Goal: Task Accomplishment & Management: Manage account settings

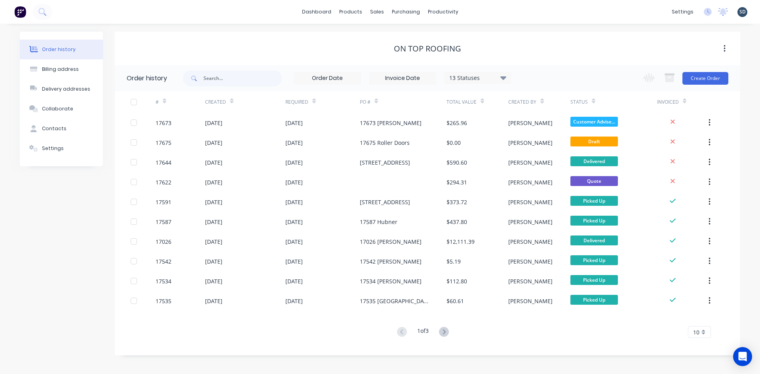
click at [542, 44] on div "On Top Roofing" at bounding box center [427, 48] width 625 height 9
click at [498, 28] on div "Order history Billing address Delivery addresses Collaborate Contacts Settings …" at bounding box center [380, 199] width 760 height 350
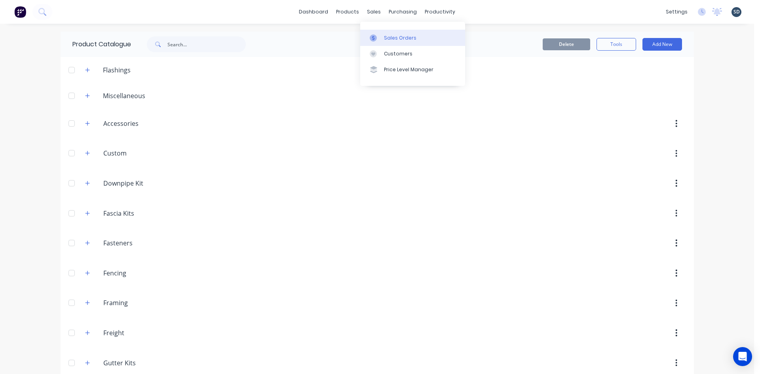
click at [392, 38] on div "Sales Orders" at bounding box center [400, 37] width 32 height 7
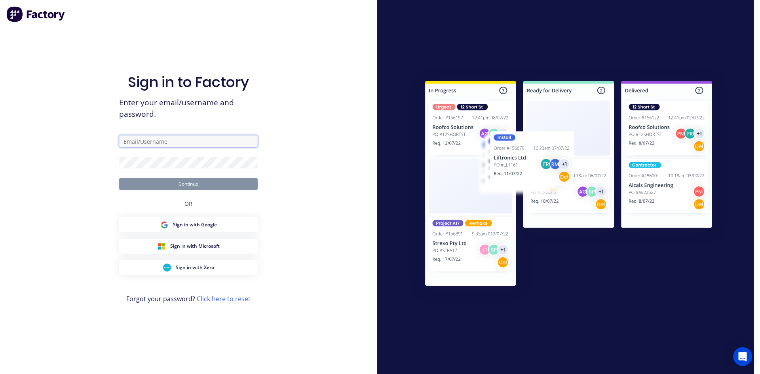
click at [188, 143] on input "text" at bounding box center [188, 141] width 138 height 12
type input "sam@rbsgroup.com.au"
click at [119, 178] on button "Continue" at bounding box center [188, 184] width 138 height 12
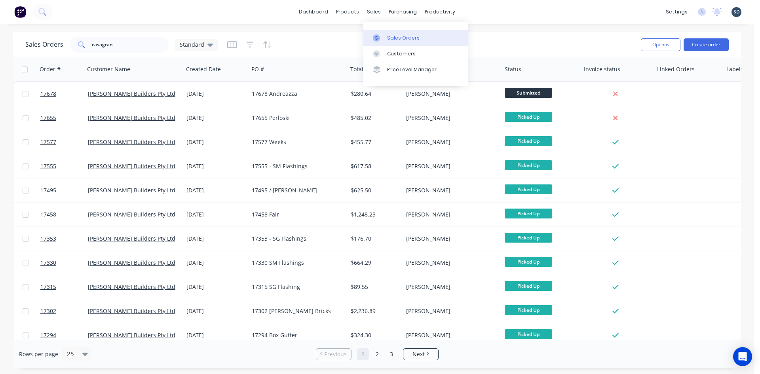
click at [398, 38] on div "Sales Orders" at bounding box center [403, 37] width 32 height 7
click at [137, 45] on input "casagran" at bounding box center [130, 45] width 77 height 16
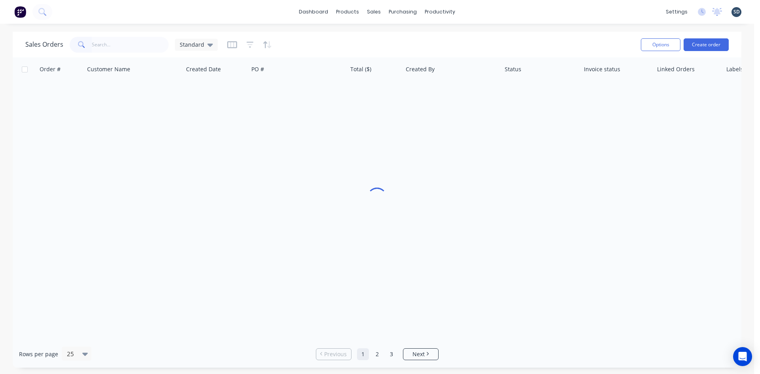
click at [188, 19] on div "dashboard products sales purchasing productivity dashboard products Product Cat…" at bounding box center [377, 12] width 754 height 24
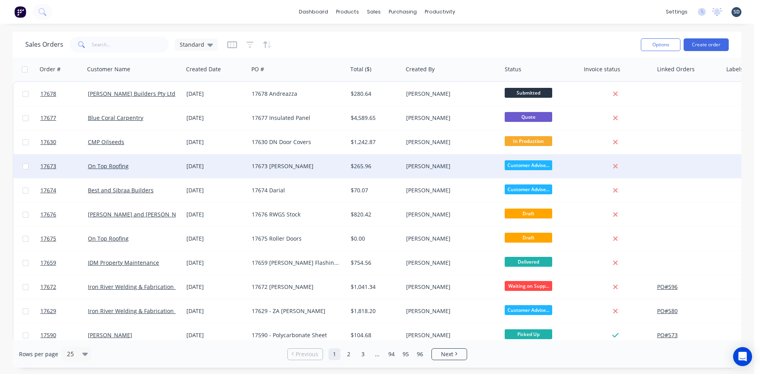
click at [165, 163] on div "On Top Roofing" at bounding box center [132, 166] width 88 height 8
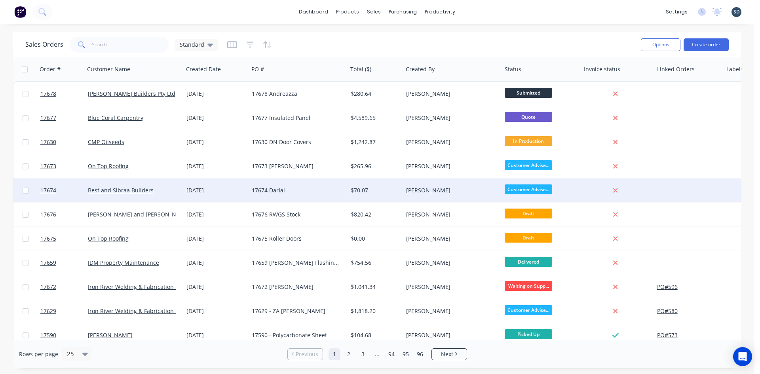
click at [169, 194] on div "Best and Sibraa Builders" at bounding box center [134, 190] width 99 height 24
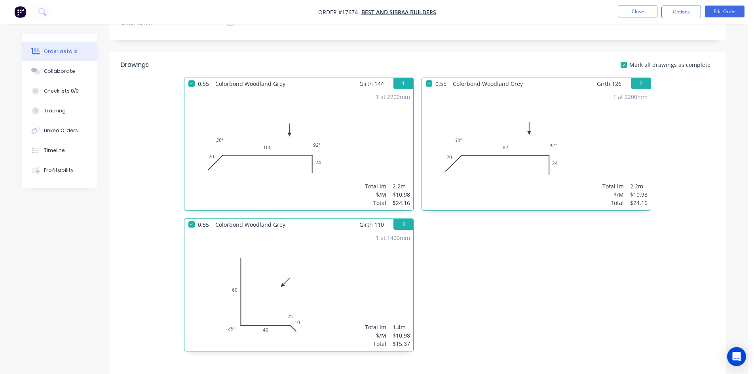
scroll to position [352, 0]
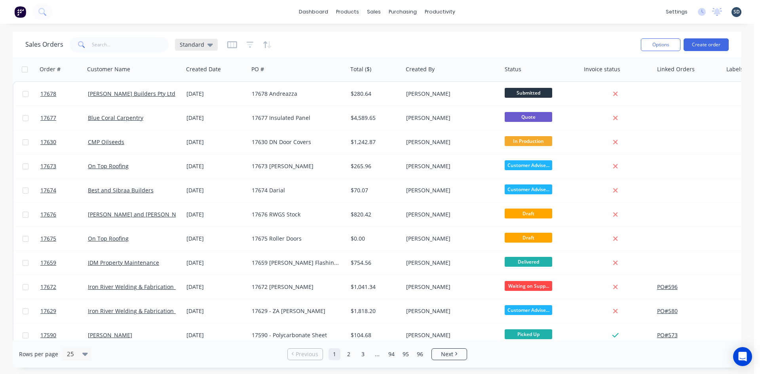
click at [191, 44] on span "Standard" at bounding box center [192, 44] width 25 height 8
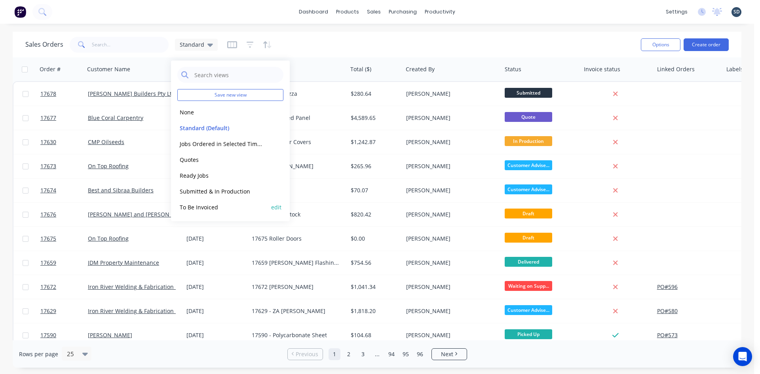
click at [227, 205] on button "To Be Invoiced" at bounding box center [222, 207] width 90 height 9
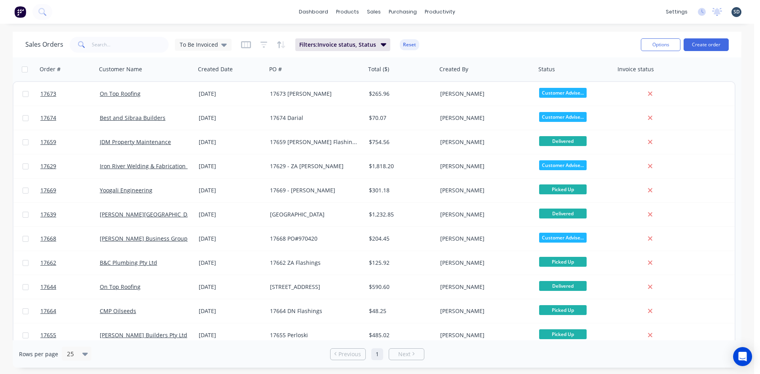
click at [490, 14] on div "dashboard products sales purchasing productivity dashboard products Product Cat…" at bounding box center [377, 12] width 754 height 24
click at [487, 13] on div "dashboard products sales purchasing productivity dashboard products Product Cat…" at bounding box center [377, 12] width 754 height 24
click at [482, 15] on div "dashboard products sales purchasing productivity dashboard products Product Cat…" at bounding box center [377, 12] width 754 height 24
click at [481, 14] on div "dashboard products sales purchasing productivity dashboard products Product Cat…" at bounding box center [377, 12] width 754 height 24
click at [480, 15] on div "dashboard products sales purchasing productivity dashboard products Product Cat…" at bounding box center [377, 12] width 754 height 24
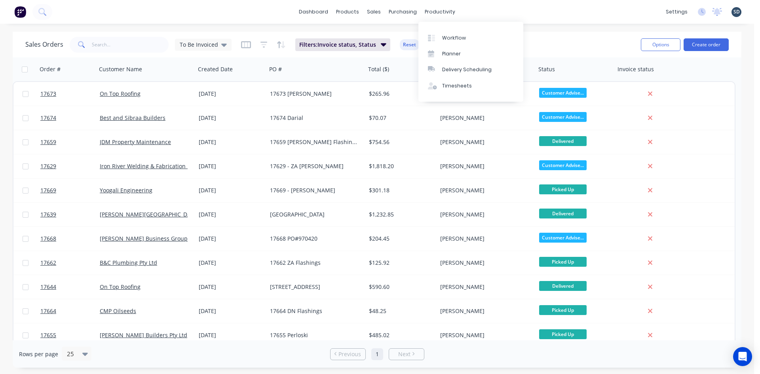
click at [478, 12] on div "dashboard products sales purchasing productivity dashboard products Product Cat…" at bounding box center [377, 12] width 754 height 24
click at [475, 11] on div "dashboard products sales purchasing productivity dashboard products Product Cat…" at bounding box center [377, 12] width 754 height 24
click at [478, 10] on div "dashboard products sales purchasing productivity dashboard products Product Cat…" at bounding box center [377, 12] width 754 height 24
click at [484, 10] on div "dashboard products sales purchasing productivity dashboard products Product Cat…" at bounding box center [377, 12] width 754 height 24
click at [474, 12] on div "dashboard products sales purchasing productivity dashboard products Product Cat…" at bounding box center [377, 12] width 754 height 24
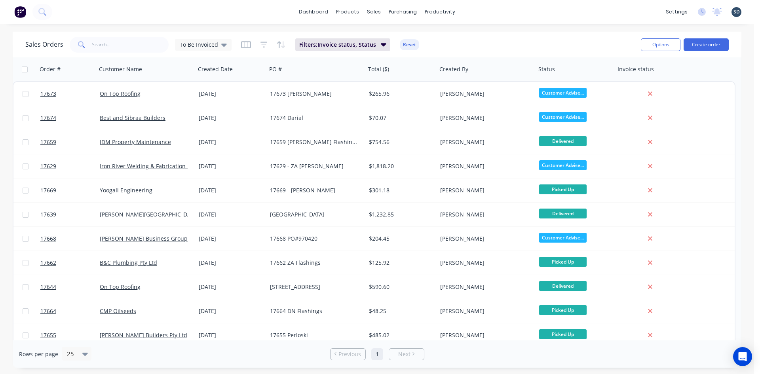
click at [514, 12] on div "dashboard products sales purchasing productivity dashboard products Product Cat…" at bounding box center [377, 12] width 754 height 24
click at [484, 9] on div "dashboard products sales purchasing productivity dashboard products Product Cat…" at bounding box center [377, 12] width 754 height 24
click at [477, 10] on div "dashboard products sales purchasing productivity dashboard products Product Cat…" at bounding box center [377, 12] width 754 height 24
click at [479, 10] on div "dashboard products sales purchasing productivity dashboard products Product Cat…" at bounding box center [377, 12] width 754 height 24
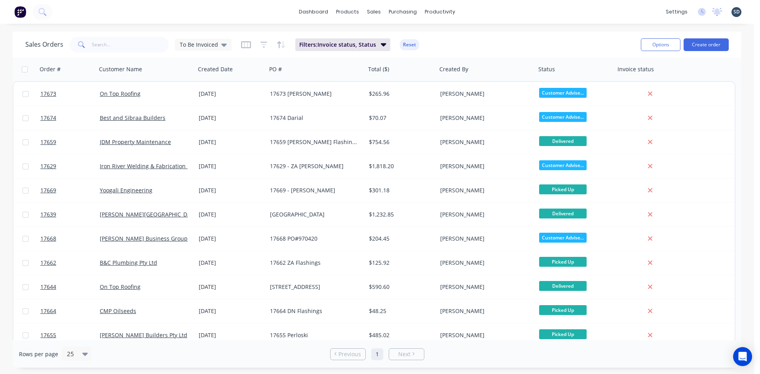
click at [474, 9] on div "dashboard products sales purchasing productivity dashboard products Product Cat…" at bounding box center [377, 12] width 754 height 24
click at [476, 10] on div "dashboard products sales purchasing productivity dashboard products Product Cat…" at bounding box center [377, 12] width 754 height 24
click at [475, 11] on div "dashboard products sales purchasing productivity dashboard products Product Cat…" at bounding box center [377, 12] width 754 height 24
click at [484, 8] on div "dashboard products sales purchasing productivity dashboard products Product Cat…" at bounding box center [377, 12] width 754 height 24
click at [480, 9] on div "dashboard products sales purchasing productivity dashboard products Product Cat…" at bounding box center [377, 12] width 754 height 24
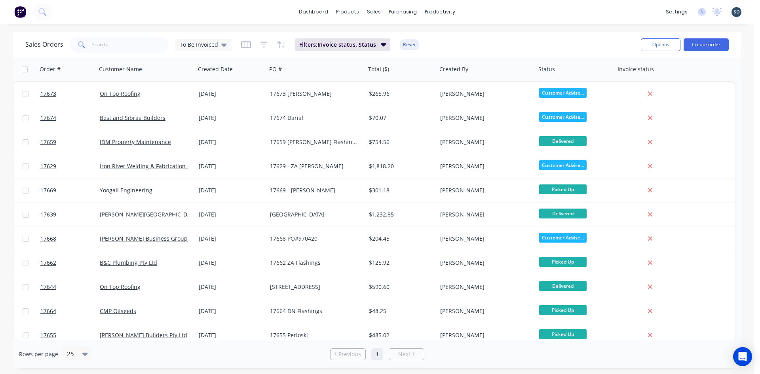
click at [512, 44] on div "Sales Orders To Be Invoiced Filters: Invoice status, Status Reset" at bounding box center [329, 44] width 609 height 19
click at [477, 10] on div "dashboard products sales purchasing productivity dashboard products Product Cat…" at bounding box center [377, 12] width 754 height 24
click at [487, 11] on div "dashboard products sales purchasing productivity dashboard products Product Cat…" at bounding box center [377, 12] width 754 height 24
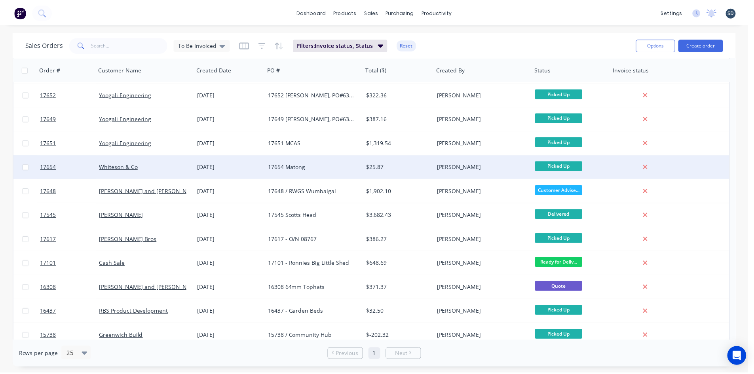
scroll to position [296, 0]
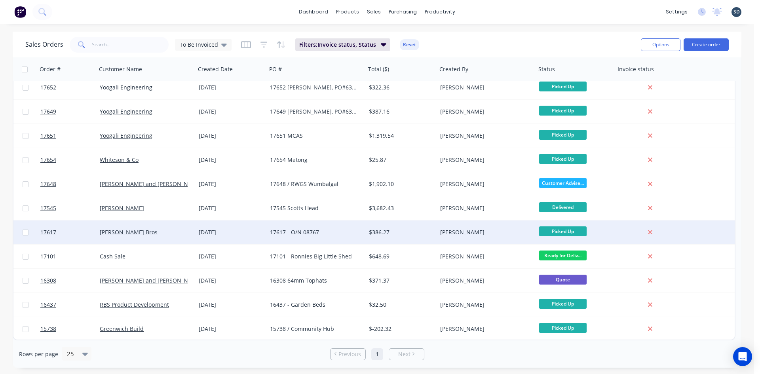
click at [252, 233] on div "19 Sep 2025" at bounding box center [231, 232] width 65 height 8
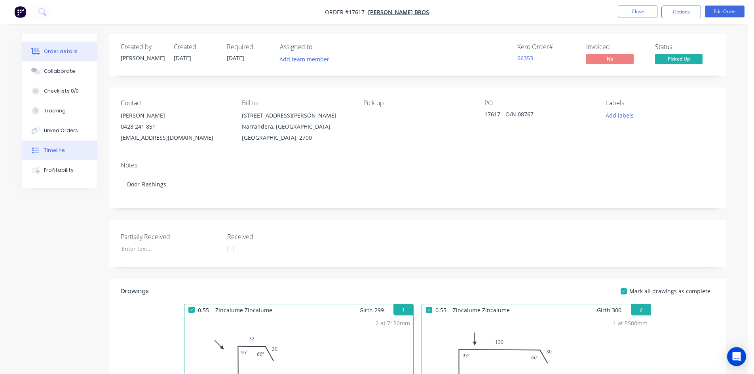
click at [76, 151] on button "Timeline" at bounding box center [59, 150] width 75 height 20
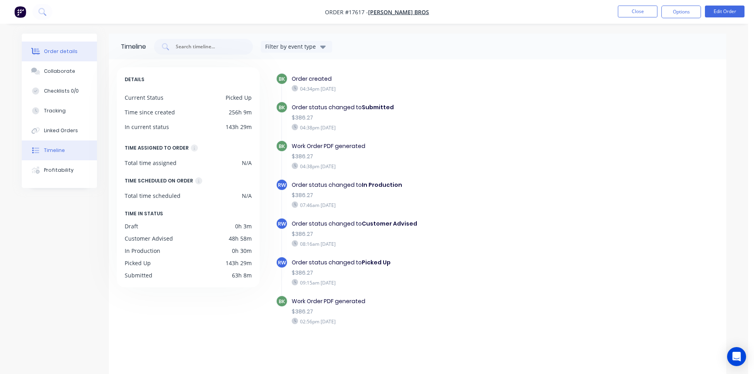
click at [62, 49] on div "Order details" at bounding box center [61, 51] width 34 height 7
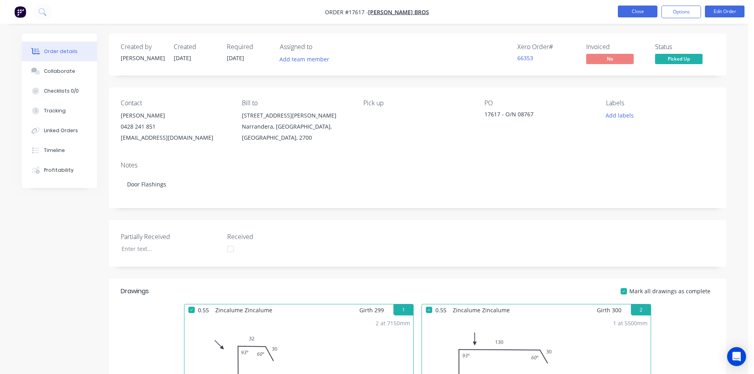
click at [643, 12] on button "Close" at bounding box center [638, 12] width 40 height 12
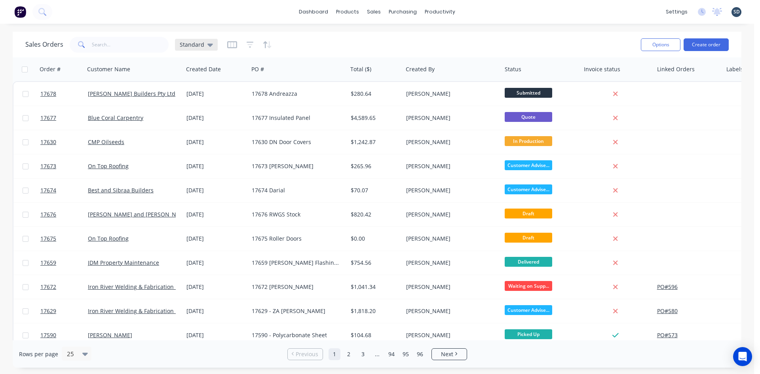
click at [203, 46] on div "Standard" at bounding box center [196, 44] width 33 height 7
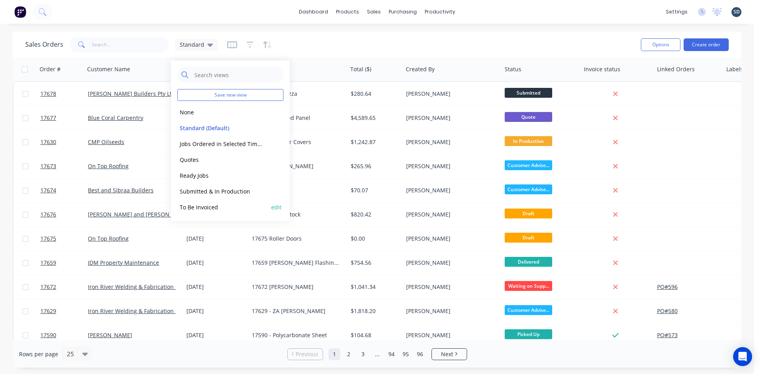
click at [235, 213] on div "To Be Invoiced edit" at bounding box center [230, 207] width 106 height 16
click at [251, 207] on button "To Be Invoiced" at bounding box center [222, 207] width 90 height 9
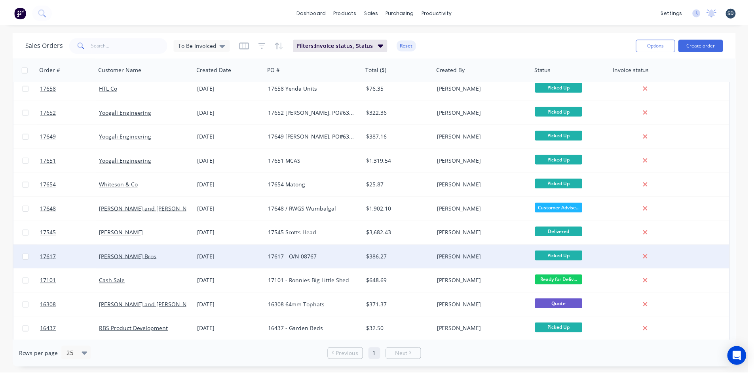
scroll to position [296, 0]
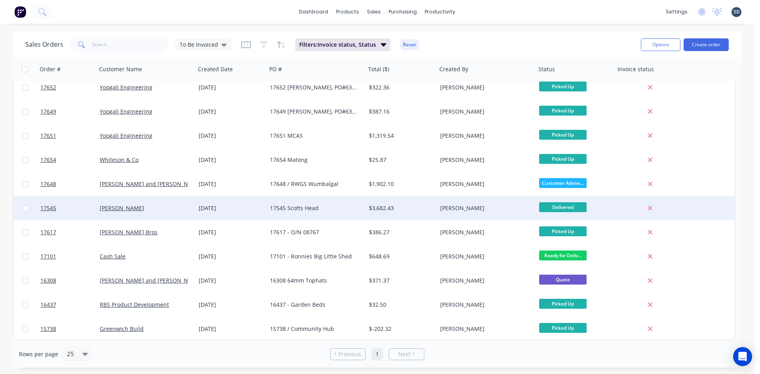
click at [349, 209] on div "17545 Scotts Head" at bounding box center [314, 208] width 88 height 8
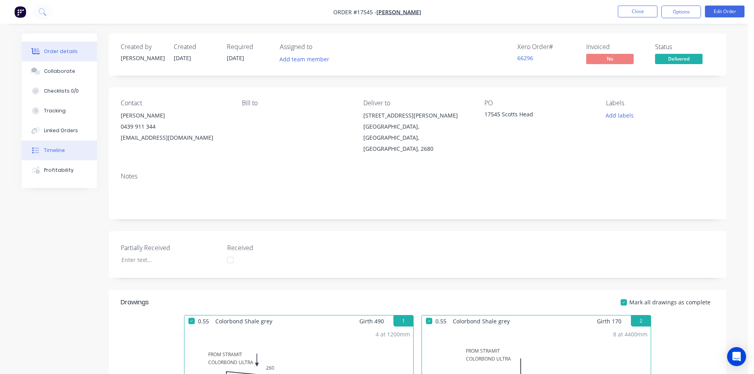
click at [69, 152] on button "Timeline" at bounding box center [59, 150] width 75 height 20
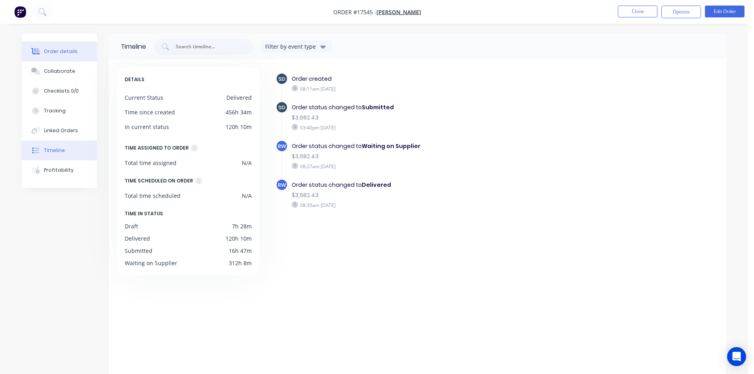
click at [53, 50] on div "Order details" at bounding box center [61, 51] width 34 height 7
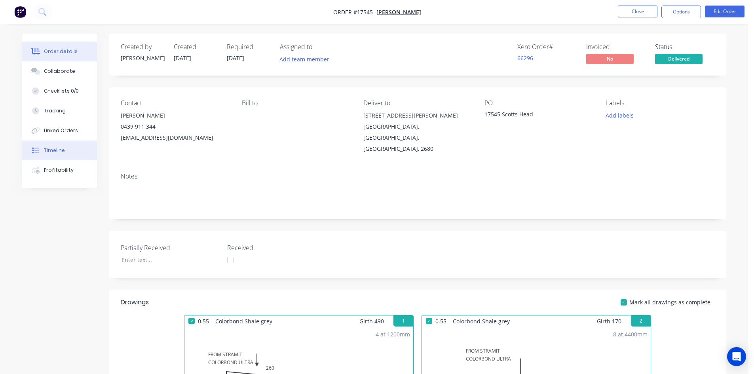
click at [69, 146] on button "Timeline" at bounding box center [59, 150] width 75 height 20
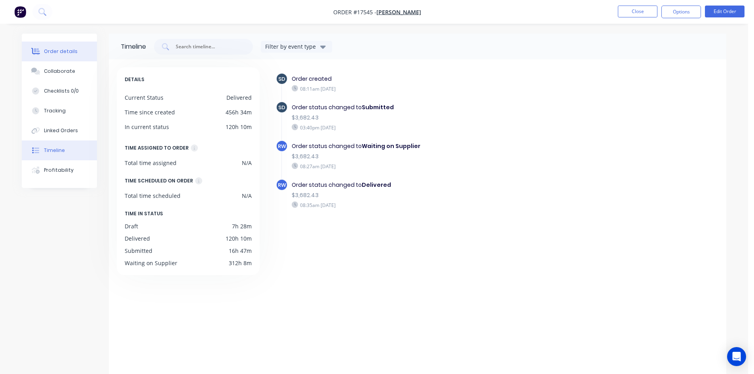
click at [66, 50] on div "Order details" at bounding box center [61, 51] width 34 height 7
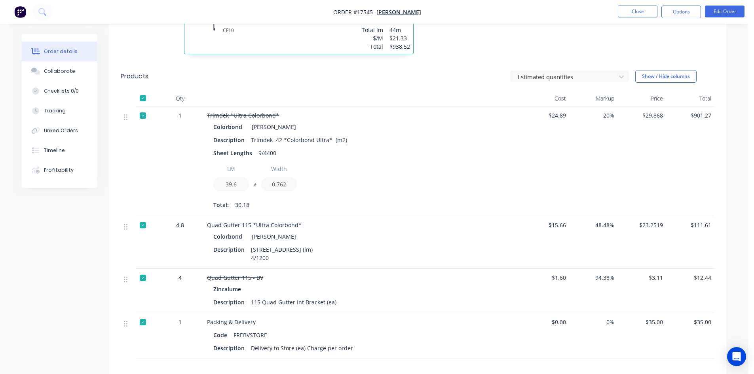
scroll to position [712, 0]
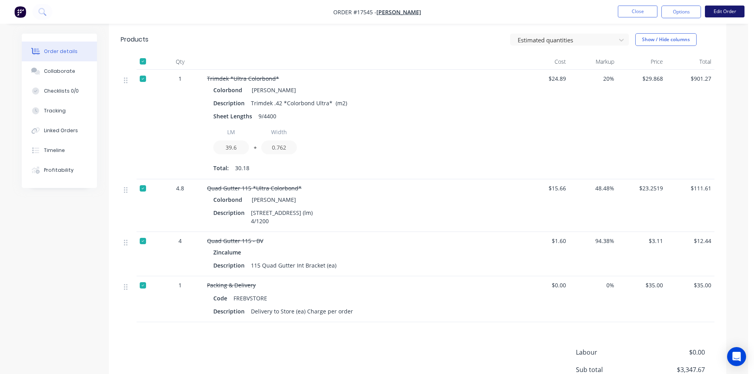
click at [727, 13] on button "Edit Order" at bounding box center [725, 12] width 40 height 12
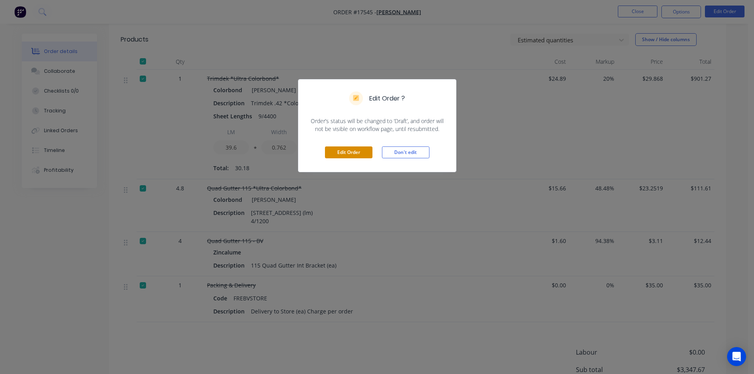
click at [366, 155] on button "Edit Order" at bounding box center [348, 152] width 47 height 12
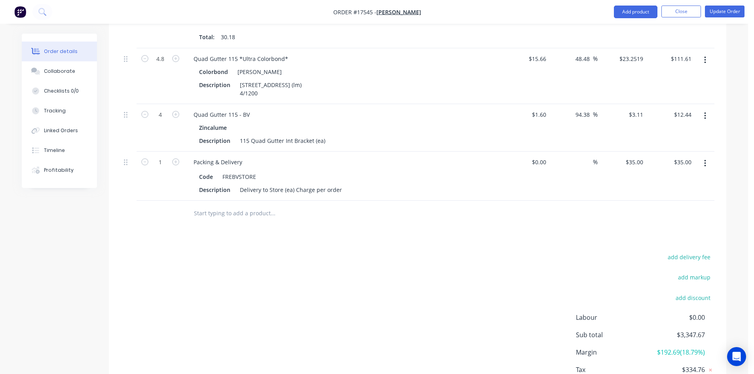
scroll to position [858, 0]
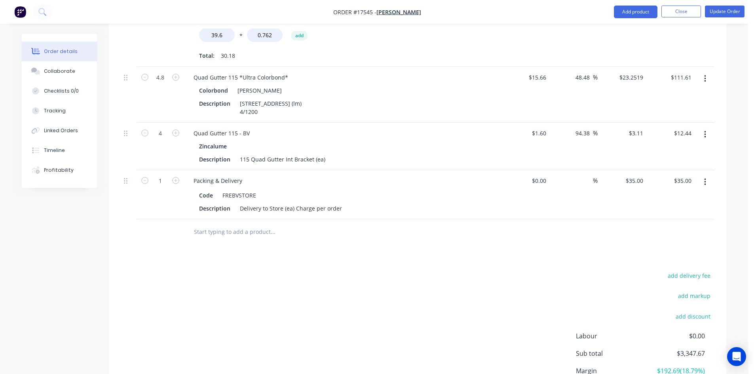
click at [706, 127] on button "button" at bounding box center [705, 134] width 19 height 14
click at [690, 197] on div "Delete" at bounding box center [676, 202] width 61 height 11
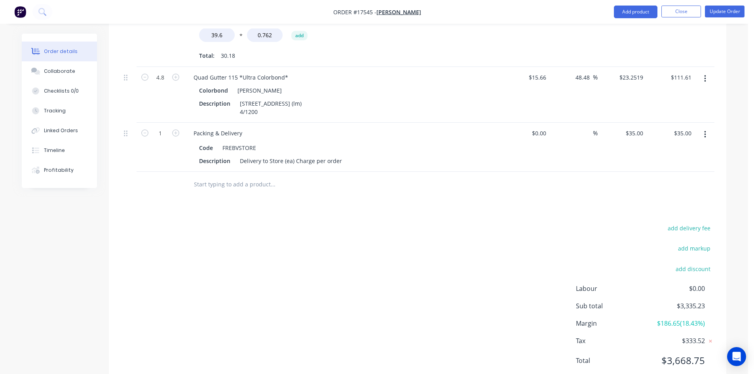
scroll to position [850, 0]
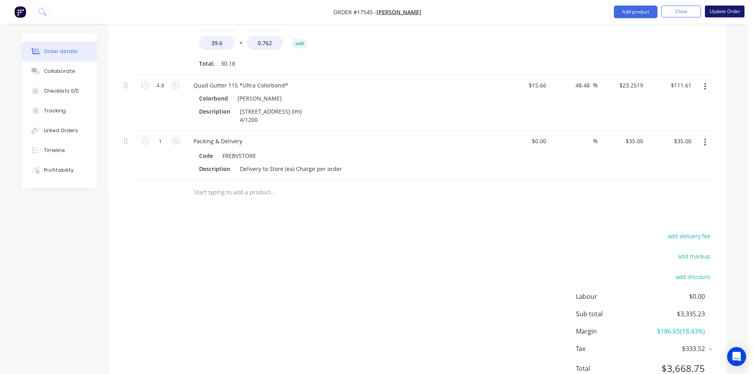
click at [729, 11] on button "Update Order" at bounding box center [725, 12] width 40 height 12
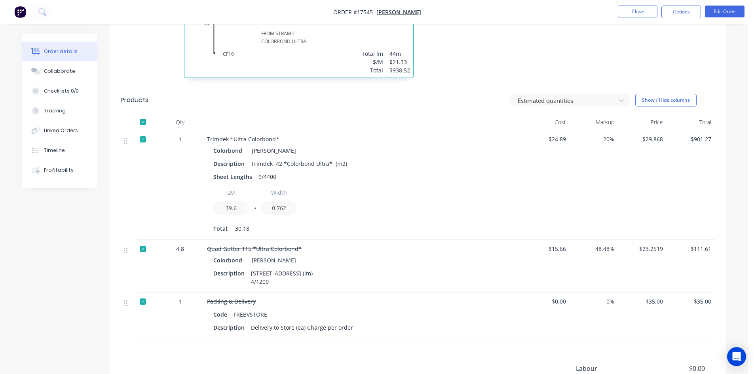
scroll to position [746, 0]
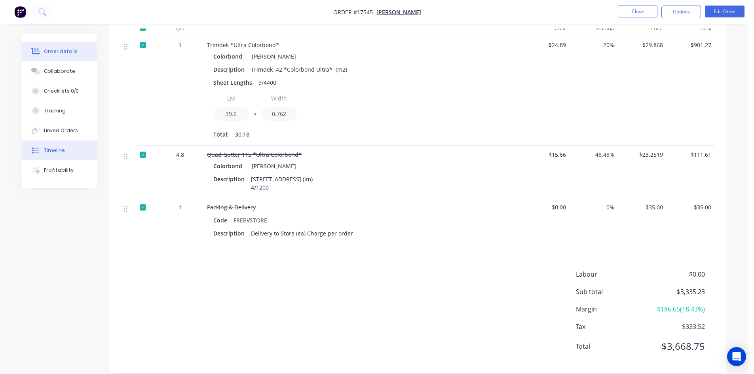
click at [54, 148] on div "Timeline" at bounding box center [54, 150] width 21 height 7
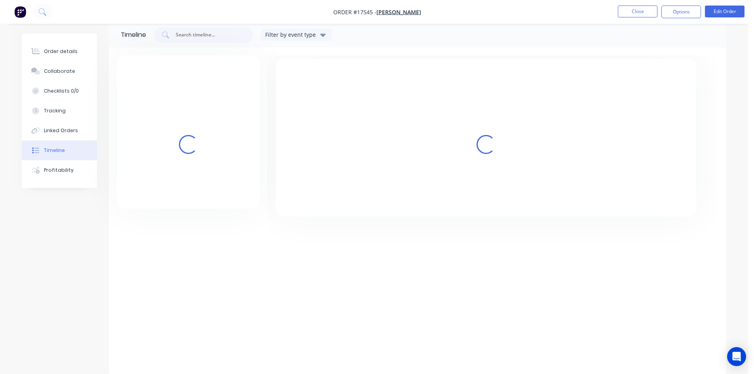
scroll to position [12, 0]
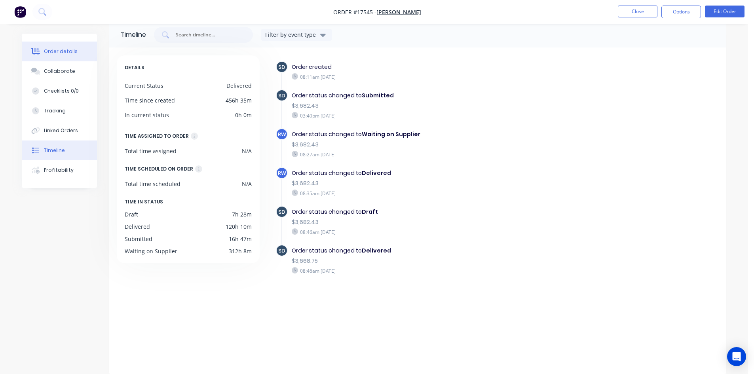
click at [68, 50] on div "Order details" at bounding box center [61, 51] width 34 height 7
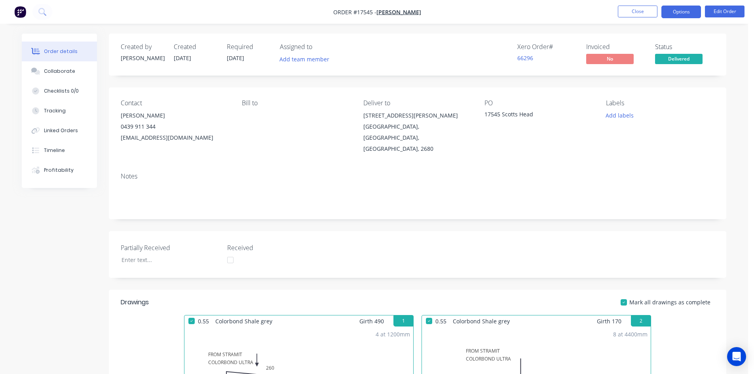
click at [686, 12] on button "Options" at bounding box center [681, 12] width 40 height 13
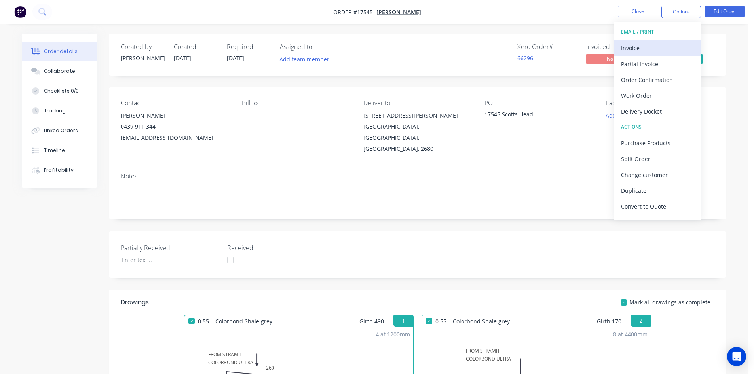
click at [673, 45] on div "Invoice" at bounding box center [657, 47] width 73 height 11
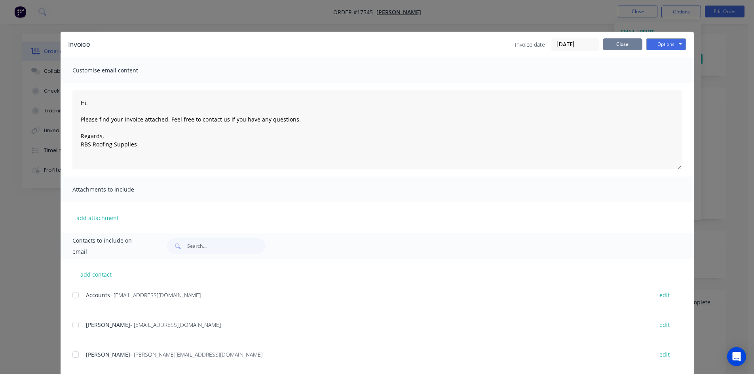
click at [618, 43] on button "Close" at bounding box center [623, 44] width 40 height 12
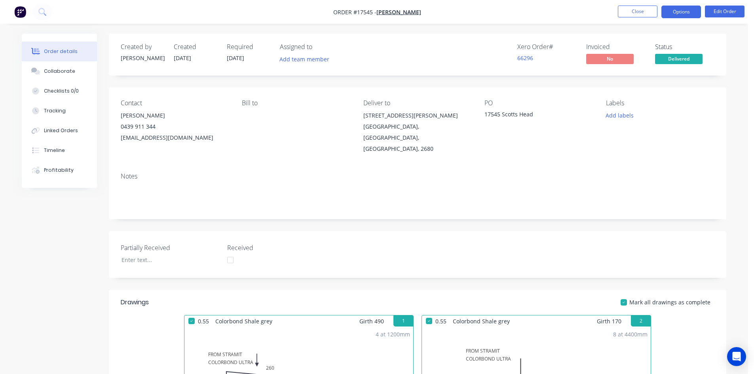
click at [679, 13] on button "Options" at bounding box center [681, 12] width 40 height 13
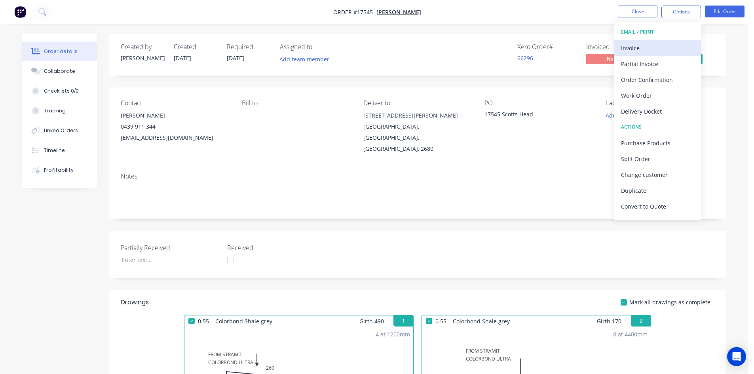
click at [657, 49] on div "Invoice" at bounding box center [657, 47] width 73 height 11
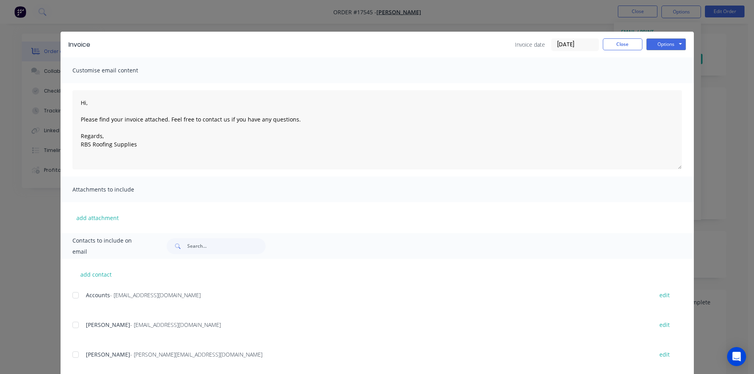
scroll to position [105, 0]
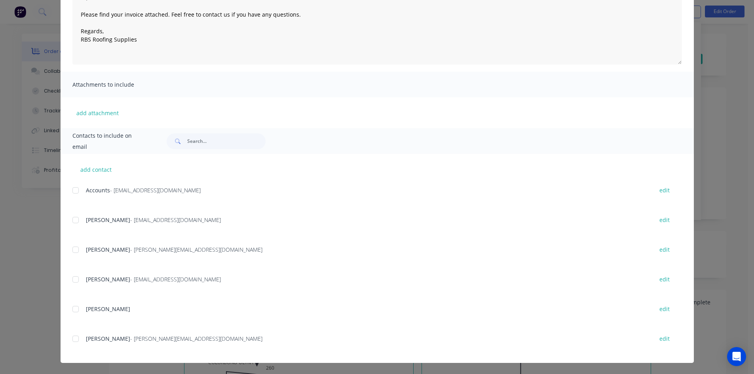
click at [71, 193] on div at bounding box center [76, 190] width 16 height 16
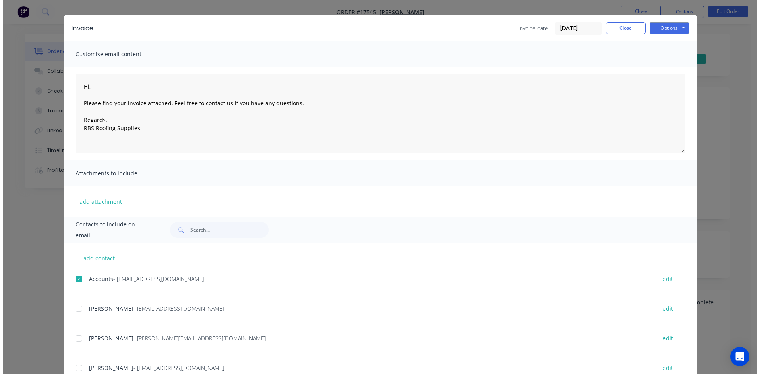
scroll to position [0, 0]
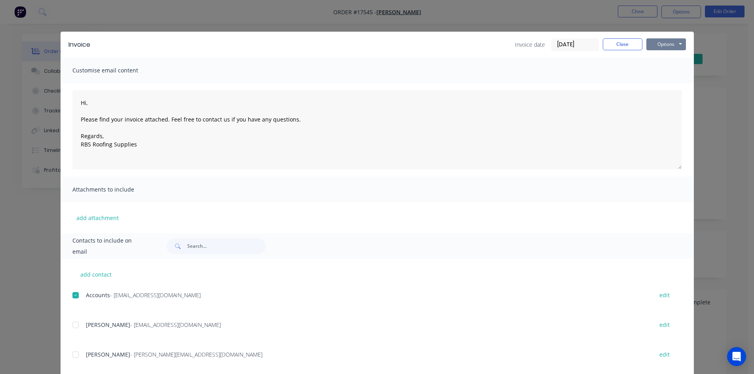
click at [667, 44] on button "Options" at bounding box center [666, 44] width 40 height 12
click at [669, 85] on button "Email" at bounding box center [671, 84] width 51 height 13
click at [67, 358] on icon "button" at bounding box center [65, 357] width 5 height 7
click at [614, 46] on button "Close" at bounding box center [623, 44] width 40 height 12
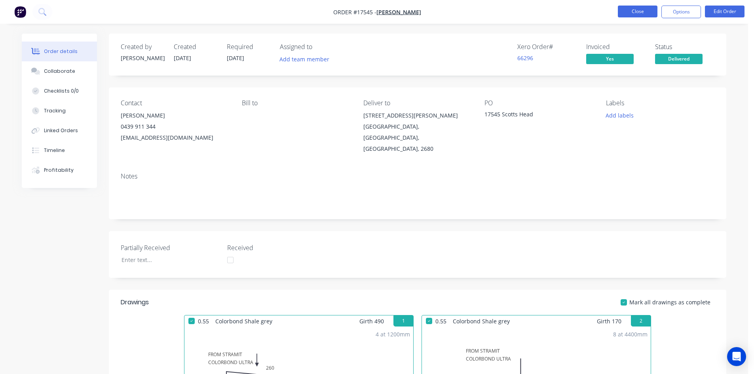
click at [642, 15] on button "Close" at bounding box center [638, 12] width 40 height 12
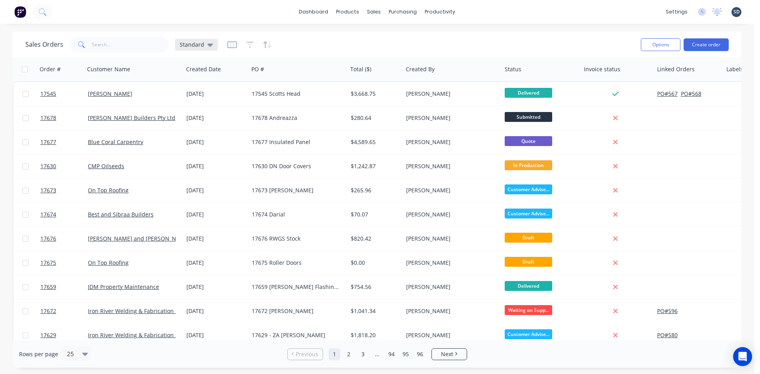
click at [209, 46] on icon at bounding box center [210, 44] width 6 height 9
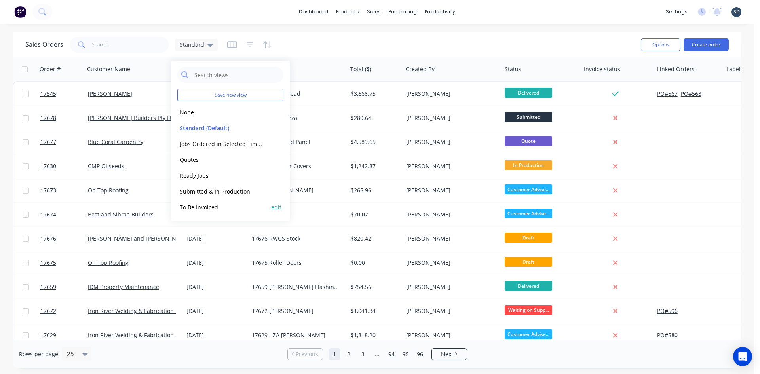
click at [218, 207] on button "To Be Invoiced" at bounding box center [222, 207] width 90 height 9
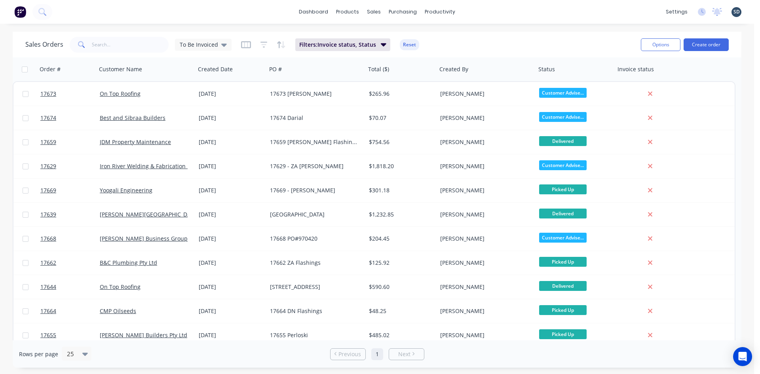
click at [483, 10] on div "dashboard products sales purchasing productivity dashboard products Product Cat…" at bounding box center [377, 12] width 754 height 24
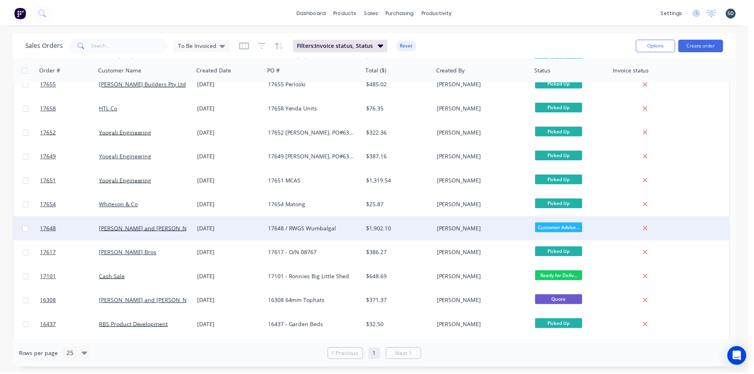
scroll to position [232, 0]
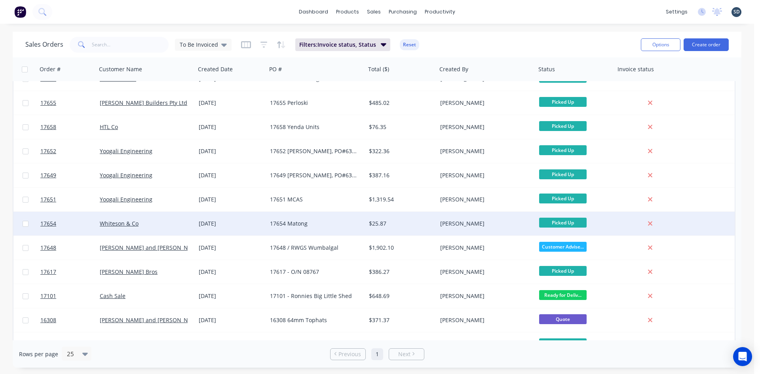
click at [331, 224] on div "17654 Matong" at bounding box center [314, 224] width 88 height 8
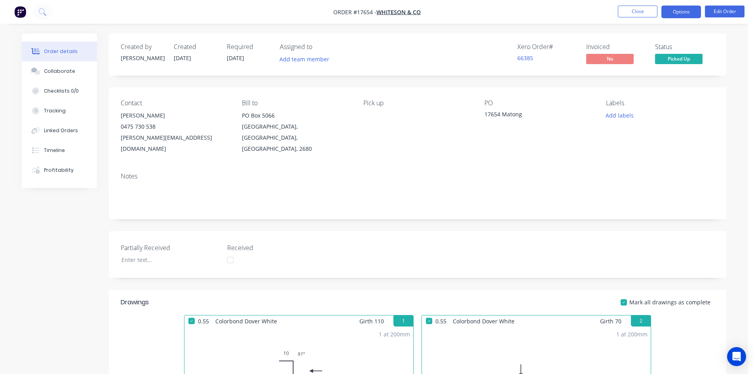
click at [694, 9] on button "Options" at bounding box center [681, 12] width 40 height 13
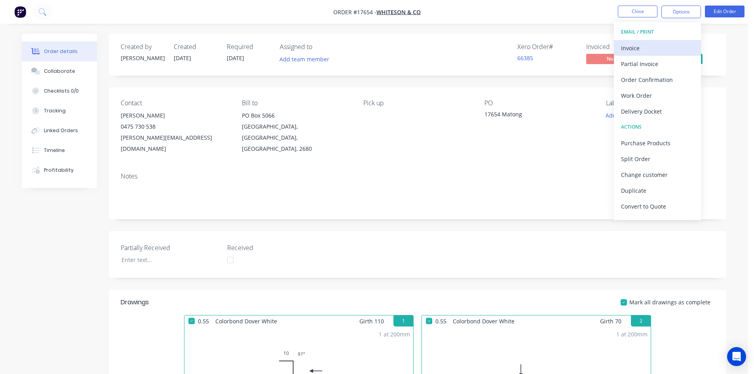
click at [659, 48] on div "Invoice" at bounding box center [657, 47] width 73 height 11
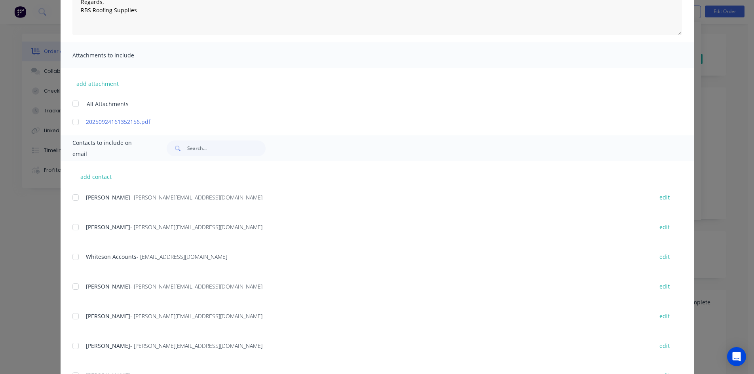
scroll to position [158, 0]
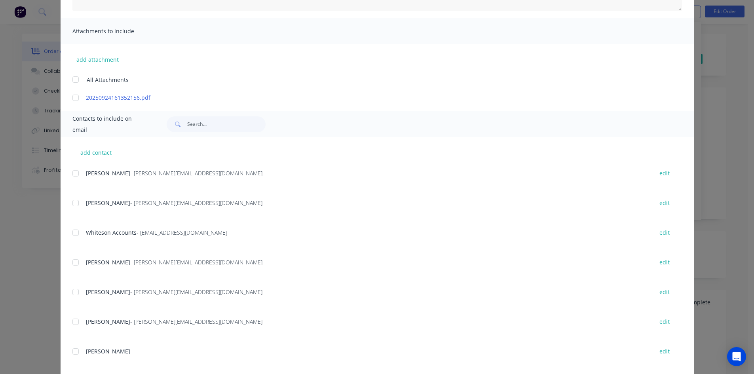
click at [70, 231] on div at bounding box center [76, 233] width 16 height 16
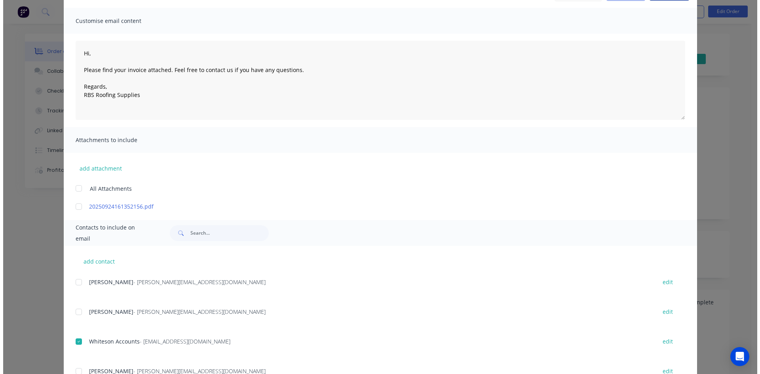
scroll to position [0, 0]
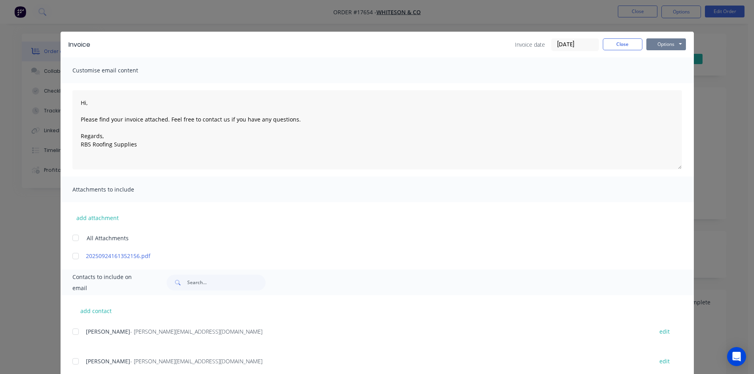
click at [680, 45] on button "Options" at bounding box center [666, 44] width 40 height 12
click at [670, 85] on button "Email" at bounding box center [671, 84] width 51 height 13
click at [627, 46] on button "Close" at bounding box center [623, 44] width 40 height 12
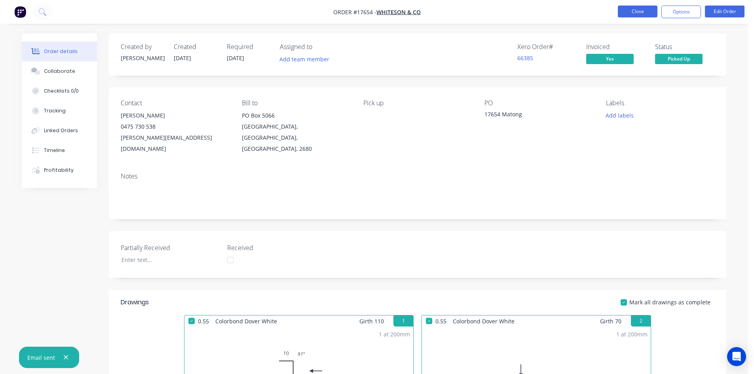
click at [643, 12] on button "Close" at bounding box center [638, 12] width 40 height 12
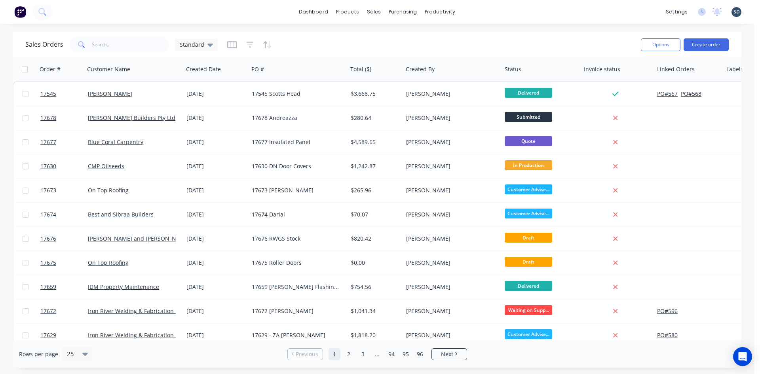
click at [197, 51] on div "Sales Orders Standard" at bounding box center [121, 45] width 192 height 16
click at [199, 44] on span "Standard" at bounding box center [192, 44] width 25 height 8
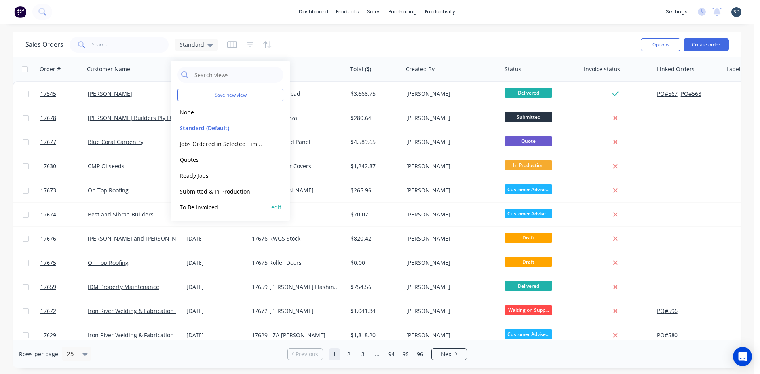
click at [206, 211] on button "To Be Invoiced" at bounding box center [222, 207] width 90 height 9
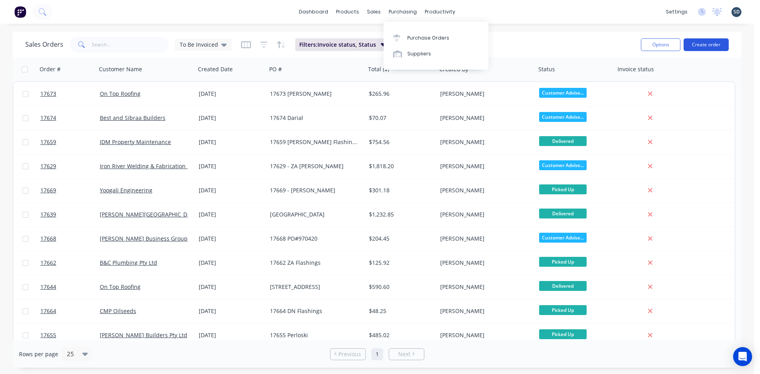
click at [705, 45] on button "Create order" at bounding box center [705, 44] width 45 height 13
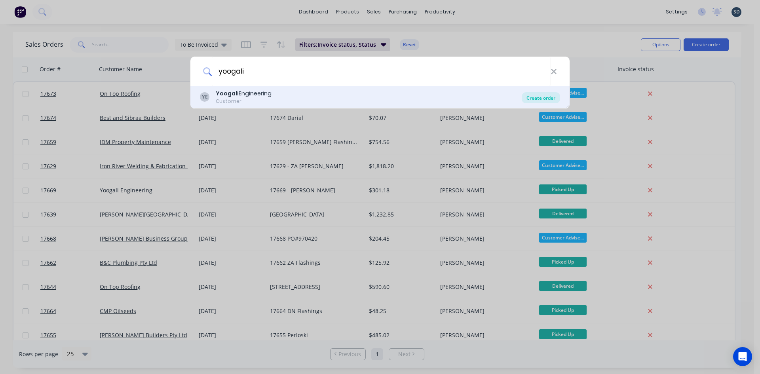
type input "yoogali"
click at [546, 100] on div "Create order" at bounding box center [540, 97] width 38 height 11
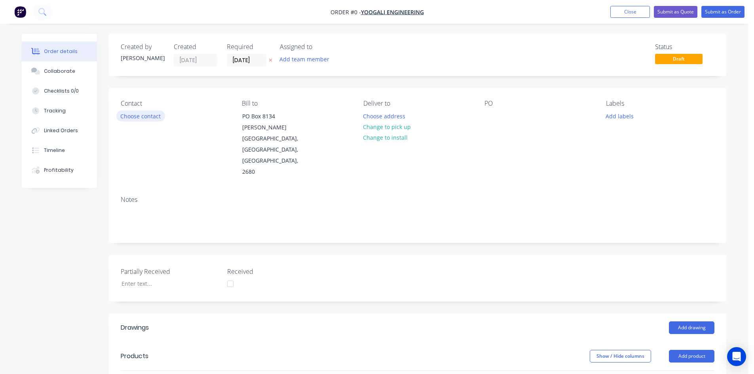
click at [146, 114] on button "Choose contact" at bounding box center [140, 115] width 49 height 11
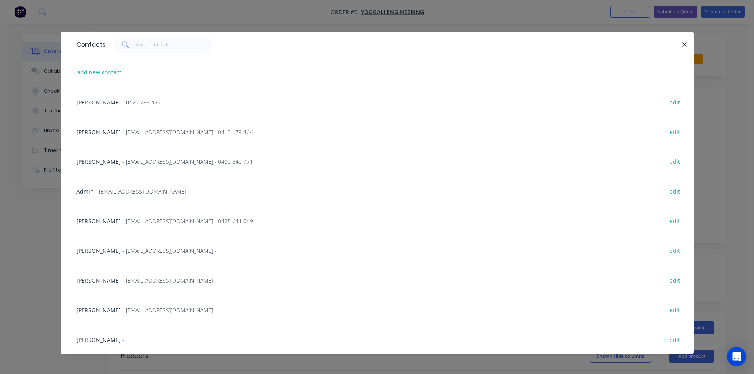
click at [96, 222] on span "Marco Lanza" at bounding box center [98, 221] width 44 height 8
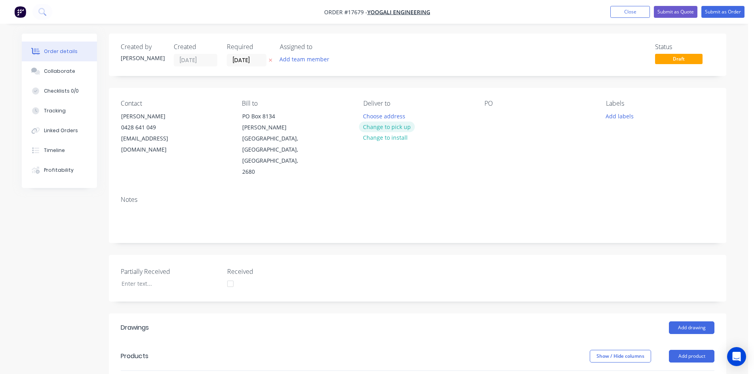
click at [393, 127] on button "Change to pick up" at bounding box center [387, 126] width 56 height 11
click at [491, 119] on div at bounding box center [490, 115] width 13 height 11
click at [502, 148] on div "Contact Marco Lanza 0428 641 049 mlanza@yoogaliengineering.com.au Bill to PO Bo…" at bounding box center [417, 139] width 617 height 102
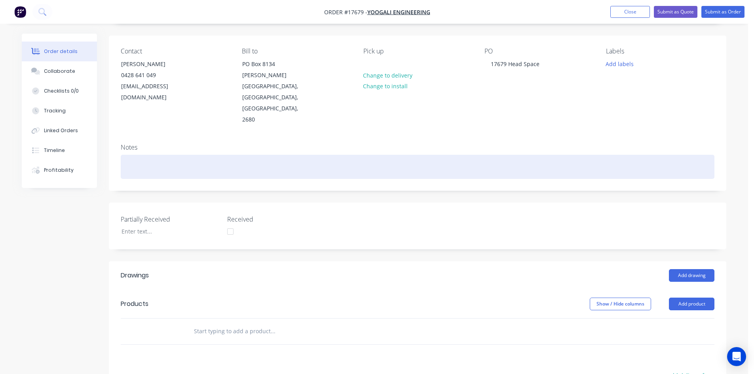
scroll to position [158, 0]
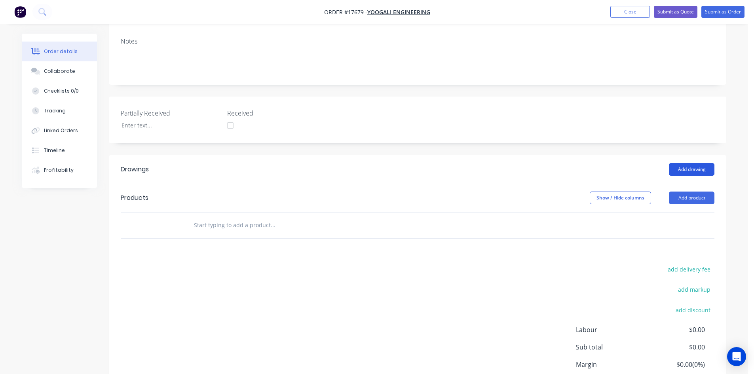
click at [690, 163] on button "Add drawing" at bounding box center [691, 169] width 45 height 13
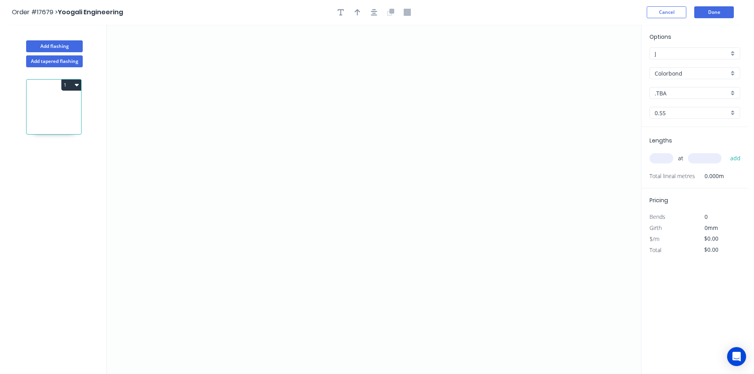
click at [686, 95] on input ".TBA" at bounding box center [691, 93] width 74 height 8
click at [686, 146] on div "Shale Grey" at bounding box center [695, 146] width 90 height 14
type input "Shale Grey"
click at [229, 66] on icon "0" at bounding box center [374, 199] width 534 height 349
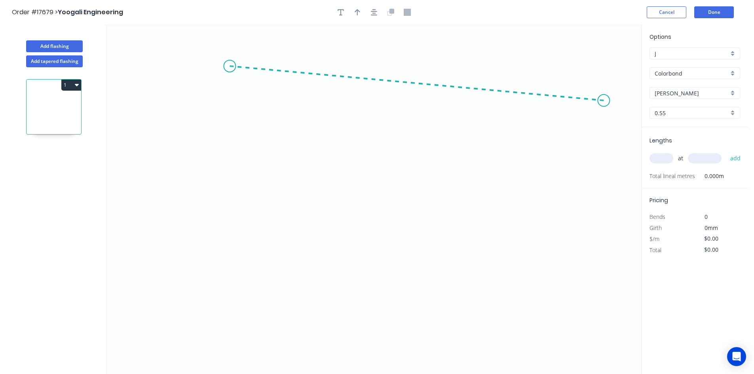
click at [604, 100] on icon "0" at bounding box center [374, 199] width 534 height 349
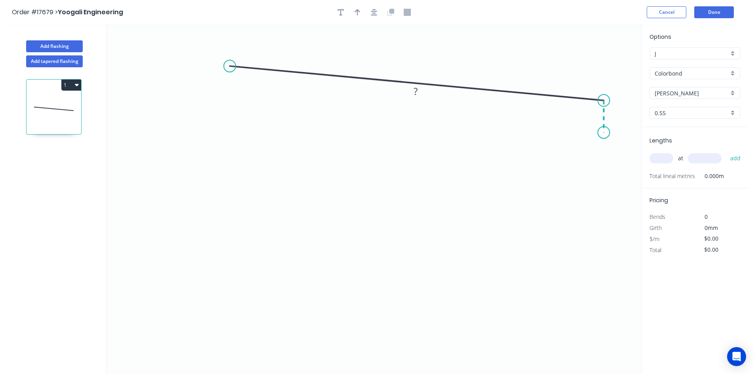
click at [605, 133] on icon "0 ?" at bounding box center [374, 199] width 534 height 349
click at [229, 67] on circle at bounding box center [230, 66] width 12 height 12
click at [227, 199] on icon "0 ? ? ? º" at bounding box center [374, 199] width 534 height 349
click at [235, 213] on icon "0 ? ? ? ? º ? º" at bounding box center [374, 199] width 534 height 349
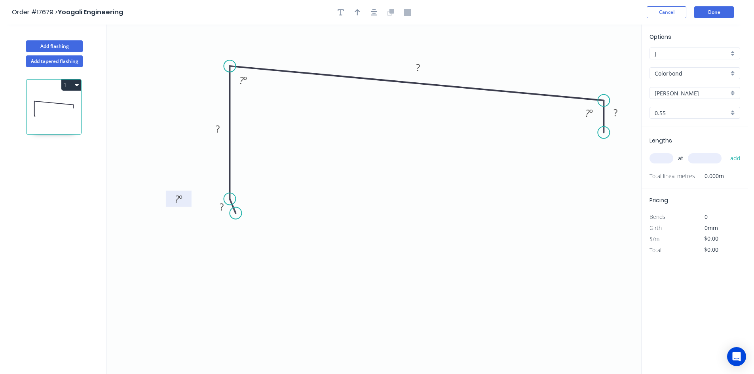
drag, startPoint x: 259, startPoint y: 190, endPoint x: 188, endPoint y: 194, distance: 70.6
click at [188, 194] on rect at bounding box center [179, 199] width 26 height 16
click at [249, 83] on rect at bounding box center [243, 80] width 16 height 11
drag, startPoint x: 254, startPoint y: 84, endPoint x: 204, endPoint y: 52, distance: 59.3
click at [204, 52] on rect at bounding box center [193, 48] width 26 height 16
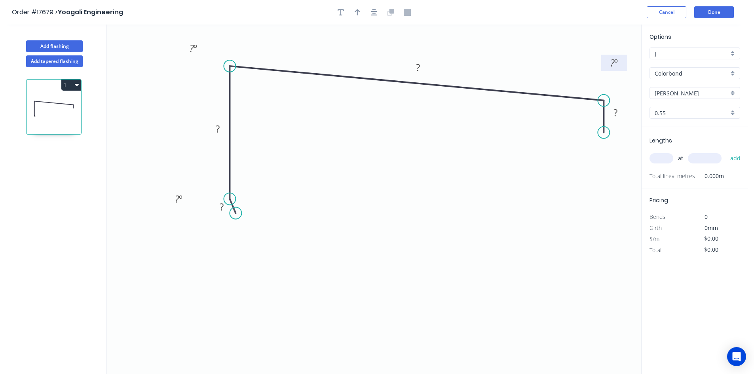
drag, startPoint x: 579, startPoint y: 108, endPoint x: 605, endPoint y: 57, distance: 58.0
click at [605, 57] on rect at bounding box center [614, 63] width 26 height 16
click at [373, 15] on icon "button" at bounding box center [374, 12] width 6 height 6
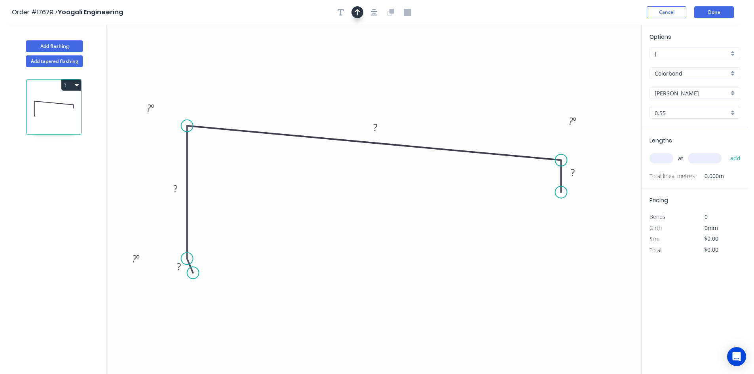
click at [358, 13] on icon "button" at bounding box center [357, 12] width 6 height 6
drag, startPoint x: 601, startPoint y: 62, endPoint x: 465, endPoint y: 106, distance: 143.2
click at [466, 106] on icon at bounding box center [465, 97] width 7 height 25
click at [377, 126] on rect at bounding box center [375, 127] width 16 height 11
click at [575, 175] on rect at bounding box center [573, 172] width 16 height 11
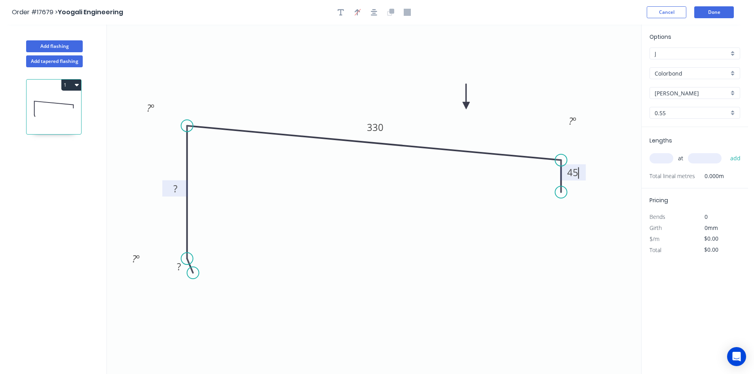
click at [178, 189] on rect at bounding box center [175, 189] width 16 height 11
click at [175, 267] on rect at bounding box center [179, 267] width 16 height 11
type input "$22.16"
click at [129, 261] on rect at bounding box center [136, 259] width 16 height 11
click at [149, 107] on tspan "?" at bounding box center [149, 107] width 4 height 13
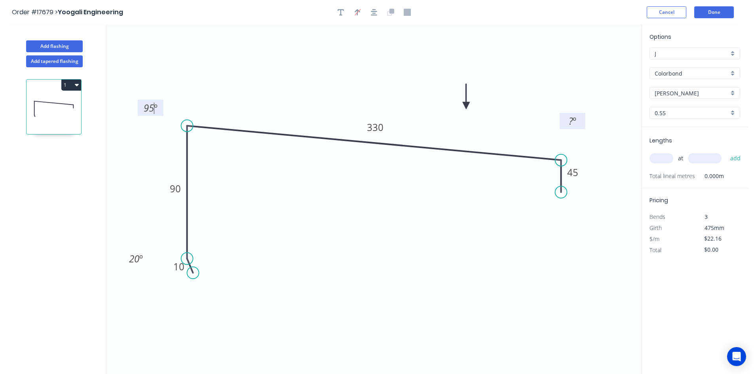
click at [572, 123] on tspan "º" at bounding box center [574, 120] width 4 height 13
click at [570, 91] on icon "0 10 90 330 45 95 º 85 º 20 º" at bounding box center [374, 199] width 534 height 349
click at [663, 157] on input "text" at bounding box center [661, 158] width 24 height 10
type input "2"
click at [699, 162] on input "text" at bounding box center [705, 158] width 34 height 10
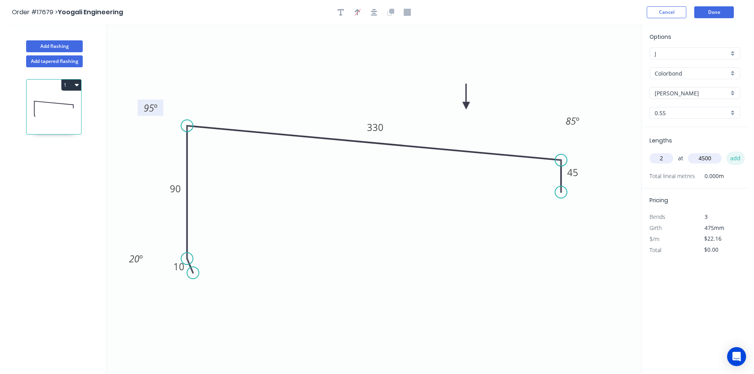
type input "4500"
click at [739, 161] on button "add" at bounding box center [735, 158] width 19 height 13
click at [72, 86] on button "1" at bounding box center [71, 85] width 20 height 11
click at [62, 102] on div "Duplicate" at bounding box center [43, 104] width 61 height 11
type input "$0.00"
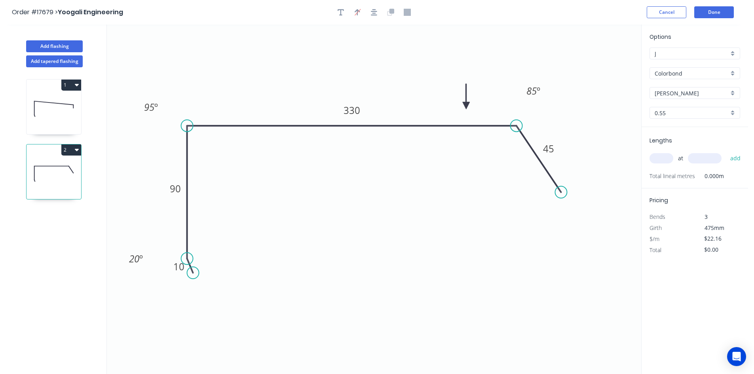
drag, startPoint x: 564, startPoint y: 158, endPoint x: 516, endPoint y: 147, distance: 48.7
click at [516, 147] on icon "0 10 90 330 45 95 º 85 º 20 º" at bounding box center [374, 199] width 534 height 349
drag, startPoint x: 563, startPoint y: 193, endPoint x: 516, endPoint y: 171, distance: 51.1
click at [516, 171] on circle at bounding box center [516, 171] width 12 height 12
click at [571, 150] on icon "0 10 90 330 45 95 º 85 º 20 º" at bounding box center [374, 199] width 534 height 349
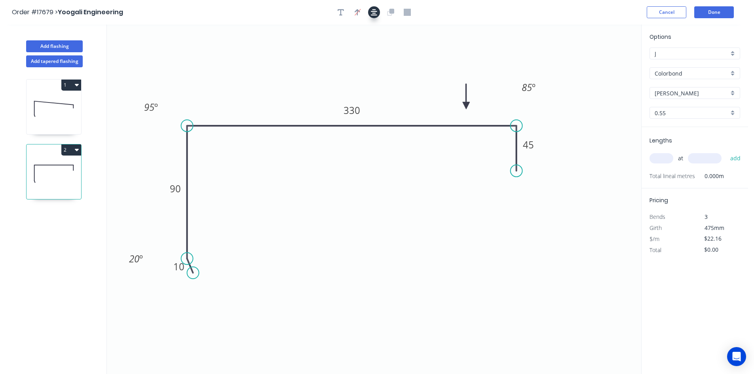
click at [373, 13] on icon "button" at bounding box center [374, 12] width 6 height 6
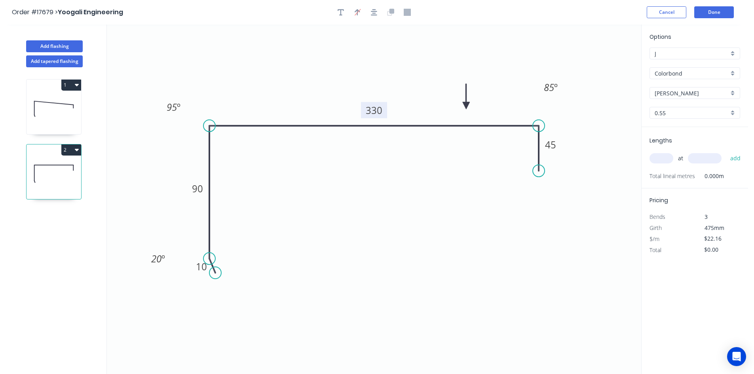
click at [375, 109] on tspan "330" at bounding box center [374, 110] width 17 height 13
click at [406, 60] on icon "0 10 90 150 45 95 º 85 º 20 º" at bounding box center [374, 199] width 534 height 349
type input "$15.55"
click at [550, 91] on tspan "85" at bounding box center [549, 87] width 10 height 13
click at [318, 69] on icon "0 10 90 150 45 95 º 91 º 20 º" at bounding box center [374, 199] width 534 height 349
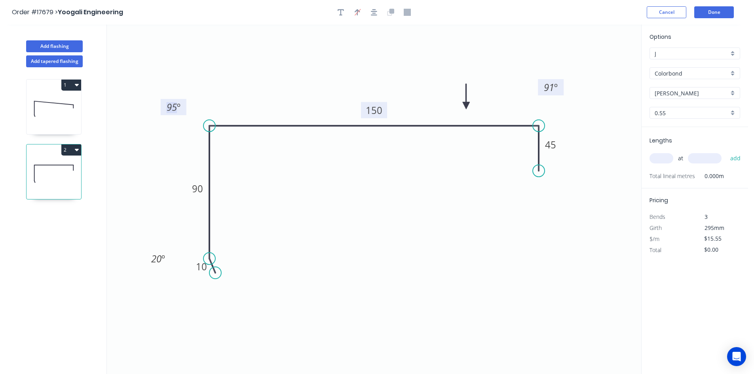
click at [174, 109] on tspan "95" at bounding box center [172, 106] width 10 height 13
click at [282, 56] on icon "0 10 90 150 45 91 º 91 º 20 º" at bounding box center [374, 199] width 534 height 349
click at [371, 12] on icon "button" at bounding box center [374, 12] width 6 height 7
click at [660, 160] on input "text" at bounding box center [661, 158] width 24 height 10
type input "4"
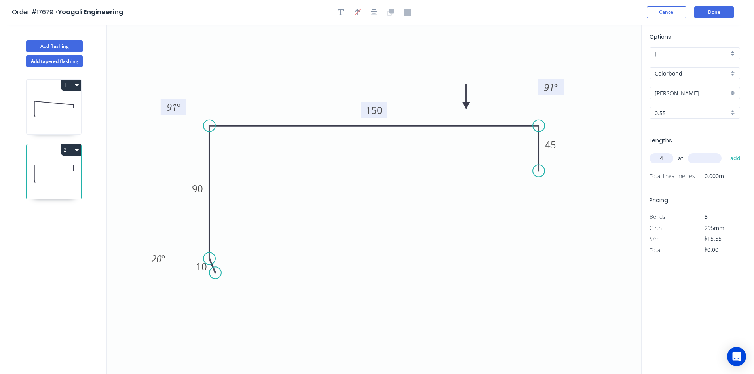
click at [699, 159] on input "text" at bounding box center [705, 158] width 34 height 10
type input "5600"
click at [732, 159] on button "add" at bounding box center [735, 158] width 19 height 13
type input "$348.32"
click at [68, 45] on button "Add flashing" at bounding box center [54, 46] width 57 height 12
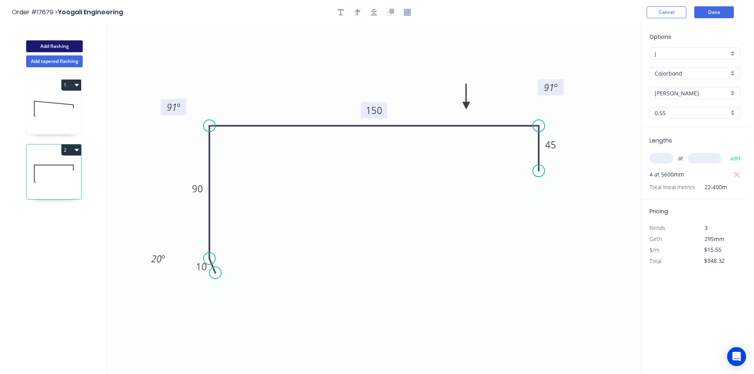
type input "$0.00"
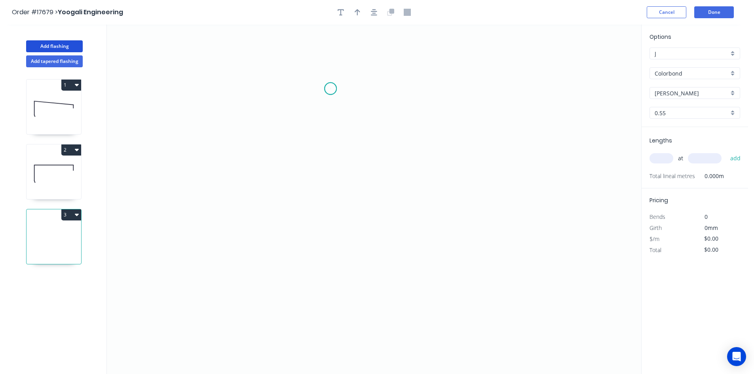
click at [330, 89] on icon "0" at bounding box center [374, 199] width 534 height 349
click at [330, 275] on icon "0" at bounding box center [374, 199] width 534 height 349
click at [343, 298] on icon "0 ?" at bounding box center [374, 199] width 534 height 349
click at [334, 87] on circle at bounding box center [330, 89] width 12 height 12
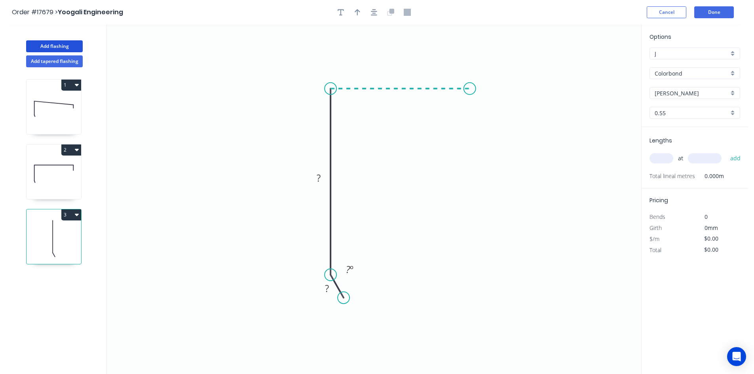
click at [470, 90] on icon "0 ? ? ? º" at bounding box center [374, 199] width 534 height 349
click at [508, 128] on icon "0 ? ? ? ? º" at bounding box center [374, 199] width 534 height 349
click at [372, 14] on icon "button" at bounding box center [374, 12] width 6 height 7
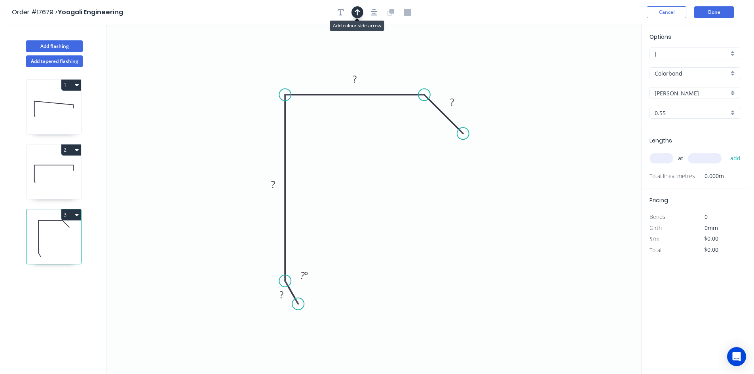
click at [355, 13] on icon "button" at bounding box center [357, 12] width 6 height 7
drag, startPoint x: 602, startPoint y: 61, endPoint x: 234, endPoint y: 67, distance: 368.0
click at [228, 67] on icon at bounding box center [224, 71] width 7 height 25
drag, startPoint x: 234, startPoint y: 67, endPoint x: 244, endPoint y: 61, distance: 12.0
click at [243, 61] on icon at bounding box center [231, 58] width 23 height 23
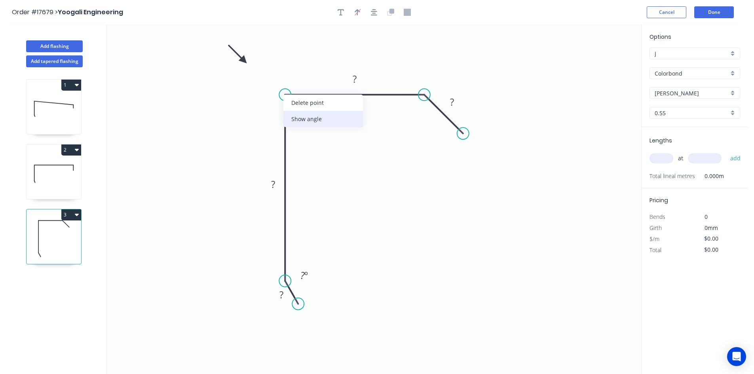
click at [308, 119] on div "Show angle" at bounding box center [323, 119] width 80 height 16
click at [302, 107] on tspan "º" at bounding box center [301, 108] width 4 height 13
drag, startPoint x: 354, startPoint y: 150, endPoint x: 353, endPoint y: 146, distance: 4.3
click at [354, 150] on icon "0 ? ? ? ? 92 º ? º" at bounding box center [374, 199] width 534 height 349
drag, startPoint x: 310, startPoint y: 114, endPoint x: 242, endPoint y: 100, distance: 69.9
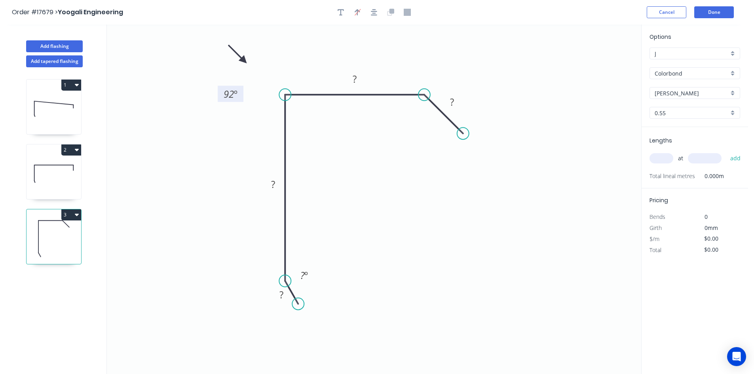
click at [242, 100] on rect at bounding box center [231, 94] width 26 height 16
click at [273, 181] on tspan "?" at bounding box center [273, 184] width 4 height 13
click at [263, 225] on icon "0 ? 65 ? ? 92 º ? º" at bounding box center [374, 199] width 534 height 349
click at [284, 295] on rect at bounding box center [281, 295] width 16 height 11
click at [298, 276] on rect at bounding box center [304, 275] width 16 height 11
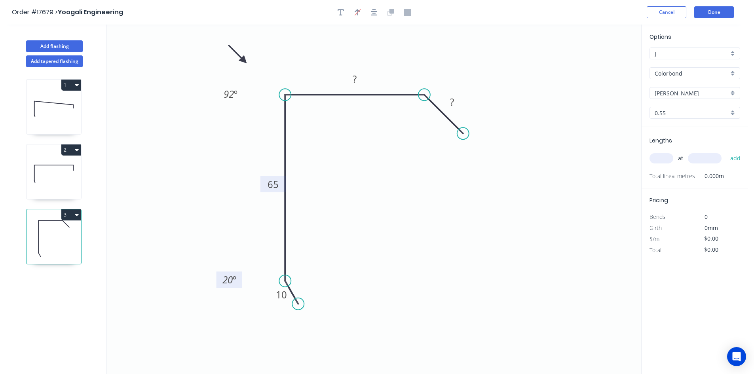
drag, startPoint x: 315, startPoint y: 270, endPoint x: 240, endPoint y: 274, distance: 75.3
click at [240, 274] on rect at bounding box center [229, 279] width 26 height 16
click at [352, 78] on g "?" at bounding box center [355, 78] width 16 height 13
drag, startPoint x: 352, startPoint y: 78, endPoint x: 365, endPoint y: 80, distance: 13.2
click at [365, 80] on g "?" at bounding box center [355, 79] width 26 height 16
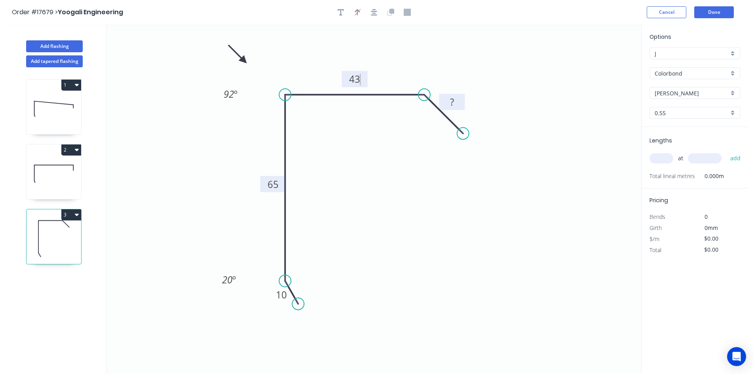
click at [454, 103] on rect at bounding box center [452, 102] width 16 height 11
click at [438, 128] on div "Show angle" at bounding box center [462, 125] width 80 height 16
type input "$10.56"
click at [418, 114] on tspan "º" at bounding box center [419, 112] width 4 height 13
drag, startPoint x: 407, startPoint y: 106, endPoint x: 447, endPoint y: 50, distance: 68.3
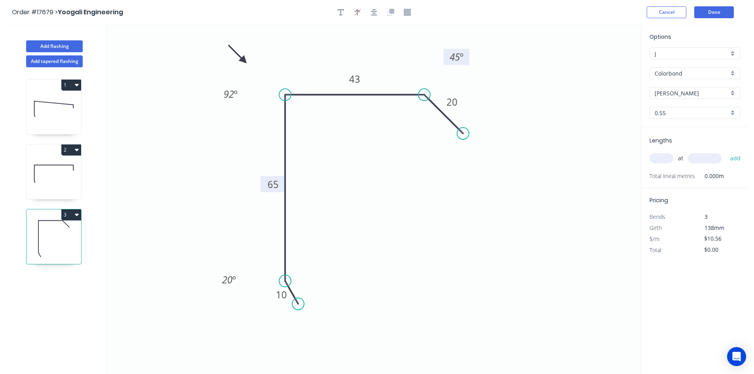
click at [447, 50] on rect at bounding box center [456, 57] width 26 height 16
click at [375, 11] on icon "button" at bounding box center [374, 12] width 6 height 6
click at [659, 159] on input "text" at bounding box center [661, 158] width 24 height 10
type input "1"
click at [700, 157] on input "text" at bounding box center [705, 158] width 34 height 10
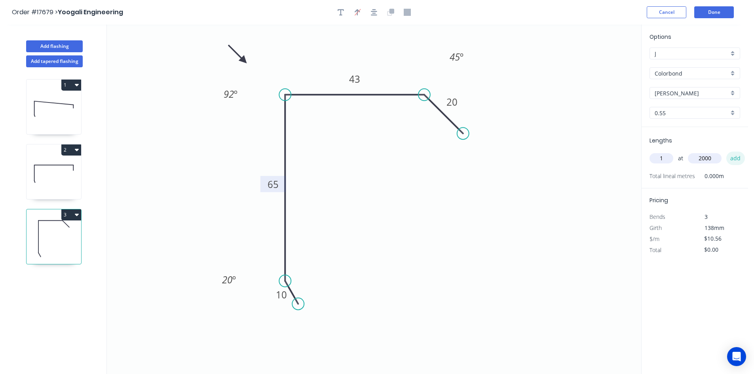
type input "2000"
click at [738, 161] on button "add" at bounding box center [735, 158] width 19 height 13
click at [78, 213] on icon "button" at bounding box center [77, 214] width 4 height 6
click at [68, 229] on div "Duplicate" at bounding box center [43, 234] width 61 height 11
type input "$0.00"
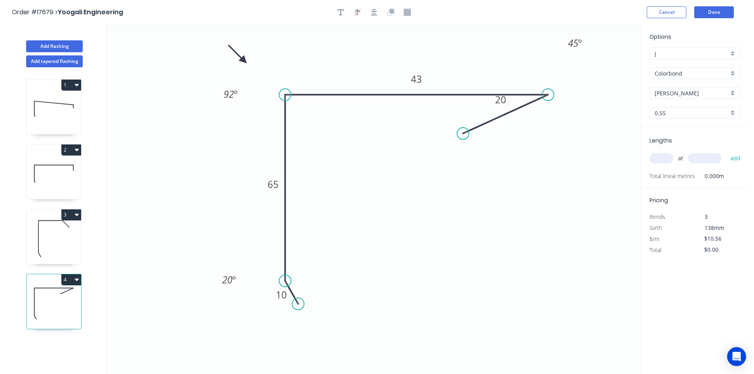
drag, startPoint x: 423, startPoint y: 93, endPoint x: 548, endPoint y: 95, distance: 124.6
click at [548, 95] on circle at bounding box center [548, 95] width 12 height 12
drag, startPoint x: 465, startPoint y: 136, endPoint x: 589, endPoint y: 138, distance: 124.7
click at [589, 138] on circle at bounding box center [589, 136] width 12 height 12
drag, startPoint x: 547, startPoint y: 96, endPoint x: 530, endPoint y: 98, distance: 17.1
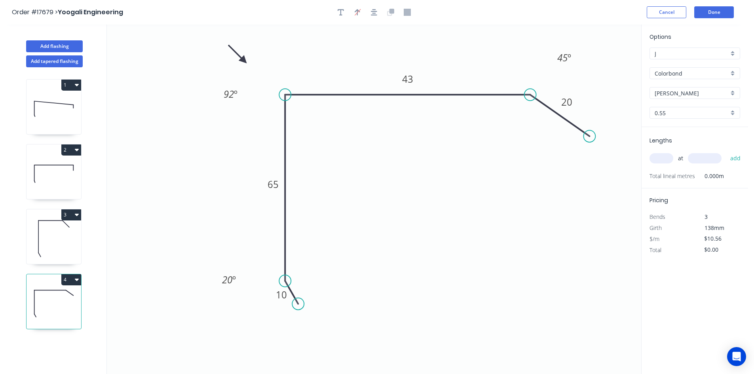
click at [530, 98] on circle at bounding box center [530, 95] width 12 height 12
drag, startPoint x: 590, startPoint y: 137, endPoint x: 577, endPoint y: 139, distance: 13.3
click at [577, 139] on circle at bounding box center [577, 142] width 12 height 12
click at [374, 13] on icon "button" at bounding box center [374, 12] width 6 height 6
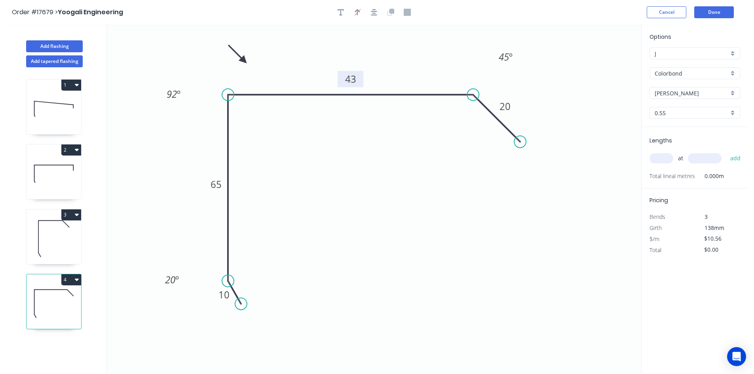
click at [352, 79] on tspan "43" at bounding box center [350, 78] width 11 height 13
click at [443, 204] on icon "0 10 65 85 20 92 º 20 º 45 º" at bounding box center [374, 199] width 534 height 349
type input "$12.23"
click at [665, 159] on input "text" at bounding box center [661, 158] width 24 height 10
type input "1"
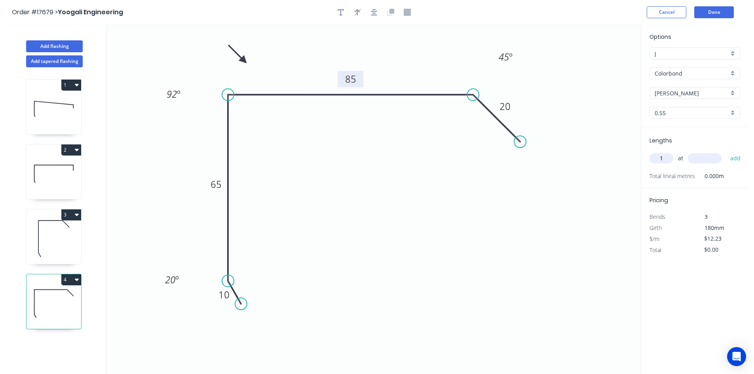
click at [702, 159] on input "text" at bounding box center [705, 158] width 34 height 10
type input "2000"
click at [737, 160] on button "add" at bounding box center [735, 158] width 19 height 13
type input "$24.46"
click at [713, 10] on button "Done" at bounding box center [714, 12] width 40 height 12
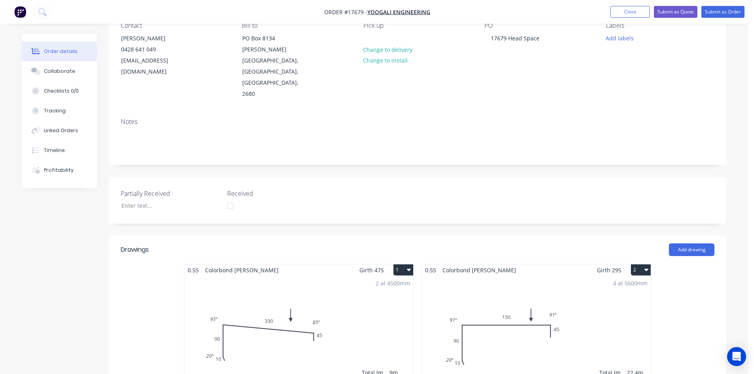
scroll to position [78, 0]
click at [78, 70] on button "Collaborate" at bounding box center [59, 71] width 75 height 20
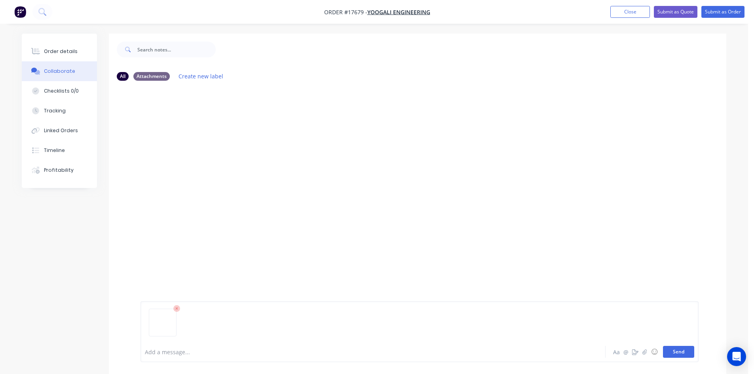
click at [678, 355] on button "Send" at bounding box center [678, 352] width 31 height 12
click at [70, 50] on div "Order details" at bounding box center [61, 51] width 34 height 7
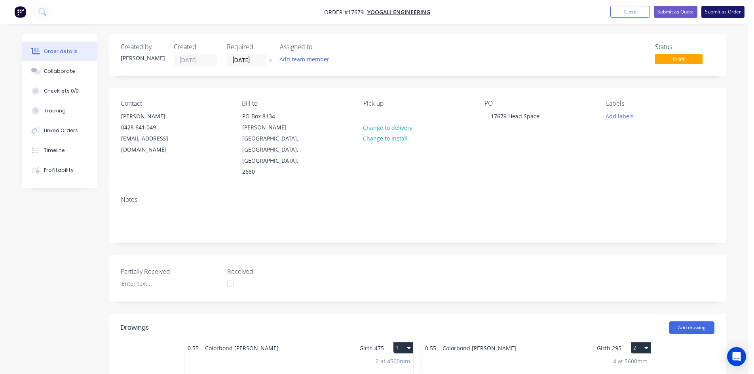
click at [716, 15] on button "Submit as Order" at bounding box center [722, 12] width 43 height 12
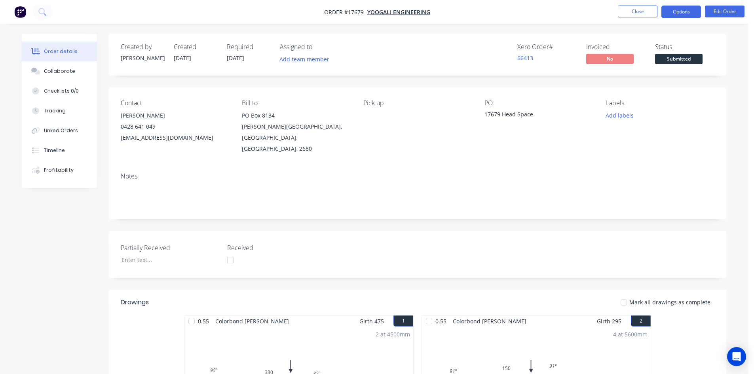
click at [671, 14] on button "Options" at bounding box center [681, 12] width 40 height 13
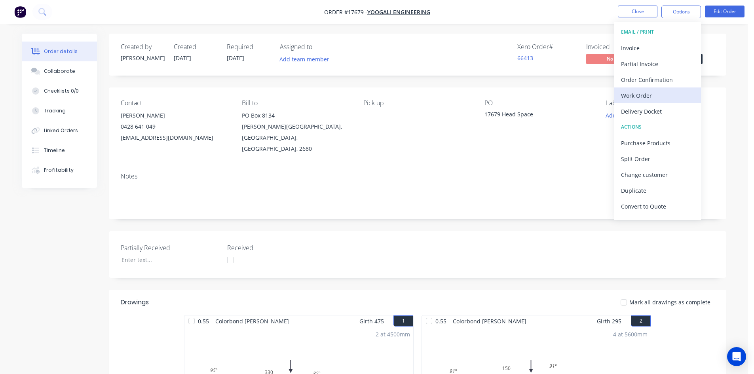
click at [650, 93] on div "Work Order" at bounding box center [657, 95] width 73 height 11
click at [650, 93] on div "Custom" at bounding box center [657, 95] width 73 height 11
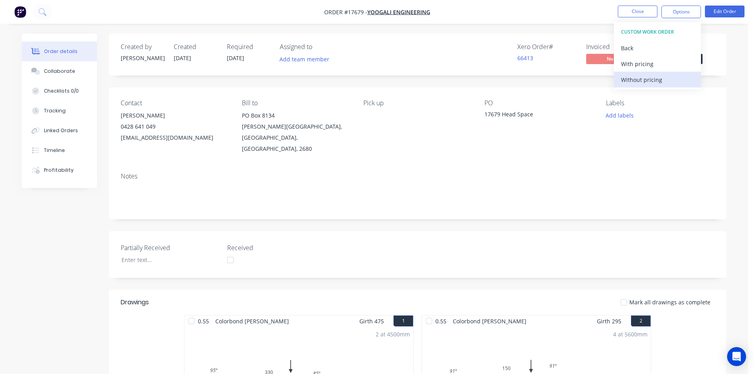
click at [654, 83] on div "Without pricing" at bounding box center [657, 79] width 73 height 11
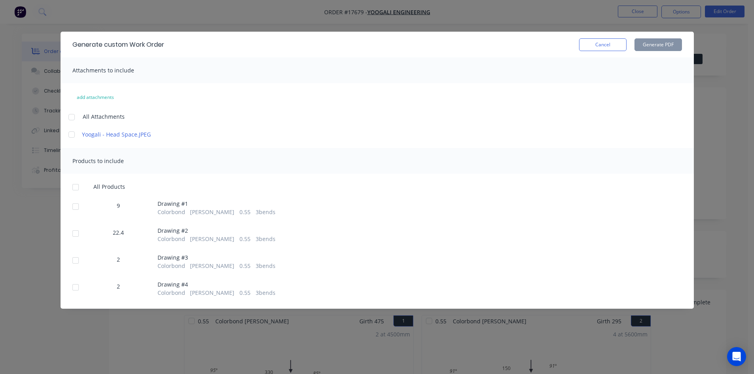
click at [72, 117] on div at bounding box center [72, 117] width 16 height 16
click at [77, 188] on div at bounding box center [76, 187] width 16 height 16
click at [658, 40] on button "Generate PDF" at bounding box center [657, 44] width 47 height 13
click at [600, 46] on button "Cancel" at bounding box center [602, 44] width 47 height 13
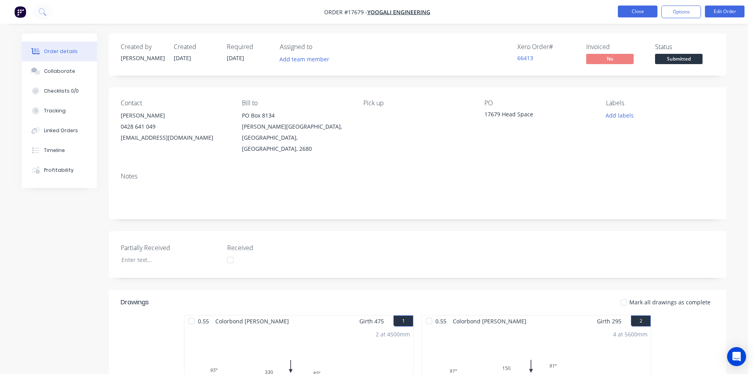
click at [637, 10] on button "Close" at bounding box center [638, 12] width 40 height 12
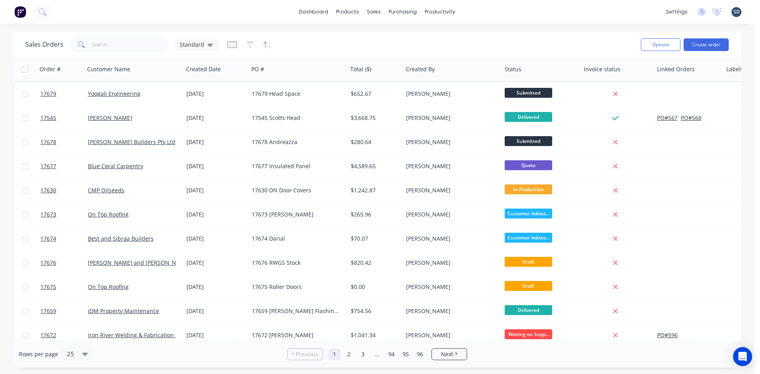
click at [463, 4] on div "dashboard products sales purchasing productivity dashboard products Product Cat…" at bounding box center [377, 12] width 754 height 24
click at [479, 14] on div "dashboard products sales purchasing productivity dashboard products Product Cat…" at bounding box center [377, 12] width 754 height 24
click at [481, 13] on div "dashboard products sales purchasing productivity dashboard products Product Cat…" at bounding box center [377, 12] width 754 height 24
drag, startPoint x: 586, startPoint y: 38, endPoint x: 590, endPoint y: 12, distance: 26.5
click at [586, 38] on div "Sales Orders Standard" at bounding box center [329, 44] width 609 height 19
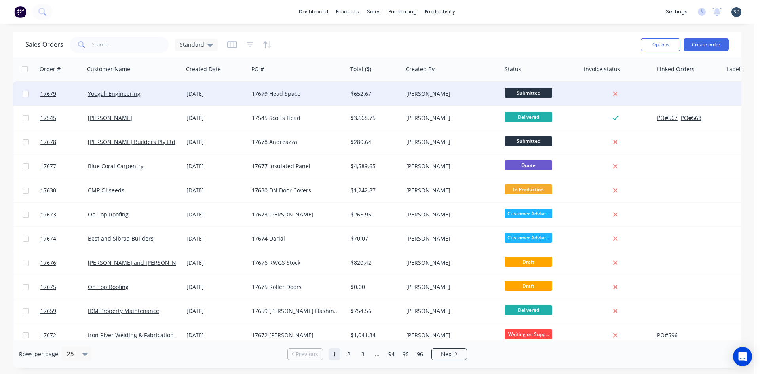
click at [321, 97] on div "17679 Head Space" at bounding box center [296, 94] width 88 height 8
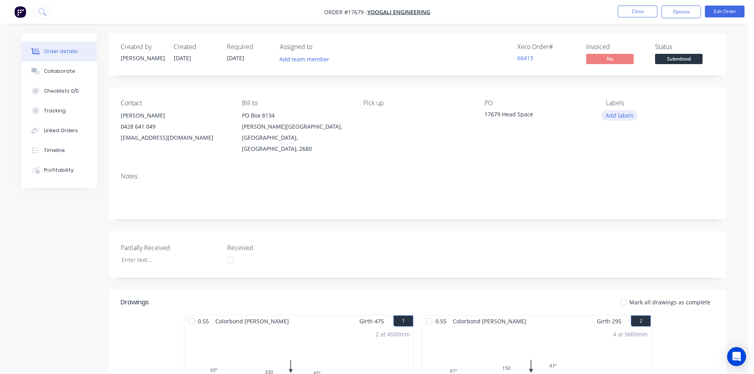
click at [612, 118] on button "Add labels" at bounding box center [619, 115] width 36 height 11
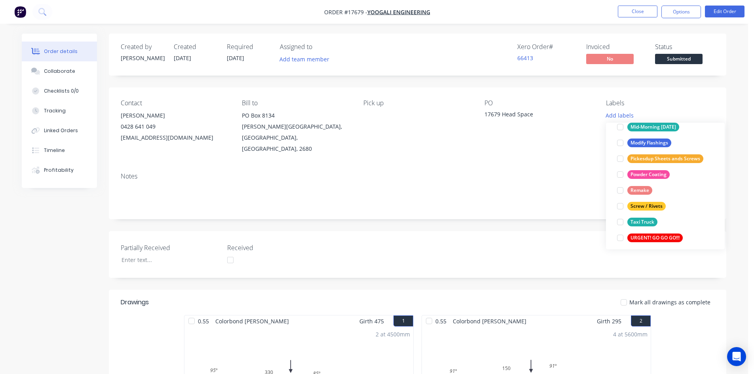
scroll to position [269, 0]
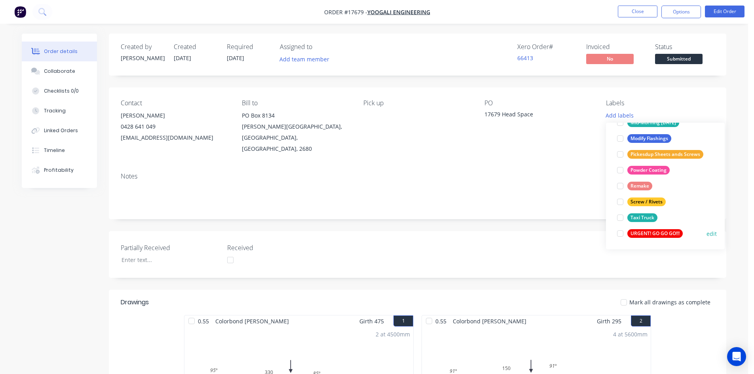
click at [623, 233] on div at bounding box center [620, 234] width 16 height 16
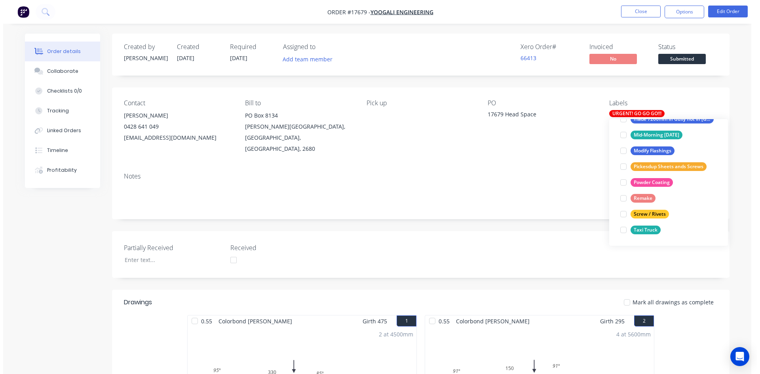
scroll to position [0, 0]
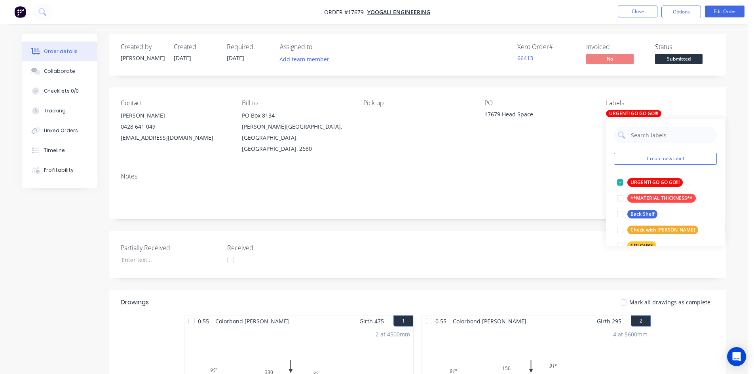
click at [573, 101] on div "PO" at bounding box center [538, 103] width 108 height 8
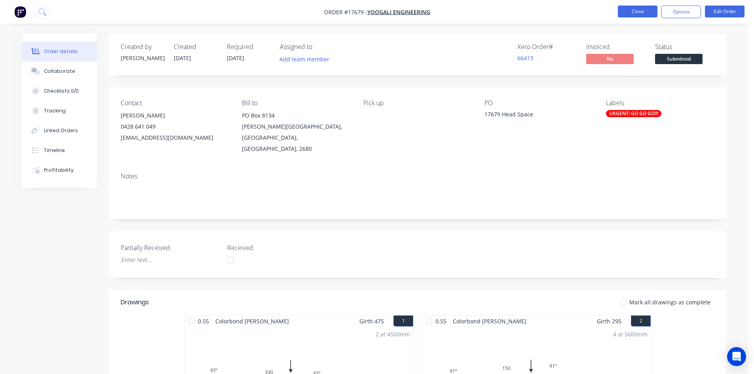
click at [639, 11] on button "Close" at bounding box center [638, 12] width 40 height 12
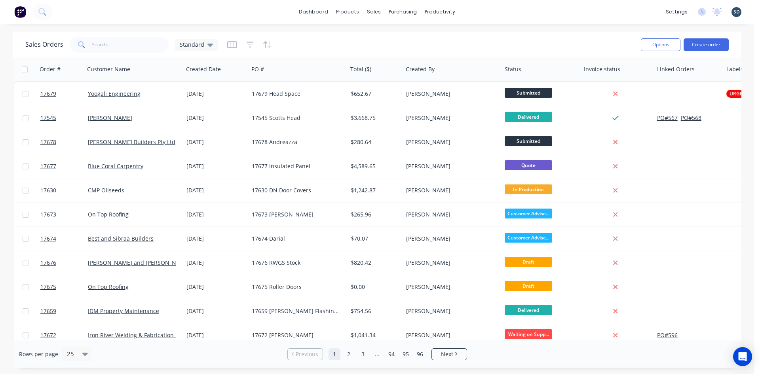
click at [475, 17] on div "dashboard products sales purchasing productivity dashboard products Product Cat…" at bounding box center [377, 12] width 754 height 24
click at [487, 11] on div "dashboard products sales purchasing productivity dashboard products Product Cat…" at bounding box center [377, 12] width 754 height 24
click at [209, 44] on icon at bounding box center [210, 45] width 6 height 3
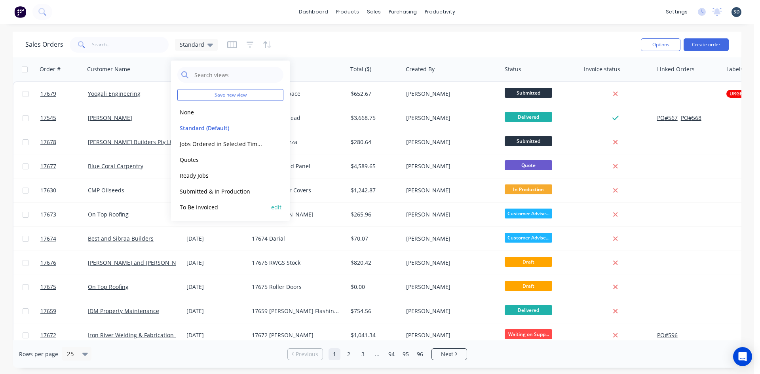
click at [226, 205] on button "To Be Invoiced" at bounding box center [222, 207] width 90 height 9
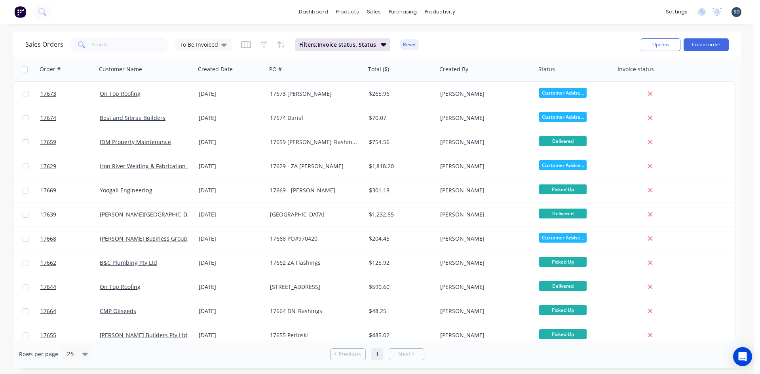
click at [514, 28] on div "dashboard products sales purchasing productivity dashboard products Product Cat…" at bounding box center [377, 187] width 754 height 374
click at [478, 14] on div "dashboard products sales purchasing productivity dashboard products Product Cat…" at bounding box center [377, 12] width 754 height 24
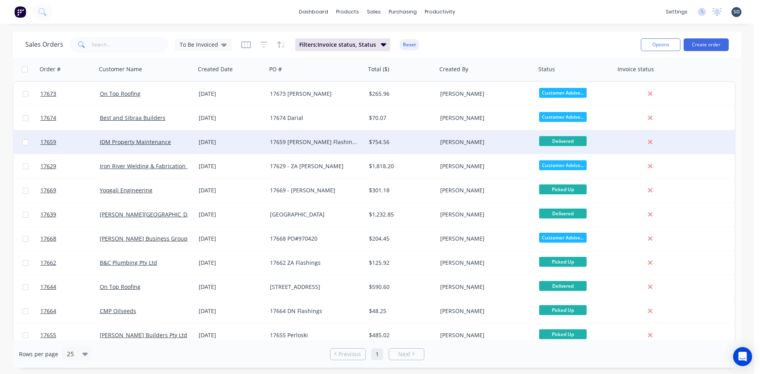
click at [335, 140] on div "17659 Zauner Flashings" at bounding box center [314, 142] width 88 height 8
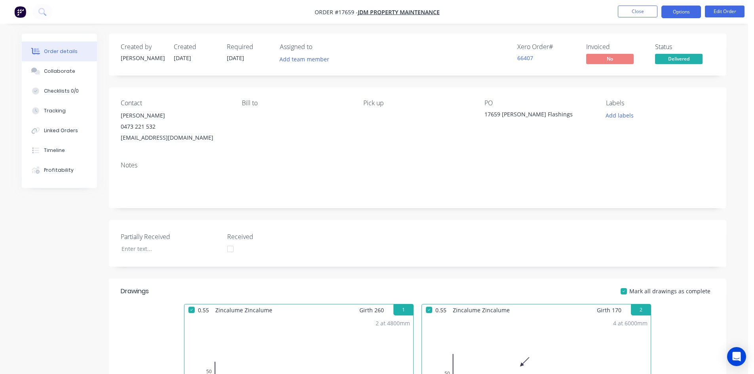
click at [684, 10] on button "Options" at bounding box center [681, 12] width 40 height 13
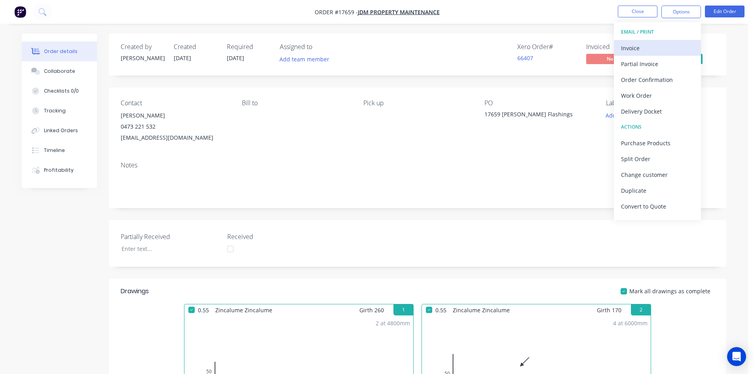
click at [671, 45] on div "Invoice" at bounding box center [657, 47] width 73 height 11
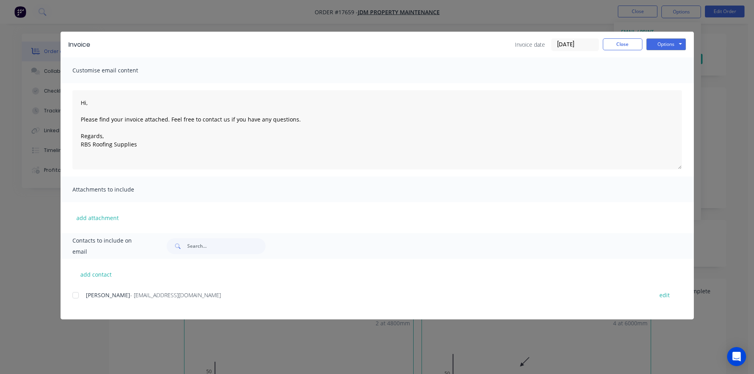
click at [77, 296] on div at bounding box center [76, 295] width 16 height 16
click at [659, 41] on button "Options" at bounding box center [666, 44] width 40 height 12
click at [661, 83] on button "Email" at bounding box center [671, 84] width 51 height 13
click at [622, 45] on button "Close" at bounding box center [623, 44] width 40 height 12
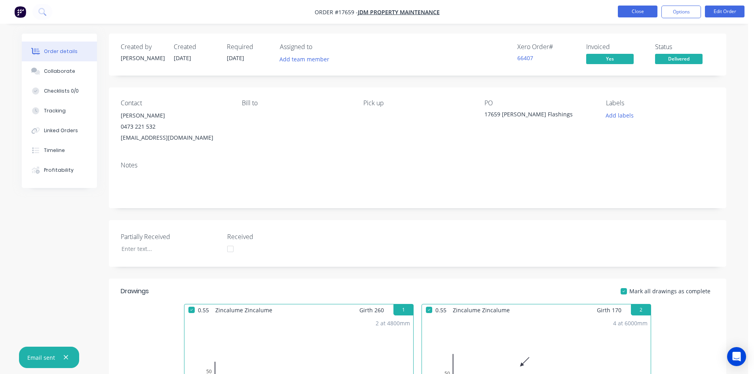
click at [647, 9] on button "Close" at bounding box center [638, 12] width 40 height 12
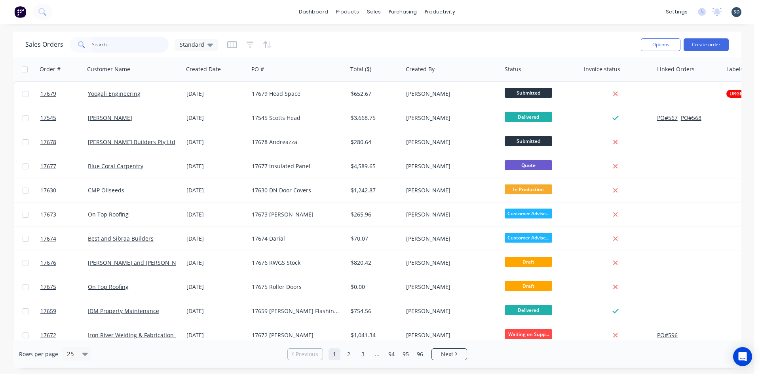
click at [104, 46] on input "text" at bounding box center [130, 45] width 77 height 16
type input "17673"
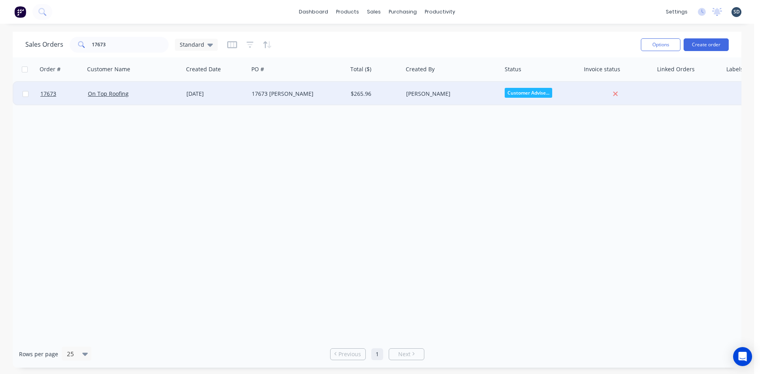
click at [337, 94] on div "17673 Yenda, Johnson" at bounding box center [296, 94] width 88 height 8
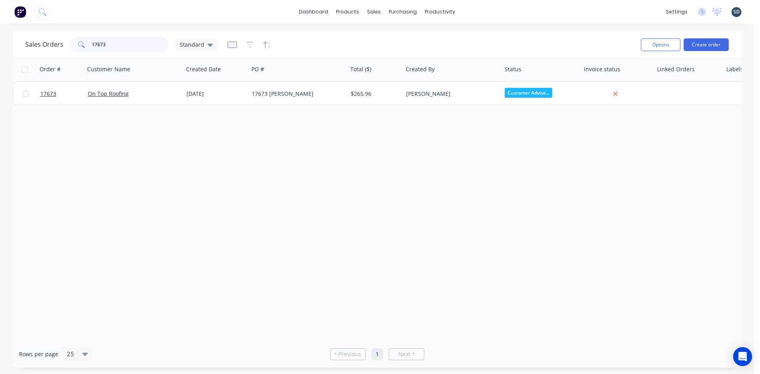
drag, startPoint x: 125, startPoint y: 45, endPoint x: 102, endPoint y: 42, distance: 23.6
click at [102, 42] on input "17673" at bounding box center [130, 45] width 77 height 16
type input "17674"
click at [398, 39] on div "Sales Orders 17674 Standard" at bounding box center [329, 44] width 609 height 19
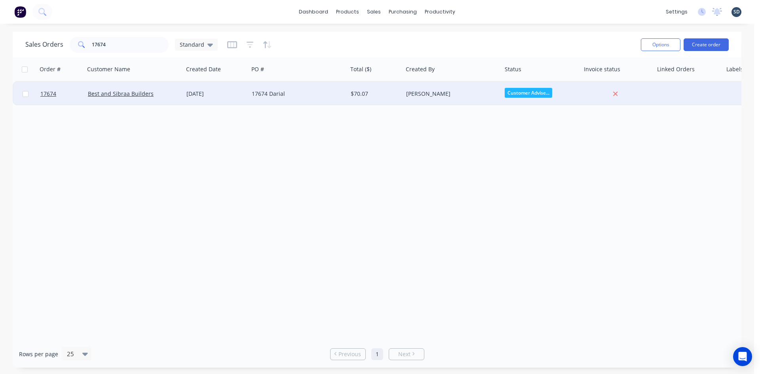
click at [325, 90] on div "17674 Darial" at bounding box center [296, 94] width 88 height 8
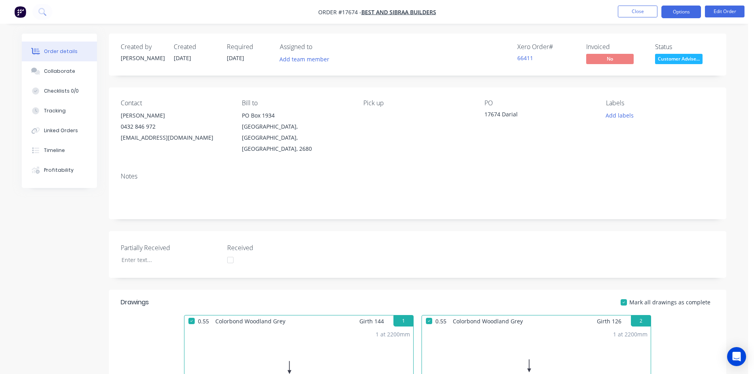
click at [686, 13] on button "Options" at bounding box center [681, 12] width 40 height 13
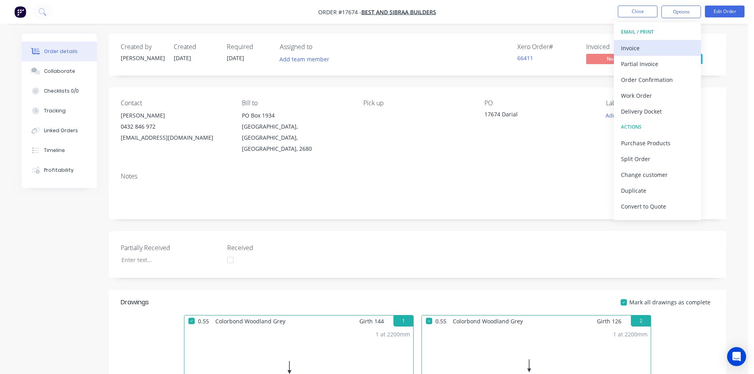
click at [667, 47] on div "Invoice" at bounding box center [657, 47] width 73 height 11
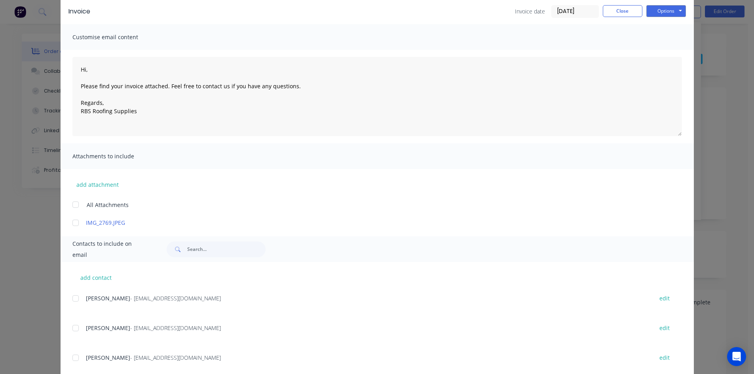
scroll to position [79, 0]
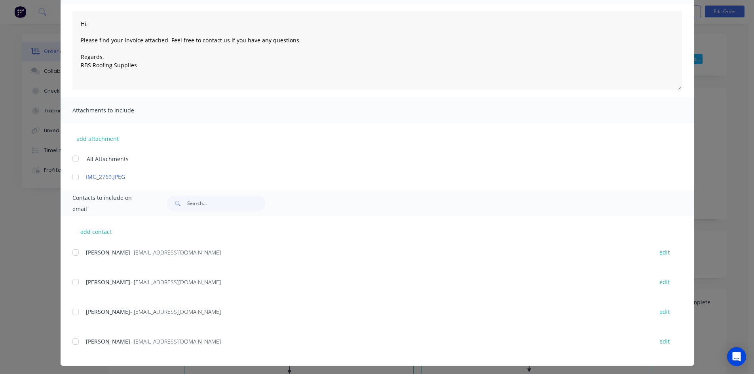
click at [71, 280] on div at bounding box center [76, 282] width 16 height 16
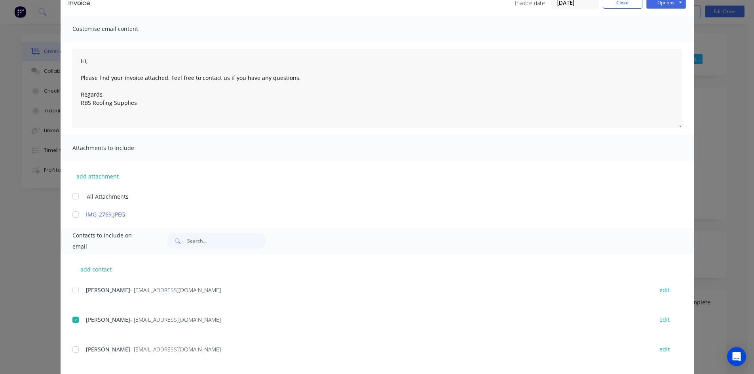
scroll to position [0, 0]
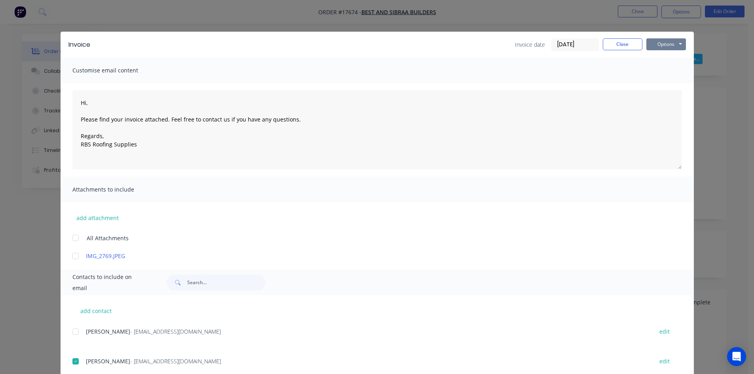
click at [661, 40] on button "Options" at bounding box center [666, 44] width 40 height 12
click at [673, 84] on button "Email" at bounding box center [671, 84] width 51 height 13
click at [617, 45] on button "Close" at bounding box center [623, 44] width 40 height 12
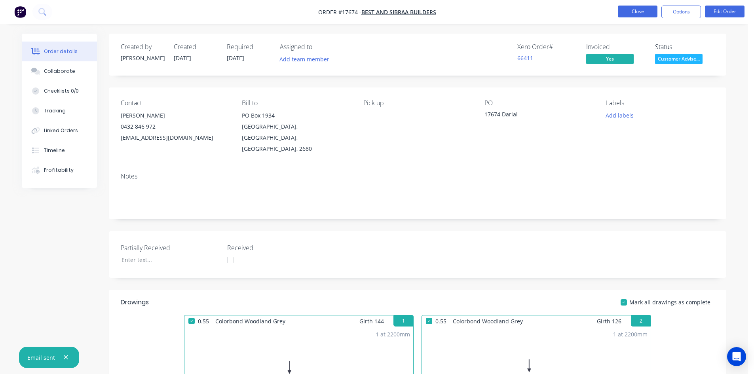
click at [641, 11] on button "Close" at bounding box center [638, 12] width 40 height 12
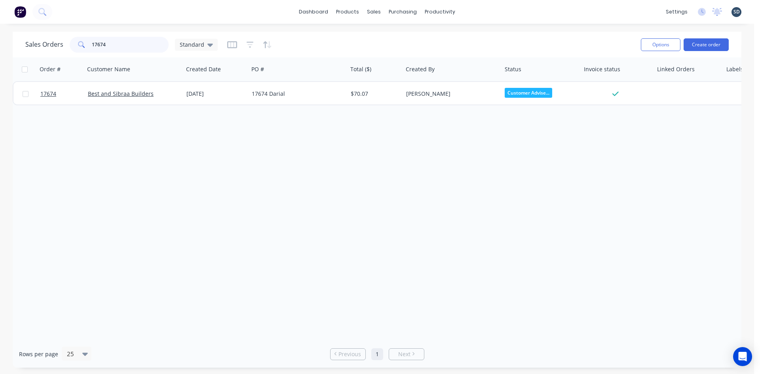
drag, startPoint x: 125, startPoint y: 45, endPoint x: 99, endPoint y: 42, distance: 26.7
click at [99, 42] on input "17674" at bounding box center [130, 45] width 77 height 16
click at [367, 42] on div "Sales Orders 17659 Standard" at bounding box center [329, 44] width 609 height 19
click at [100, 43] on input "17659" at bounding box center [130, 45] width 77 height 16
type input "17669"
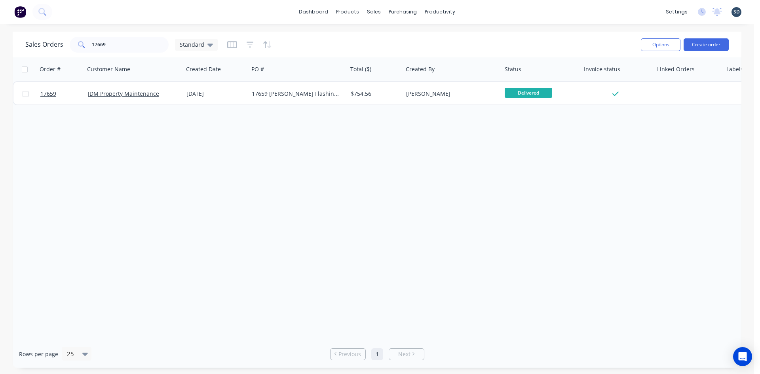
click at [398, 49] on div "Sales Orders 17669 Standard" at bounding box center [329, 44] width 609 height 19
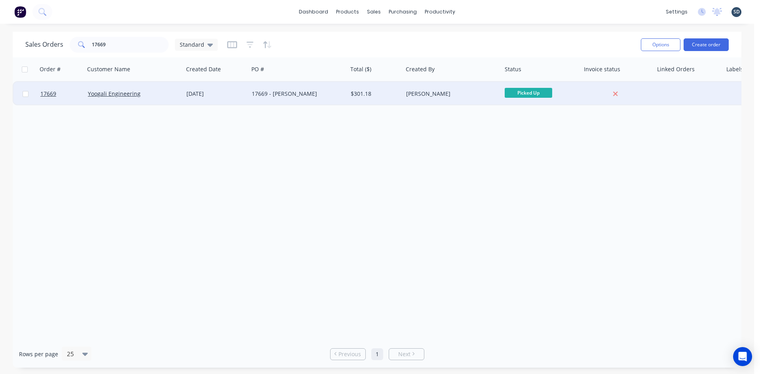
click at [328, 93] on div "17669 - K Harris" at bounding box center [296, 94] width 88 height 8
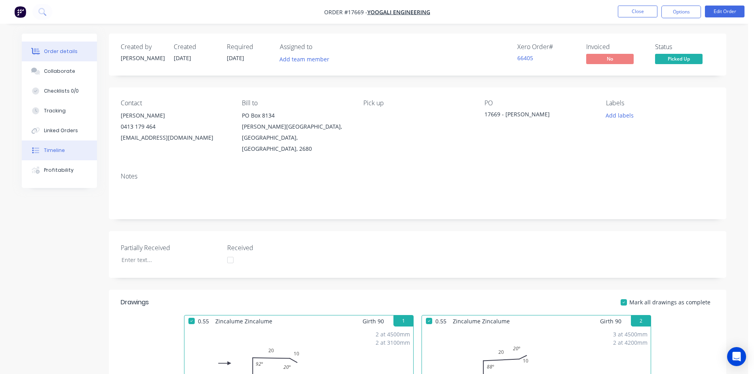
click at [66, 151] on button "Timeline" at bounding box center [59, 150] width 75 height 20
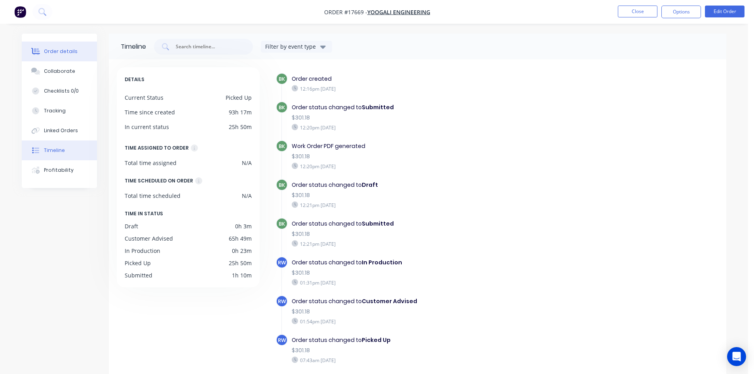
click at [75, 53] on button "Order details" at bounding box center [59, 52] width 75 height 20
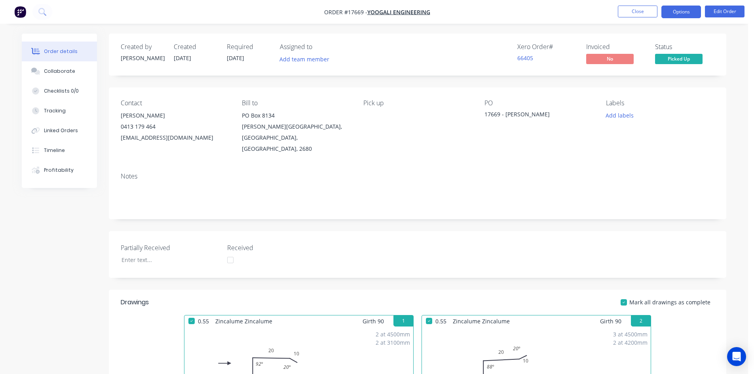
click at [682, 8] on button "Options" at bounding box center [681, 12] width 40 height 13
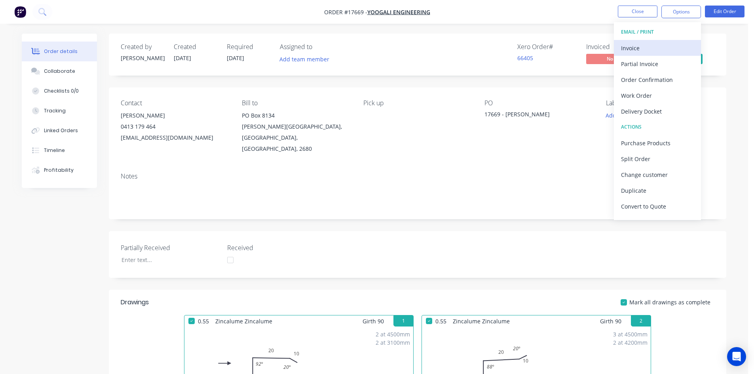
click at [663, 44] on div "Invoice" at bounding box center [657, 47] width 73 height 11
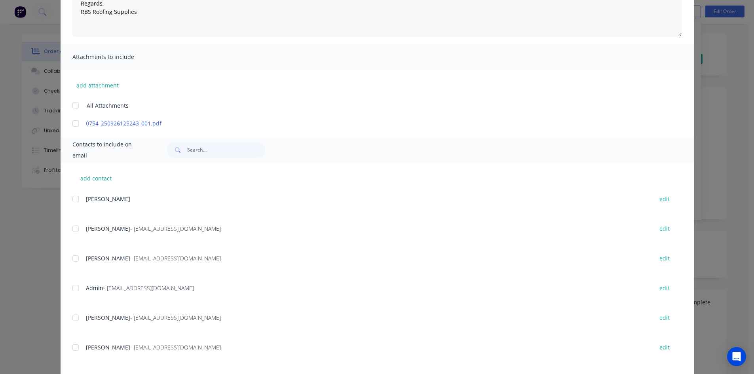
scroll to position [158, 0]
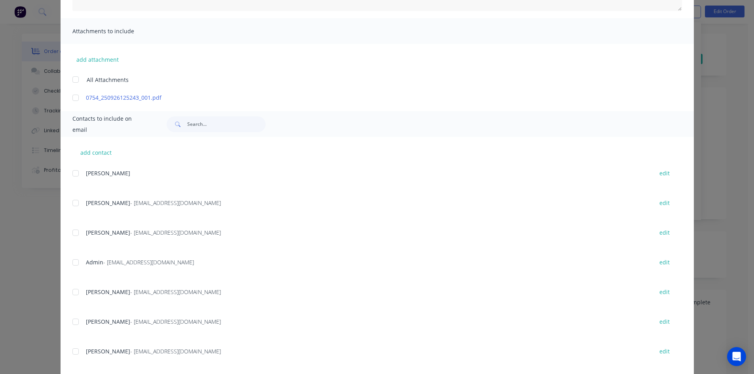
click at [76, 266] on div at bounding box center [76, 262] width 16 height 16
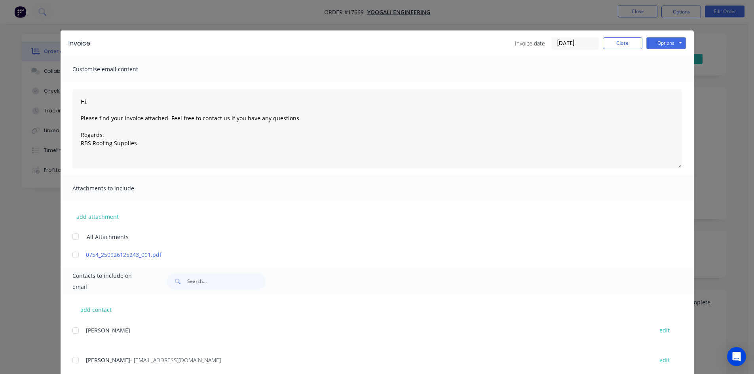
scroll to position [0, 0]
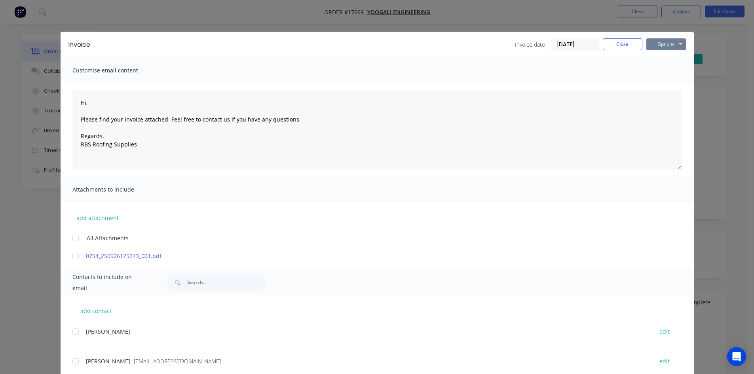
click at [672, 46] on button "Options" at bounding box center [666, 44] width 40 height 12
click at [670, 81] on button "Email" at bounding box center [671, 84] width 51 height 13
click at [621, 42] on button "Close" at bounding box center [623, 44] width 40 height 12
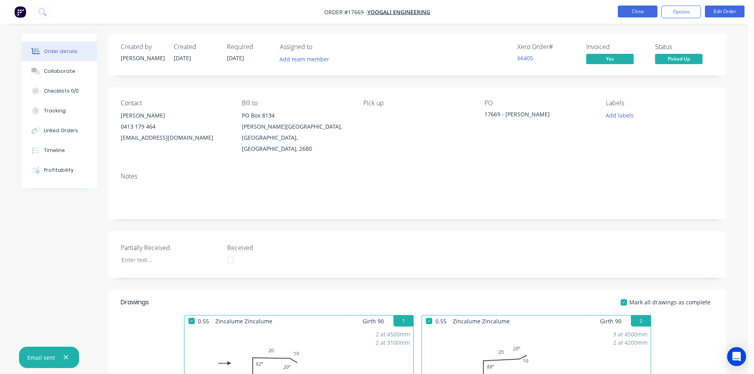
click at [637, 13] on button "Close" at bounding box center [638, 12] width 40 height 12
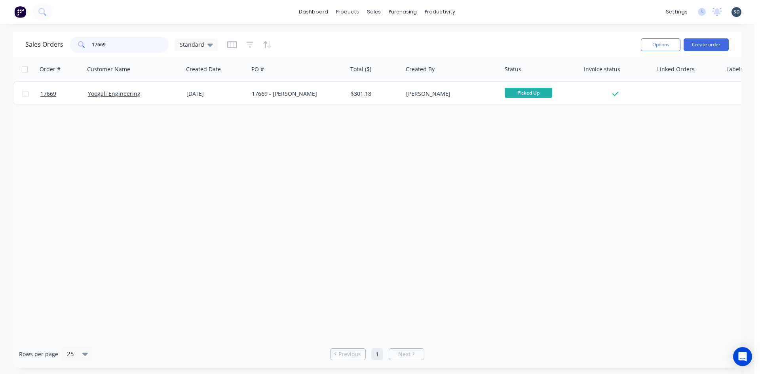
drag, startPoint x: 111, startPoint y: 47, endPoint x: 102, endPoint y: 45, distance: 9.1
click at [102, 45] on input "17669" at bounding box center [130, 45] width 77 height 16
type input "17663"
click at [390, 43] on div "Sales Orders 17663 Standard" at bounding box center [329, 44] width 609 height 19
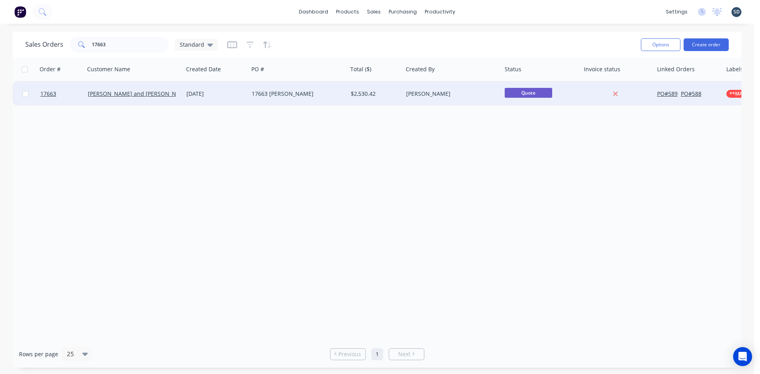
click at [321, 91] on div "17663 Simone" at bounding box center [296, 94] width 88 height 8
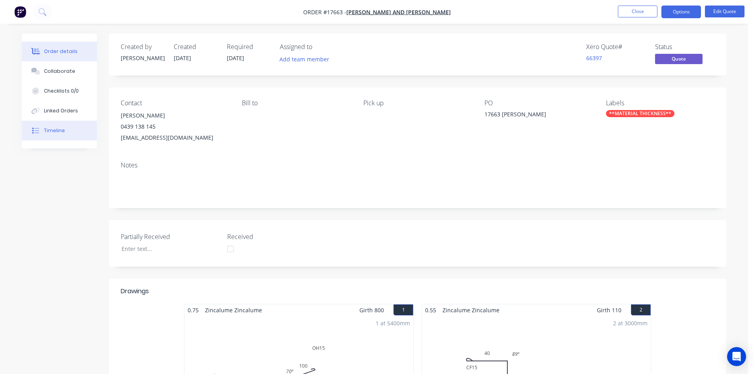
click at [50, 129] on div "Timeline" at bounding box center [54, 130] width 21 height 7
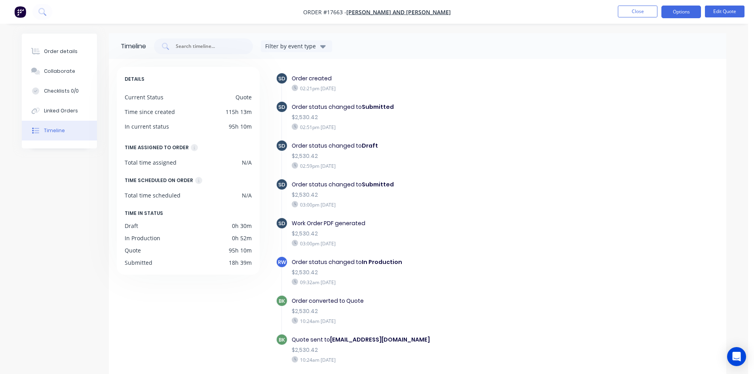
scroll to position [33, 0]
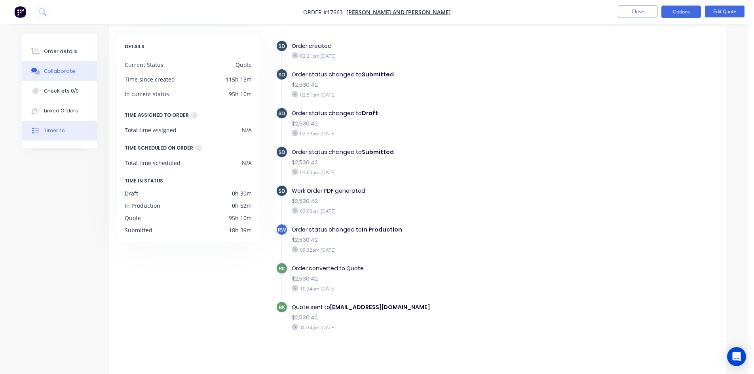
click at [74, 77] on button "Collaborate" at bounding box center [59, 71] width 75 height 20
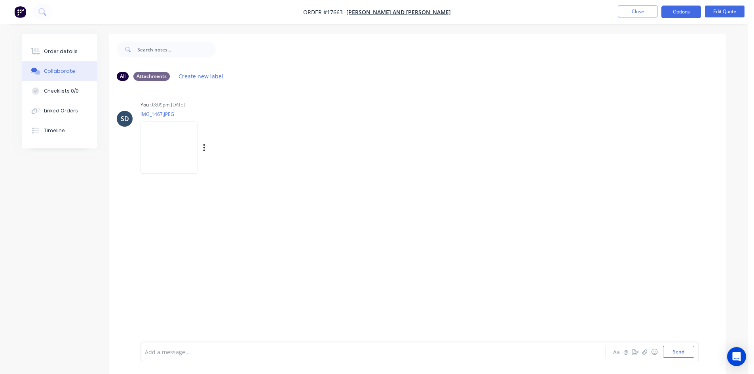
click at [160, 152] on img at bounding box center [168, 147] width 57 height 52
click at [55, 50] on div "Order details" at bounding box center [61, 51] width 34 height 7
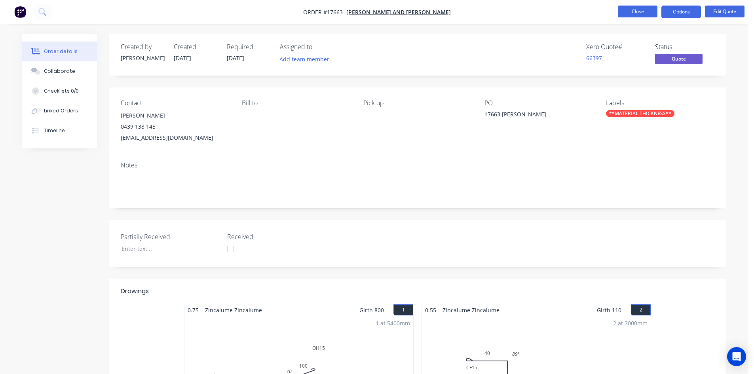
click at [640, 11] on button "Close" at bounding box center [638, 12] width 40 height 12
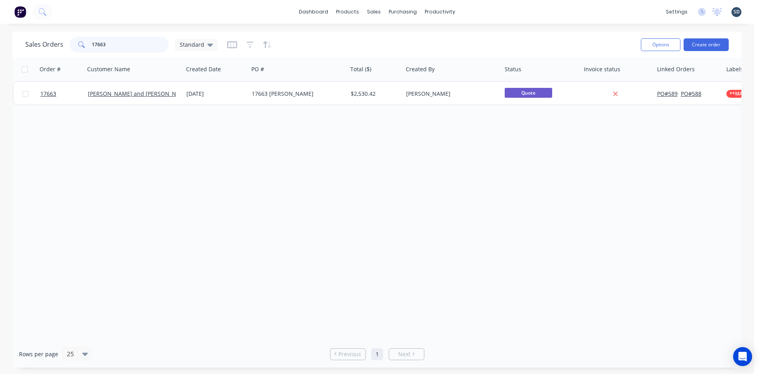
drag, startPoint x: 111, startPoint y: 44, endPoint x: 100, endPoint y: 42, distance: 10.8
click at [100, 42] on input "17663" at bounding box center [130, 45] width 77 height 16
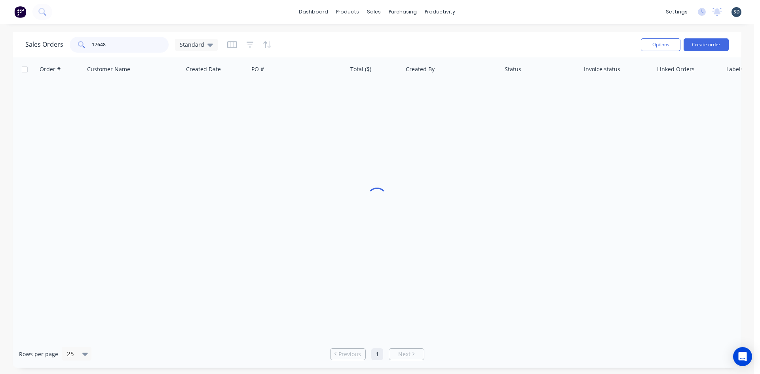
type input "17648"
click at [370, 48] on div "Sales Orders 17648 Standard" at bounding box center [329, 44] width 609 height 19
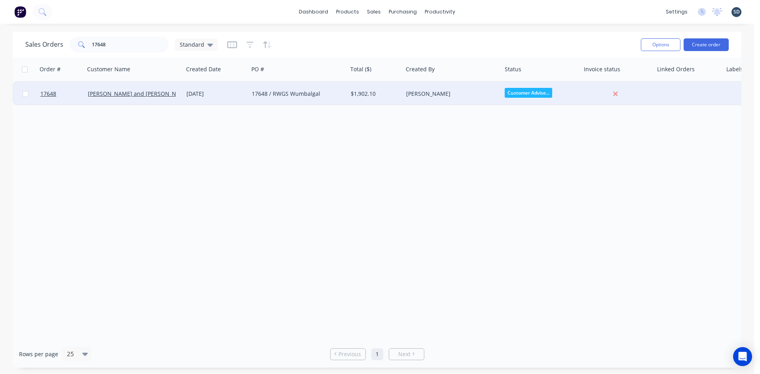
click at [239, 95] on div "24 Sep 2025" at bounding box center [215, 94] width 59 height 8
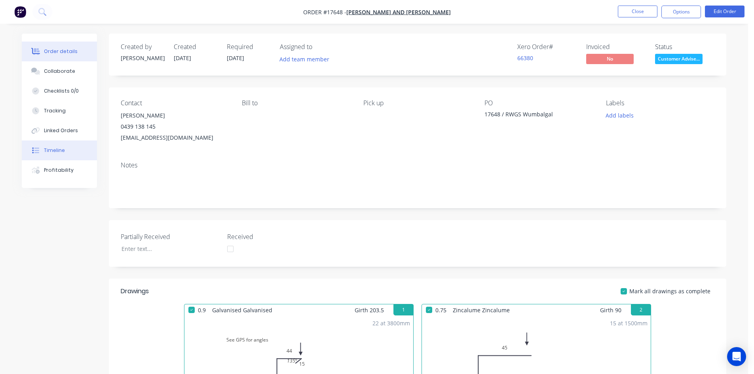
click at [70, 151] on button "Timeline" at bounding box center [59, 150] width 75 height 20
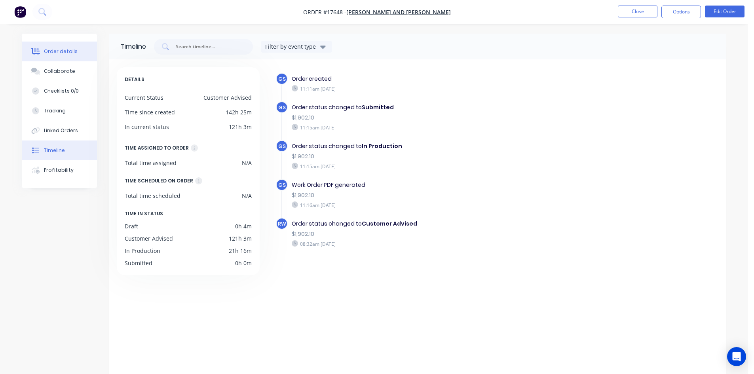
click at [72, 53] on div "Order details" at bounding box center [61, 51] width 34 height 7
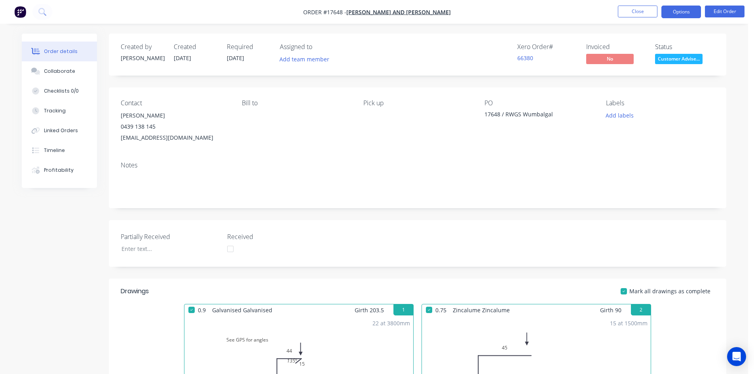
click at [682, 11] on button "Options" at bounding box center [681, 12] width 40 height 13
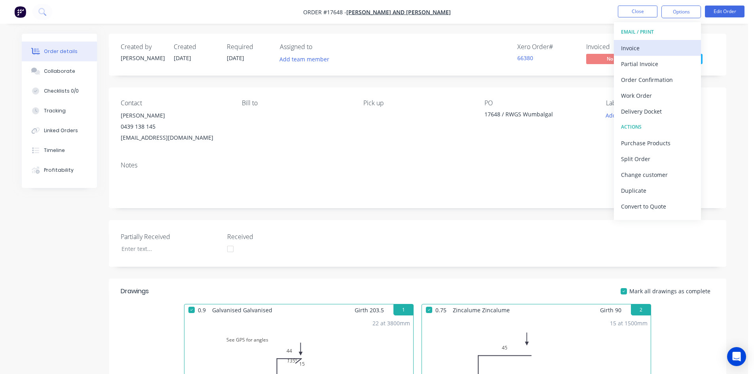
click at [652, 45] on div "Invoice" at bounding box center [657, 47] width 73 height 11
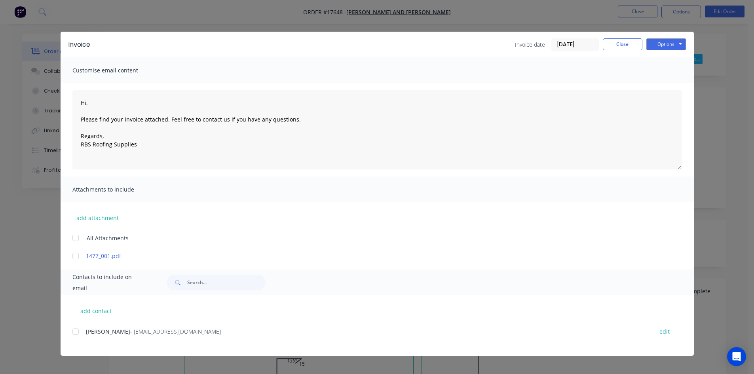
click at [76, 332] on div at bounding box center [76, 332] width 16 height 16
click at [668, 42] on button "Options" at bounding box center [666, 44] width 40 height 12
click at [668, 86] on button "Email" at bounding box center [671, 84] width 51 height 13
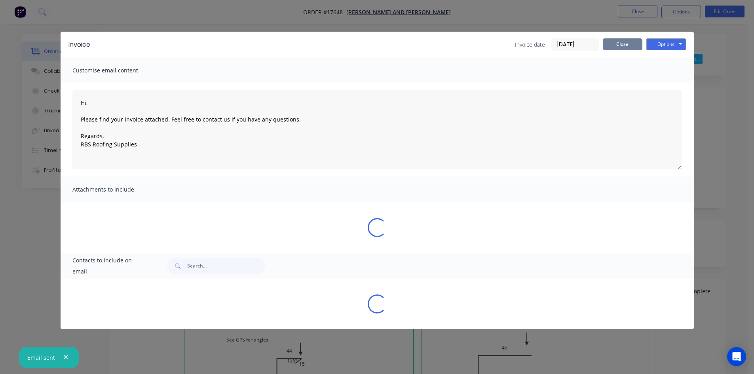
click at [622, 49] on button "Close" at bounding box center [623, 44] width 40 height 12
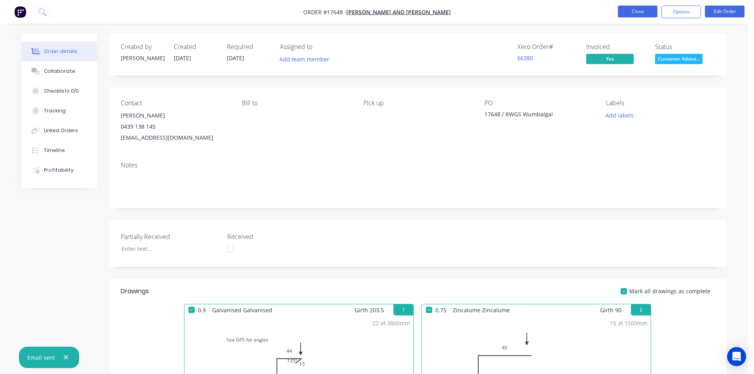
click at [637, 13] on button "Close" at bounding box center [638, 12] width 40 height 12
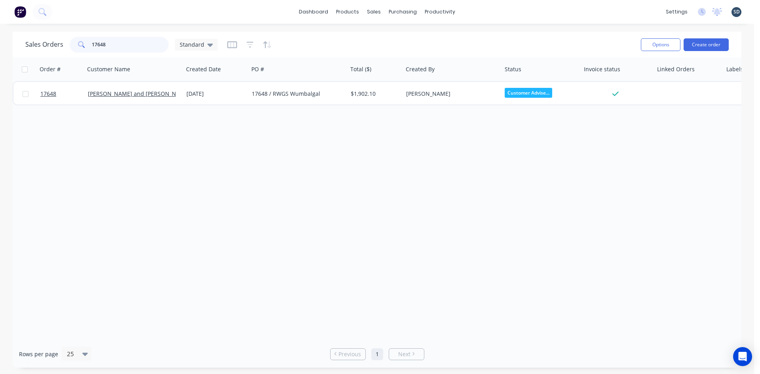
drag, startPoint x: 109, startPoint y: 44, endPoint x: 99, endPoint y: 43, distance: 9.5
click at [99, 43] on input "17648" at bounding box center [130, 45] width 77 height 16
type input "17668"
click at [342, 39] on div "Sales Orders 17668 Standard" at bounding box center [329, 44] width 609 height 19
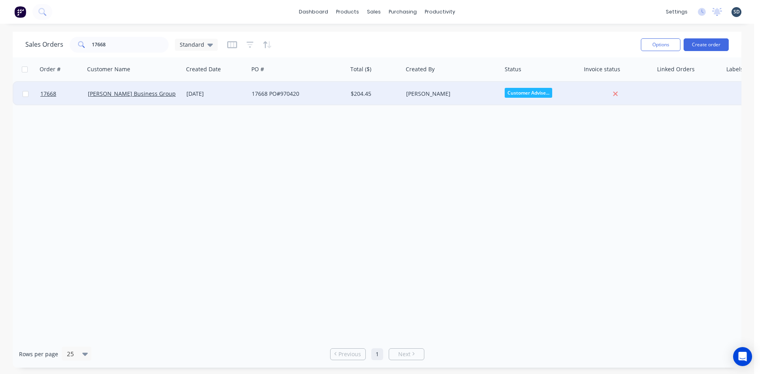
click at [315, 102] on div "17668 PO#970420" at bounding box center [297, 94] width 99 height 24
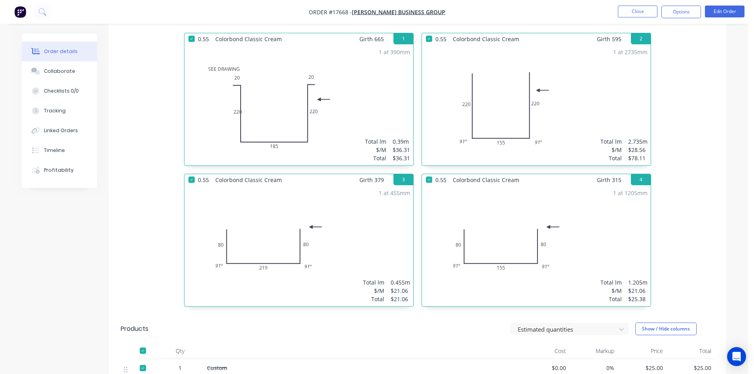
scroll to position [237, 0]
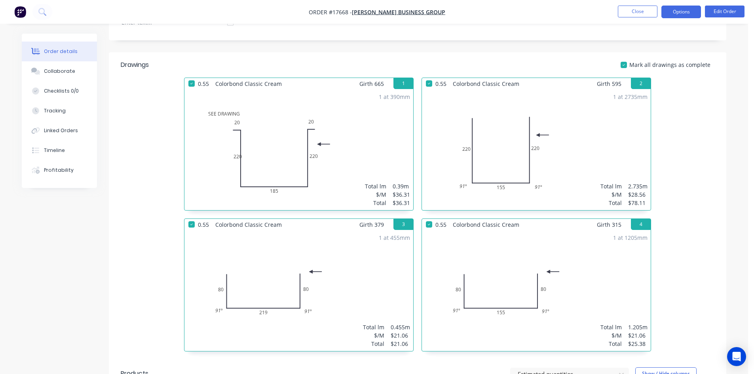
click at [683, 12] on button "Options" at bounding box center [681, 12] width 40 height 13
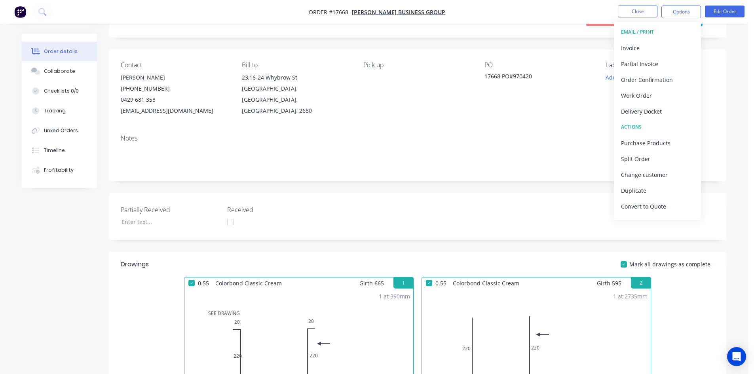
scroll to position [0, 0]
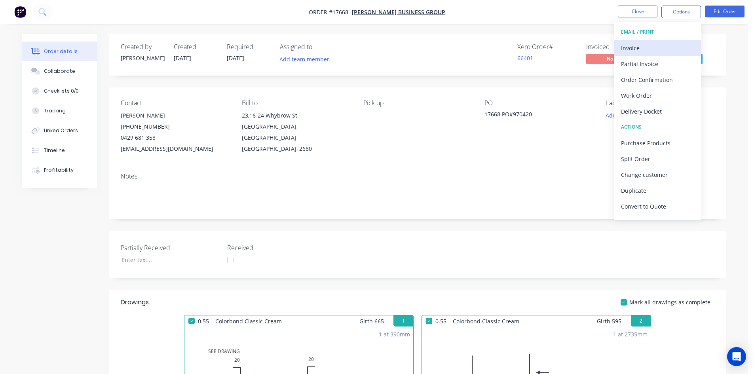
click at [652, 47] on div "Invoice" at bounding box center [657, 47] width 73 height 11
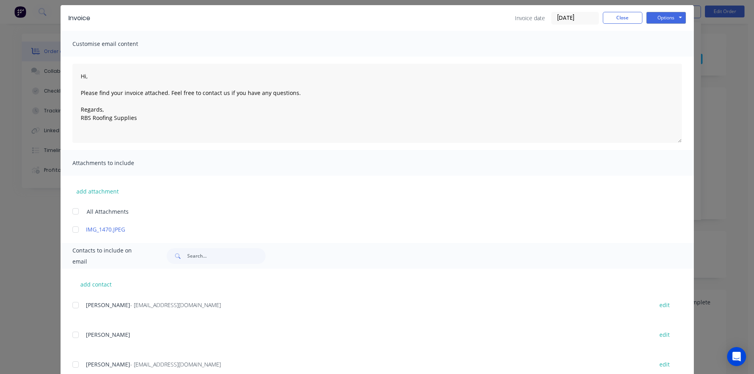
scroll to position [52, 0]
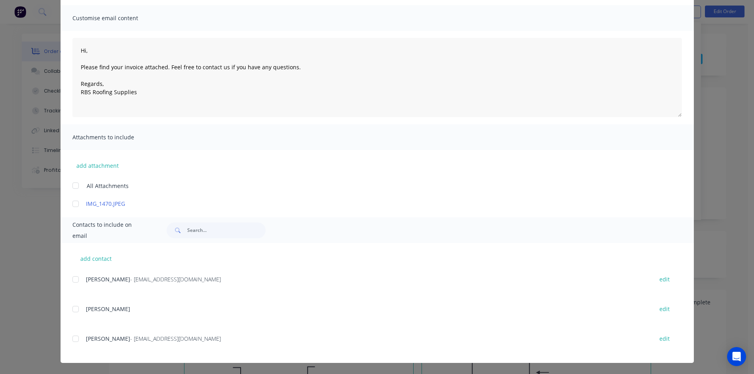
click at [76, 339] on div at bounding box center [76, 339] width 16 height 16
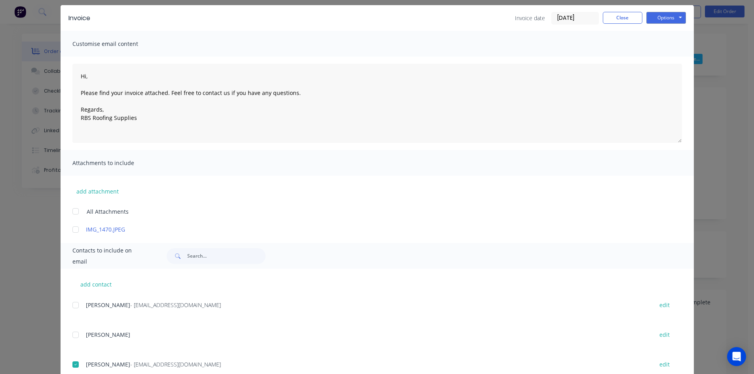
scroll to position [0, 0]
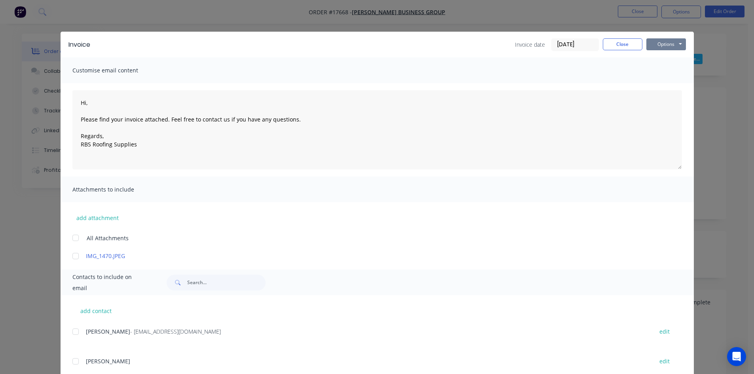
click at [670, 45] on button "Options" at bounding box center [666, 44] width 40 height 12
click at [673, 82] on button "Email" at bounding box center [671, 84] width 51 height 13
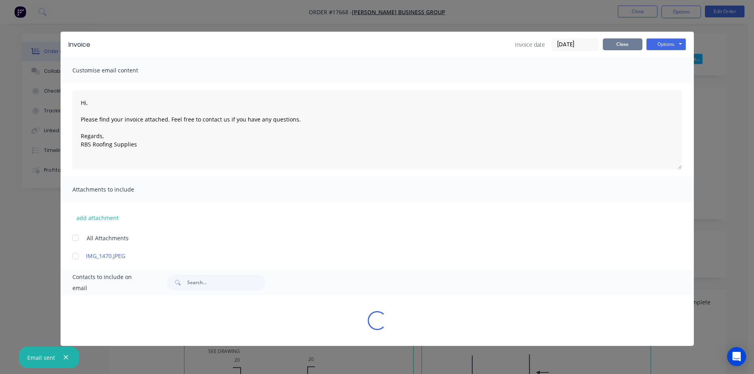
click at [626, 47] on button "Close" at bounding box center [623, 44] width 40 height 12
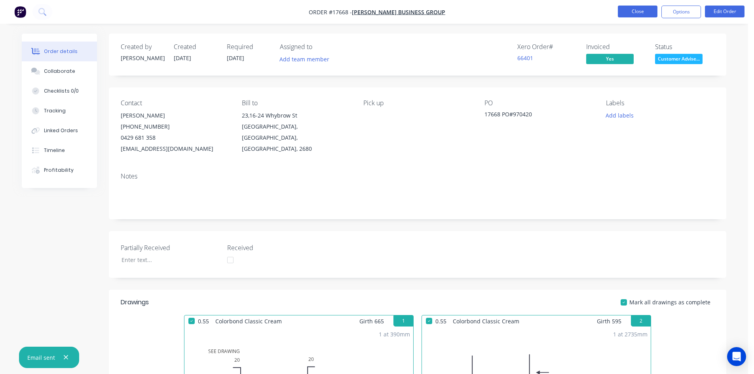
click at [637, 13] on button "Close" at bounding box center [638, 12] width 40 height 12
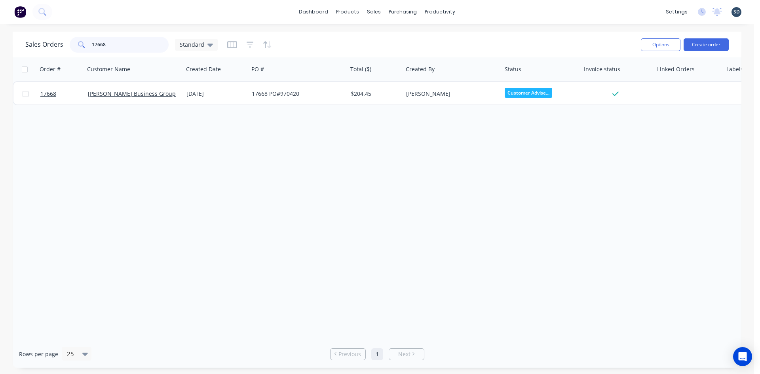
drag, startPoint x: 111, startPoint y: 47, endPoint x: 101, endPoint y: 44, distance: 9.9
click at [101, 44] on input "17668" at bounding box center [130, 45] width 77 height 16
type input "17662"
click at [332, 38] on div "Sales Orders 17662 Standard" at bounding box center [329, 44] width 609 height 19
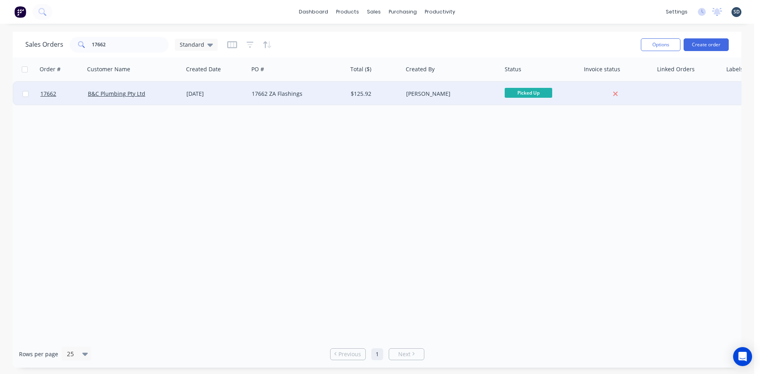
click at [317, 96] on div "17662 ZA Flashings" at bounding box center [296, 94] width 88 height 8
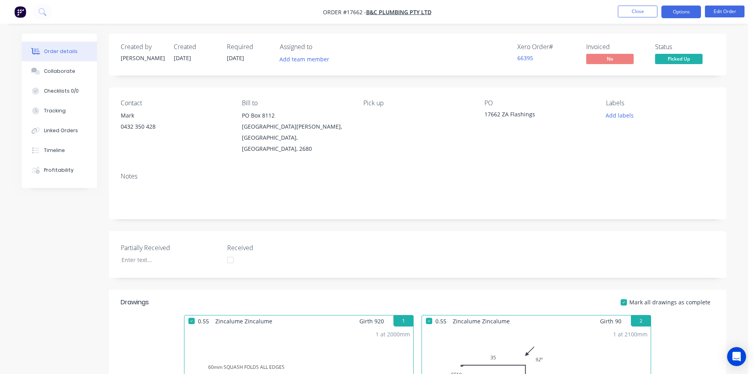
click at [687, 11] on button "Options" at bounding box center [681, 12] width 40 height 13
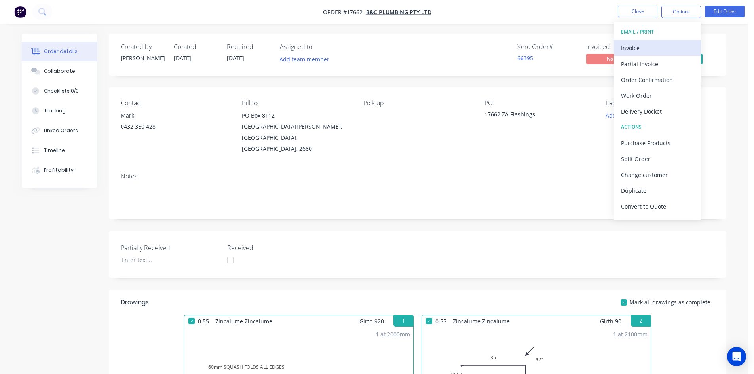
click at [668, 44] on div "Invoice" at bounding box center [657, 47] width 73 height 11
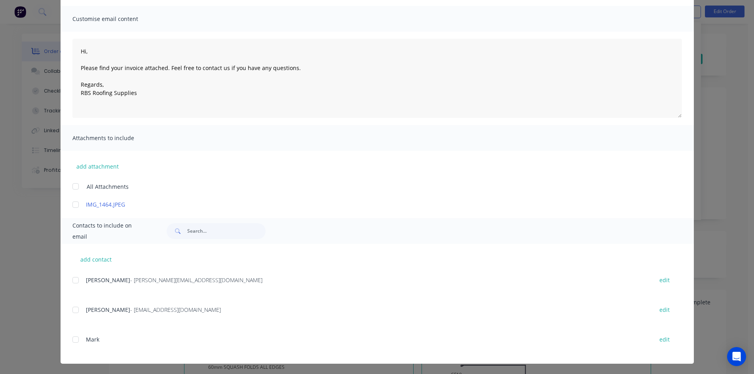
scroll to position [52, 0]
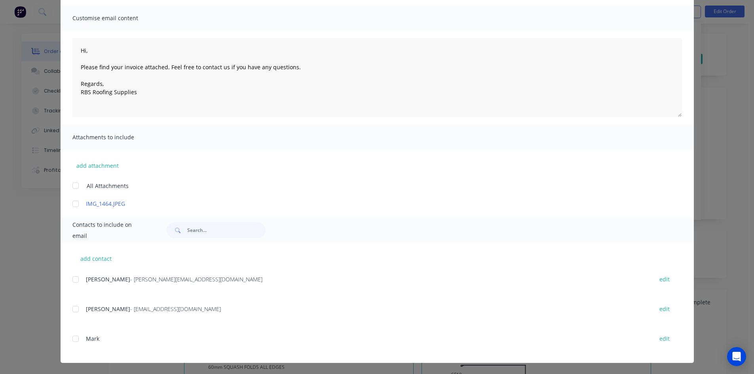
click at [70, 310] on div at bounding box center [76, 309] width 16 height 16
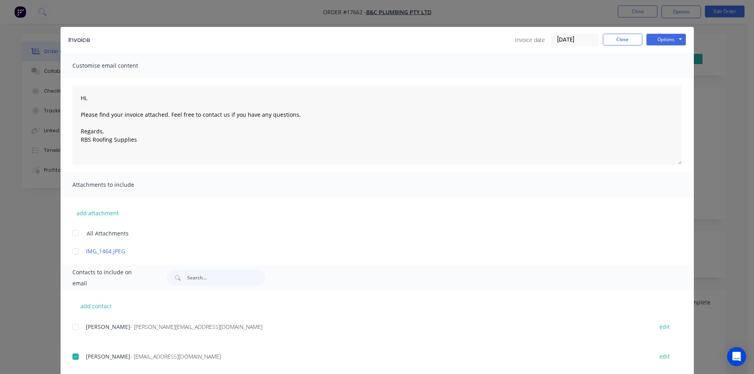
scroll to position [0, 0]
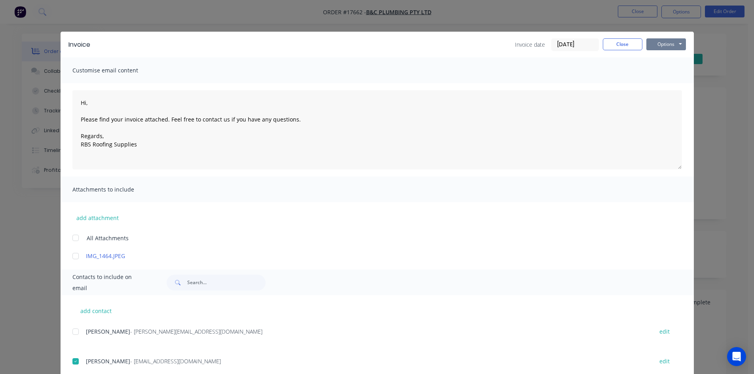
click at [669, 45] on button "Options" at bounding box center [666, 44] width 40 height 12
click at [667, 78] on button "Email" at bounding box center [671, 84] width 51 height 13
click at [622, 44] on button "Close" at bounding box center [623, 44] width 40 height 12
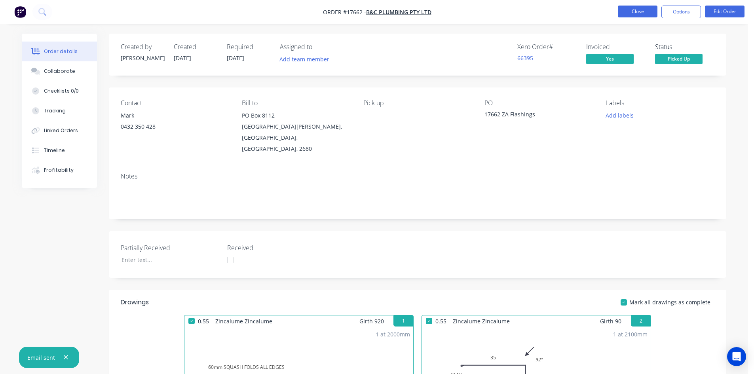
click at [643, 13] on button "Close" at bounding box center [638, 12] width 40 height 12
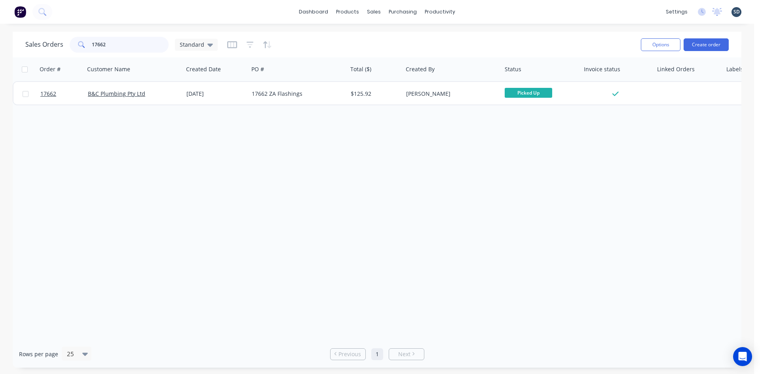
drag, startPoint x: 123, startPoint y: 44, endPoint x: 102, endPoint y: 44, distance: 21.0
click at [102, 44] on input "17662" at bounding box center [130, 45] width 77 height 16
click at [336, 43] on div "Sales Orders 17661 Standard" at bounding box center [329, 44] width 609 height 19
drag, startPoint x: 117, startPoint y: 46, endPoint x: 68, endPoint y: 45, distance: 48.7
click at [68, 45] on div "Sales Orders 17661 Standard" at bounding box center [121, 45] width 192 height 16
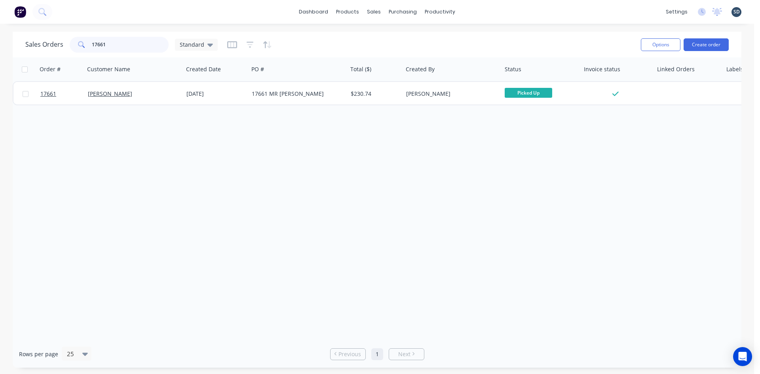
click at [118, 44] on input "17661" at bounding box center [130, 45] width 77 height 16
drag, startPoint x: 108, startPoint y: 45, endPoint x: 99, endPoint y: 44, distance: 8.4
click at [99, 44] on input "17661" at bounding box center [130, 45] width 77 height 16
click at [359, 47] on div "Sales Orders 17654 Standard" at bounding box center [329, 44] width 609 height 19
drag, startPoint x: 112, startPoint y: 48, endPoint x: 101, endPoint y: 44, distance: 11.3
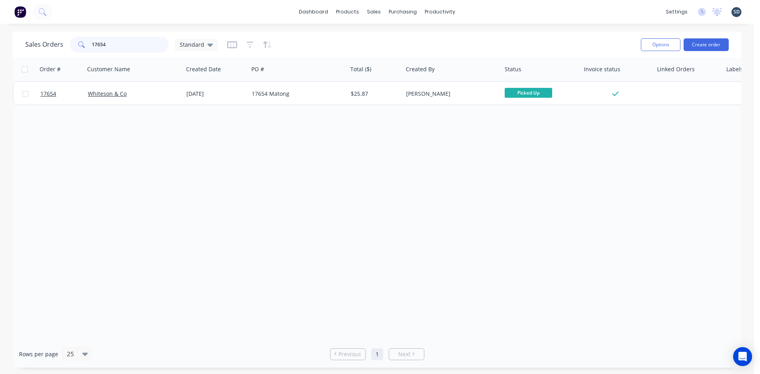
click at [101, 44] on input "17654" at bounding box center [130, 45] width 77 height 16
type input "17658"
click at [398, 42] on div "Sales Orders 17658 Standard" at bounding box center [329, 44] width 609 height 19
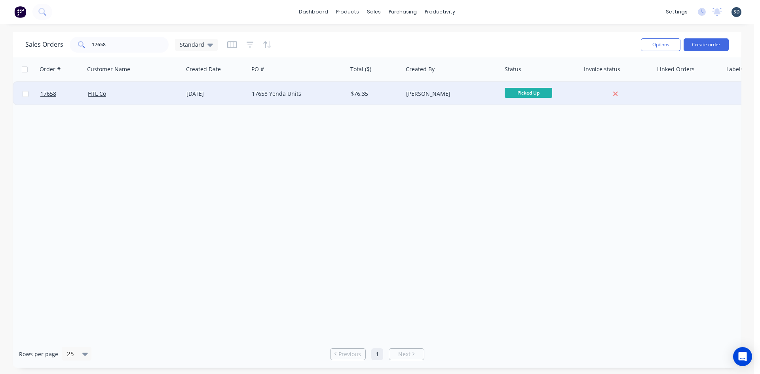
click at [335, 94] on div "17658 Yenda Units" at bounding box center [296, 94] width 88 height 8
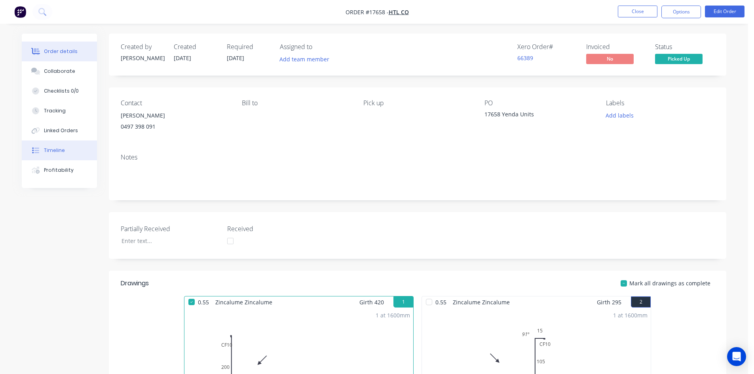
click at [76, 150] on button "Timeline" at bounding box center [59, 150] width 75 height 20
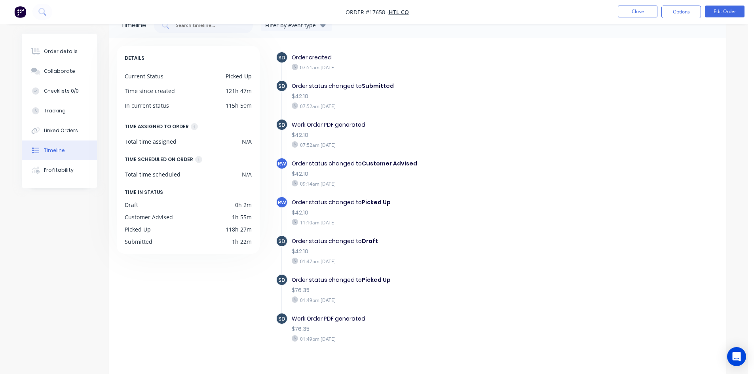
scroll to position [33, 0]
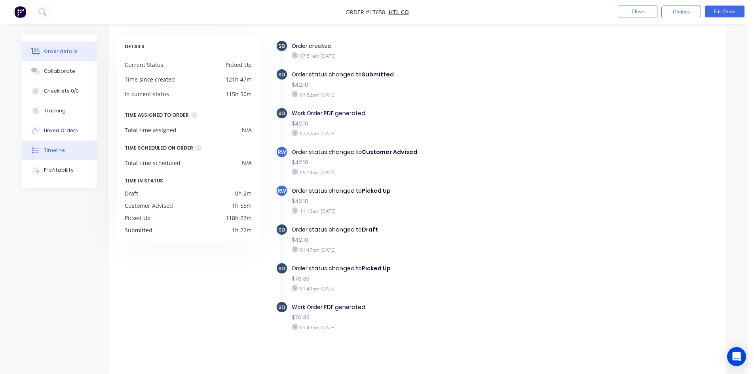
click at [47, 57] on button "Order details" at bounding box center [59, 52] width 75 height 20
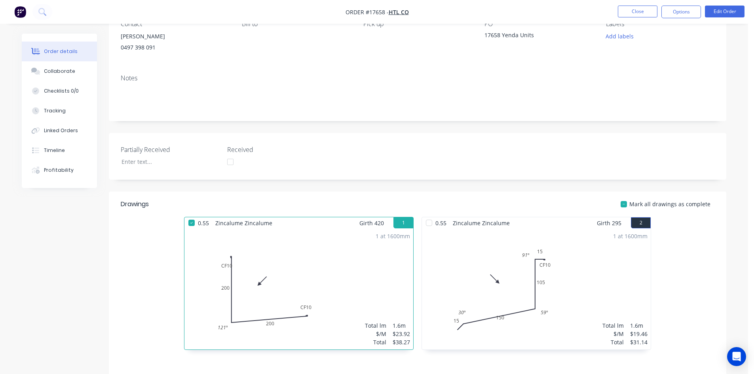
scroll to position [204, 0]
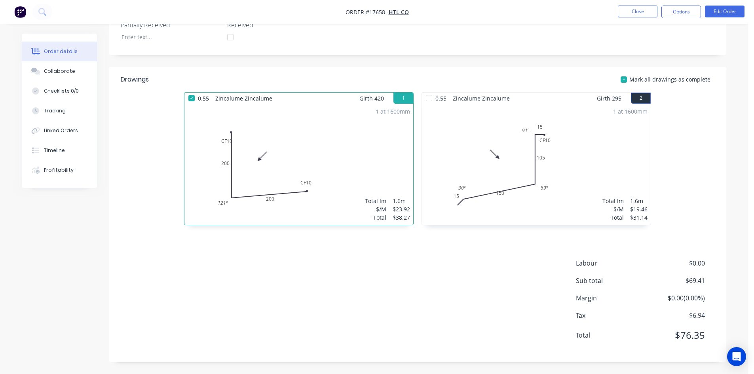
click at [430, 100] on div at bounding box center [429, 98] width 16 height 16
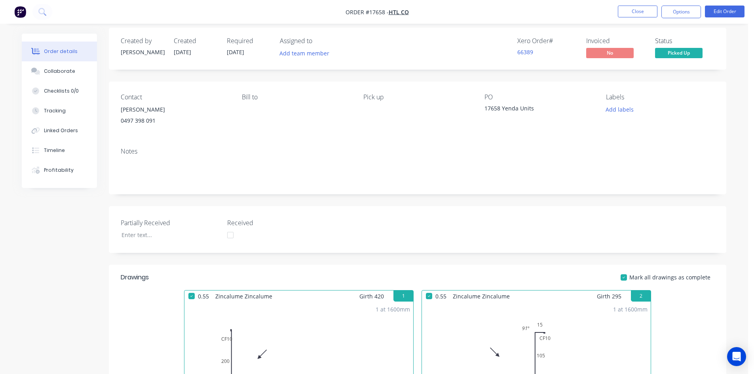
scroll to position [0, 0]
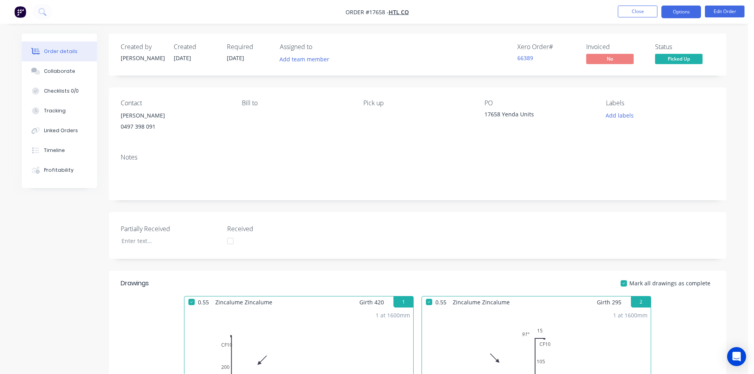
click at [670, 13] on button "Options" at bounding box center [681, 12] width 40 height 13
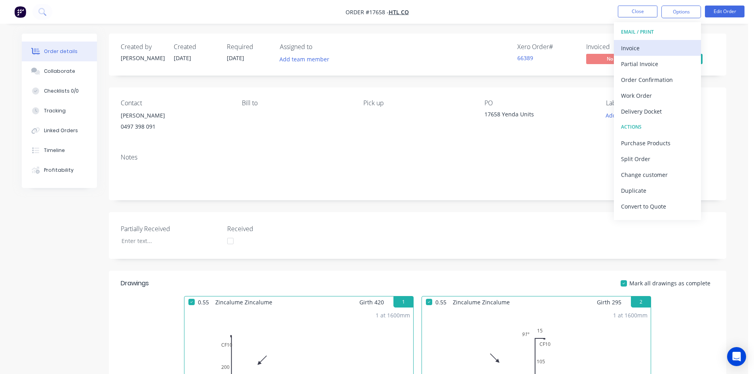
click at [648, 48] on div "Invoice" at bounding box center [657, 47] width 73 height 11
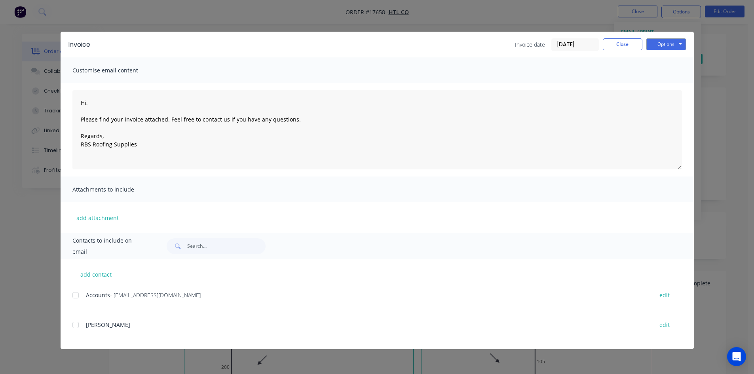
click at [73, 296] on div at bounding box center [76, 295] width 16 height 16
click at [642, 51] on div "Invoice Invoice date 30/09/25 Close Options Preview Print Email" at bounding box center [377, 45] width 633 height 26
click at [671, 39] on button "Options" at bounding box center [666, 44] width 40 height 12
click at [663, 89] on button "Email" at bounding box center [671, 84] width 51 height 13
click at [627, 47] on button "Close" at bounding box center [623, 44] width 40 height 12
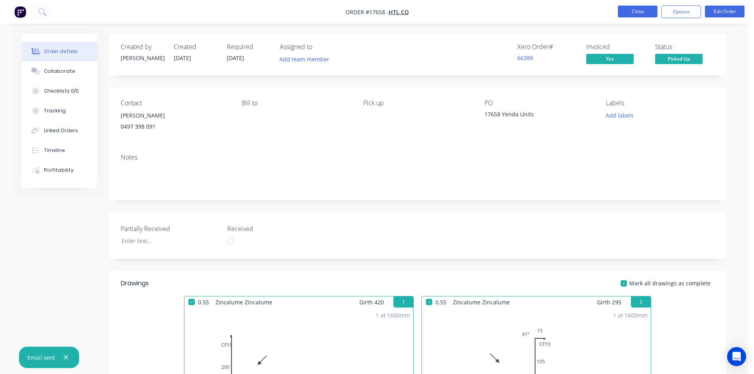
click at [635, 13] on button "Close" at bounding box center [638, 12] width 40 height 12
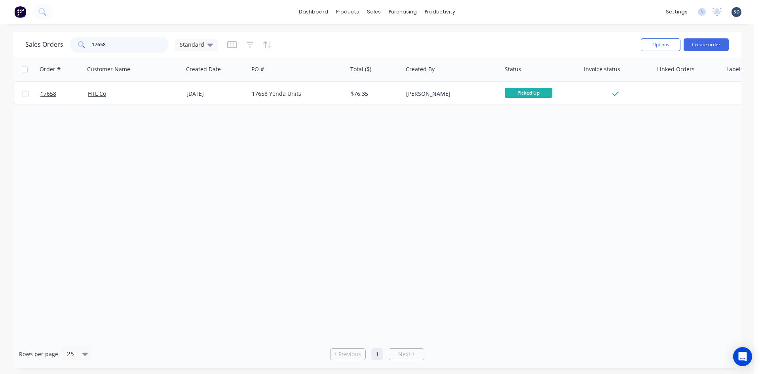
drag, startPoint x: 109, startPoint y: 44, endPoint x: 99, endPoint y: 43, distance: 9.9
click at [99, 43] on input "17658" at bounding box center [130, 45] width 77 height 16
type input "17644"
click at [335, 30] on div "dashboard products sales purchasing productivity dashboard products Product Cat…" at bounding box center [377, 187] width 754 height 374
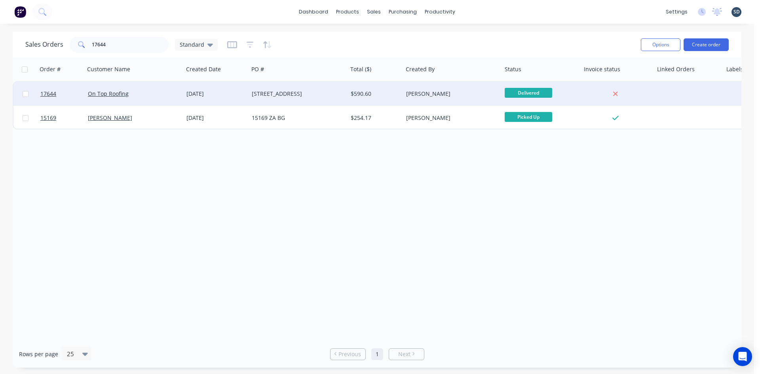
click at [156, 92] on div "On Top Roofing" at bounding box center [132, 94] width 88 height 8
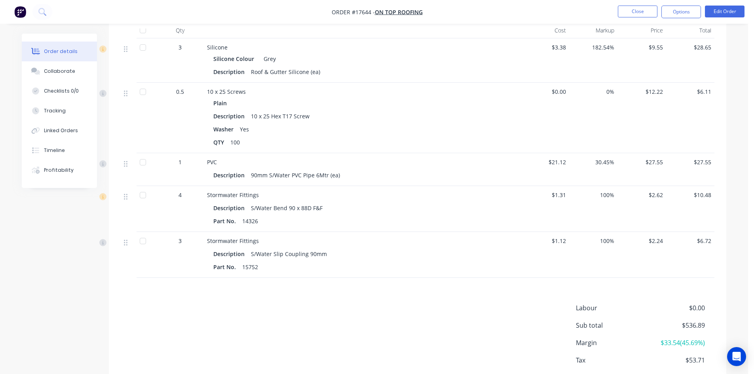
scroll to position [1120, 0]
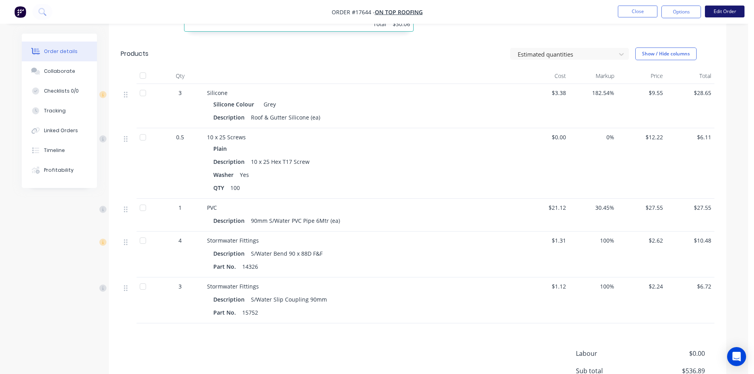
click at [739, 9] on button "Edit Order" at bounding box center [725, 12] width 40 height 12
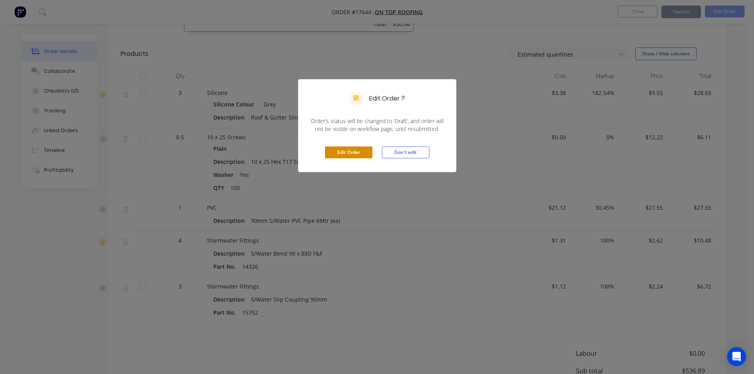
click at [359, 154] on button "Edit Order" at bounding box center [348, 152] width 47 height 12
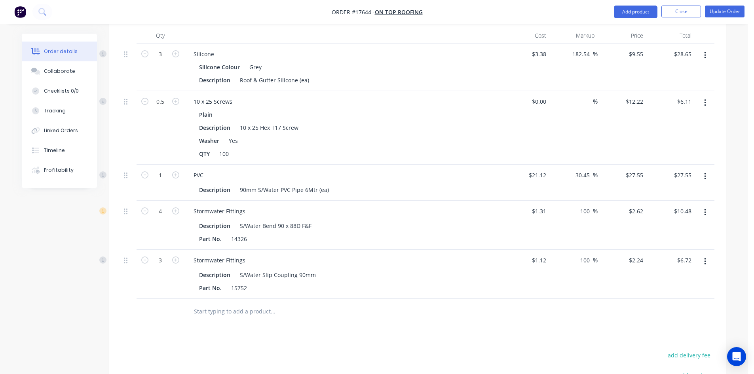
scroll to position [1306, 0]
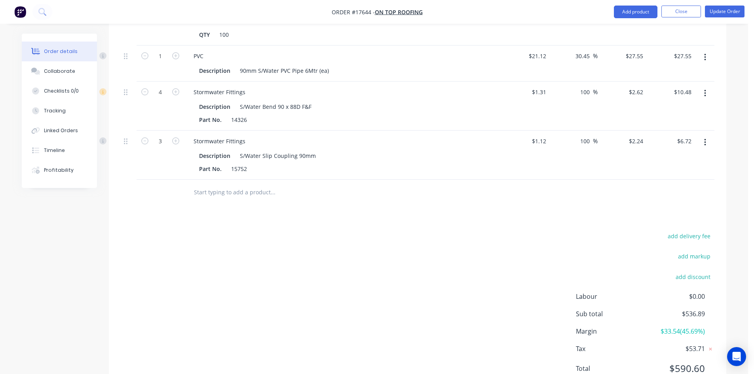
click at [239, 184] on input "text" at bounding box center [272, 192] width 158 height 16
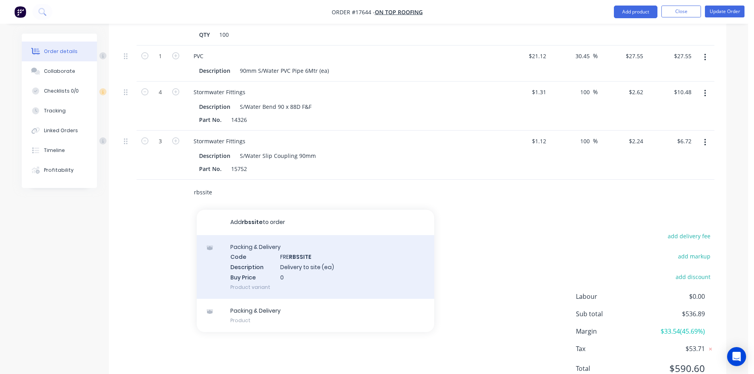
type input "rbssite"
click at [301, 235] on div "Packing & Delivery Code FRE RBSSITE Description Delivery to site (ea) Buy Price…" at bounding box center [315, 267] width 237 height 64
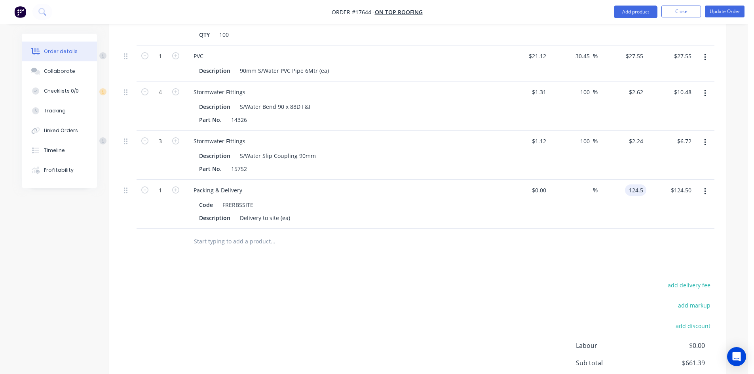
click at [633, 184] on input "124.5" at bounding box center [637, 189] width 18 height 11
type input "$199.00"
click at [504, 280] on div "add delivery fee add markup add discount Labour $0.00 Sub total $735.89 Margin …" at bounding box center [417, 356] width 593 height 153
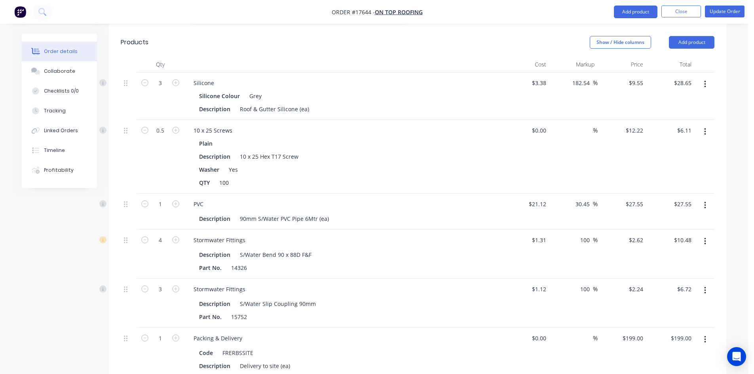
scroll to position [1157, 0]
click at [705, 337] on icon "button" at bounding box center [705, 340] width 2 height 7
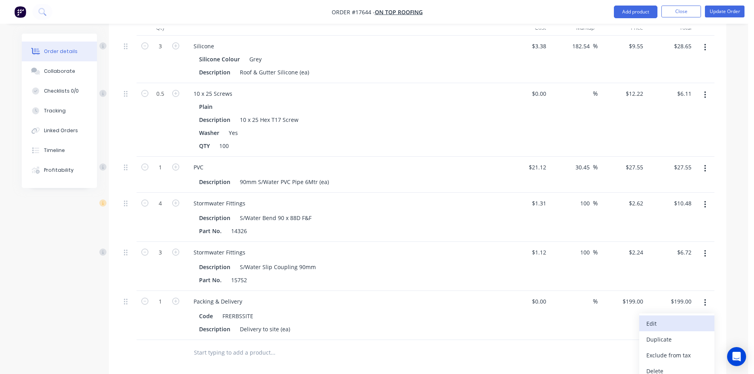
scroll to position [1236, 0]
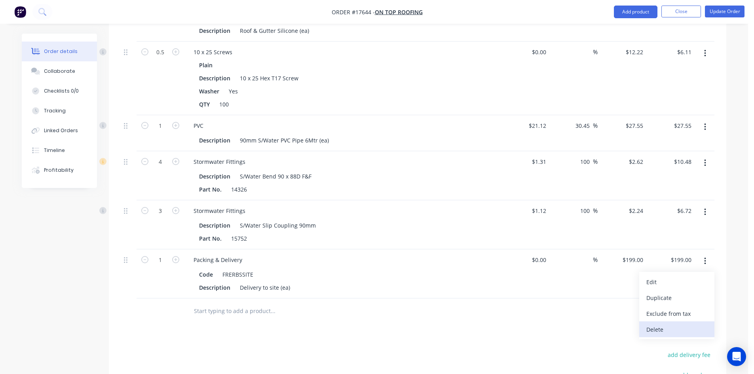
click at [676, 324] on div "Delete" at bounding box center [676, 329] width 61 height 11
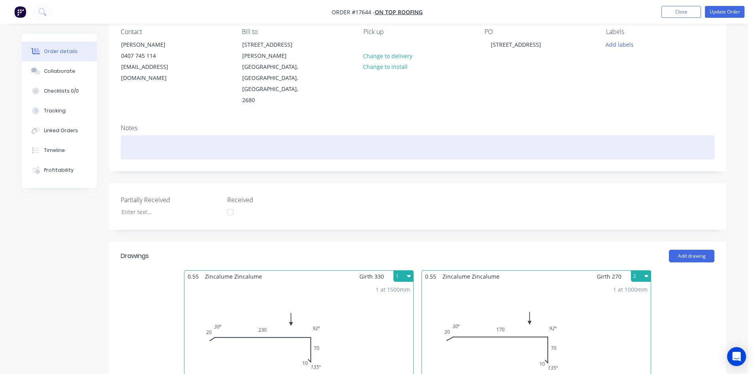
scroll to position [0, 0]
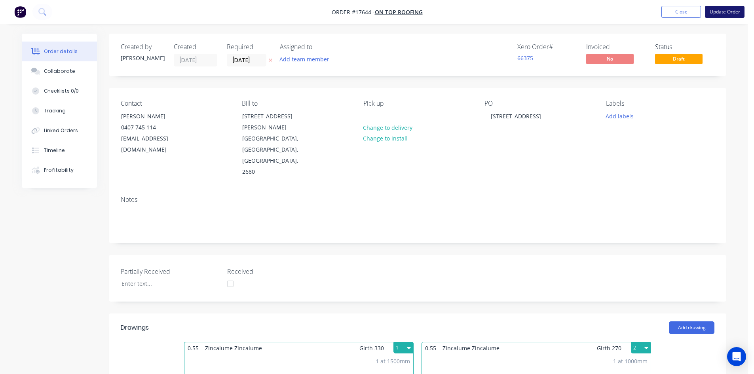
click at [725, 10] on button "Update Order" at bounding box center [725, 12] width 40 height 12
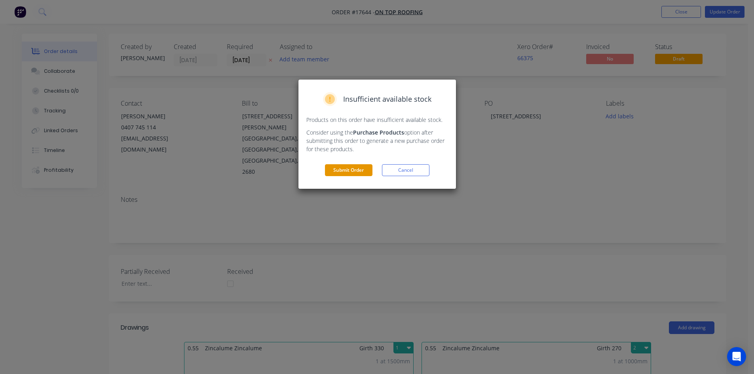
click at [340, 172] on button "Submit Order" at bounding box center [348, 170] width 47 height 12
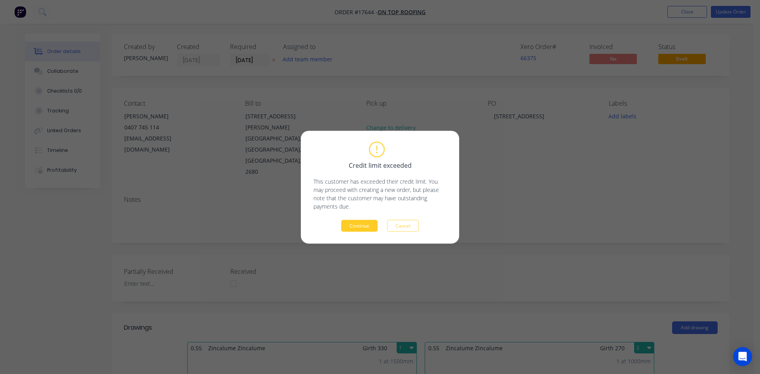
click at [357, 227] on button "Continue" at bounding box center [359, 226] width 36 height 12
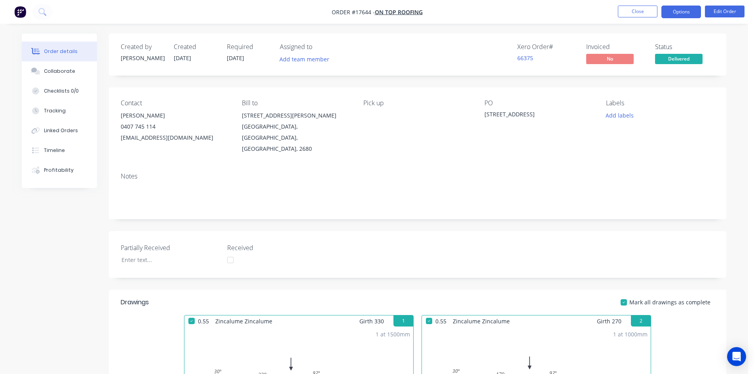
click at [685, 15] on button "Options" at bounding box center [681, 12] width 40 height 13
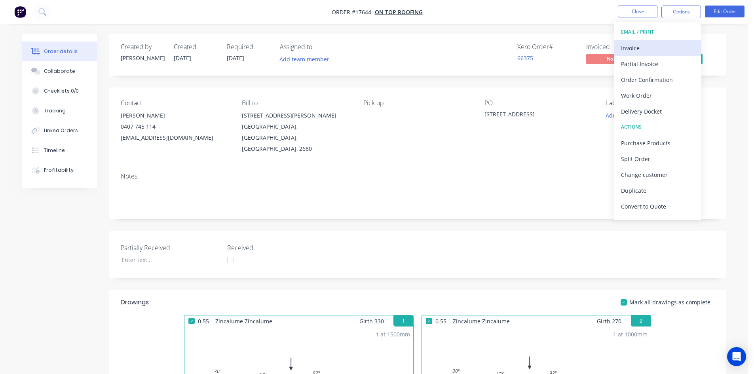
click at [673, 46] on div "Invoice" at bounding box center [657, 47] width 73 height 11
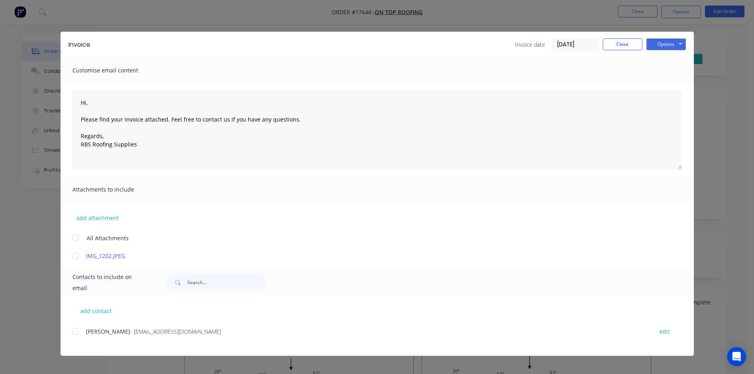
click at [76, 332] on div at bounding box center [76, 332] width 16 height 16
click at [670, 45] on button "Options" at bounding box center [666, 44] width 40 height 12
click at [671, 87] on button "Email" at bounding box center [671, 84] width 51 height 13
click at [623, 47] on button "Close" at bounding box center [623, 44] width 40 height 12
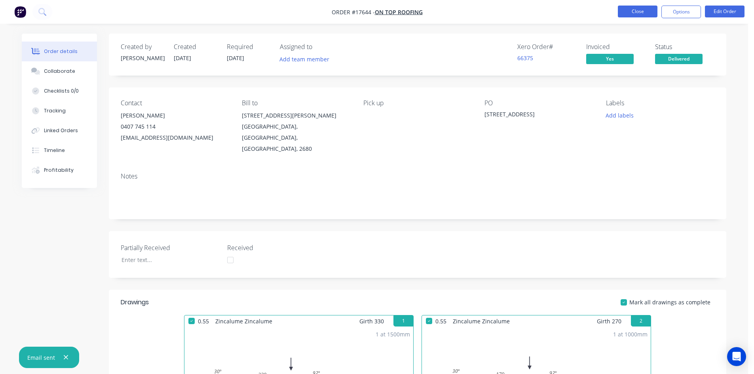
click at [635, 12] on button "Close" at bounding box center [638, 12] width 40 height 12
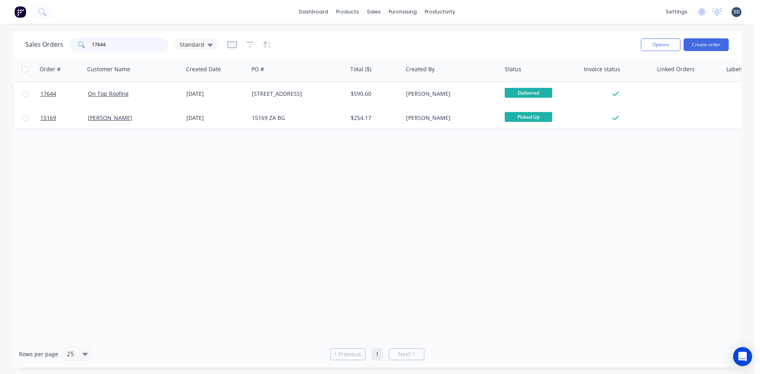
drag, startPoint x: 118, startPoint y: 45, endPoint x: 99, endPoint y: 45, distance: 19.4
click at [99, 45] on input "17644" at bounding box center [130, 45] width 77 height 16
type input "17655"
click at [382, 37] on div "Sales Orders 17655 Standard" at bounding box center [329, 44] width 609 height 19
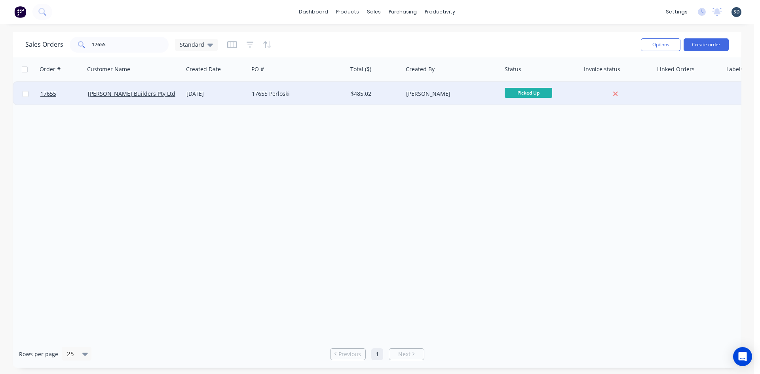
click at [309, 93] on div "17655 Perloski" at bounding box center [296, 94] width 88 height 8
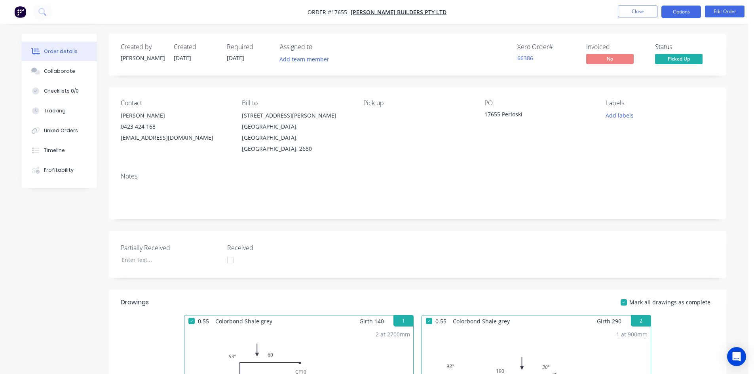
click at [688, 10] on button "Options" at bounding box center [681, 12] width 40 height 13
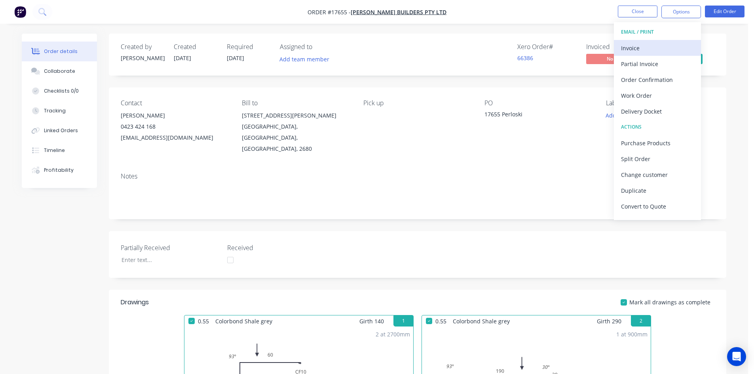
click at [653, 50] on div "Invoice" at bounding box center [657, 47] width 73 height 11
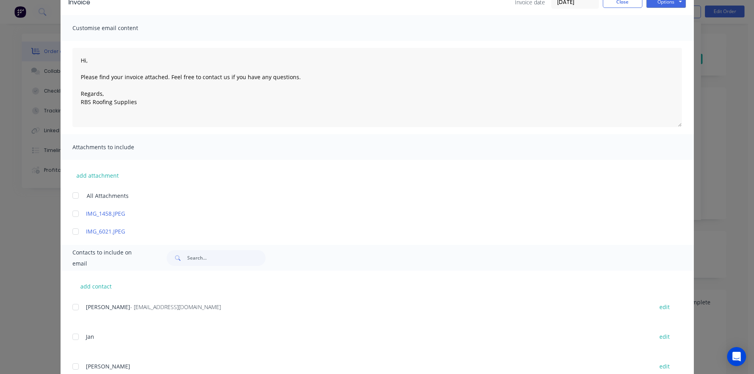
scroll to position [70, 0]
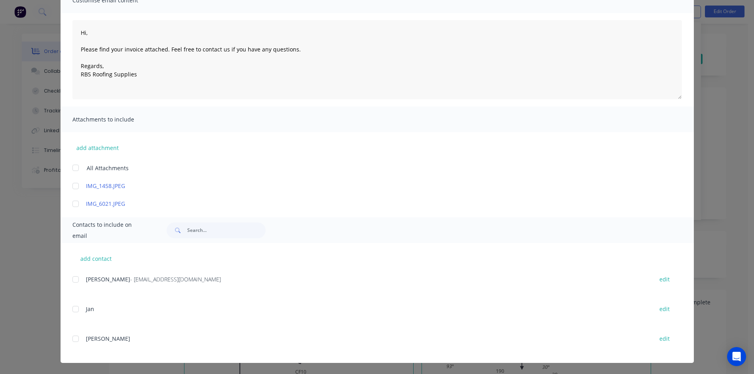
click at [72, 280] on div at bounding box center [76, 279] width 16 height 16
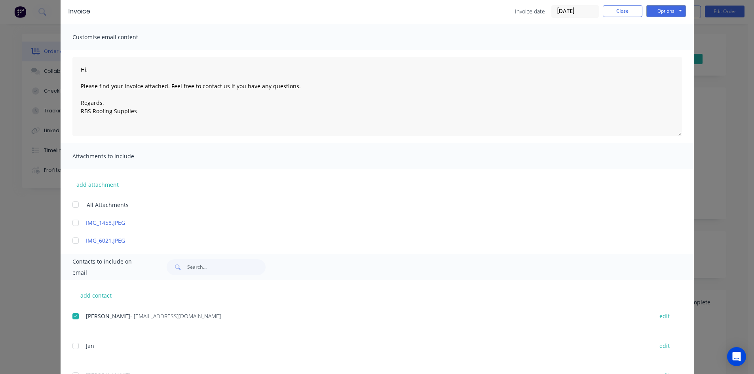
scroll to position [0, 0]
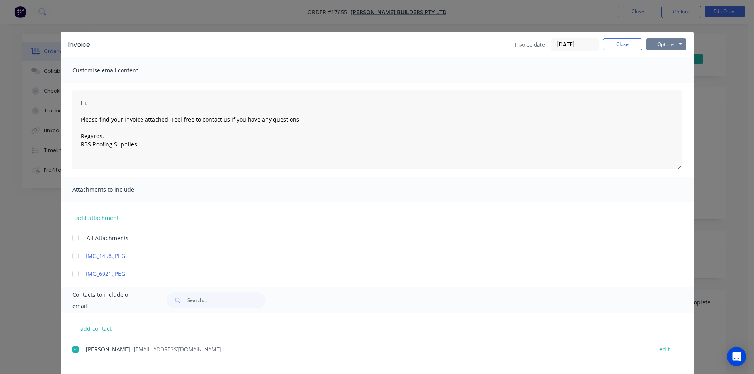
click at [676, 44] on button "Options" at bounding box center [666, 44] width 40 height 12
click at [671, 87] on button "Email" at bounding box center [671, 84] width 51 height 13
click at [617, 45] on button "Close" at bounding box center [623, 44] width 40 height 12
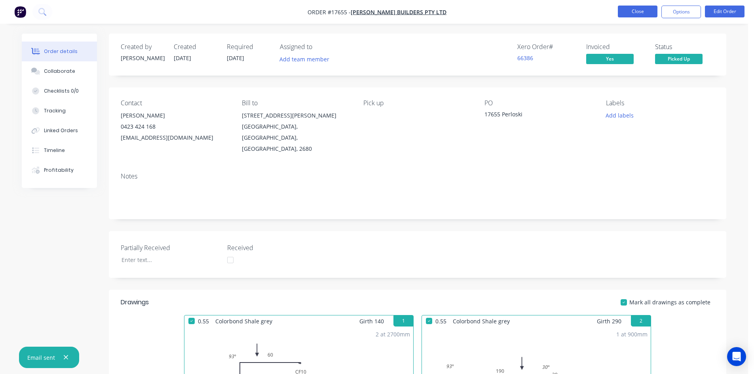
click at [633, 10] on button "Close" at bounding box center [638, 12] width 40 height 12
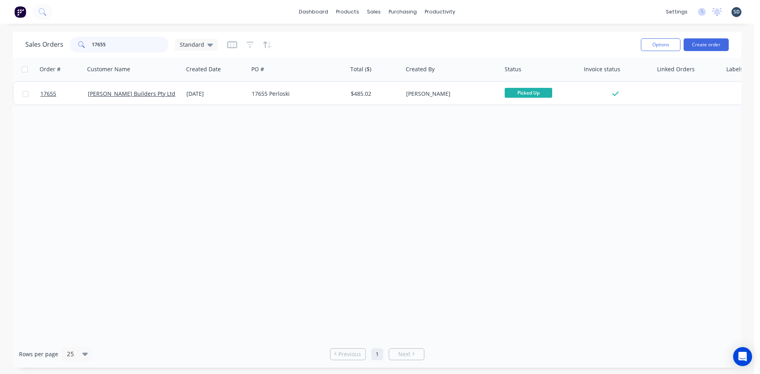
click at [103, 45] on input "17655" at bounding box center [130, 45] width 77 height 16
type input "17652"
click at [385, 47] on div "Sales Orders 17652 Standard" at bounding box center [329, 44] width 609 height 19
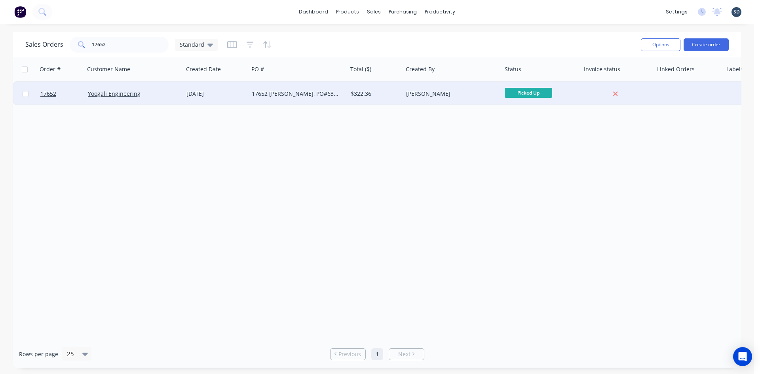
click at [324, 98] on div "17652 Pastro Ag, PO#63098" at bounding box center [297, 94] width 99 height 24
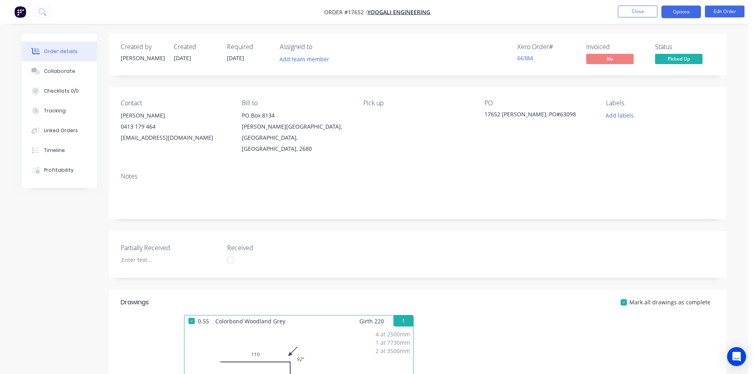
click at [678, 13] on button "Options" at bounding box center [681, 12] width 40 height 13
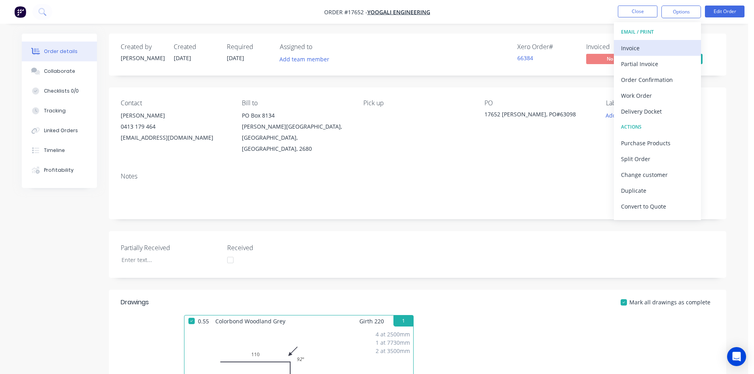
click at [650, 47] on div "Invoice" at bounding box center [657, 47] width 73 height 11
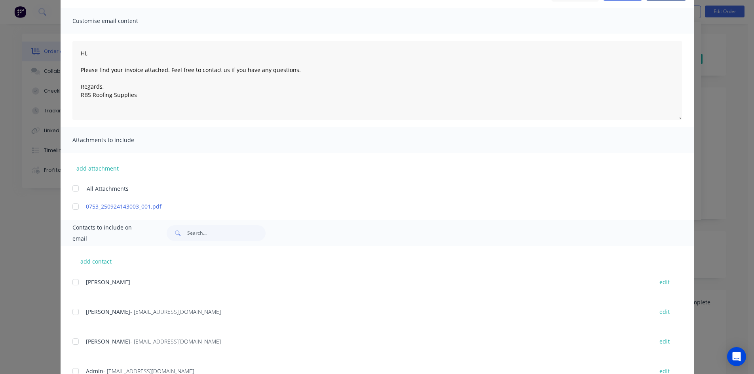
scroll to position [119, 0]
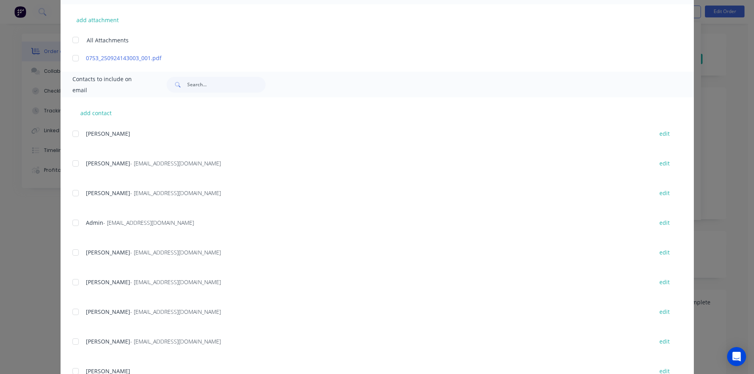
click at [73, 221] on div at bounding box center [76, 223] width 16 height 16
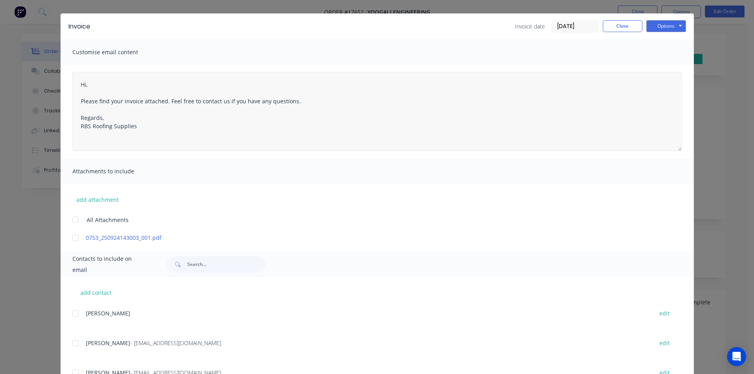
scroll to position [0, 0]
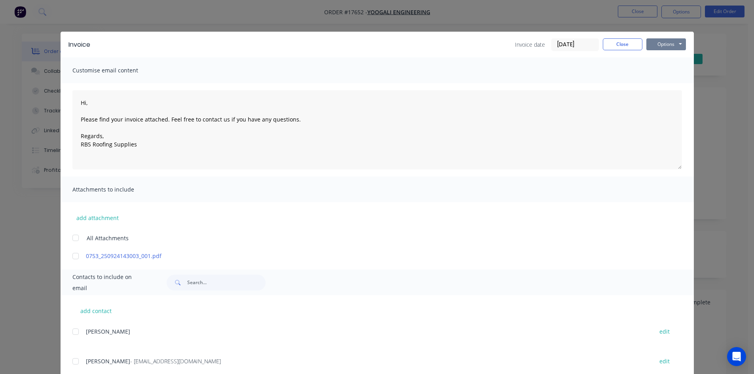
click at [664, 44] on button "Options" at bounding box center [666, 44] width 40 height 12
click at [665, 81] on button "Email" at bounding box center [671, 84] width 51 height 13
click at [619, 46] on button "Close" at bounding box center [623, 44] width 40 height 12
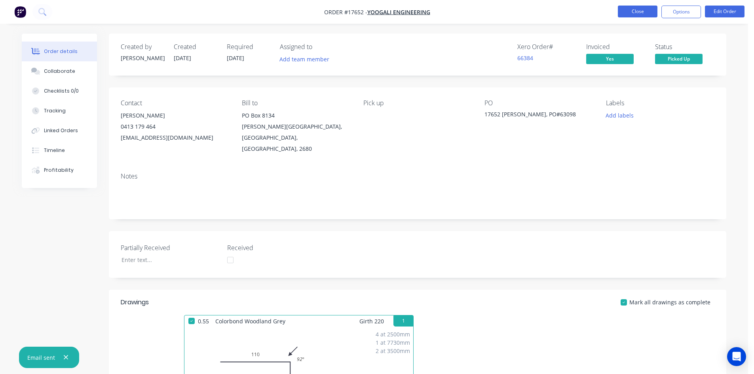
click at [635, 13] on button "Close" at bounding box center [638, 12] width 40 height 12
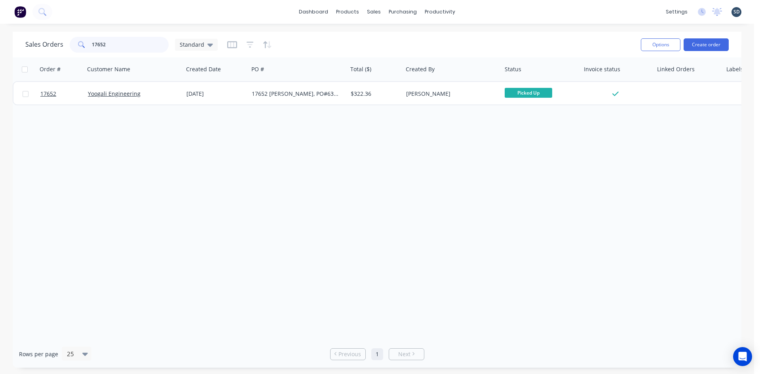
drag, startPoint x: 102, startPoint y: 44, endPoint x: 112, endPoint y: 44, distance: 9.5
click at [112, 44] on input "17652" at bounding box center [130, 45] width 77 height 16
type input "17651"
click at [411, 42] on div "Sales Orders 17651 Standard" at bounding box center [329, 44] width 609 height 19
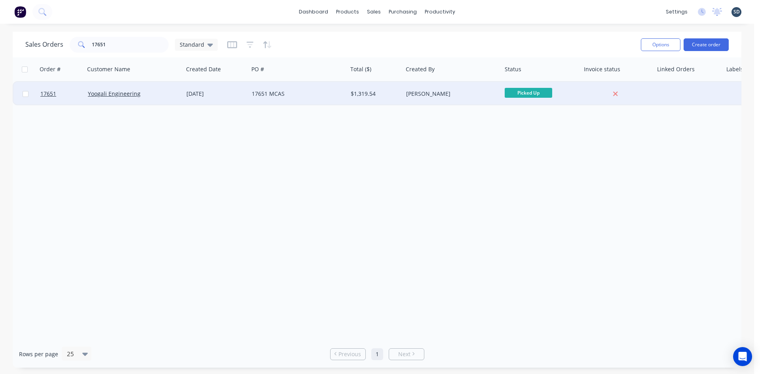
click at [320, 91] on div "17651 MCAS" at bounding box center [296, 94] width 88 height 8
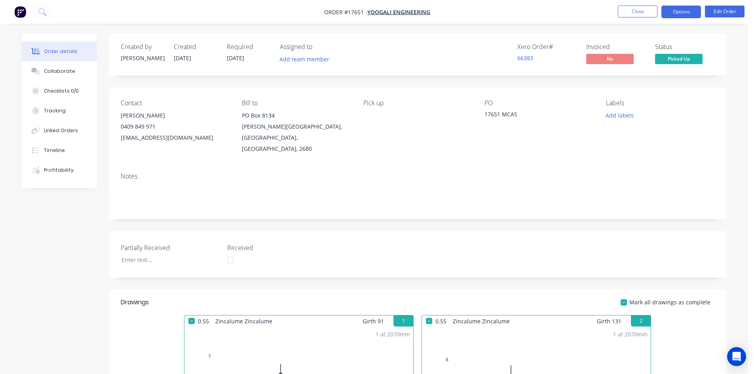
click at [678, 15] on button "Options" at bounding box center [681, 12] width 40 height 13
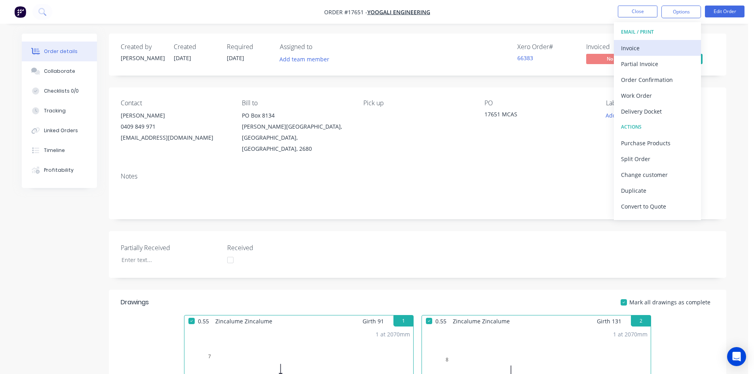
click at [644, 50] on div "Invoice" at bounding box center [657, 47] width 73 height 11
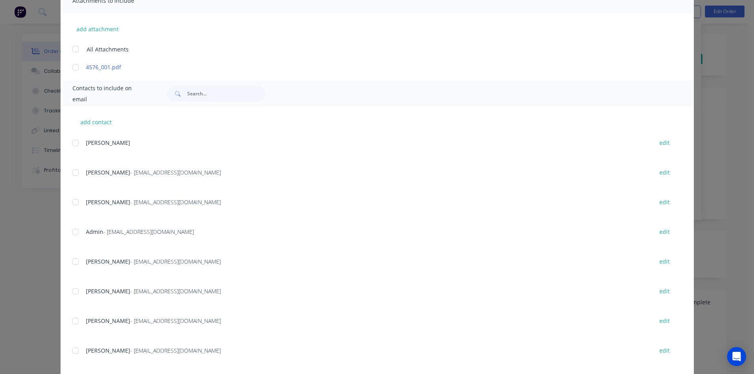
scroll to position [198, 0]
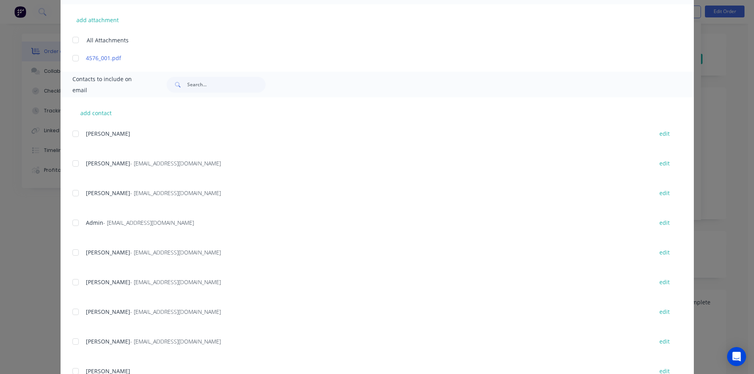
click at [73, 222] on div at bounding box center [76, 223] width 16 height 16
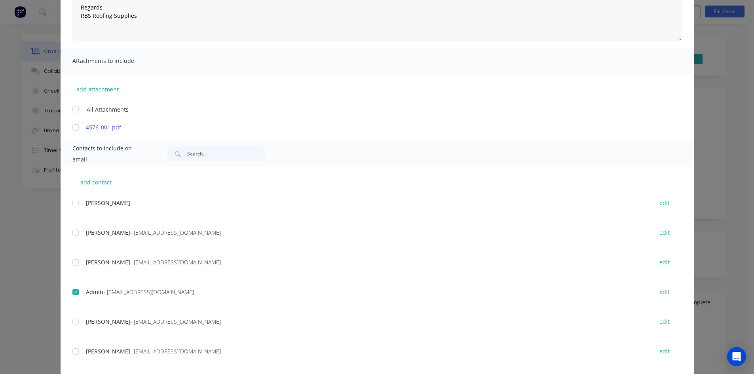
scroll to position [0, 0]
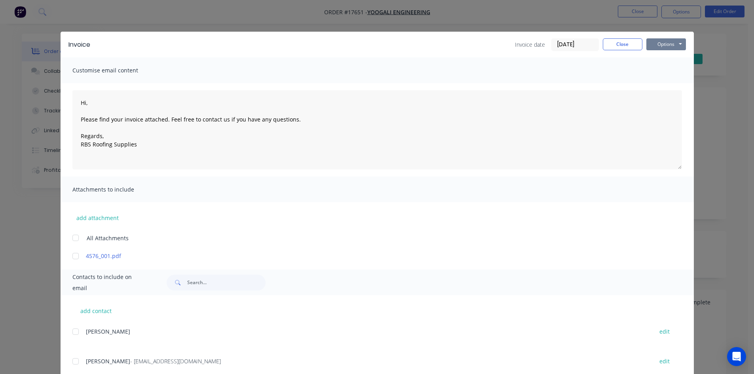
click at [675, 42] on button "Options" at bounding box center [666, 44] width 40 height 12
click at [673, 81] on button "Email" at bounding box center [671, 84] width 51 height 13
click at [618, 44] on button "Close" at bounding box center [623, 44] width 40 height 12
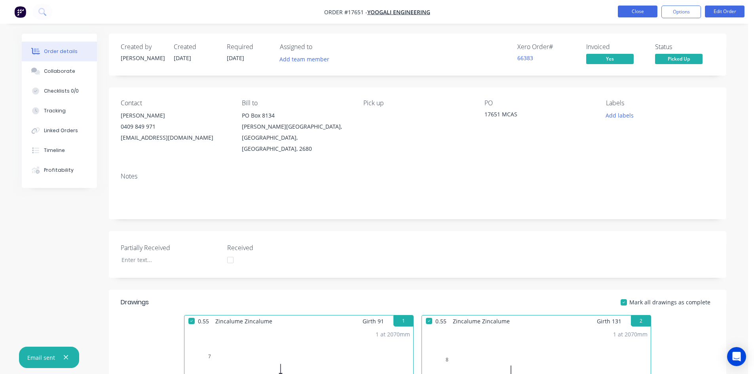
click at [639, 11] on button "Close" at bounding box center [638, 12] width 40 height 12
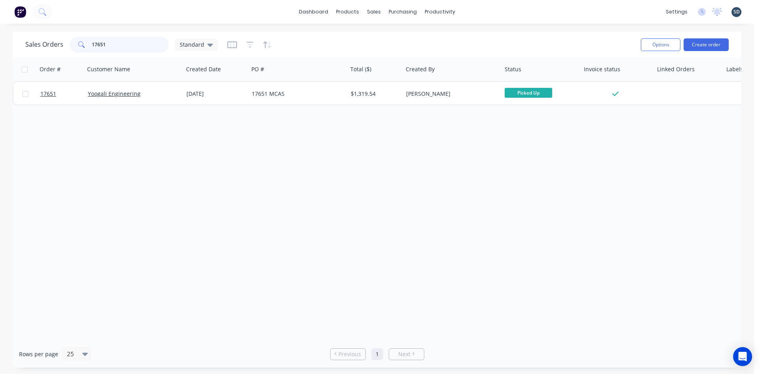
drag, startPoint x: 110, startPoint y: 45, endPoint x: 100, endPoint y: 44, distance: 10.7
click at [100, 44] on input "17651" at bounding box center [130, 45] width 77 height 16
type input "17649"
click at [376, 41] on div "Sales Orders 17649 Standard" at bounding box center [329, 44] width 609 height 19
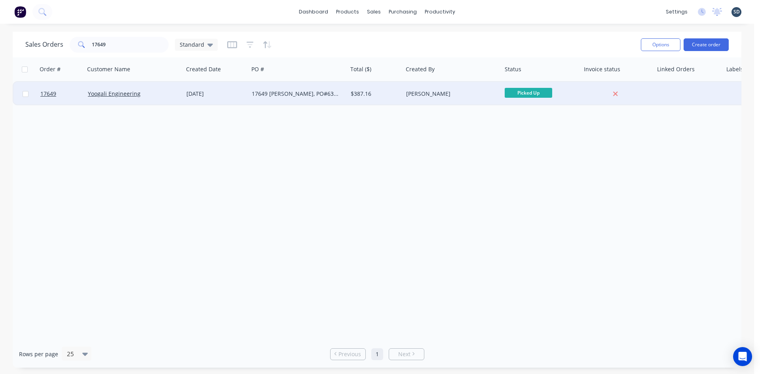
click at [330, 90] on div "17649 Turner, PO#63097" at bounding box center [296, 94] width 88 height 8
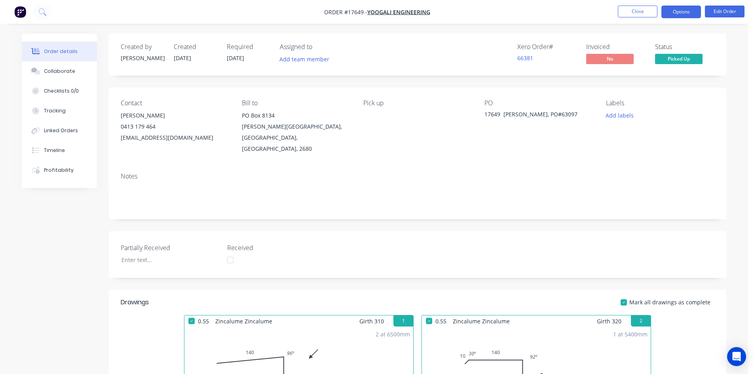
click at [687, 13] on button "Options" at bounding box center [681, 12] width 40 height 13
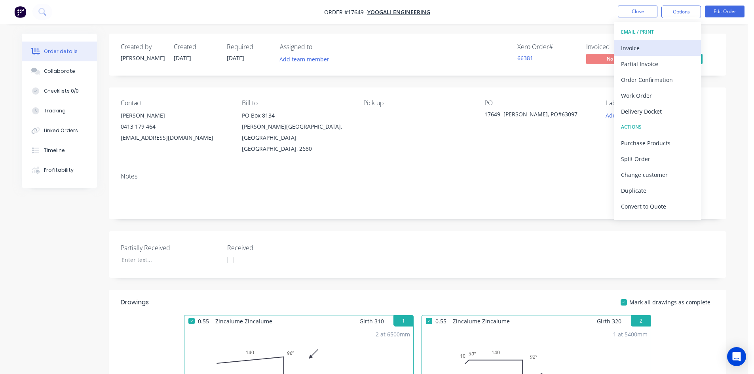
click at [671, 48] on div "Invoice" at bounding box center [657, 47] width 73 height 11
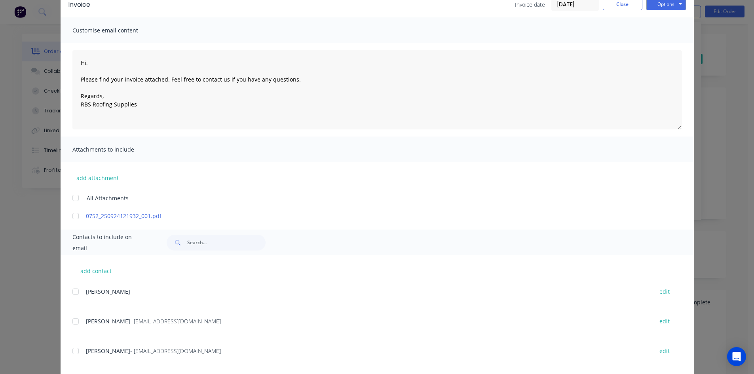
scroll to position [158, 0]
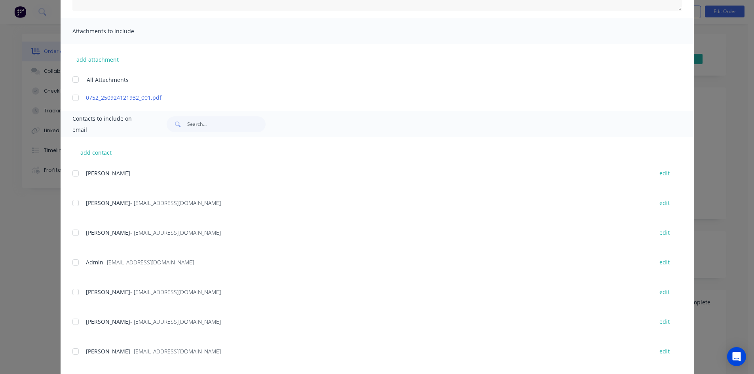
click at [74, 262] on div at bounding box center [76, 262] width 16 height 16
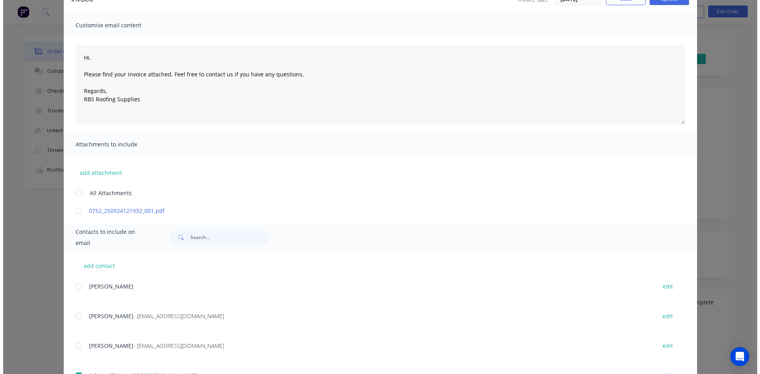
scroll to position [0, 0]
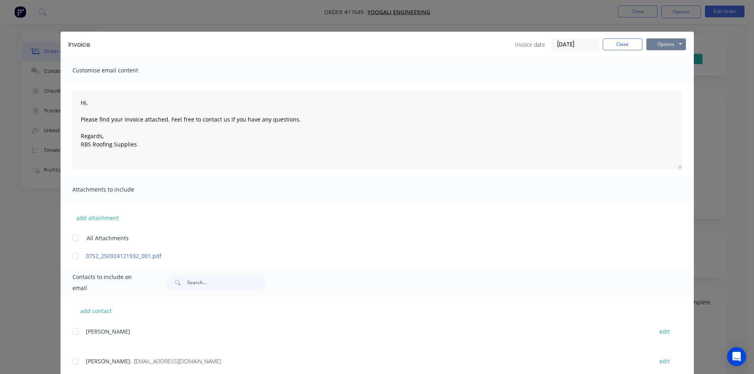
click at [666, 42] on button "Options" at bounding box center [666, 44] width 40 height 12
click at [663, 81] on button "Email" at bounding box center [671, 84] width 51 height 13
click at [621, 45] on button "Close" at bounding box center [623, 44] width 40 height 12
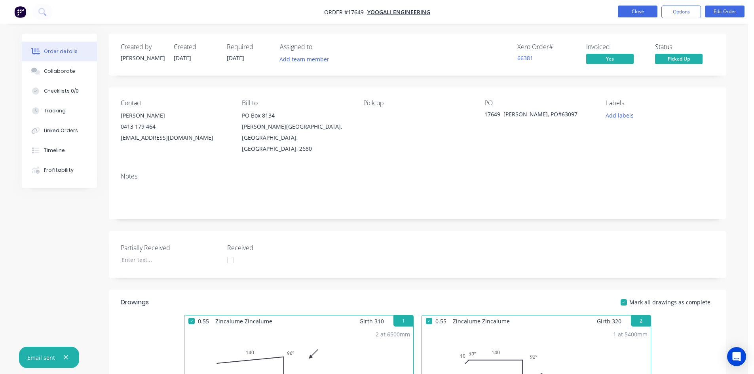
click at [639, 13] on button "Close" at bounding box center [638, 12] width 40 height 12
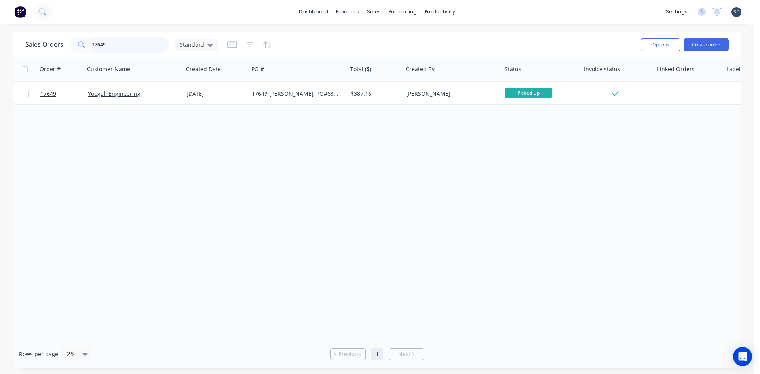
click at [109, 45] on input "17649" at bounding box center [130, 45] width 77 height 16
click at [352, 46] on div "Sales Orders Standard" at bounding box center [329, 44] width 609 height 19
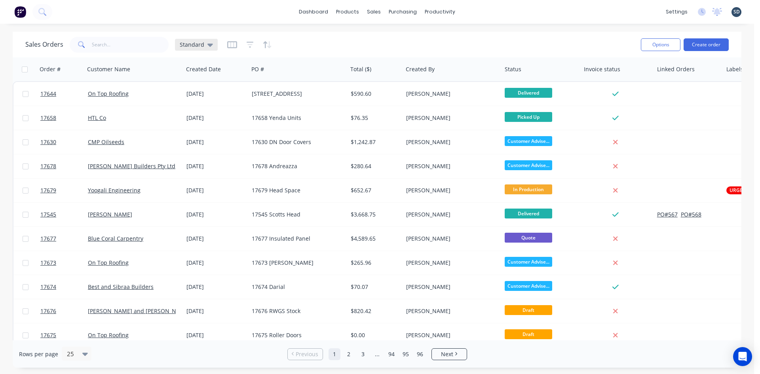
click at [202, 47] on span "Standard" at bounding box center [192, 44] width 25 height 8
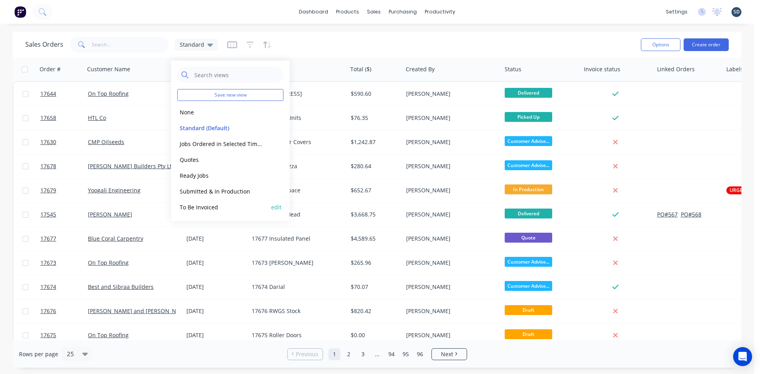
click at [218, 206] on button "To Be Invoiced" at bounding box center [222, 207] width 90 height 9
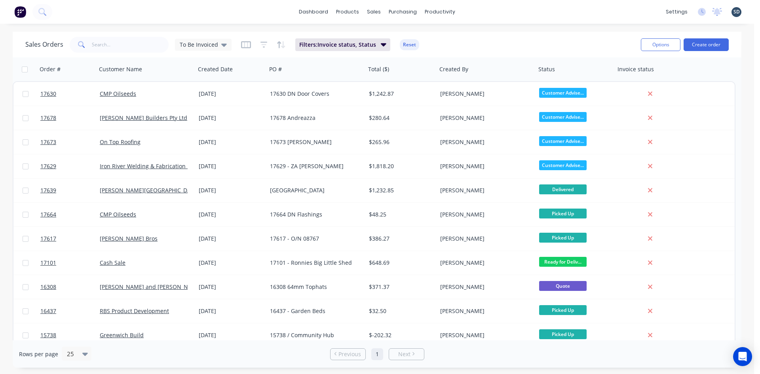
click at [477, 11] on div "dashboard products sales purchasing productivity dashboard products Product Cat…" at bounding box center [377, 12] width 754 height 24
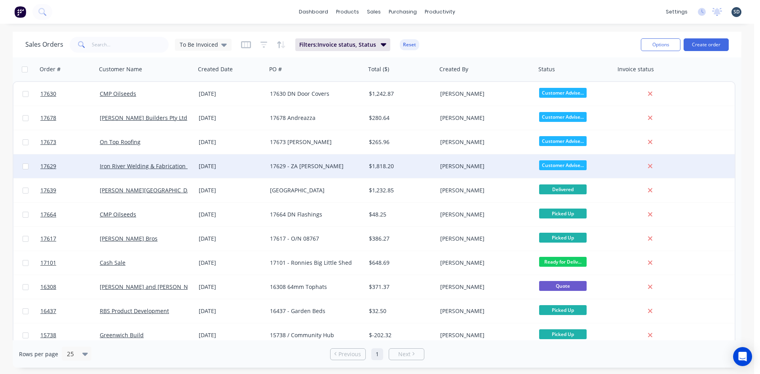
click at [337, 165] on div "17629 - ZA Corro" at bounding box center [314, 166] width 88 height 8
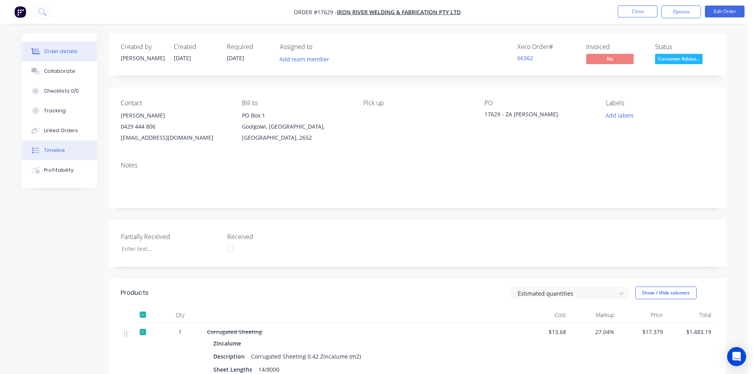
click at [55, 146] on button "Timeline" at bounding box center [59, 150] width 75 height 20
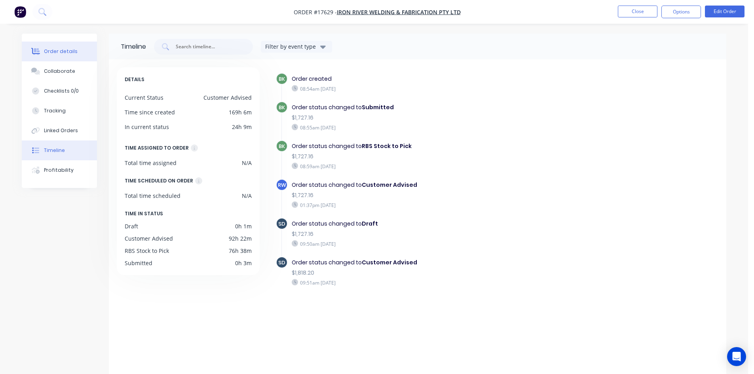
click at [63, 53] on div "Order details" at bounding box center [61, 51] width 34 height 7
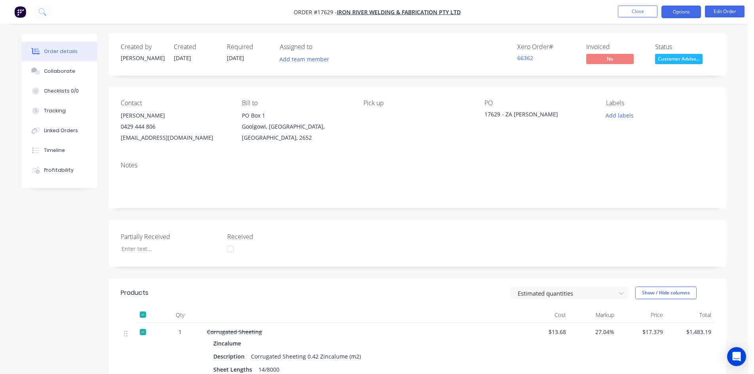
click at [686, 13] on button "Options" at bounding box center [681, 12] width 40 height 13
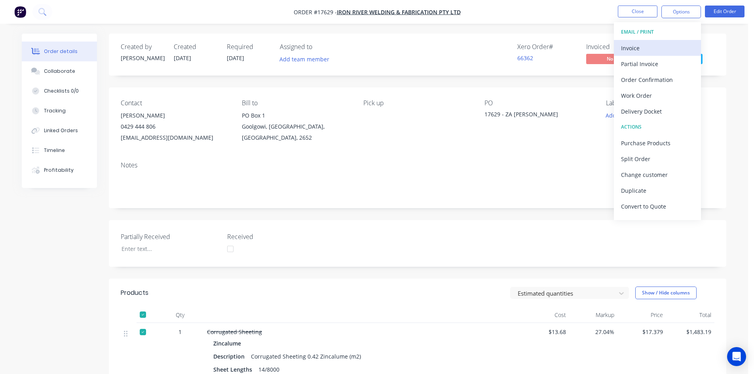
click at [653, 45] on div "Invoice" at bounding box center [657, 47] width 73 height 11
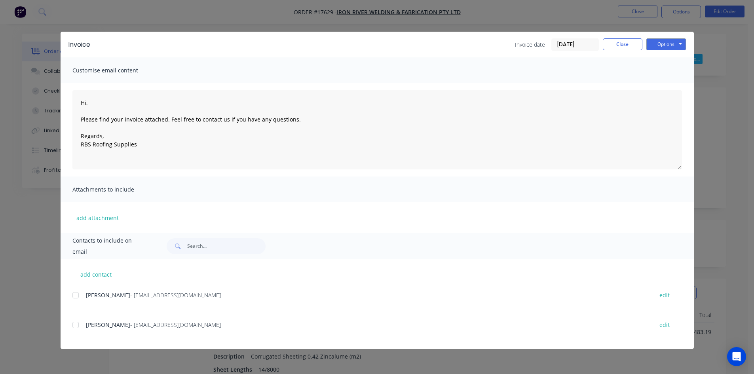
click at [74, 296] on div at bounding box center [76, 295] width 16 height 16
click at [674, 46] on button "Options" at bounding box center [666, 44] width 40 height 12
click at [671, 85] on button "Email" at bounding box center [671, 84] width 51 height 13
click at [626, 47] on button "Close" at bounding box center [623, 44] width 40 height 12
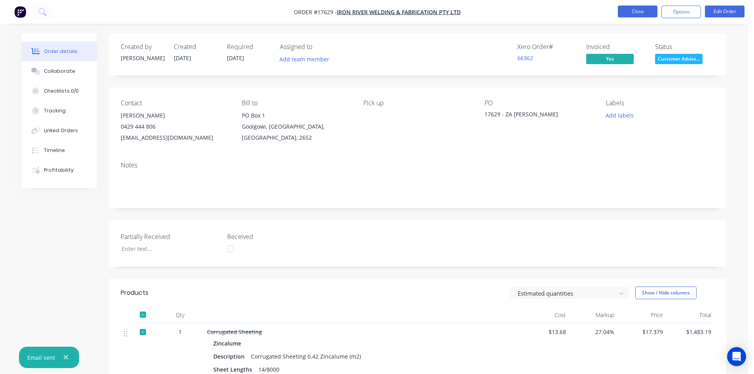
click at [634, 10] on button "Close" at bounding box center [638, 12] width 40 height 12
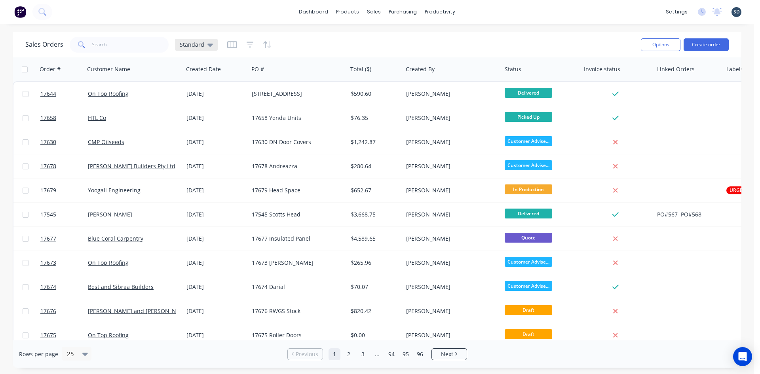
click at [212, 44] on div "Standard" at bounding box center [196, 45] width 43 height 12
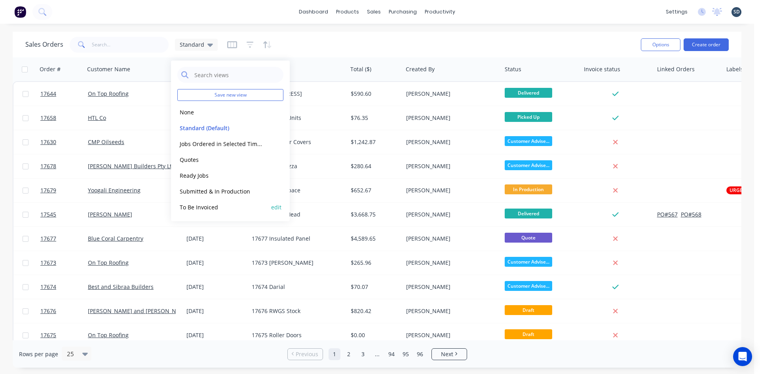
click at [235, 209] on button "To Be Invoiced" at bounding box center [222, 207] width 90 height 9
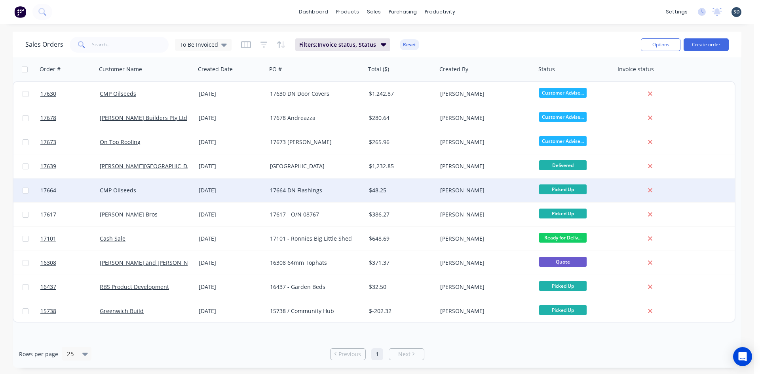
click at [341, 184] on div "17664 DN Flashings" at bounding box center [316, 190] width 99 height 24
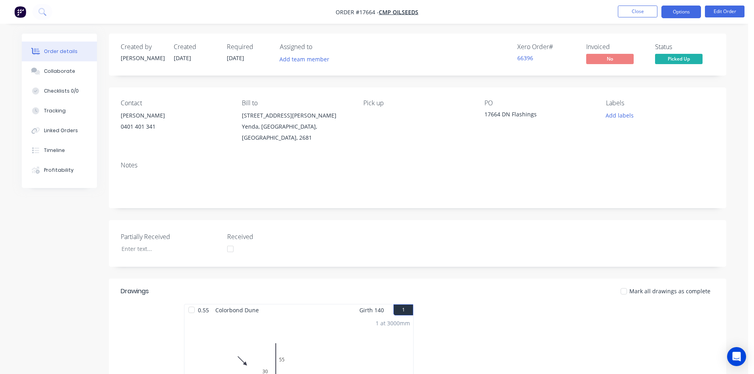
click at [687, 15] on button "Options" at bounding box center [681, 12] width 40 height 13
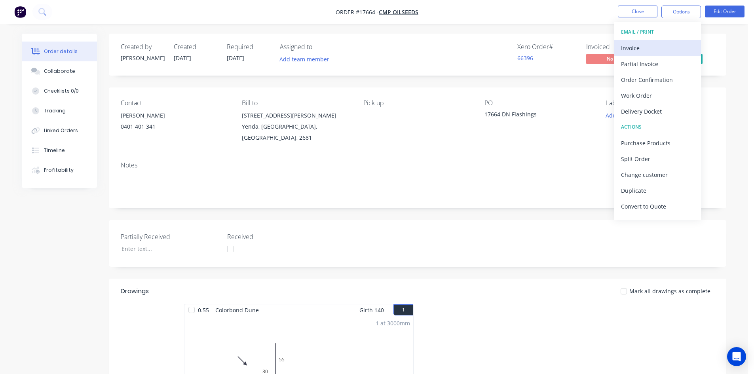
click at [663, 46] on div "Invoice" at bounding box center [657, 47] width 73 height 11
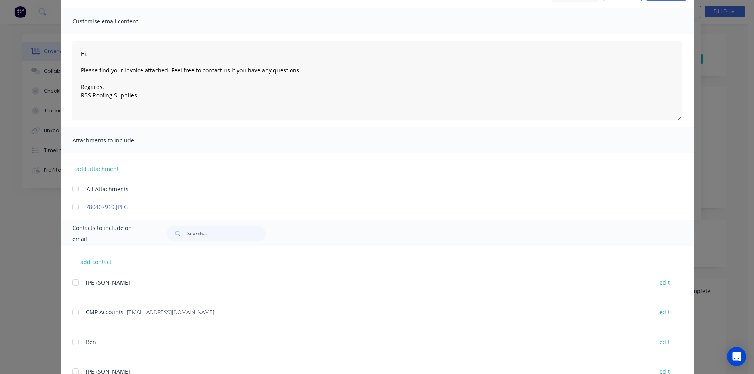
scroll to position [158, 0]
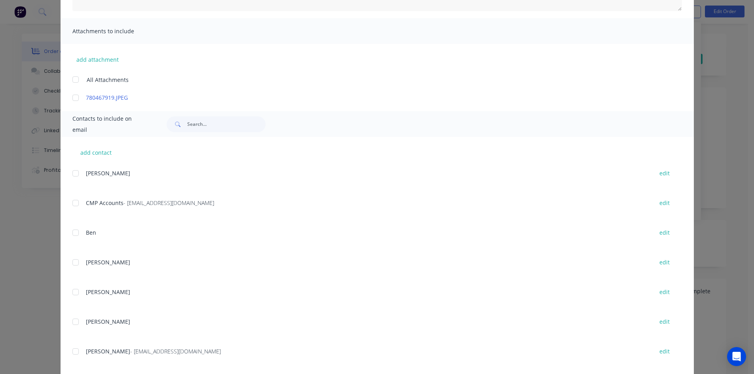
click at [72, 204] on div at bounding box center [76, 203] width 16 height 16
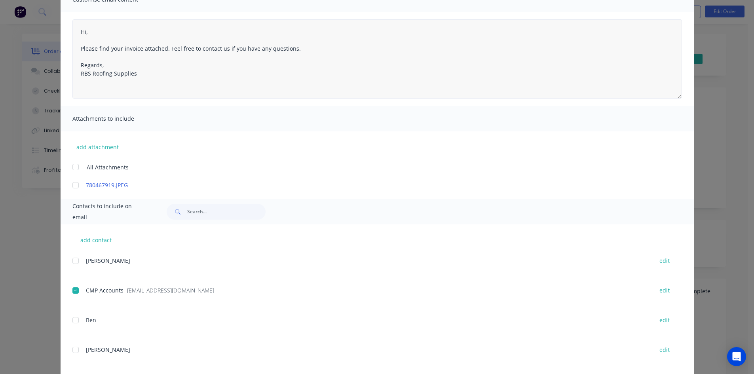
scroll to position [0, 0]
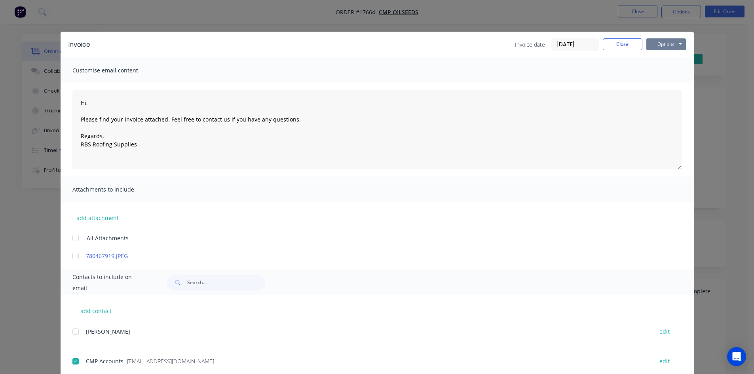
click at [673, 41] on button "Options" at bounding box center [666, 44] width 40 height 12
click at [679, 85] on button "Email" at bounding box center [671, 84] width 51 height 13
click at [619, 44] on button "Close" at bounding box center [623, 44] width 40 height 12
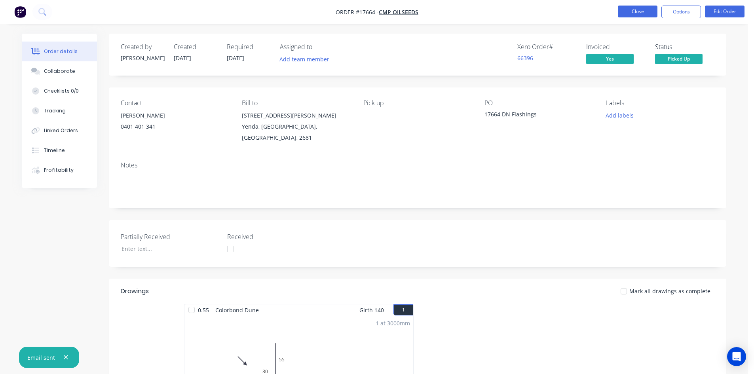
click at [643, 10] on button "Close" at bounding box center [638, 12] width 40 height 12
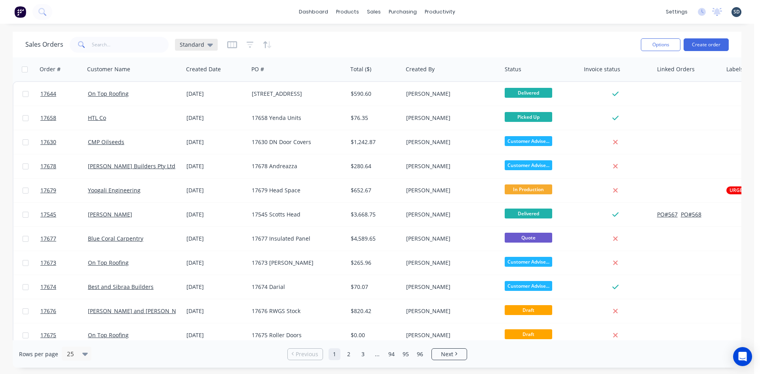
click at [201, 44] on span "Standard" at bounding box center [192, 44] width 25 height 8
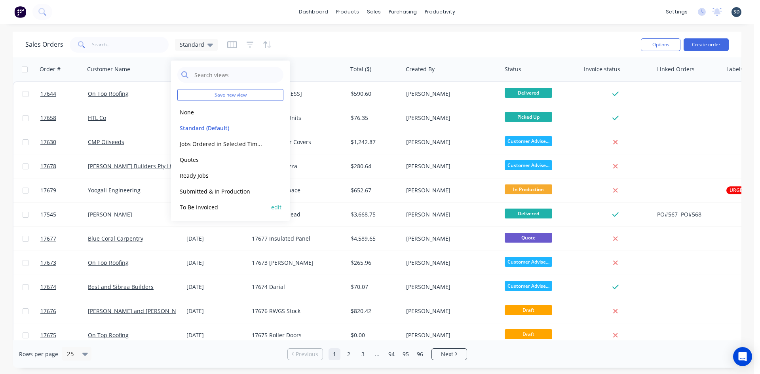
click at [240, 209] on button "To Be Invoiced" at bounding box center [222, 207] width 90 height 9
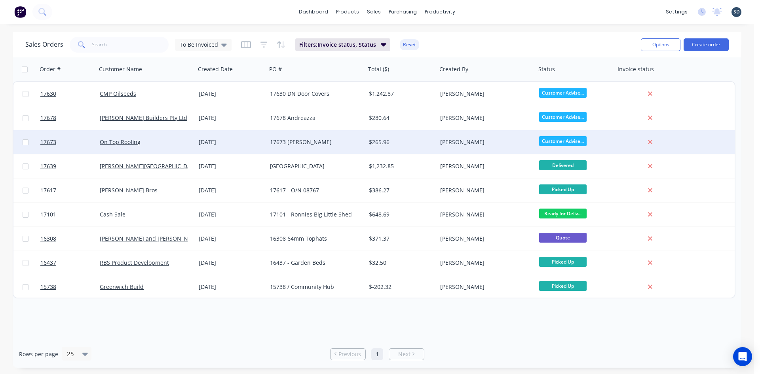
click at [251, 139] on div "29 Sep 2025" at bounding box center [231, 142] width 65 height 8
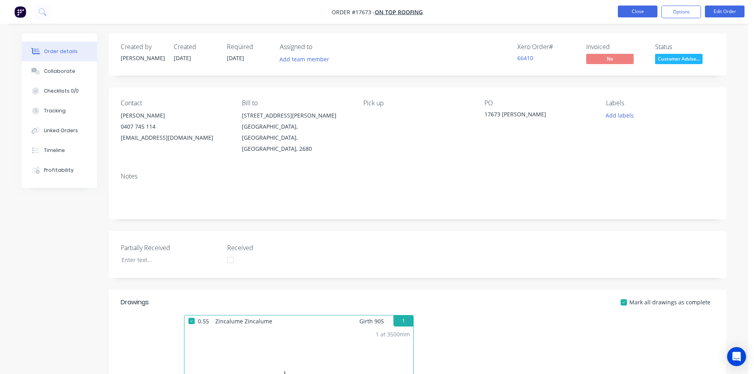
click at [644, 14] on button "Close" at bounding box center [638, 12] width 40 height 12
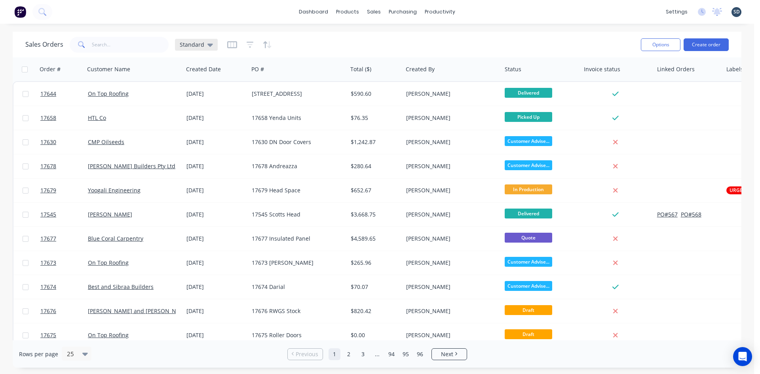
click at [207, 43] on icon at bounding box center [210, 44] width 6 height 9
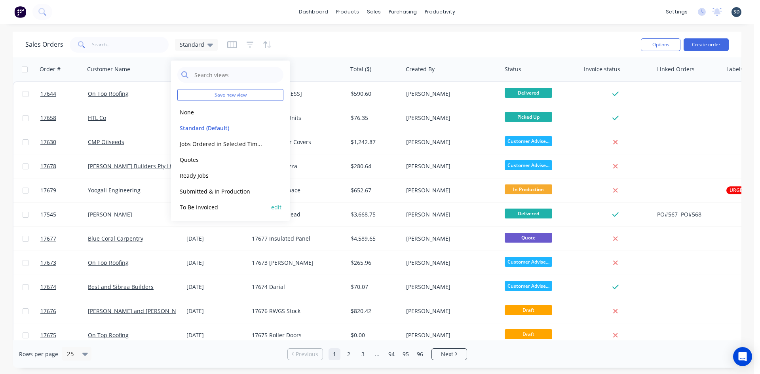
click at [242, 207] on button "To Be Invoiced" at bounding box center [222, 207] width 90 height 9
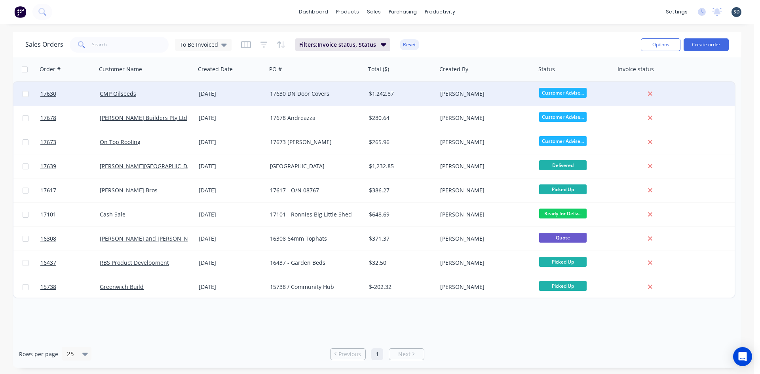
click at [243, 90] on div "23 Sep 2025" at bounding box center [231, 94] width 65 height 8
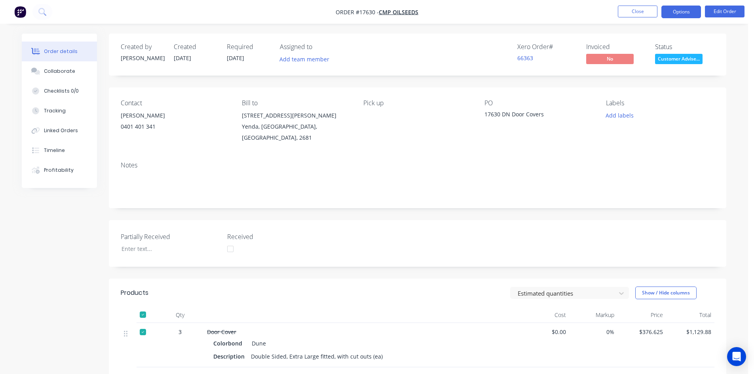
click at [691, 10] on button "Options" at bounding box center [681, 12] width 40 height 13
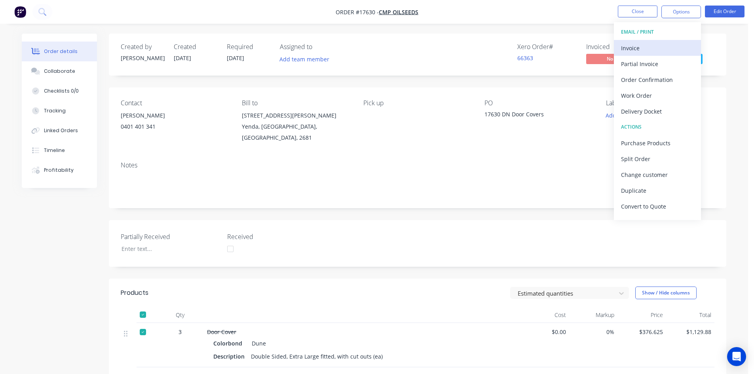
click at [676, 45] on div "Invoice" at bounding box center [657, 47] width 73 height 11
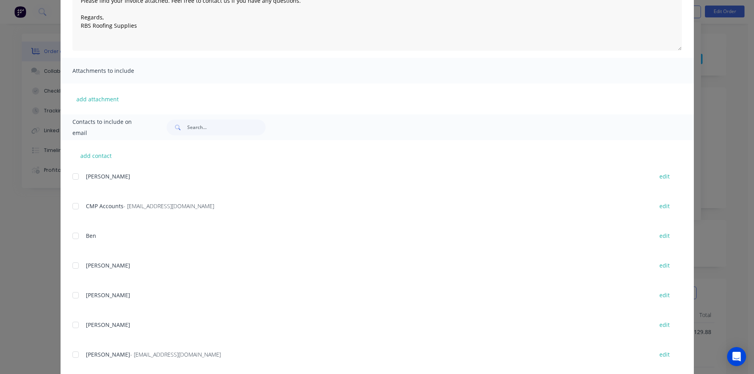
scroll to position [135, 0]
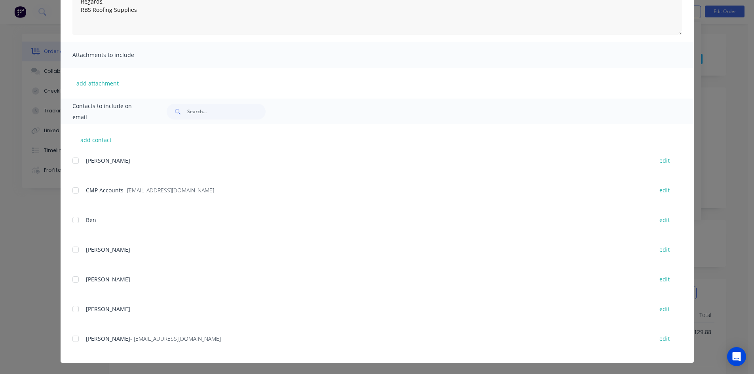
click at [77, 189] on div at bounding box center [76, 190] width 16 height 16
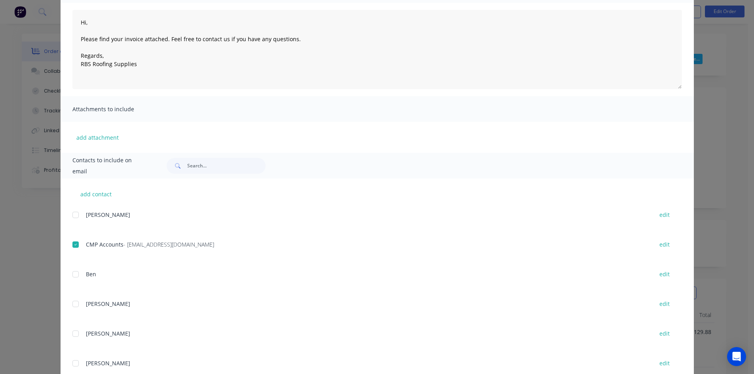
scroll to position [0, 0]
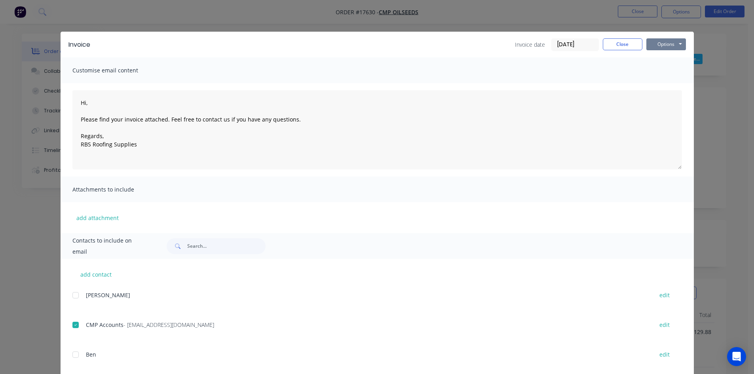
click at [669, 44] on button "Options" at bounding box center [666, 44] width 40 height 12
click at [667, 83] on button "Email" at bounding box center [671, 84] width 51 height 13
click at [616, 45] on button "Close" at bounding box center [623, 44] width 40 height 12
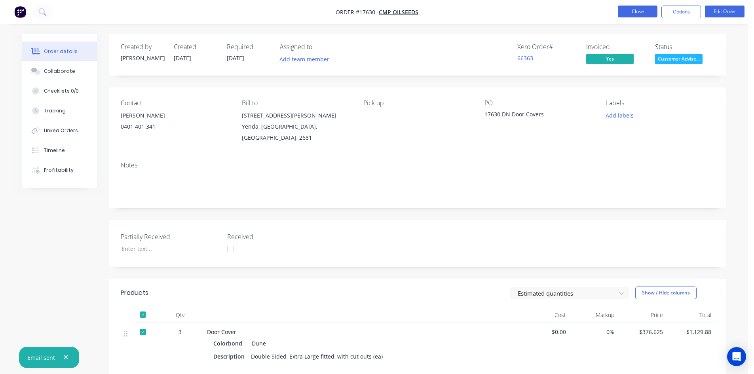
click at [647, 12] on button "Close" at bounding box center [638, 12] width 40 height 12
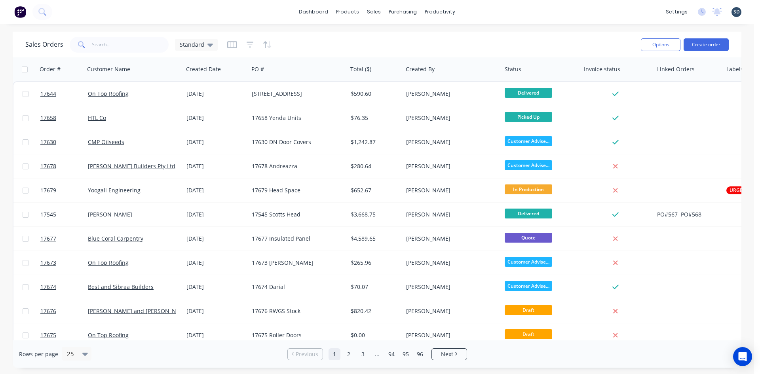
click at [208, 37] on div "Sales Orders Standard" at bounding box center [121, 45] width 192 height 16
click at [205, 47] on div "Standard" at bounding box center [196, 44] width 33 height 7
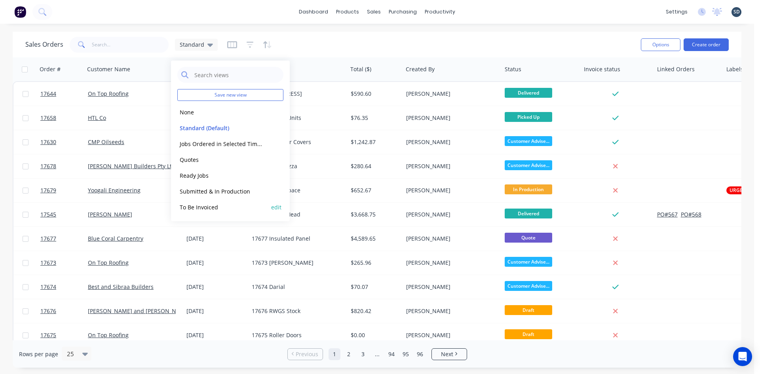
click at [232, 206] on button "To Be Invoiced" at bounding box center [222, 207] width 90 height 9
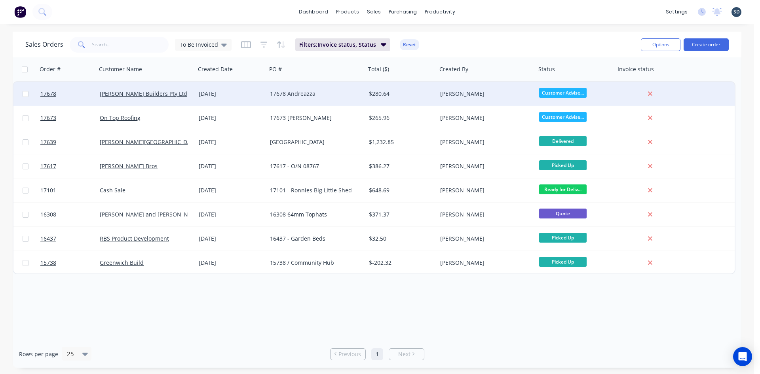
click at [242, 97] on div "29 Sep 2025" at bounding box center [230, 94] width 71 height 24
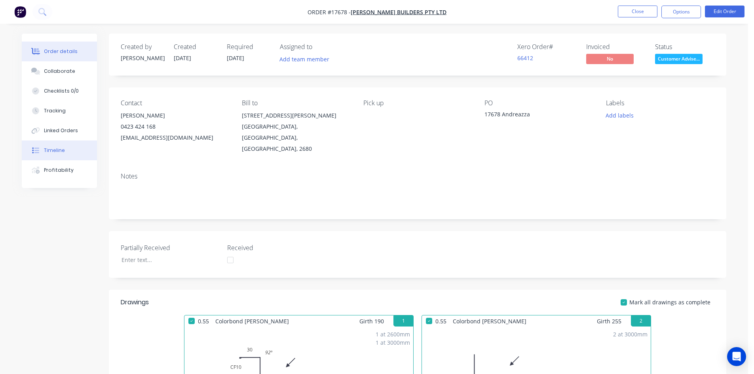
click at [44, 148] on div "Timeline" at bounding box center [54, 150] width 21 height 7
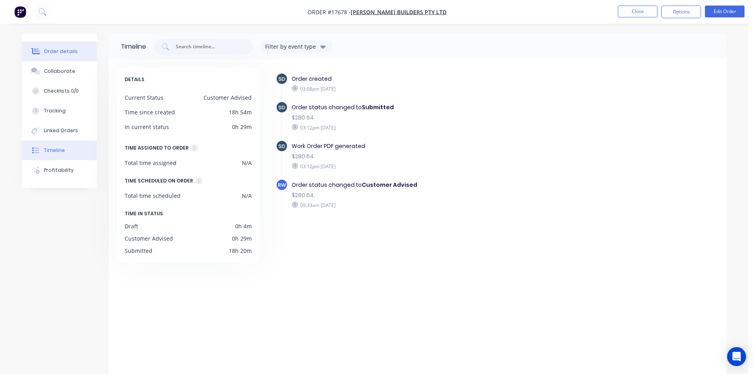
click at [64, 55] on div "Order details" at bounding box center [61, 51] width 34 height 7
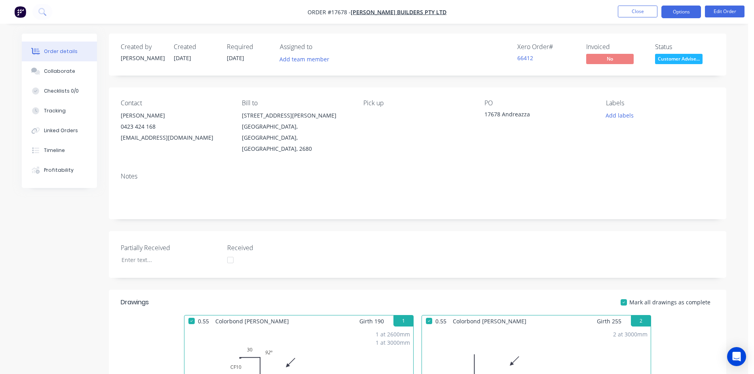
click at [682, 14] on button "Options" at bounding box center [681, 12] width 40 height 13
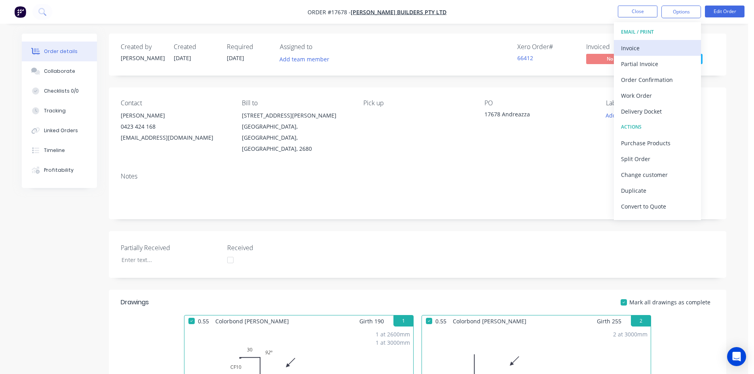
click at [660, 47] on div "Invoice" at bounding box center [657, 47] width 73 height 11
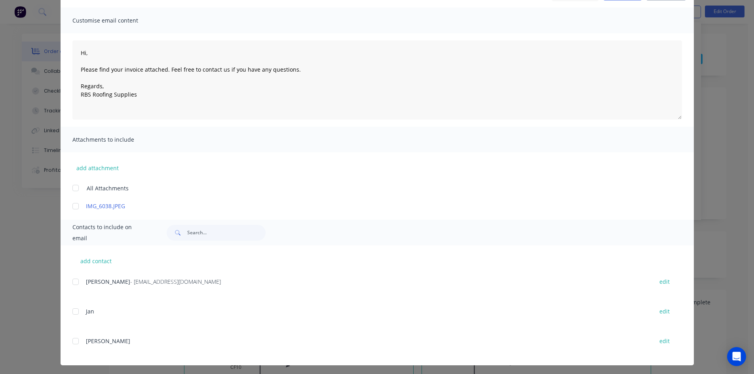
scroll to position [13, 0]
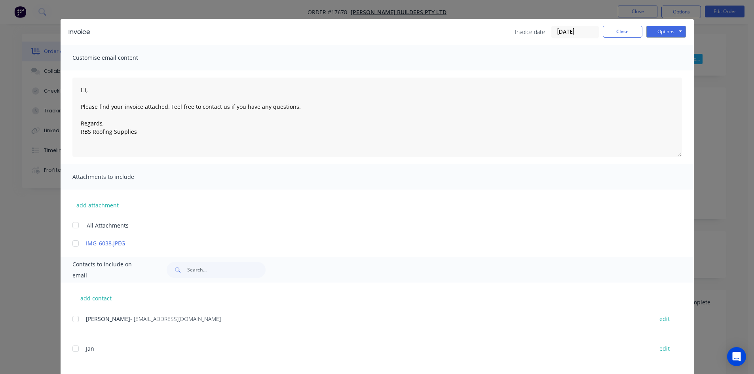
click at [76, 321] on div at bounding box center [76, 319] width 16 height 16
click at [680, 40] on div "Invoice Invoice date 30/09/25 Close Options Preview Print Email" at bounding box center [377, 32] width 633 height 26
click at [675, 35] on button "Options" at bounding box center [666, 32] width 40 height 12
click at [667, 70] on button "Email" at bounding box center [671, 71] width 51 height 13
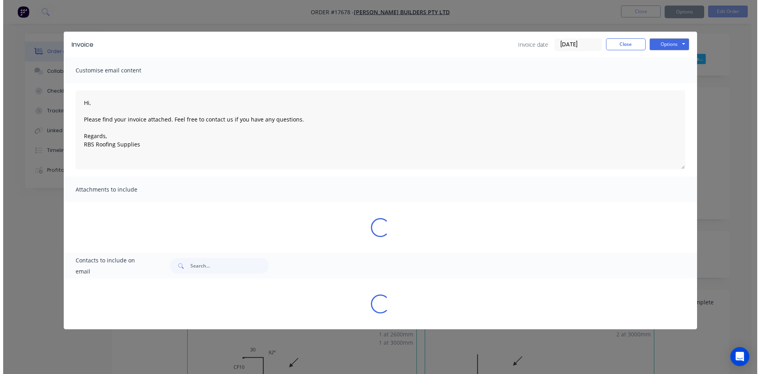
scroll to position [0, 0]
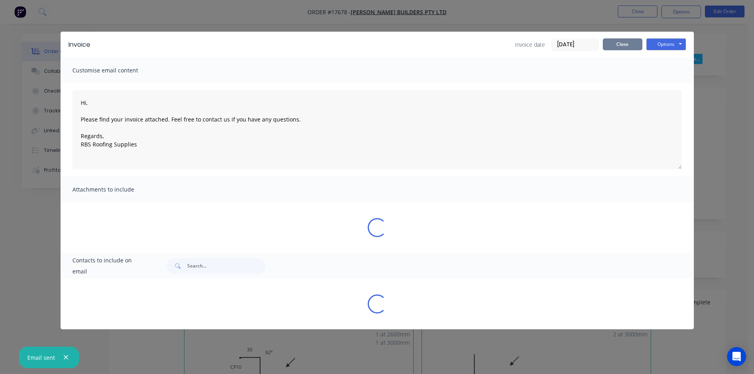
click at [627, 43] on button "Close" at bounding box center [623, 44] width 40 height 12
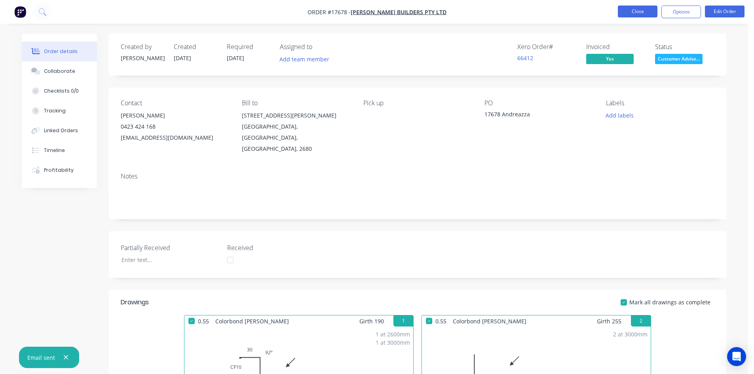
click at [643, 9] on button "Close" at bounding box center [638, 12] width 40 height 12
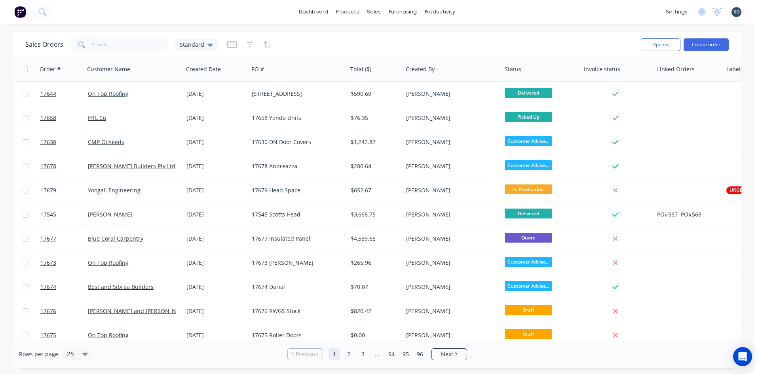
click at [200, 38] on div "Sales Orders Standard" at bounding box center [121, 45] width 192 height 16
click at [201, 42] on span "Standard" at bounding box center [192, 44] width 25 height 8
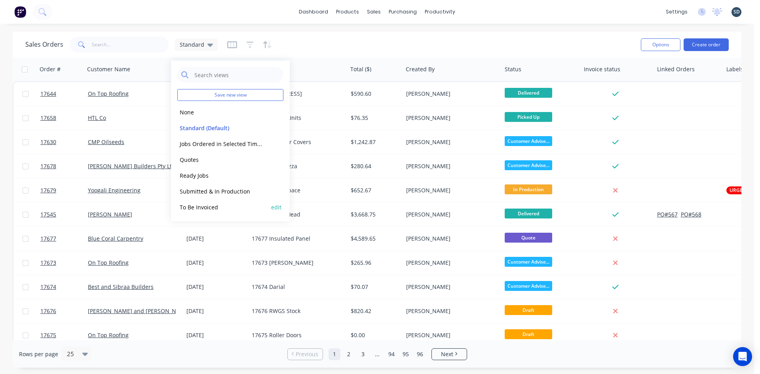
click at [218, 209] on button "To Be Invoiced" at bounding box center [222, 207] width 90 height 9
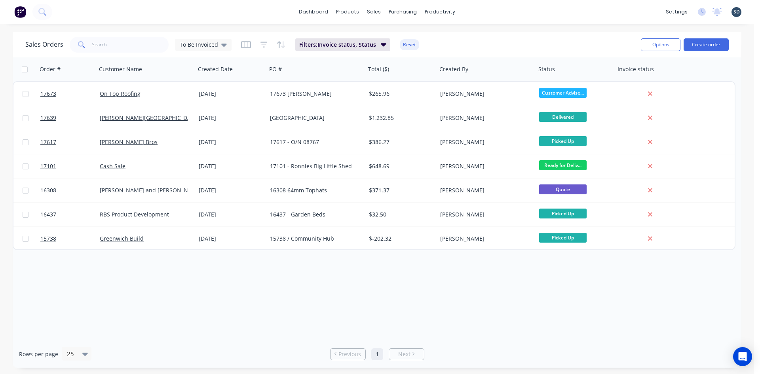
click at [382, 295] on div "Order # Customer Name Created Date PO # Total ($) Created By Status Invoice sta…" at bounding box center [377, 198] width 728 height 283
click at [483, 34] on div "Sales Orders To Be Invoiced Filters: Invoice status, Status Reset Options Creat…" at bounding box center [377, 45] width 728 height 26
click at [476, 14] on div "dashboard products sales purchasing productivity dashboard products Product Cat…" at bounding box center [377, 12] width 754 height 24
click at [493, 13] on div "dashboard products sales purchasing productivity dashboard products Product Cat…" at bounding box center [377, 12] width 754 height 24
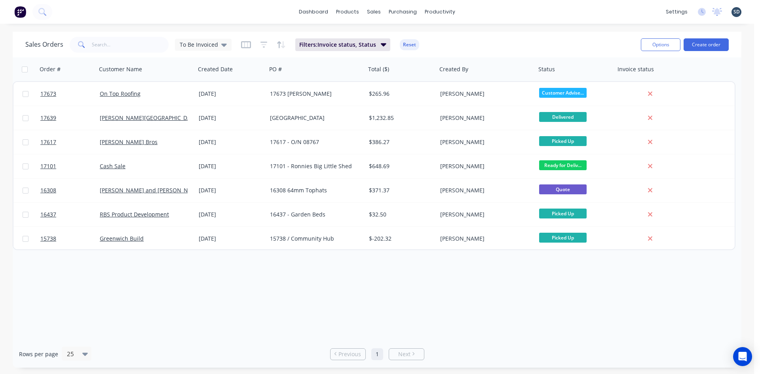
click at [24, 14] on img at bounding box center [20, 12] width 12 height 12
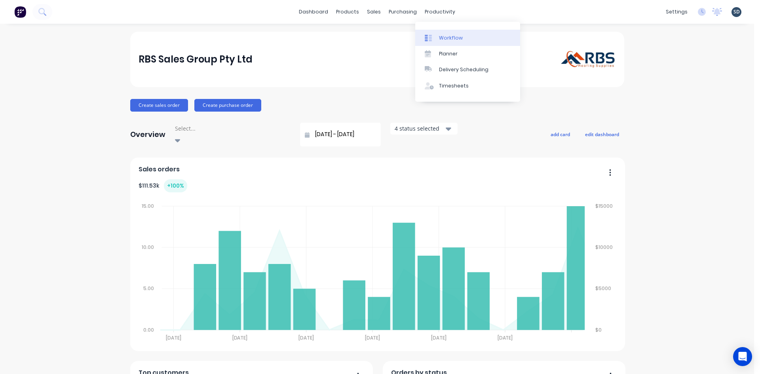
click at [448, 37] on div "Workflow" at bounding box center [451, 37] width 24 height 7
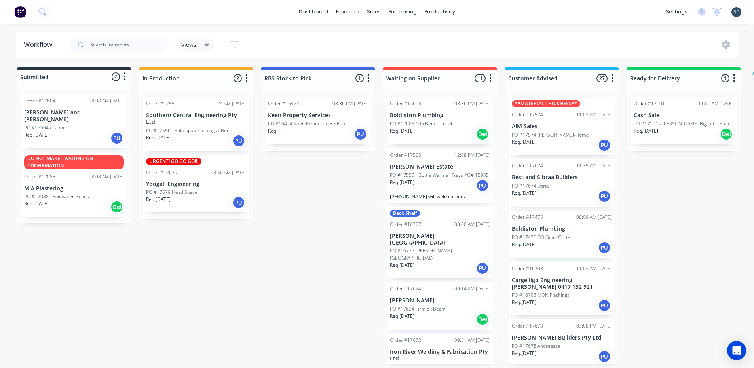
click at [49, 131] on p "Req. 25/09/25" at bounding box center [36, 134] width 25 height 7
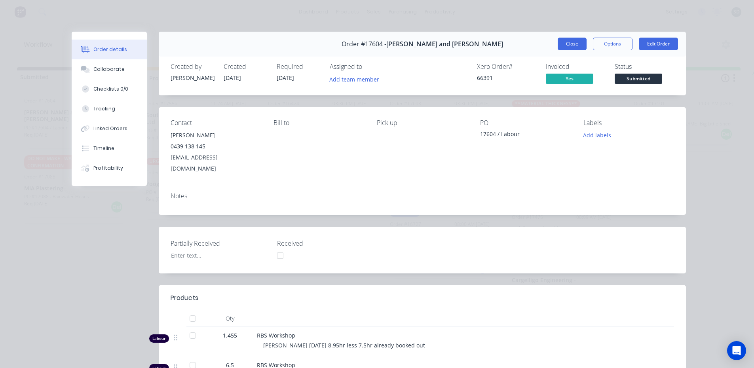
click at [574, 45] on button "Close" at bounding box center [571, 44] width 29 height 13
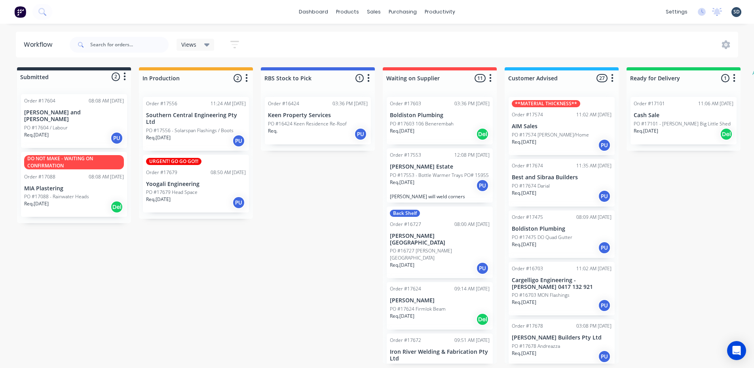
click at [211, 189] on div "PO #17679 Head Space" at bounding box center [196, 192] width 100 height 7
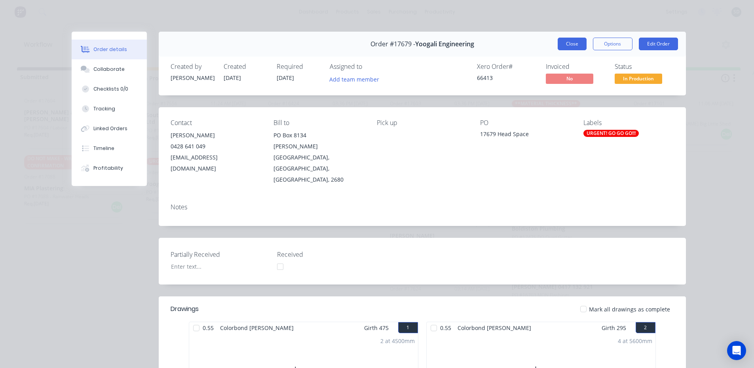
click at [567, 43] on button "Close" at bounding box center [571, 44] width 29 height 13
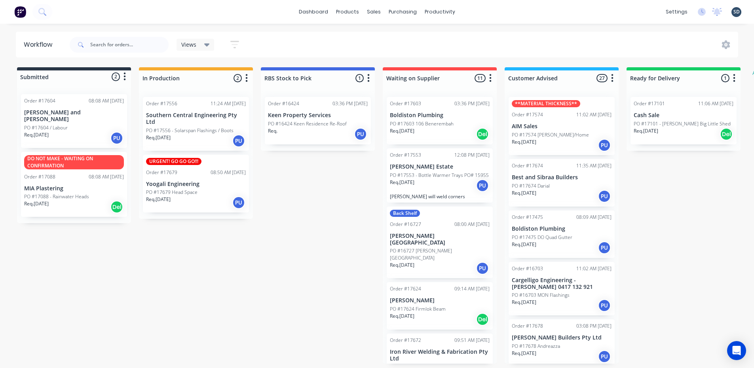
click at [501, 12] on div "dashboard products sales purchasing productivity dashboard products Product Cat…" at bounding box center [377, 12] width 754 height 24
click at [476, 10] on div "dashboard products sales purchasing productivity dashboard products Product Cat…" at bounding box center [377, 12] width 754 height 24
click at [506, 11] on div "dashboard products sales purchasing productivity dashboard products Product Cat…" at bounding box center [377, 12] width 754 height 24
click at [131, 115] on div "Submitted 2 Status colour #273444 hex #273444 Save Cancel Summaries Total order…" at bounding box center [481, 215] width 975 height 296
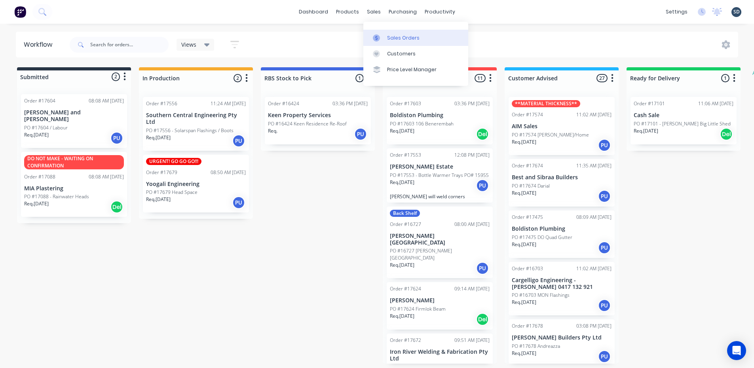
click at [390, 33] on link "Sales Orders" at bounding box center [415, 38] width 105 height 16
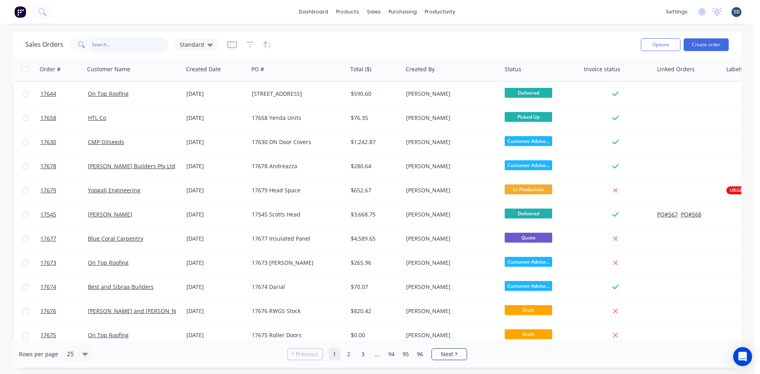
click at [111, 47] on input "text" at bounding box center [130, 45] width 77 height 16
type input "on top"
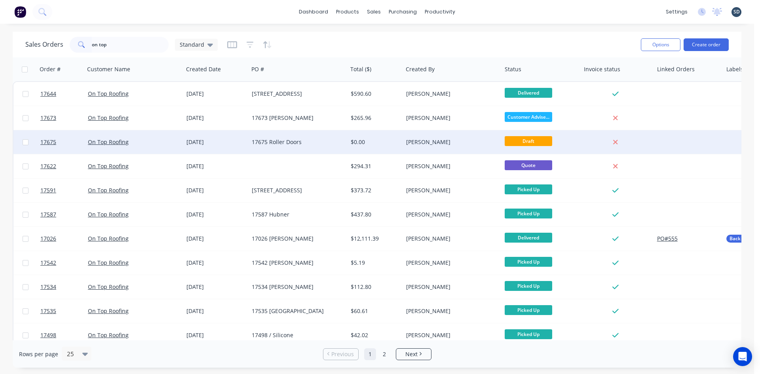
click at [320, 143] on div "17675 Roller Doors" at bounding box center [296, 142] width 88 height 8
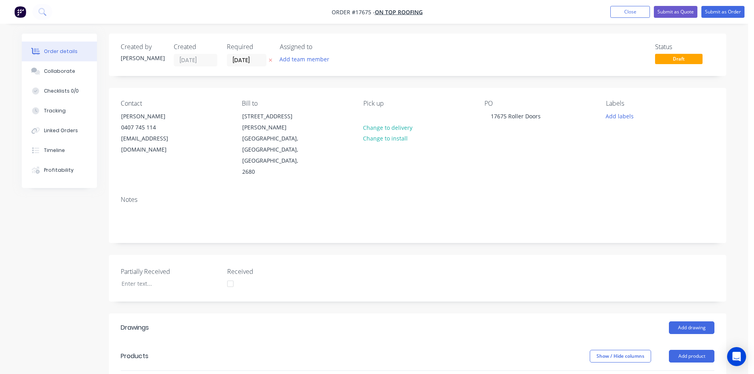
click at [460, 14] on nav "Order #17675 - On Top Roofing Add product Close Submit as Quote Submit as Order" at bounding box center [377, 12] width 754 height 24
click at [453, 8] on nav "Order #17675 - On Top Roofing Add product Close Submit as Quote Submit as Order" at bounding box center [377, 12] width 754 height 24
click at [636, 12] on button "Close" at bounding box center [630, 12] width 40 height 12
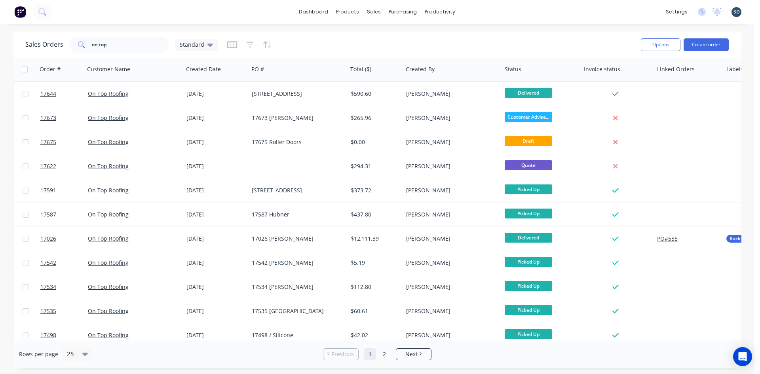
click at [474, 12] on div "dashboard products sales purchasing productivity dashboard products Product Cat…" at bounding box center [377, 12] width 754 height 24
click at [489, 10] on div "dashboard products sales purchasing productivity dashboard products Product Cat…" at bounding box center [377, 12] width 754 height 24
click at [237, 14] on div "dashboard products sales purchasing productivity dashboard products Product Cat…" at bounding box center [377, 12] width 754 height 24
click at [474, 11] on div "dashboard products sales purchasing productivity dashboard products Product Cat…" at bounding box center [377, 12] width 754 height 24
click at [472, 11] on div "dashboard products sales purchasing productivity dashboard products Product Cat…" at bounding box center [377, 12] width 754 height 24
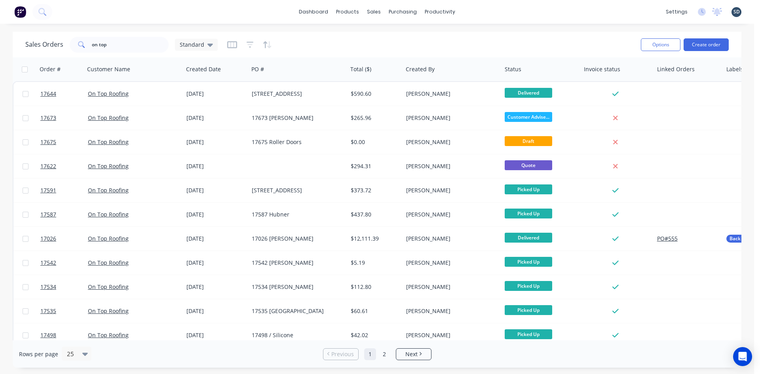
drag, startPoint x: 477, startPoint y: 10, endPoint x: 253, endPoint y: 13, distance: 223.9
click at [253, 13] on div "dashboard products sales purchasing productivity dashboard products Product Cat…" at bounding box center [377, 12] width 754 height 24
click at [485, 13] on div "dashboard products sales purchasing productivity dashboard products Product Cat…" at bounding box center [377, 12] width 754 height 24
click at [488, 11] on div "dashboard products sales purchasing productivity dashboard products Product Cat…" at bounding box center [377, 12] width 754 height 24
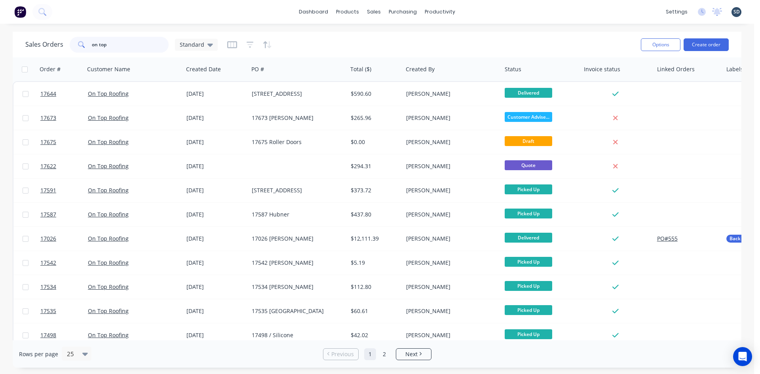
click at [118, 48] on input "on top" at bounding box center [130, 45] width 77 height 16
type input "killalea"
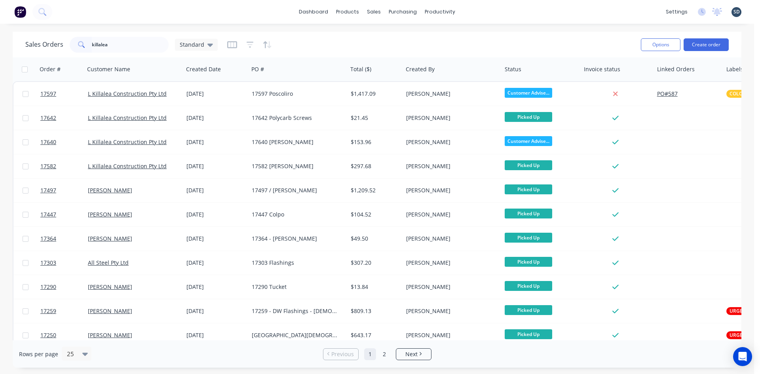
click at [332, 37] on div "Sales Orders killalea Standard" at bounding box center [329, 44] width 609 height 19
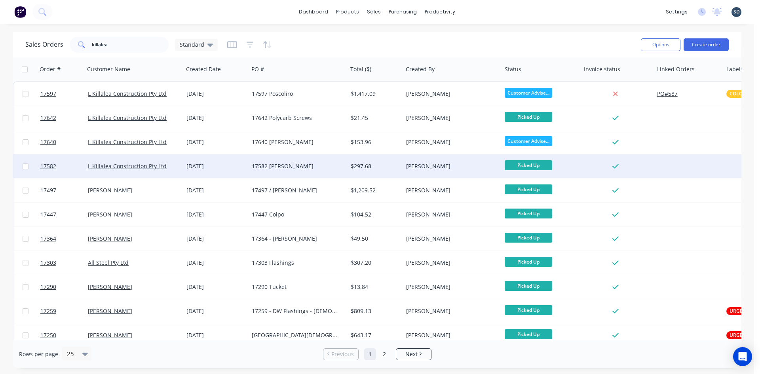
click at [304, 164] on div "17582 Josh P" at bounding box center [296, 166] width 88 height 8
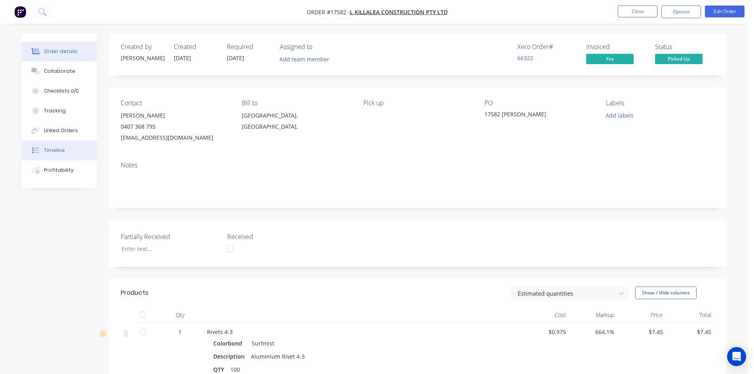
click at [67, 151] on button "Timeline" at bounding box center [59, 150] width 75 height 20
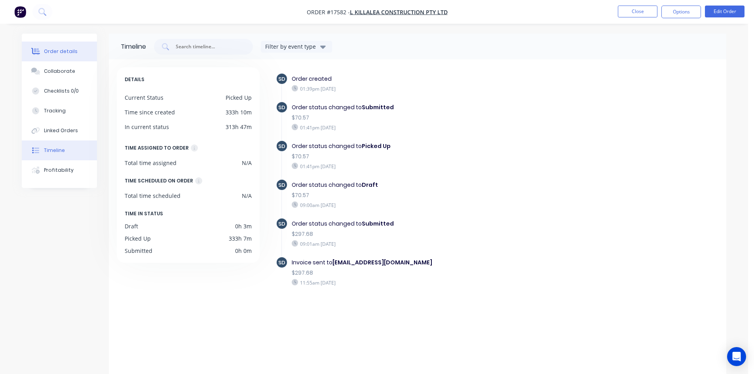
click at [48, 52] on div "Order details" at bounding box center [61, 51] width 34 height 7
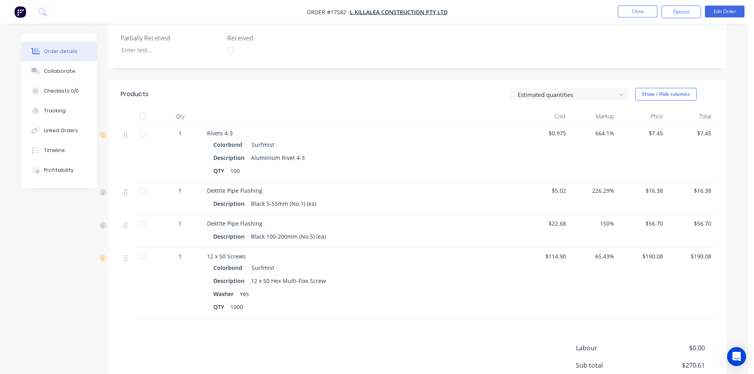
scroll to position [198, 0]
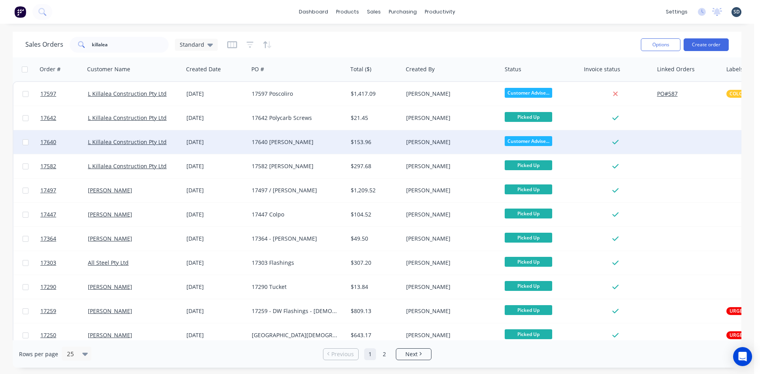
click at [233, 144] on div "23 Sep 2025" at bounding box center [215, 142] width 59 height 8
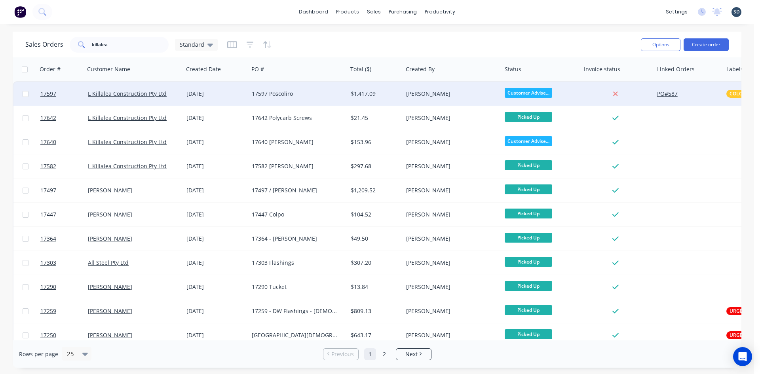
click at [315, 96] on div "17597 Poscoliro" at bounding box center [296, 94] width 88 height 8
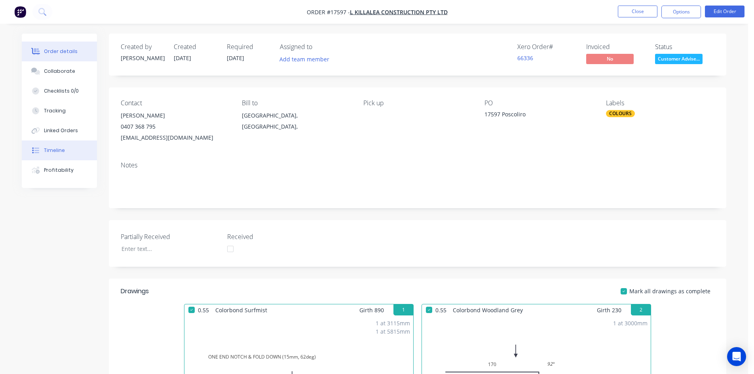
click at [67, 150] on button "Timeline" at bounding box center [59, 150] width 75 height 20
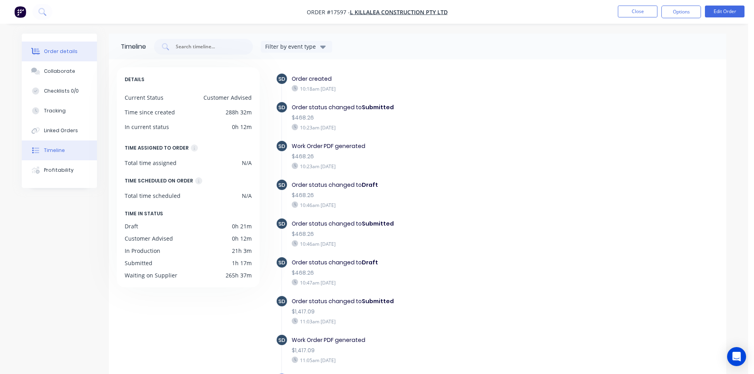
click at [64, 55] on button "Order details" at bounding box center [59, 52] width 75 height 20
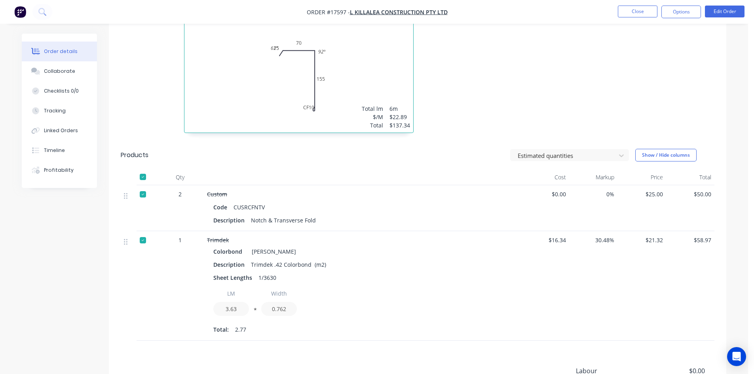
scroll to position [1115, 0]
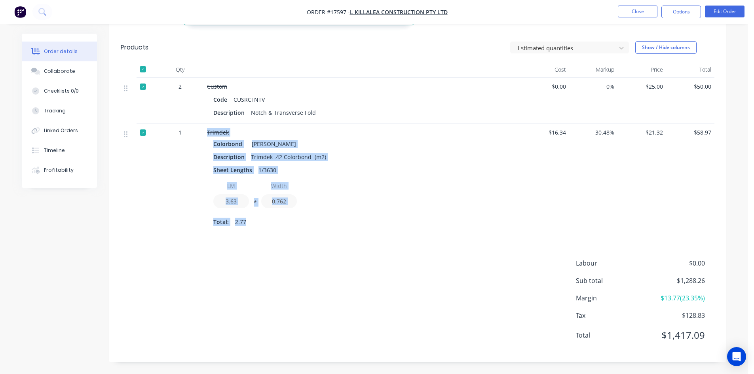
drag, startPoint x: 248, startPoint y: 222, endPoint x: 197, endPoint y: 136, distance: 100.6
click at [197, 136] on div "1 Trimdek Colorbond Shale Grey Description Trimdek .42 Colorbond (m2) Sheet Len…" at bounding box center [417, 178] width 593 height 110
click at [392, 162] on div "Description Trimdek .42 Colorbond (m2)" at bounding box center [362, 156] width 298 height 11
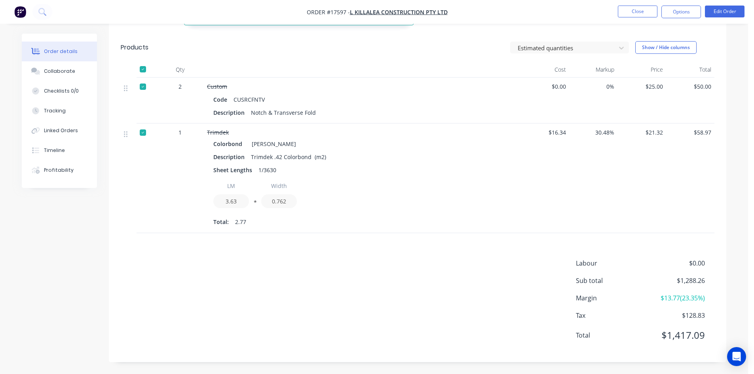
click at [263, 133] on div "Trimdek" at bounding box center [362, 132] width 310 height 8
click at [358, 192] on div "LM 3.63 * Width 0.762" at bounding box center [362, 195] width 298 height 32
click at [255, 218] on div "Total: 2.77" at bounding box center [362, 222] width 298 height 12
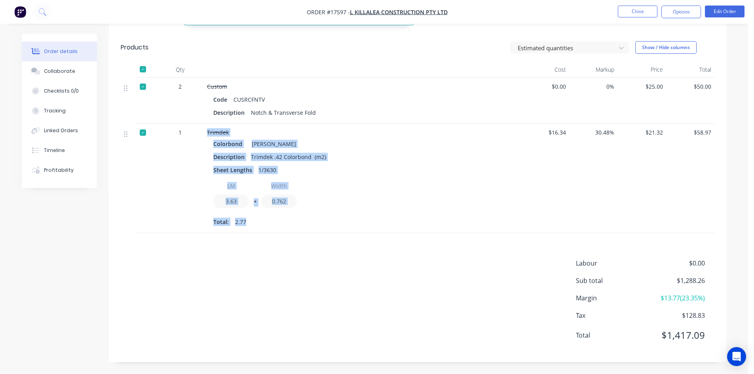
drag, startPoint x: 252, startPoint y: 222, endPoint x: 202, endPoint y: 133, distance: 102.4
click at [202, 133] on div "1 Trimdek Colorbond Shale Grey Description Trimdek .42 Colorbond (m2) Sheet Len…" at bounding box center [417, 178] width 593 height 110
click at [438, 136] on div "Trimdek" at bounding box center [362, 132] width 310 height 8
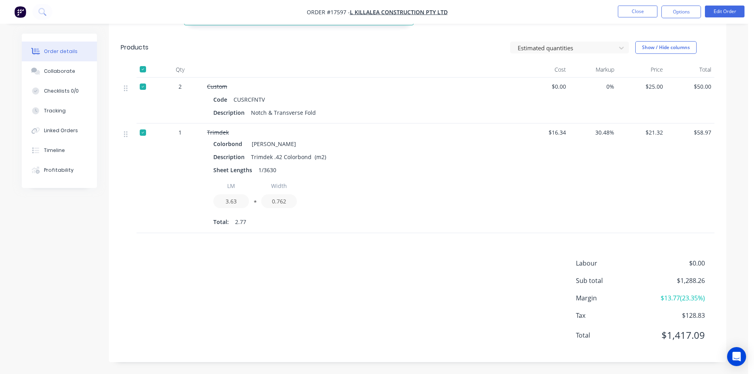
click at [392, 276] on div "Labour $0.00 Sub total $1,288.26 Margin $13.77 ( 23.35 %) Tax $128.83 Total $1,…" at bounding box center [417, 304] width 593 height 92
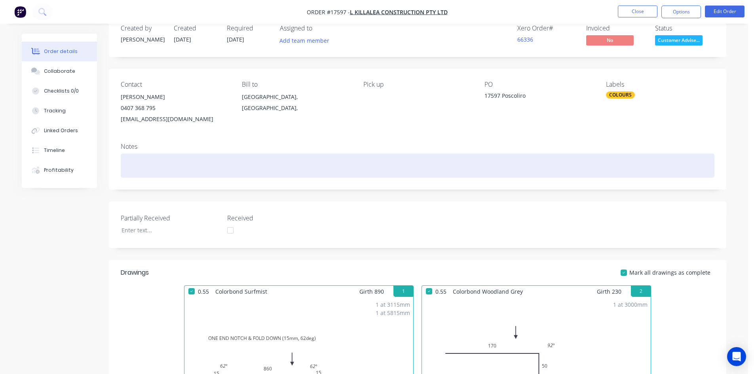
scroll to position [0, 0]
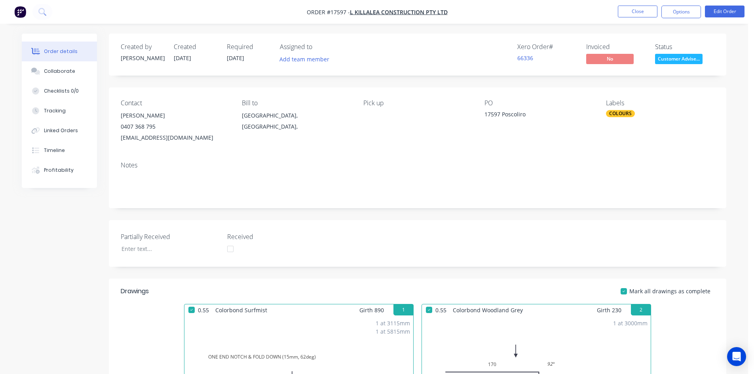
click at [426, 168] on div "Notes" at bounding box center [417, 165] width 593 height 8
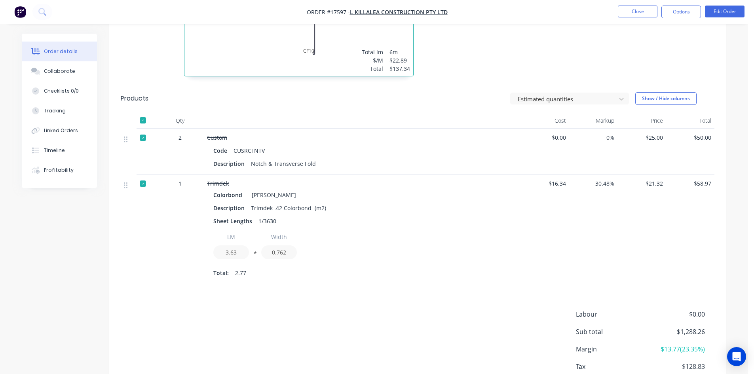
scroll to position [1115, 0]
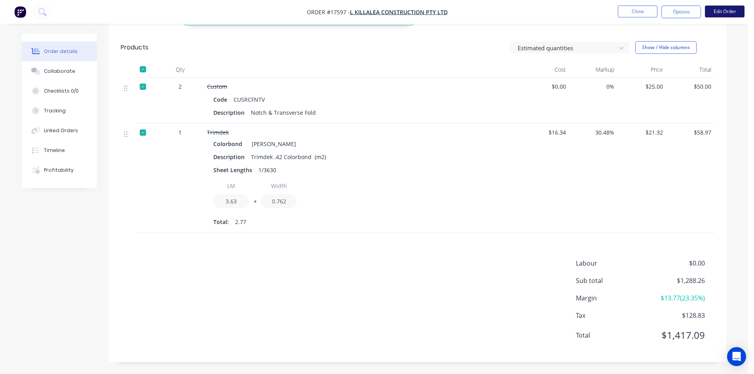
click at [725, 12] on button "Edit Order" at bounding box center [725, 12] width 40 height 12
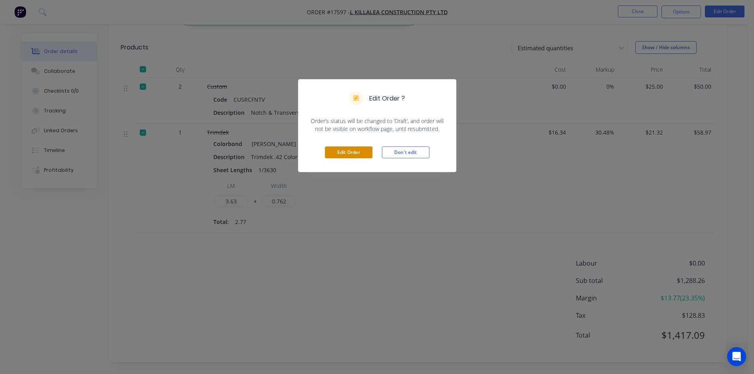
click at [356, 149] on button "Edit Order" at bounding box center [348, 152] width 47 height 12
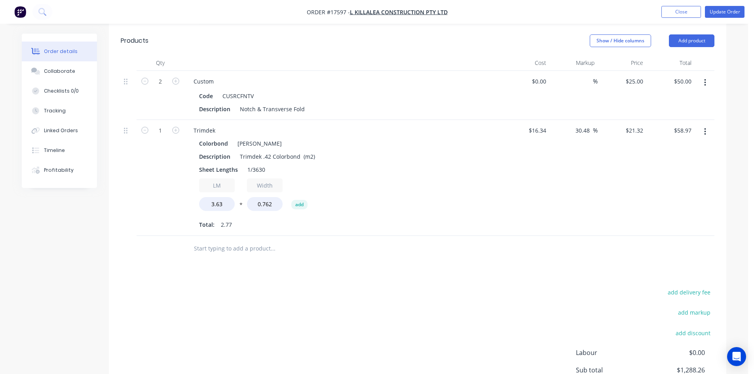
scroll to position [1137, 0]
click at [704, 128] on icon "button" at bounding box center [705, 132] width 2 height 9
click at [677, 148] on div "Edit" at bounding box center [676, 153] width 61 height 11
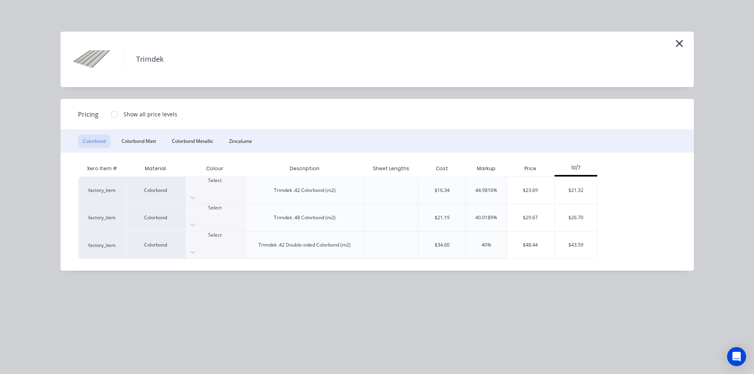
click at [115, 116] on div at bounding box center [114, 114] width 16 height 16
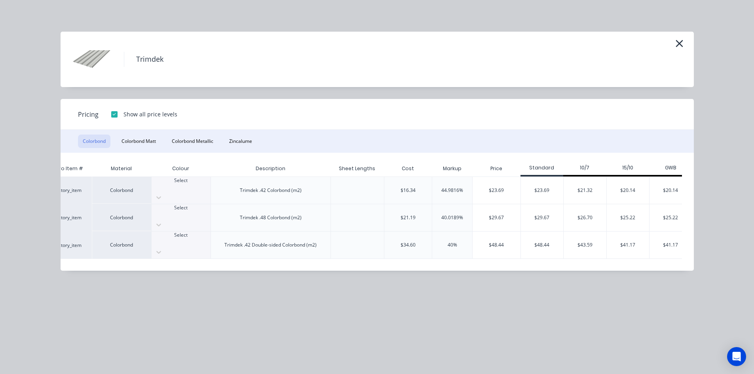
scroll to position [0, 44]
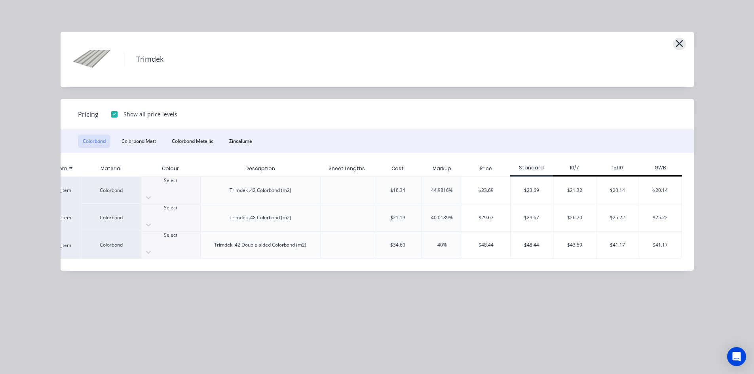
click at [681, 45] on icon "button" at bounding box center [678, 43] width 7 height 7
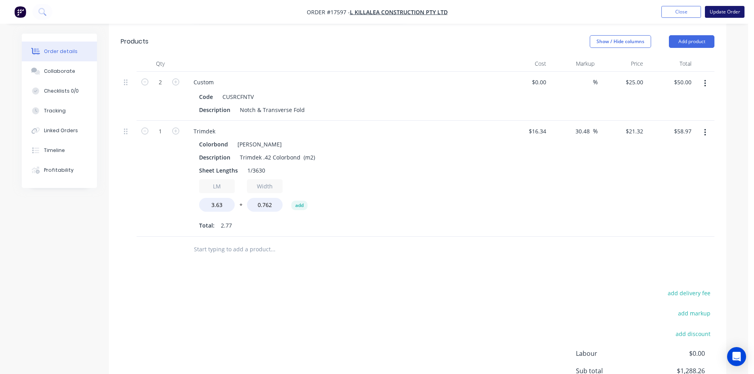
click at [732, 13] on button "Update Order" at bounding box center [725, 12] width 40 height 12
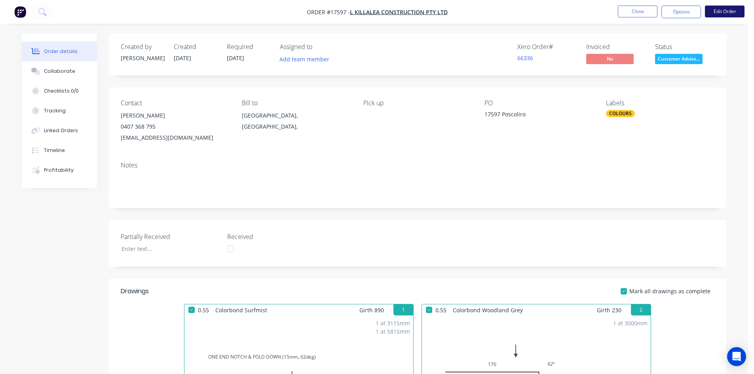
click at [722, 15] on button "Edit Order" at bounding box center [725, 12] width 40 height 12
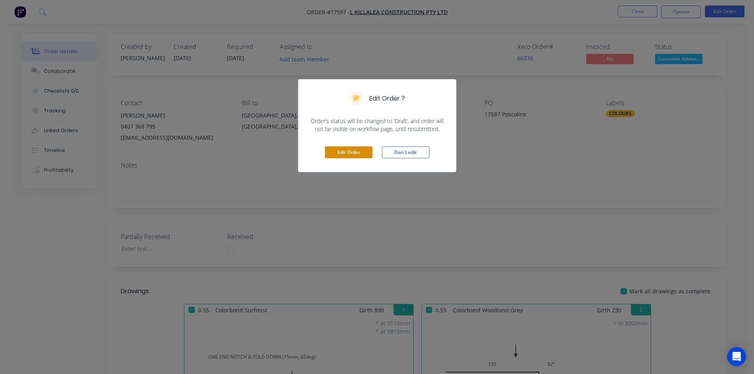
click at [355, 154] on button "Edit Order" at bounding box center [348, 152] width 47 height 12
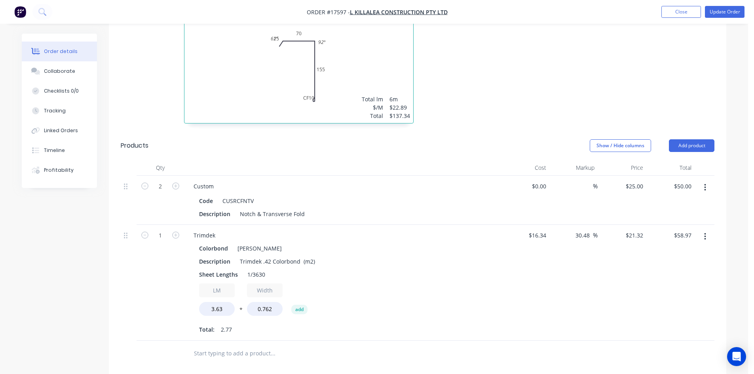
scroll to position [1137, 0]
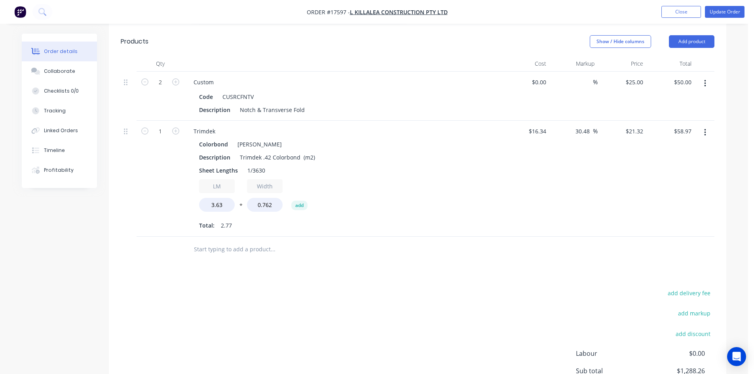
click at [705, 129] on icon "button" at bounding box center [705, 132] width 2 height 7
click at [668, 148] on div "Edit" at bounding box center [676, 153] width 61 height 11
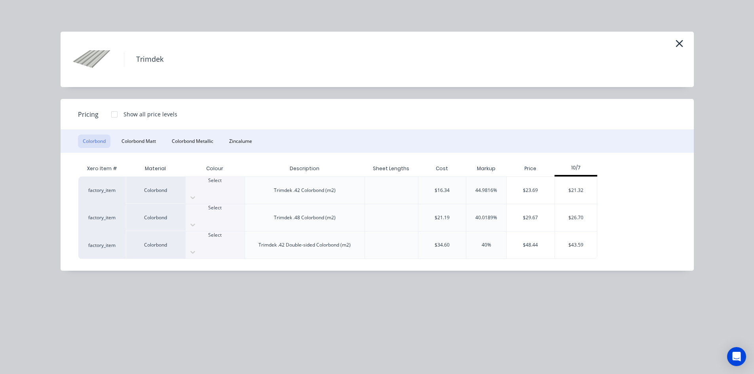
click at [116, 116] on div at bounding box center [114, 114] width 16 height 16
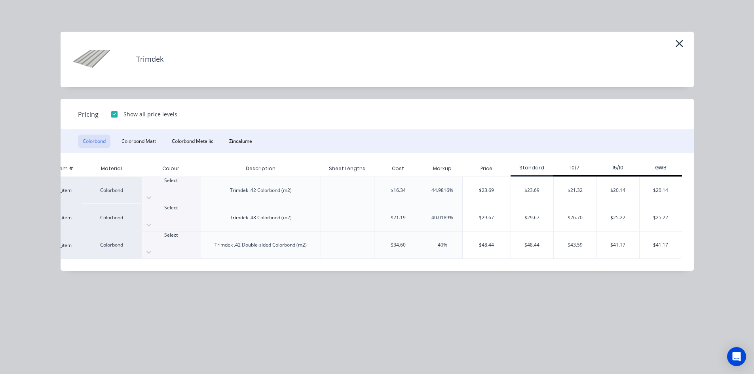
scroll to position [0, 44]
click at [623, 117] on div "Pricing Show all price levels" at bounding box center [377, 114] width 633 height 31
click at [387, 116] on div "Pricing Show all price levels" at bounding box center [377, 114] width 633 height 31
click at [358, 119] on div "Pricing Show all price levels" at bounding box center [377, 114] width 633 height 31
click at [621, 116] on div "Pricing Show all price levels" at bounding box center [377, 114] width 633 height 31
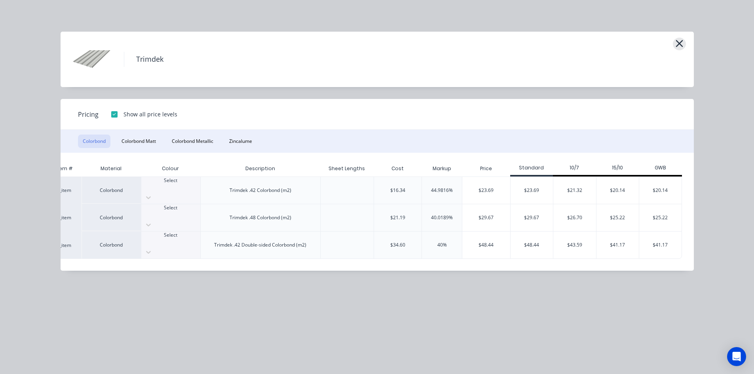
click at [680, 42] on icon "button" at bounding box center [678, 43] width 7 height 7
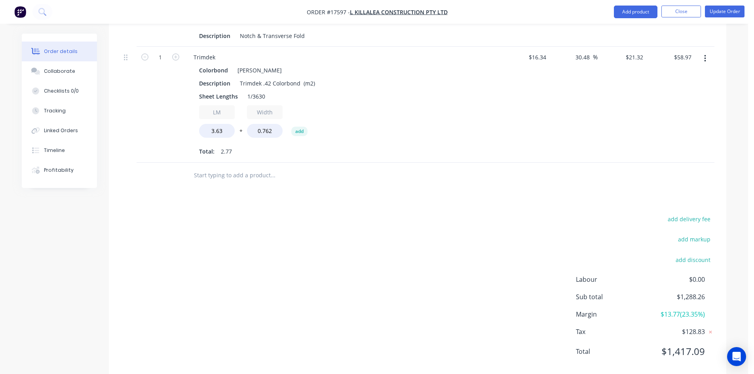
scroll to position [1216, 0]
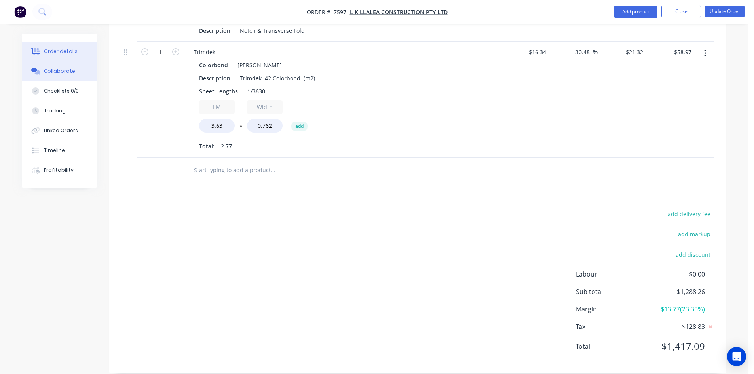
click at [44, 64] on button "Collaborate" at bounding box center [59, 71] width 75 height 20
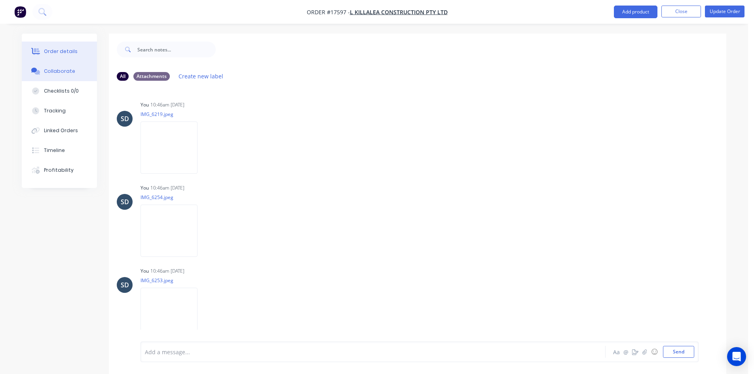
click at [53, 55] on div "Order details" at bounding box center [61, 51] width 34 height 7
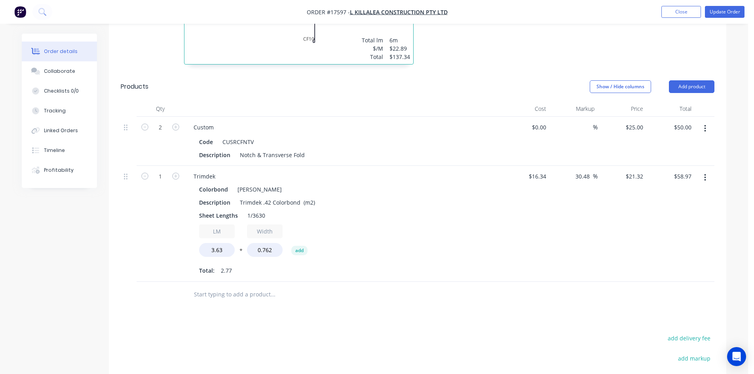
scroll to position [1108, 0]
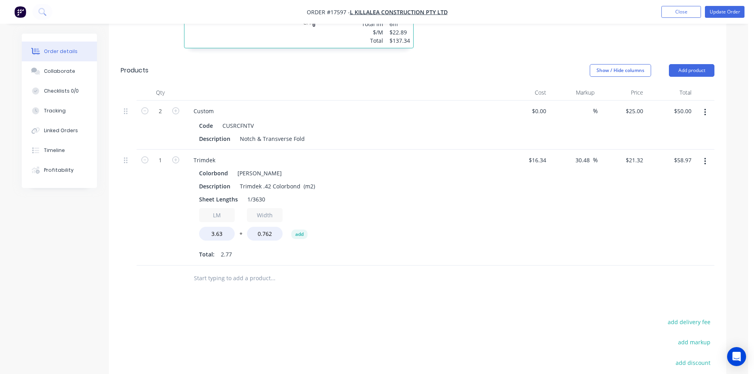
click at [466, 64] on div "Show / Hide columns Add product" at bounding box center [480, 70] width 467 height 13
click at [314, 68] on header "Products Show / Hide columns Add product" at bounding box center [417, 70] width 617 height 28
click at [315, 64] on div "Show / Hide columns Add product" at bounding box center [480, 70] width 467 height 13
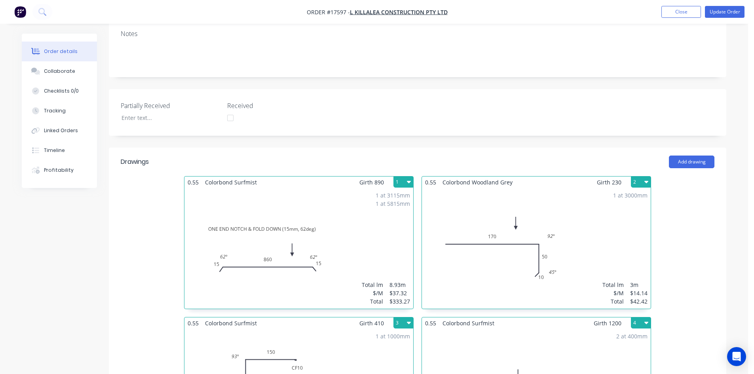
scroll to position [0, 0]
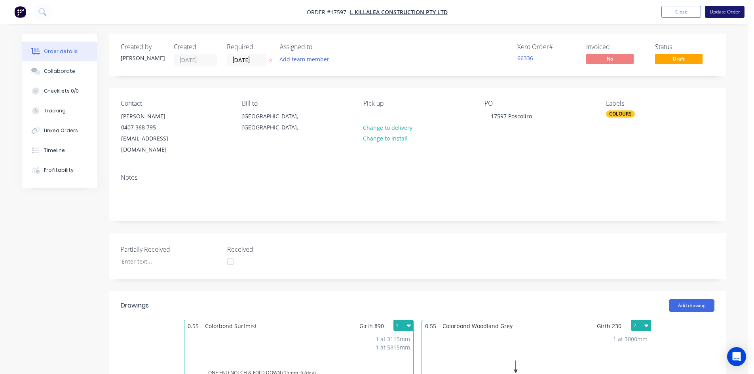
click at [726, 15] on button "Update Order" at bounding box center [725, 12] width 40 height 12
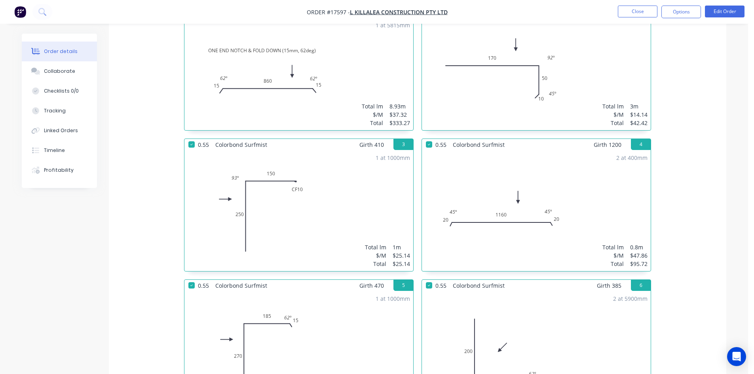
scroll to position [205, 0]
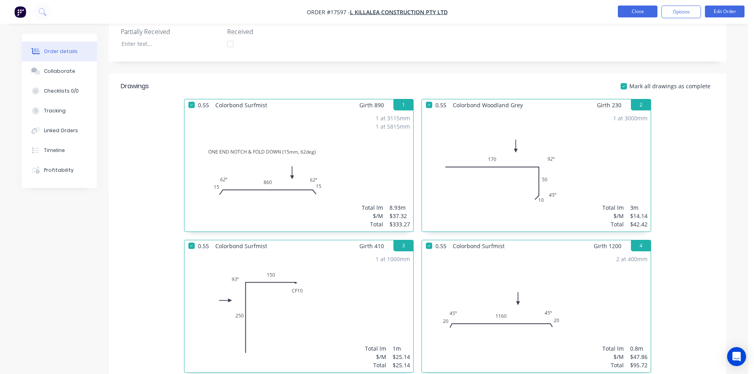
click at [645, 12] on button "Close" at bounding box center [638, 12] width 40 height 12
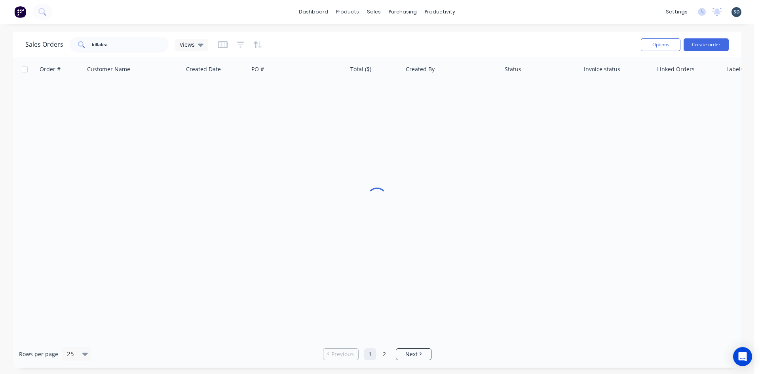
click at [474, 9] on div "dashboard products sales purchasing productivity dashboard products Product Cat…" at bounding box center [377, 12] width 754 height 24
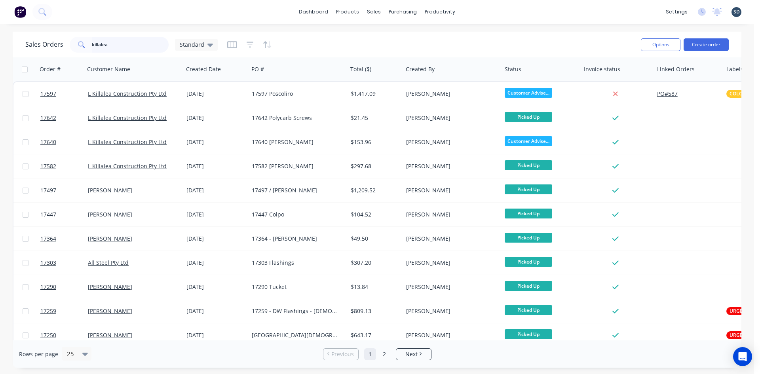
click at [123, 47] on input "killalea" at bounding box center [130, 45] width 77 height 16
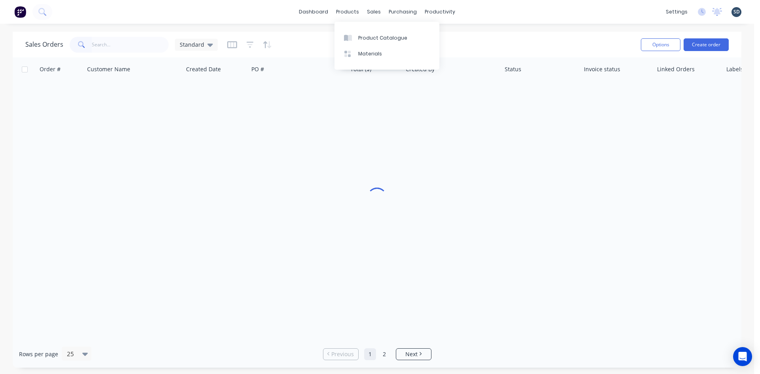
click at [480, 14] on div "dashboard products sales purchasing productivity dashboard products Product Cat…" at bounding box center [377, 12] width 754 height 24
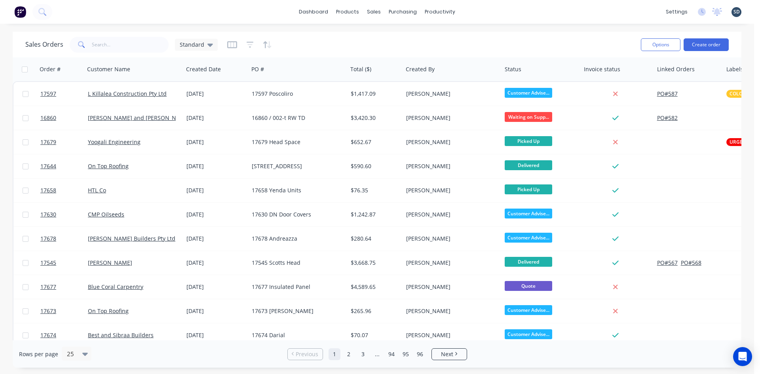
click at [497, 12] on div "dashboard products sales purchasing productivity dashboard products Product Cat…" at bounding box center [377, 12] width 754 height 24
click at [480, 14] on div "dashboard products sales purchasing productivity dashboard products Product Cat…" at bounding box center [377, 12] width 754 height 24
click at [422, 41] on div "Purchase Orders" at bounding box center [428, 37] width 42 height 7
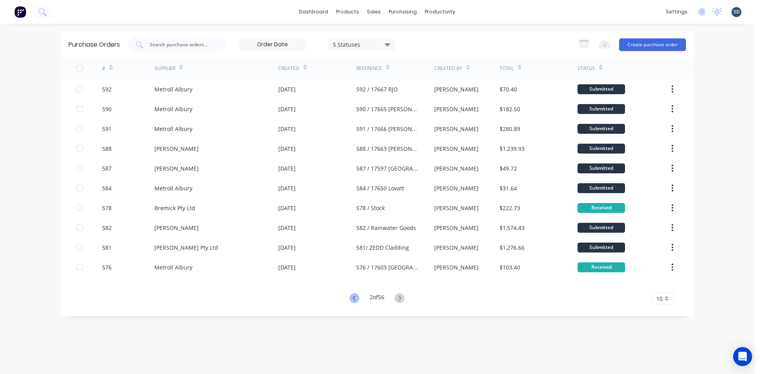
click at [350, 296] on icon at bounding box center [354, 298] width 10 height 10
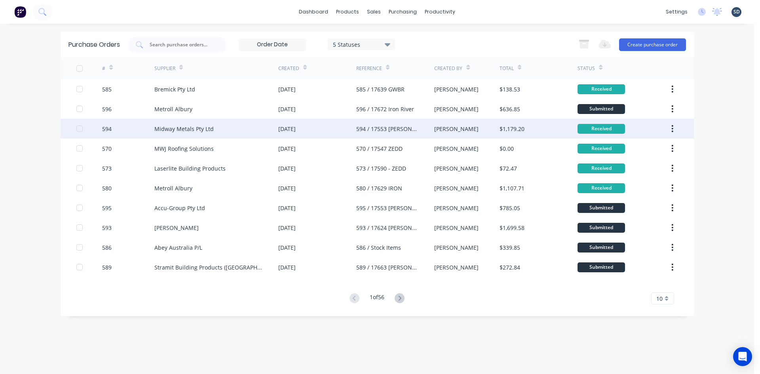
click at [230, 127] on div "Midway Metals Pty Ltd" at bounding box center [216, 129] width 124 height 20
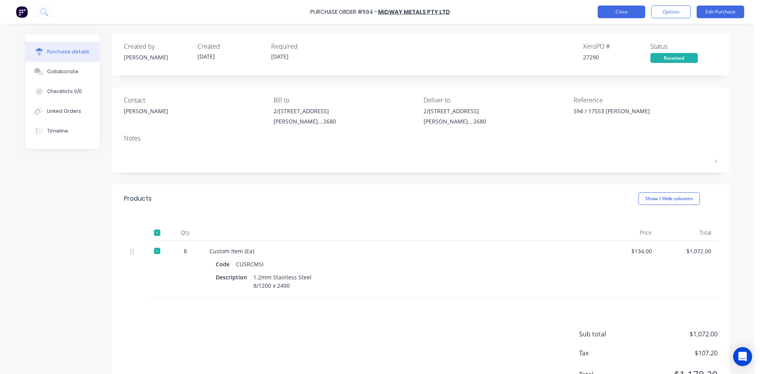
click at [626, 12] on button "Close" at bounding box center [620, 12] width 47 height 13
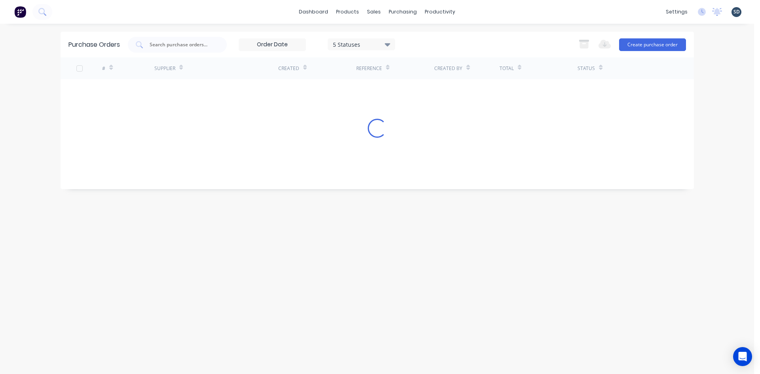
click at [479, 12] on div "dashboard products sales purchasing productivity dashboard products Product Cat…" at bounding box center [377, 12] width 754 height 24
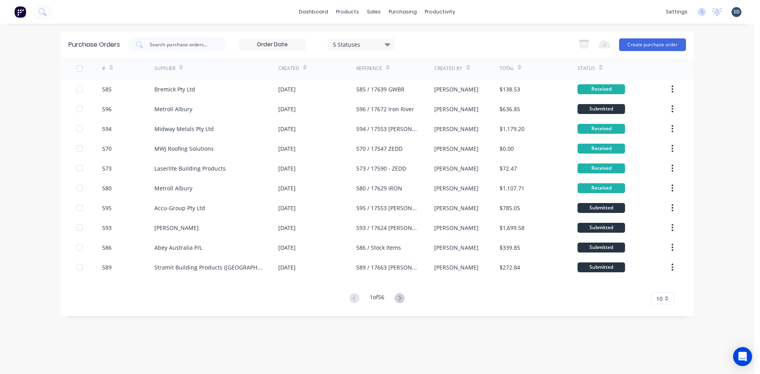
click at [262, 13] on div "dashboard products sales purchasing productivity dashboard products Product Cat…" at bounding box center [377, 12] width 754 height 24
click at [42, 11] on icon at bounding box center [42, 12] width 8 height 8
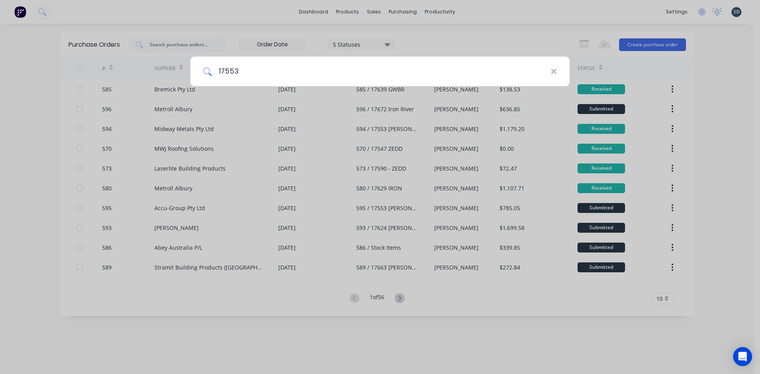
type input "17553"
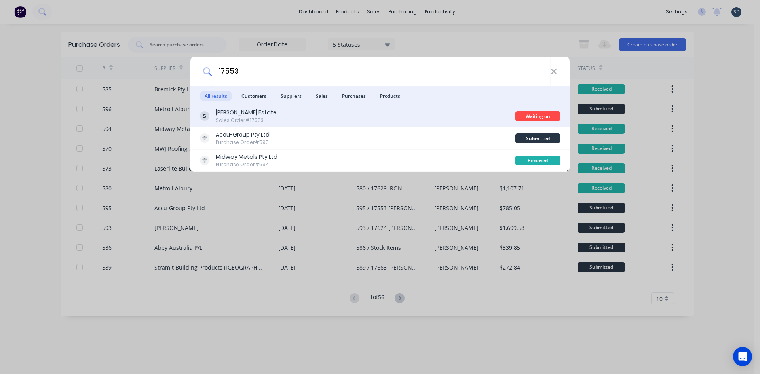
click at [332, 113] on div "Dee Vine Estate Sales Order #17553" at bounding box center [357, 115] width 315 height 15
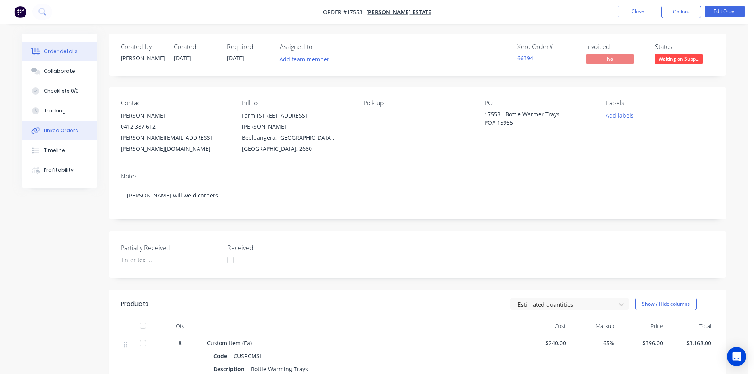
click at [63, 134] on button "Linked Orders" at bounding box center [59, 131] width 75 height 20
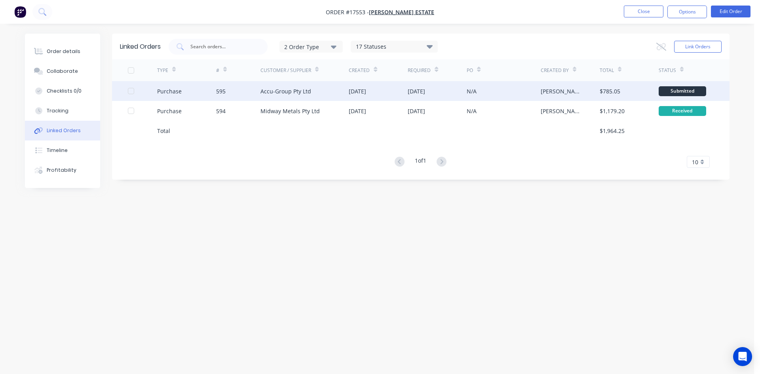
click at [331, 95] on div "Accu-Group Pty Ltd" at bounding box center [304, 91] width 89 height 20
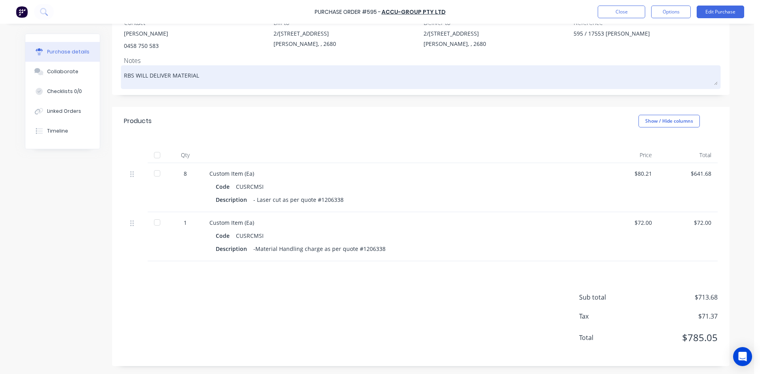
scroll to position [94, 0]
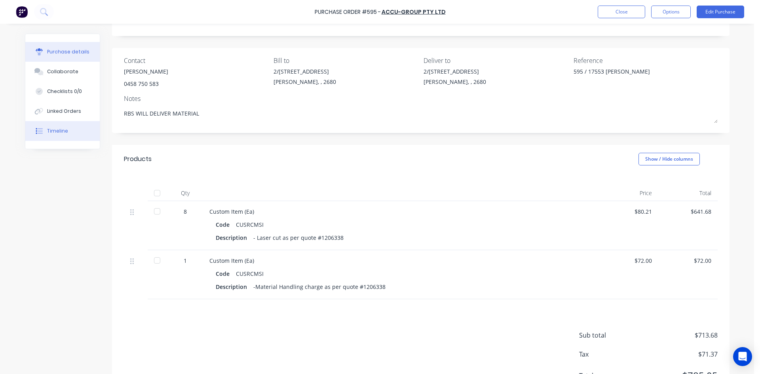
click at [59, 133] on div "Timeline" at bounding box center [57, 130] width 21 height 7
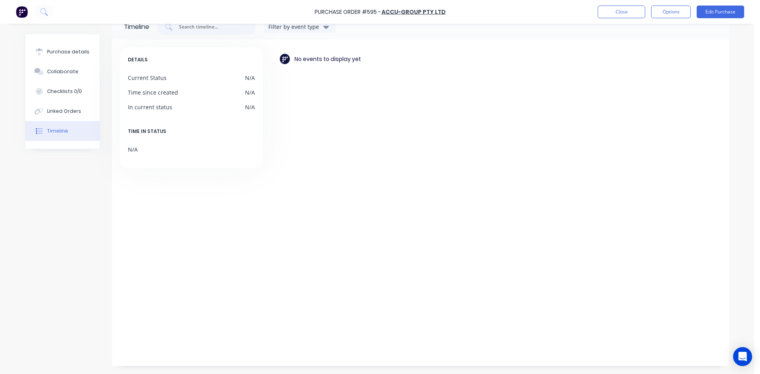
scroll to position [20, 0]
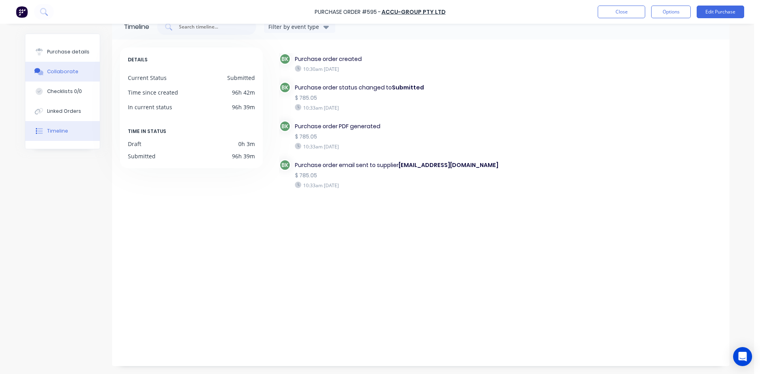
click at [60, 70] on div "Collaborate" at bounding box center [62, 71] width 31 height 7
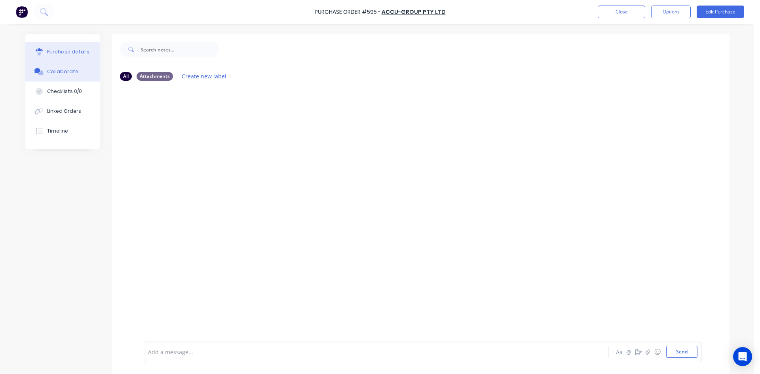
click at [68, 52] on div "Purchase details" at bounding box center [68, 51] width 42 height 7
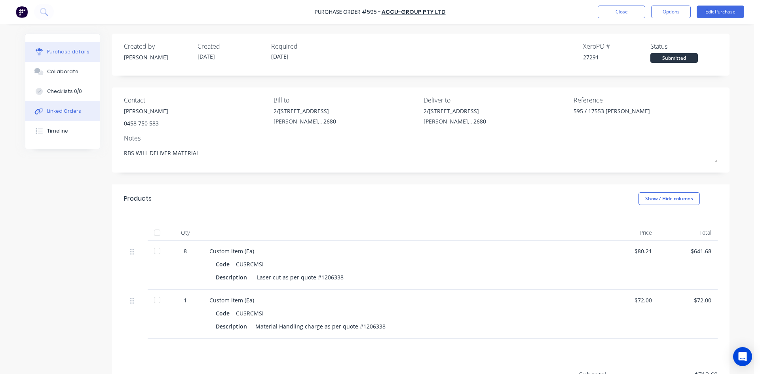
click at [76, 114] on div "Linked Orders" at bounding box center [64, 111] width 34 height 7
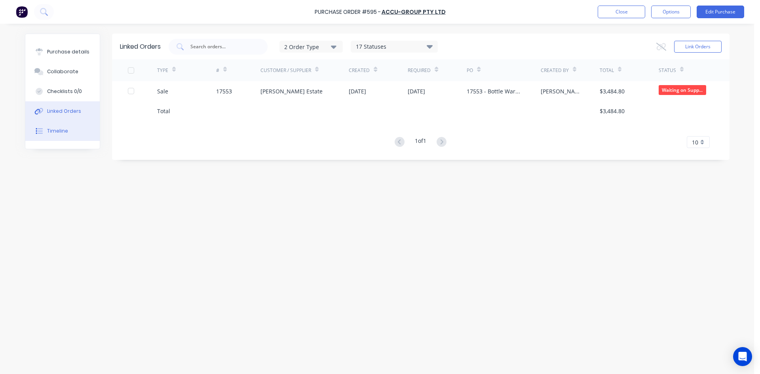
click at [74, 134] on button "Timeline" at bounding box center [62, 131] width 74 height 20
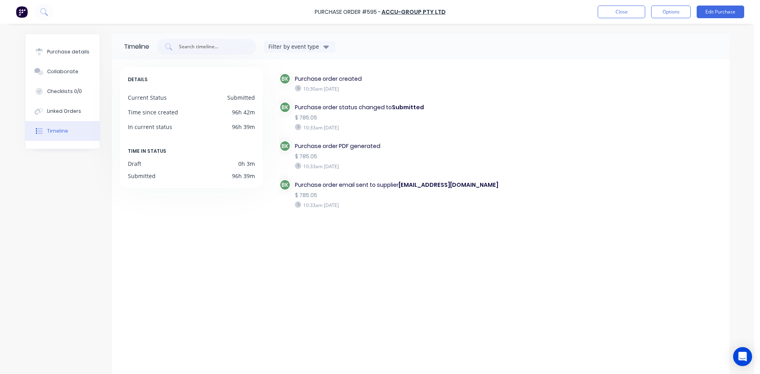
click at [73, 122] on button "Timeline" at bounding box center [62, 131] width 74 height 20
click at [76, 113] on div "Linked Orders" at bounding box center [64, 111] width 34 height 7
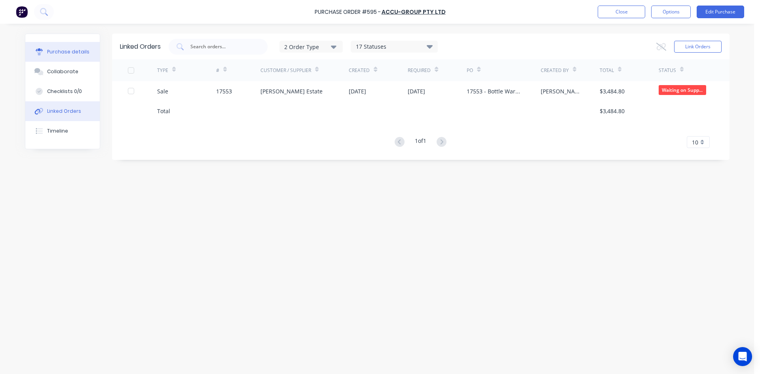
click at [74, 55] on div "Purchase details" at bounding box center [68, 51] width 42 height 7
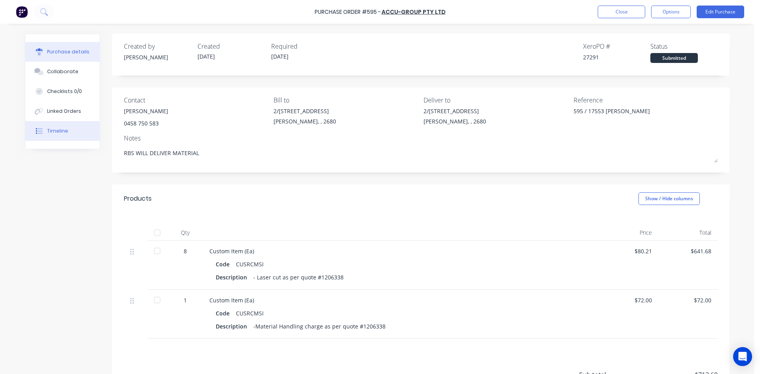
click at [68, 129] on button "Timeline" at bounding box center [62, 131] width 74 height 20
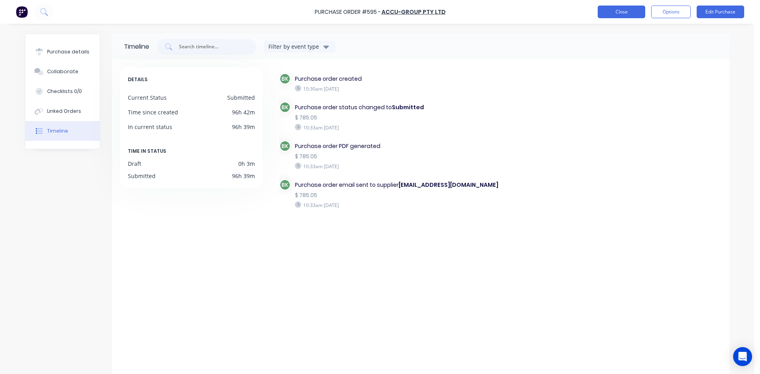
click at [604, 15] on button "Close" at bounding box center [620, 12] width 47 height 13
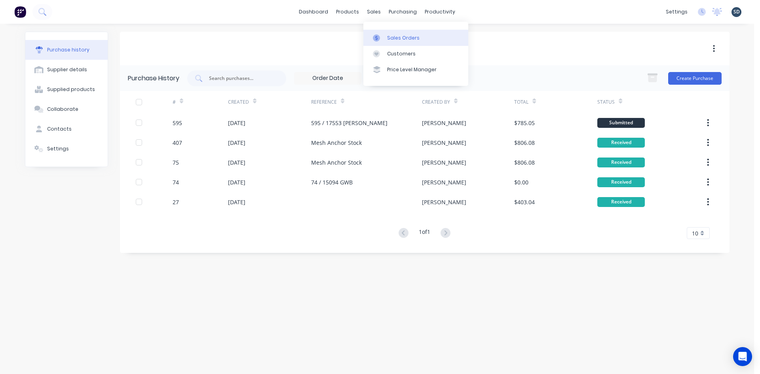
click at [387, 36] on div "Sales Orders" at bounding box center [403, 37] width 32 height 7
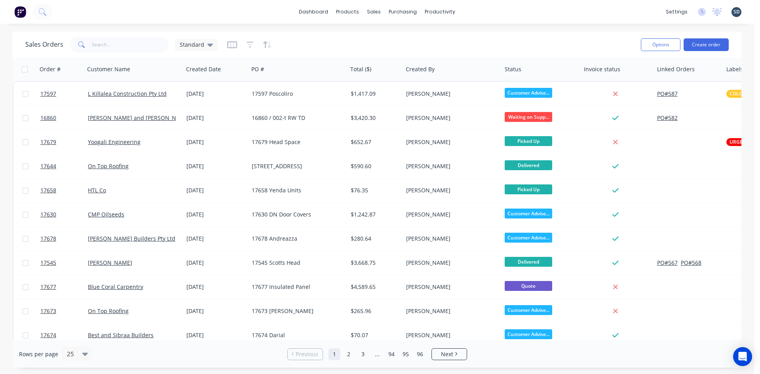
click at [485, 10] on div "dashboard products sales purchasing productivity dashboard products Product Cat…" at bounding box center [377, 12] width 754 height 24
click at [419, 36] on div "Purchase Orders" at bounding box center [428, 37] width 42 height 7
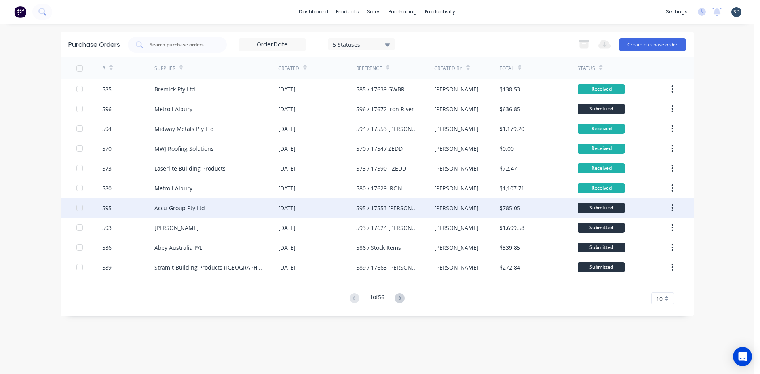
click at [206, 205] on div "Accu-Group Pty Ltd" at bounding box center [216, 208] width 124 height 20
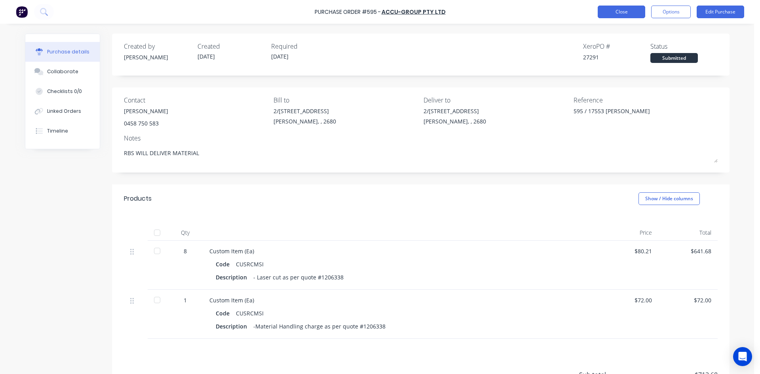
click at [621, 12] on button "Close" at bounding box center [620, 12] width 47 height 13
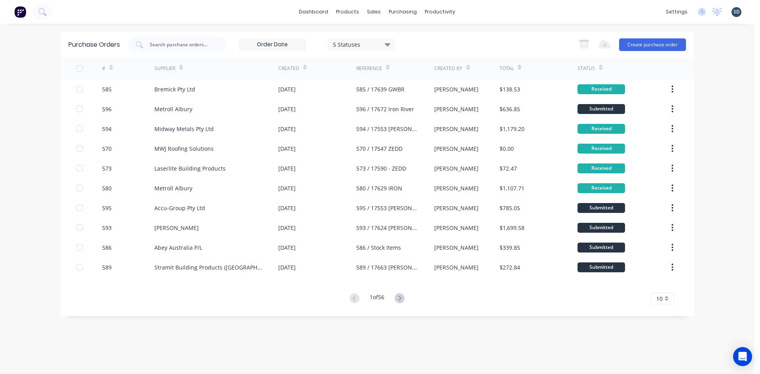
click at [478, 11] on div "dashboard products sales purchasing productivity dashboard products Product Cat…" at bounding box center [377, 12] width 754 height 24
click at [480, 11] on div "dashboard products sales purchasing productivity dashboard products Product Cat…" at bounding box center [377, 12] width 754 height 24
click at [483, 10] on div "dashboard products sales purchasing productivity dashboard products Product Cat…" at bounding box center [377, 12] width 754 height 24
click at [483, 8] on div "dashboard products sales purchasing productivity dashboard products Product Cat…" at bounding box center [377, 12] width 754 height 24
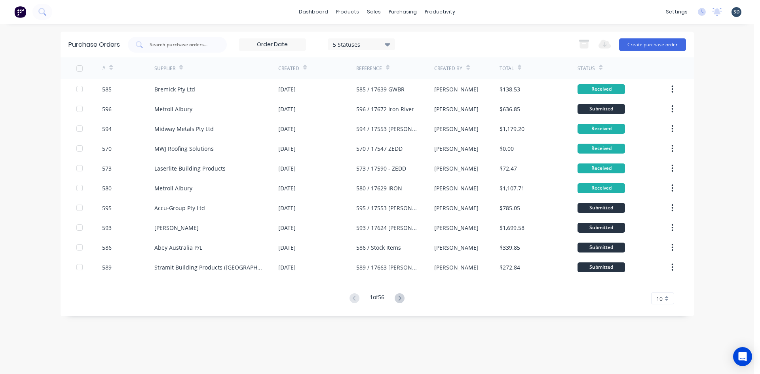
click at [483, 8] on div "dashboard products sales purchasing productivity dashboard products Product Cat…" at bounding box center [377, 12] width 754 height 24
click at [530, 15] on div "dashboard products sales purchasing productivity dashboard products Product Cat…" at bounding box center [377, 12] width 754 height 24
click at [496, 13] on div "dashboard products sales purchasing productivity dashboard products Product Cat…" at bounding box center [377, 12] width 754 height 24
click at [393, 37] on div "Sales Orders" at bounding box center [403, 37] width 32 height 7
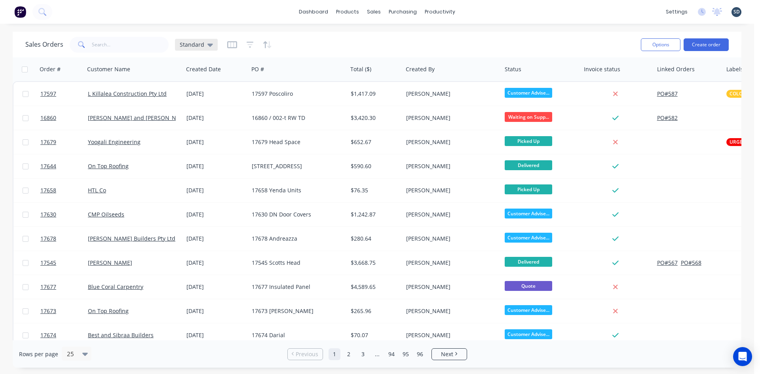
click at [208, 46] on icon at bounding box center [210, 45] width 6 height 3
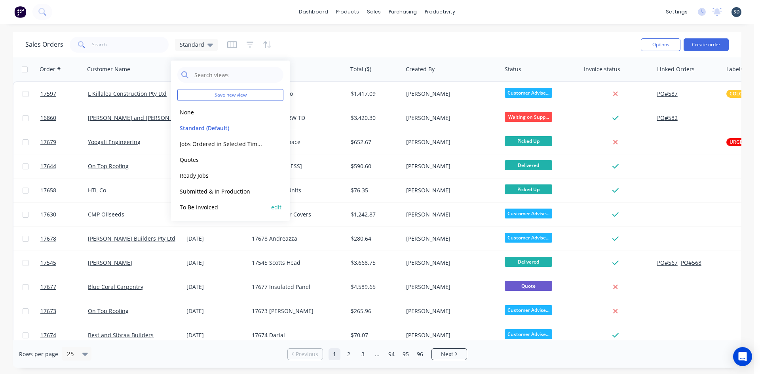
click at [220, 208] on button "To Be Invoiced" at bounding box center [222, 207] width 90 height 9
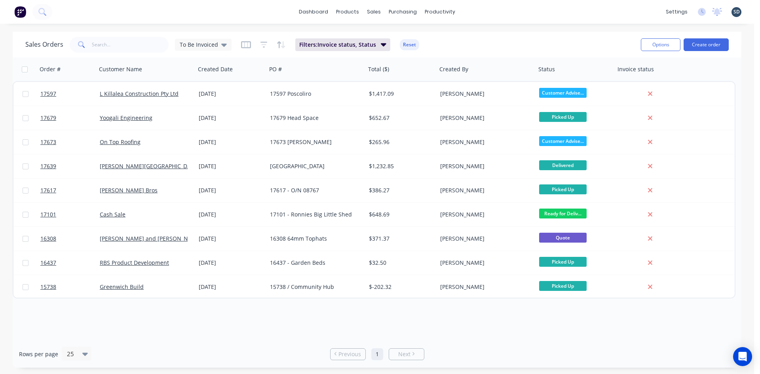
click at [487, 28] on div "dashboard products sales purchasing productivity dashboard products Product Cat…" at bounding box center [377, 187] width 754 height 374
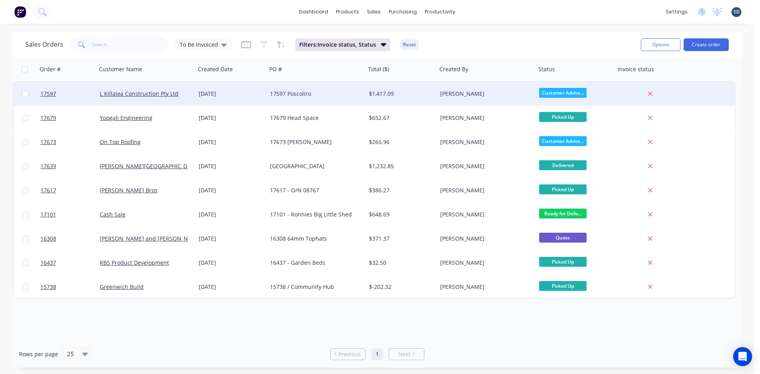
click at [248, 95] on div "18 Sep 2025" at bounding box center [231, 94] width 65 height 8
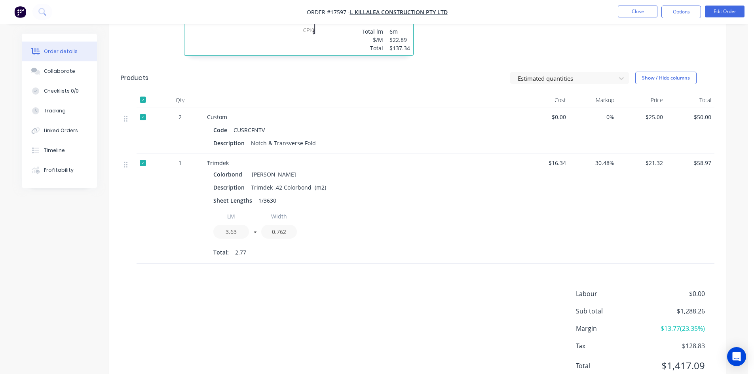
scroll to position [1115, 0]
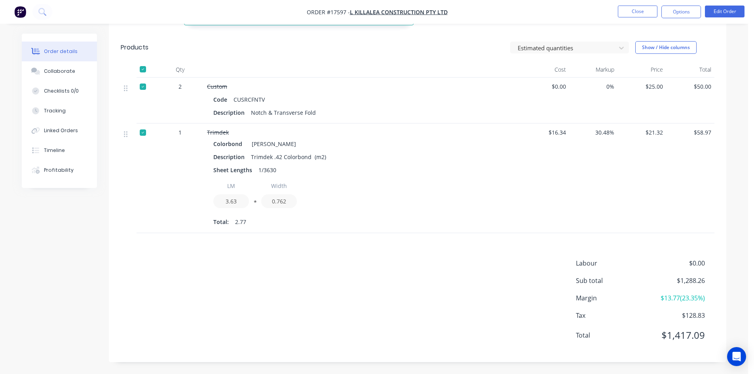
click at [400, 282] on div "Labour $0.00 Sub total $1,288.26 Margin $13.77 ( 23.35 %) Tax $128.83 Total $1,…" at bounding box center [417, 304] width 593 height 92
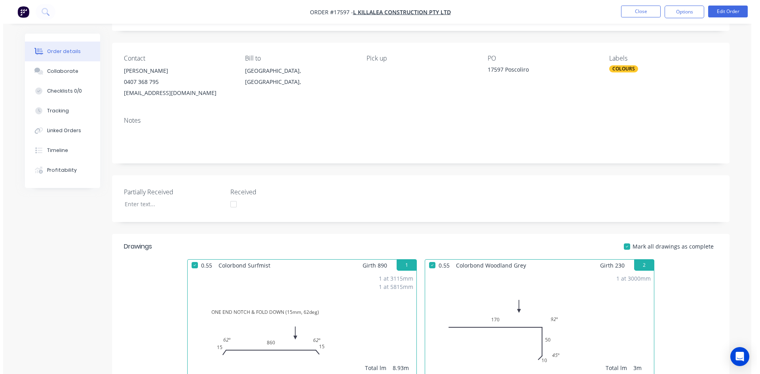
scroll to position [0, 0]
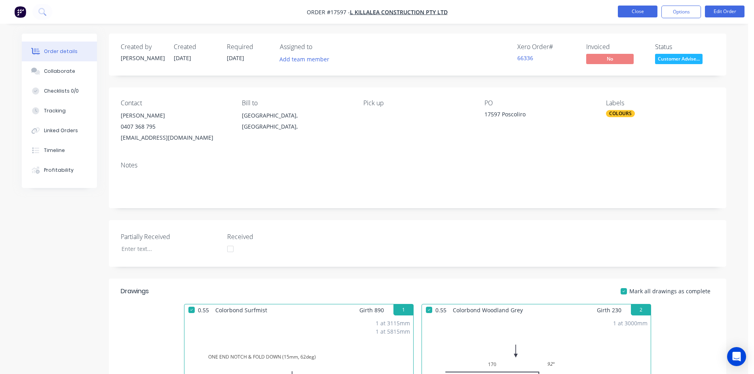
click at [651, 14] on button "Close" at bounding box center [638, 12] width 40 height 12
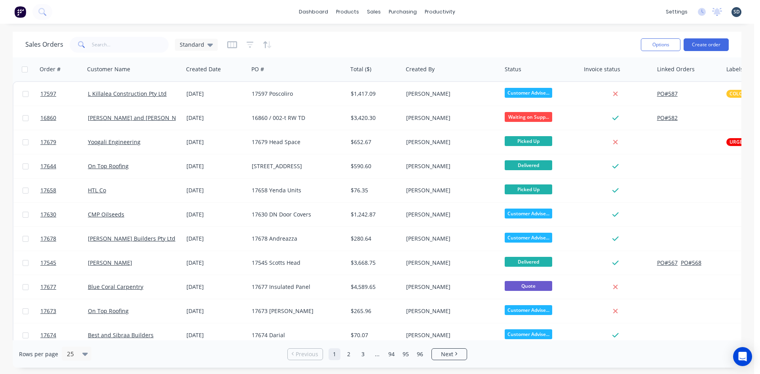
click at [496, 13] on div "dashboard products sales purchasing productivity dashboard products Product Cat…" at bounding box center [377, 12] width 754 height 24
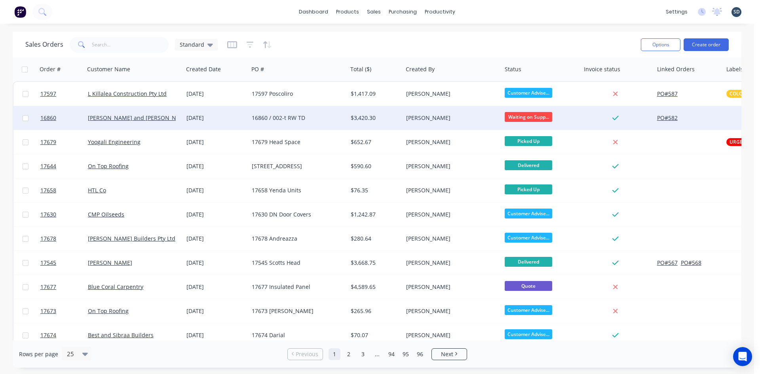
click at [166, 120] on div "Jay and Penny Sargeant" at bounding box center [132, 118] width 88 height 8
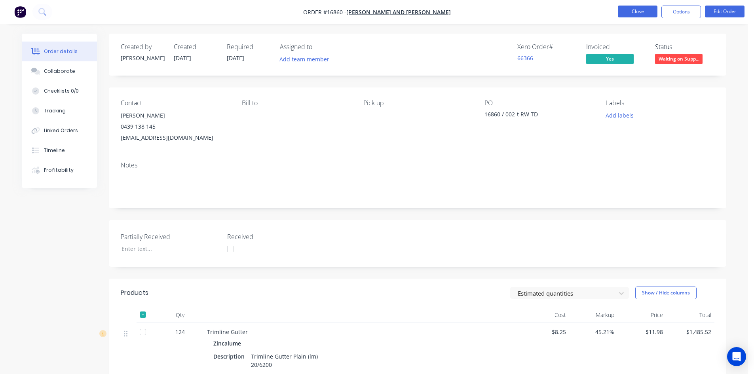
click at [627, 16] on button "Close" at bounding box center [638, 12] width 40 height 12
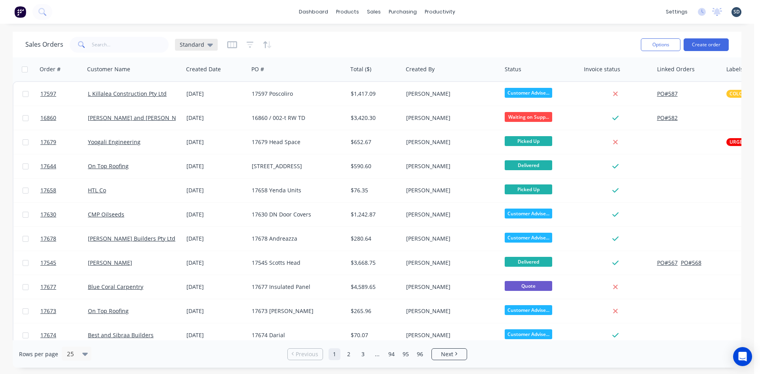
click at [204, 45] on div "Standard" at bounding box center [196, 44] width 33 height 7
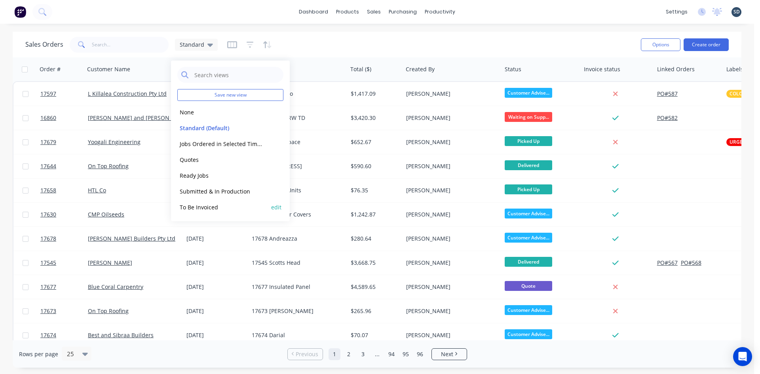
click at [230, 207] on button "To Be Invoiced" at bounding box center [222, 207] width 90 height 9
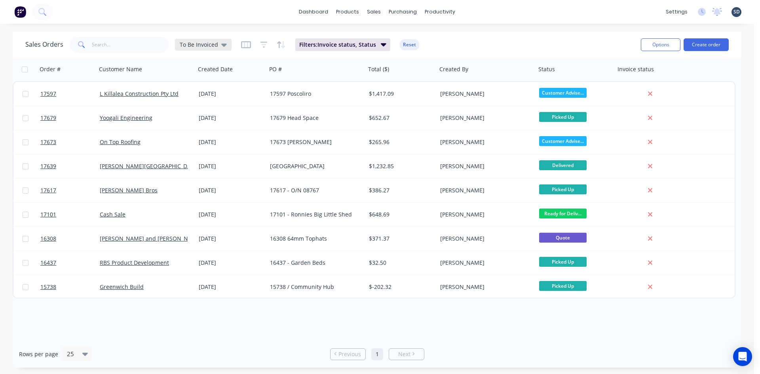
click at [201, 43] on span "To Be Invoiced" at bounding box center [199, 44] width 38 height 8
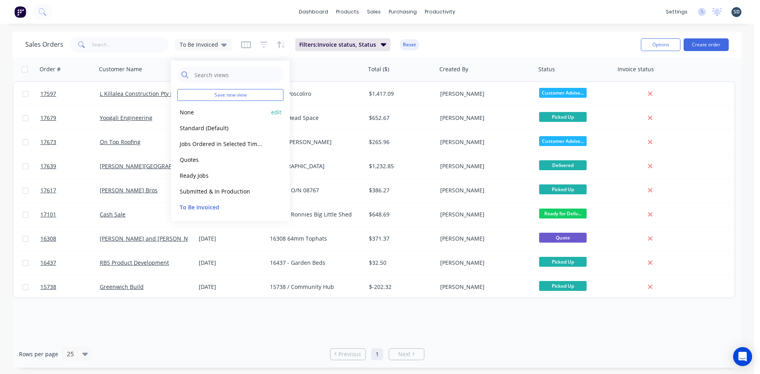
click at [195, 112] on button "None" at bounding box center [222, 112] width 90 height 9
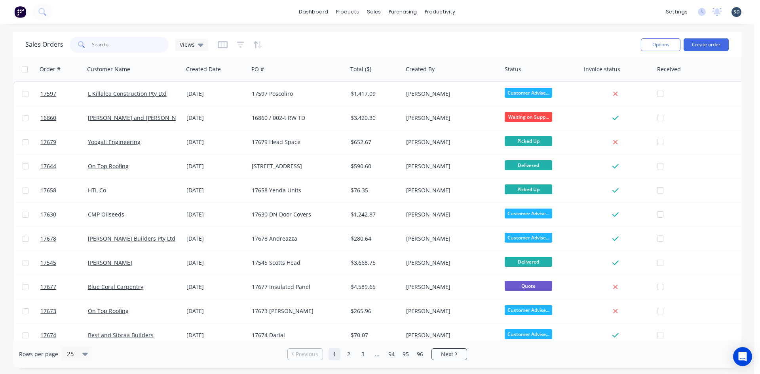
click at [104, 45] on input "text" at bounding box center [130, 45] width 77 height 16
type input "wellness"
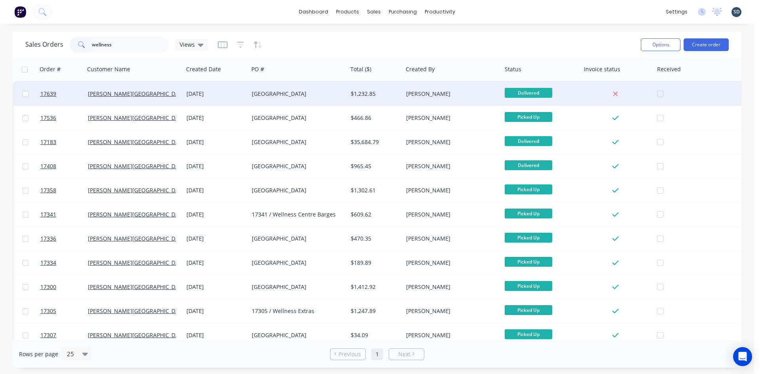
click at [289, 95] on div "17639 Wellness Centre" at bounding box center [296, 94] width 88 height 8
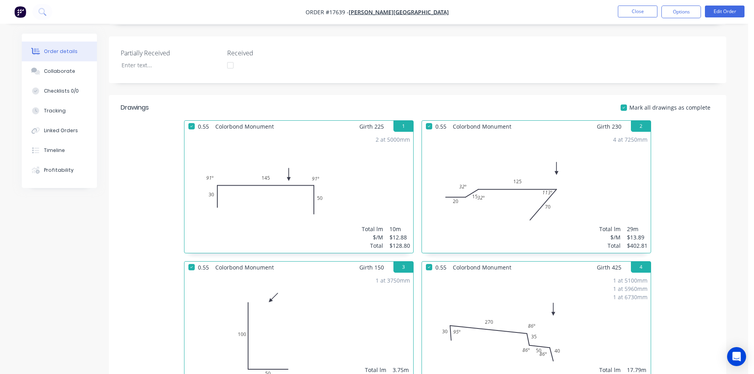
scroll to position [198, 0]
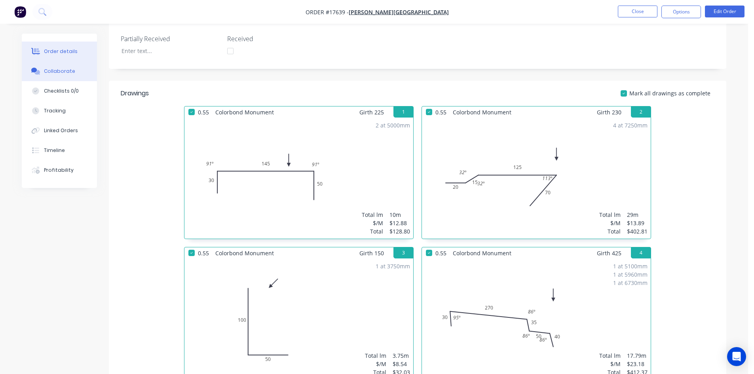
click at [64, 70] on div "Collaborate" at bounding box center [59, 71] width 31 height 7
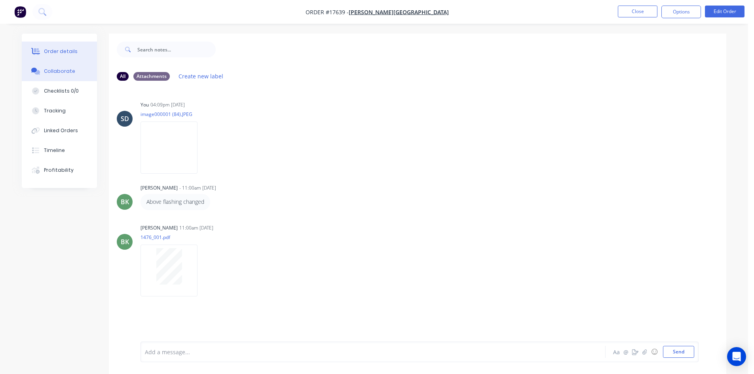
click at [63, 54] on div "Order details" at bounding box center [61, 51] width 34 height 7
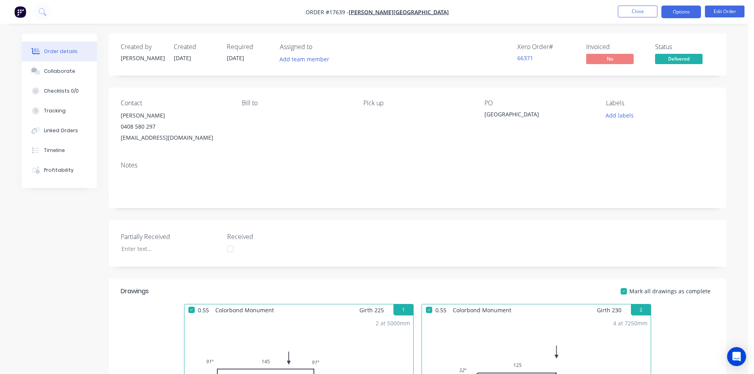
click at [673, 7] on button "Options" at bounding box center [681, 12] width 40 height 13
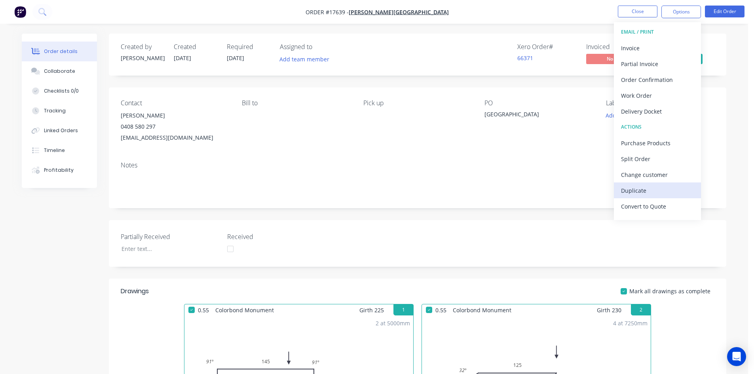
click at [655, 190] on div "Duplicate" at bounding box center [657, 190] width 73 height 11
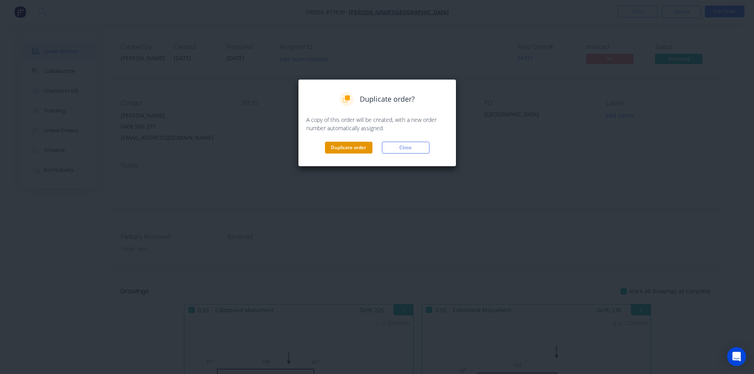
click at [337, 144] on button "Duplicate order" at bounding box center [348, 148] width 47 height 12
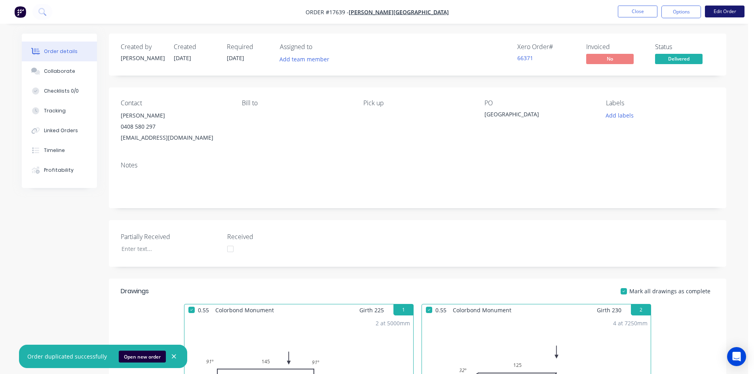
click at [722, 14] on button "Edit Order" at bounding box center [725, 12] width 40 height 12
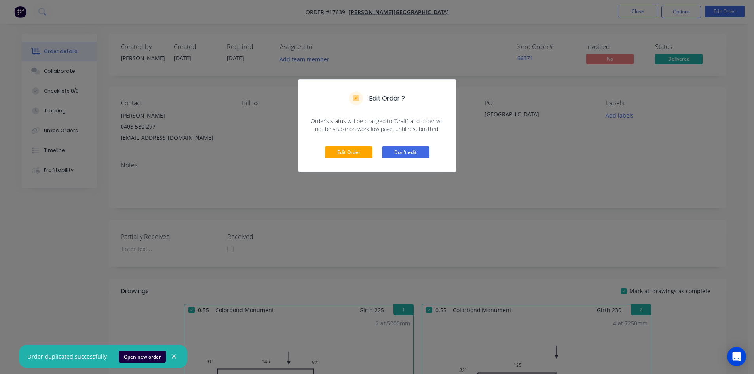
click at [402, 154] on button "Don't edit" at bounding box center [405, 152] width 47 height 12
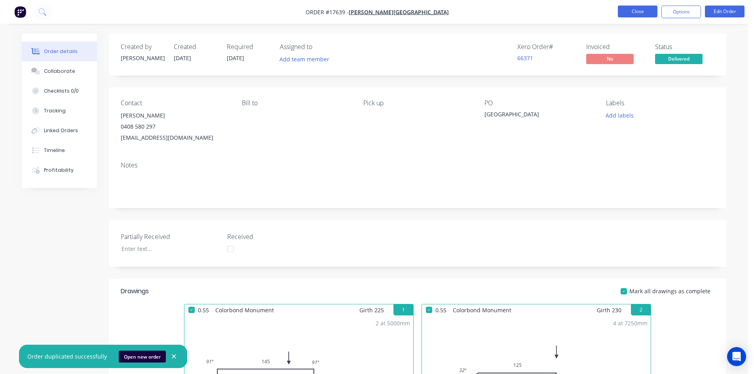
click at [637, 13] on button "Close" at bounding box center [638, 12] width 40 height 12
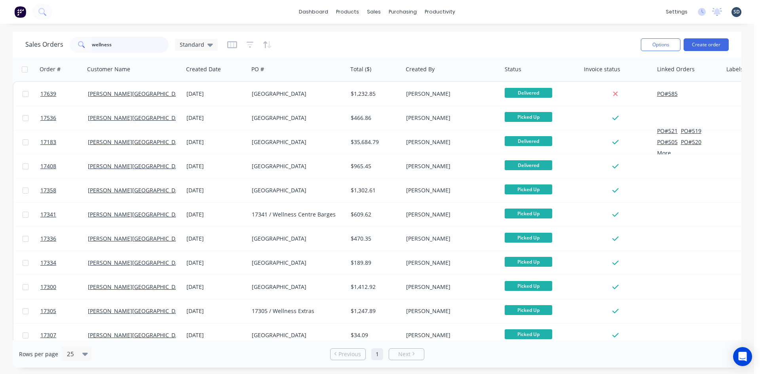
click at [138, 45] on input "wellness" at bounding box center [130, 45] width 77 height 16
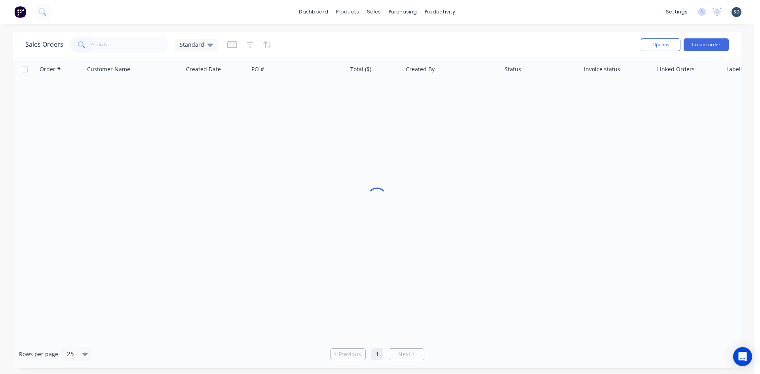
click at [328, 44] on div "Sales Orders Standard" at bounding box center [329, 44] width 609 height 19
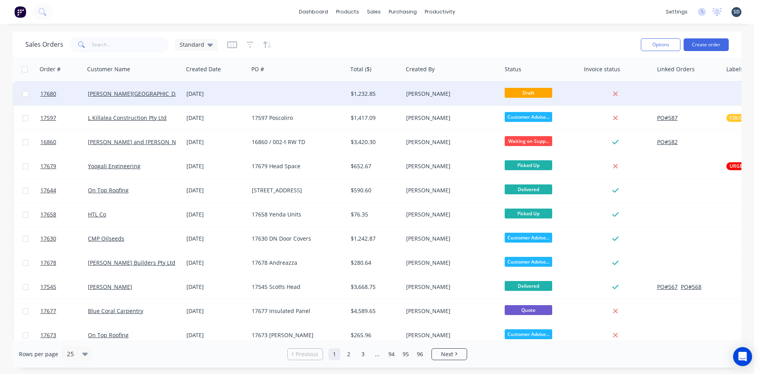
click at [275, 100] on div at bounding box center [297, 94] width 99 height 24
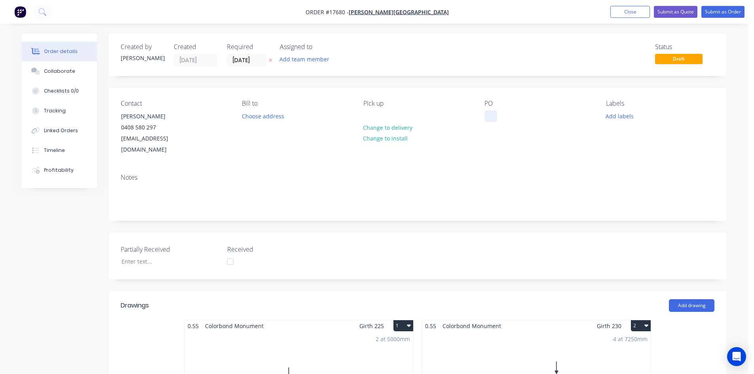
click at [492, 117] on div at bounding box center [490, 115] width 13 height 11
click at [443, 99] on div "Contact Glenn Walsh 0408 580 297 glenn67@live.com.au Bill to Choose address Pic…" at bounding box center [417, 128] width 617 height 80
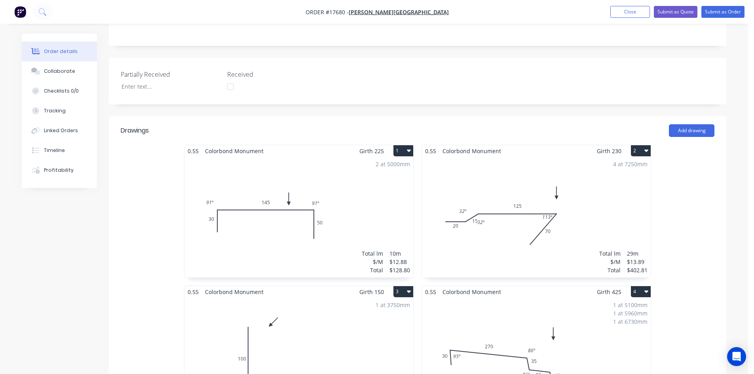
scroll to position [198, 0]
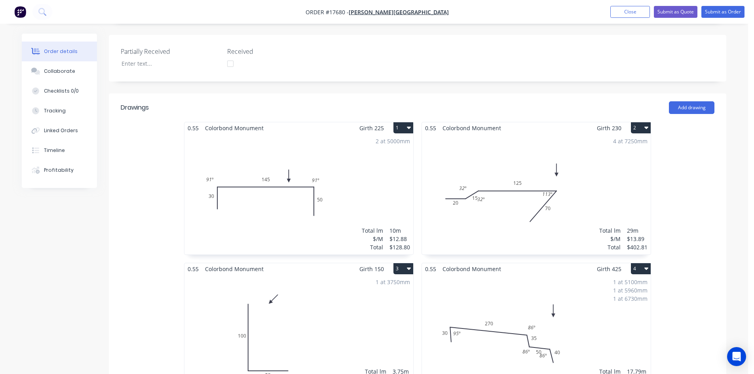
click at [407, 124] on icon "button" at bounding box center [409, 127] width 4 height 6
click at [384, 173] on div "Delete" at bounding box center [375, 178] width 61 height 11
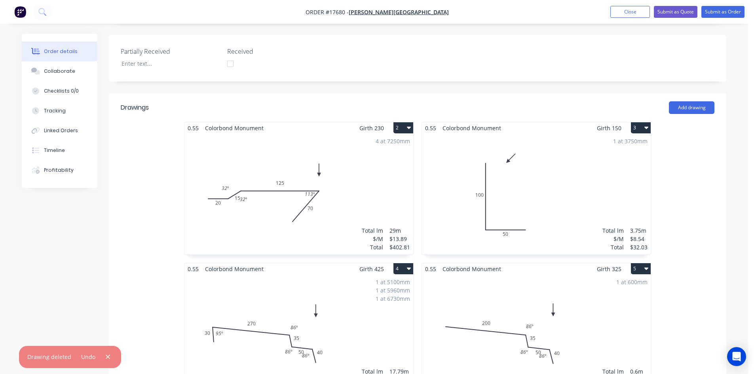
click at [647, 124] on icon "button" at bounding box center [646, 127] width 4 height 6
click at [627, 173] on div "Delete" at bounding box center [612, 178] width 61 height 11
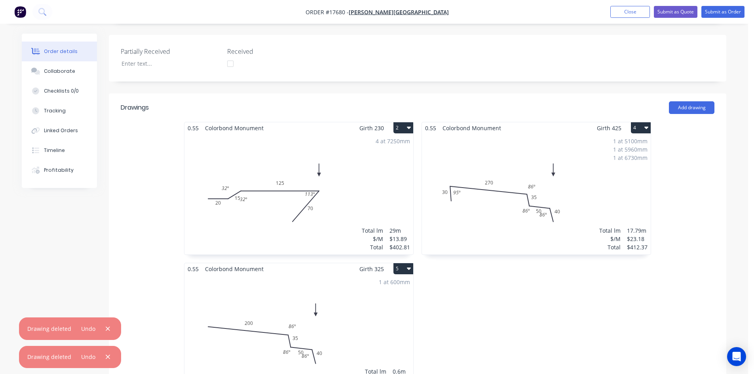
click at [645, 127] on icon "button" at bounding box center [646, 128] width 4 height 2
click at [623, 173] on div "Delete" at bounding box center [612, 178] width 61 height 11
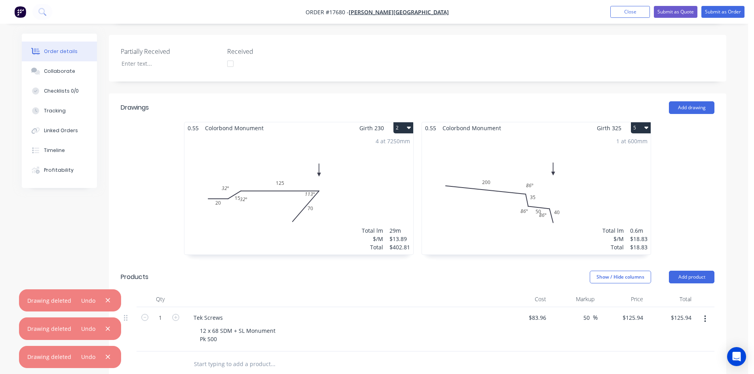
click at [645, 124] on icon "button" at bounding box center [646, 127] width 4 height 6
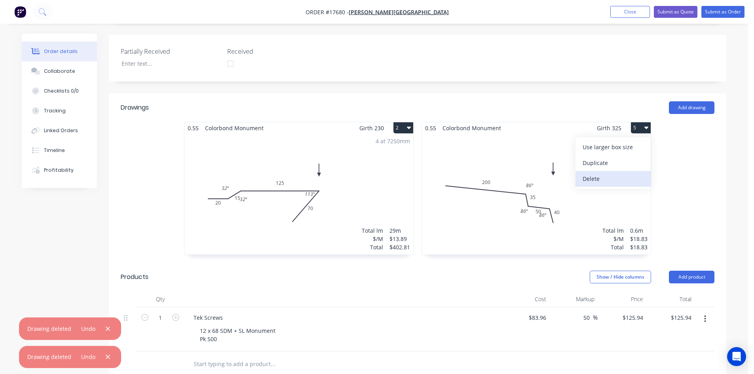
click at [637, 173] on div "Delete" at bounding box center [612, 178] width 61 height 11
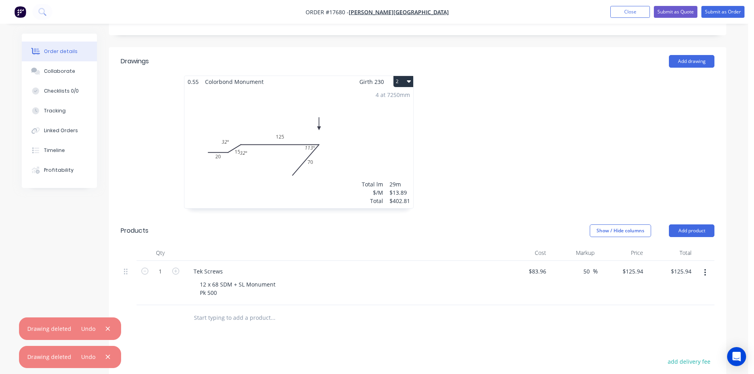
scroll to position [316, 0]
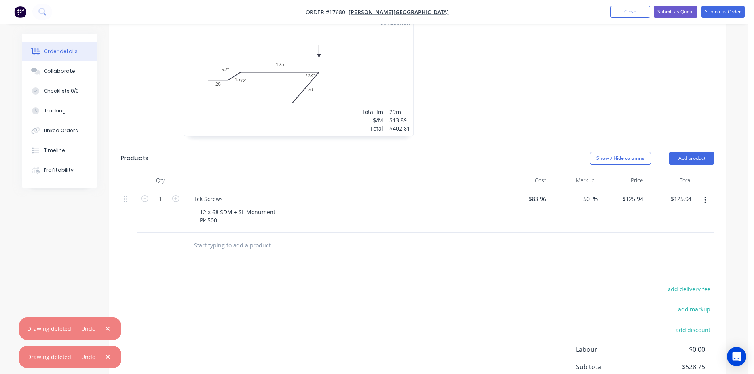
click at [707, 193] on button "button" at bounding box center [705, 200] width 19 height 14
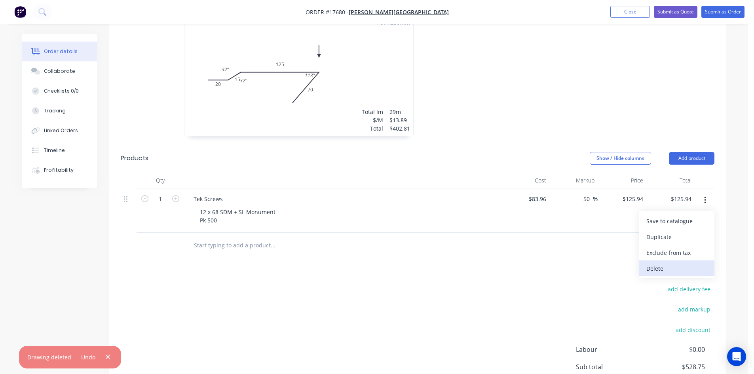
click at [674, 263] on div "Delete" at bounding box center [676, 268] width 61 height 11
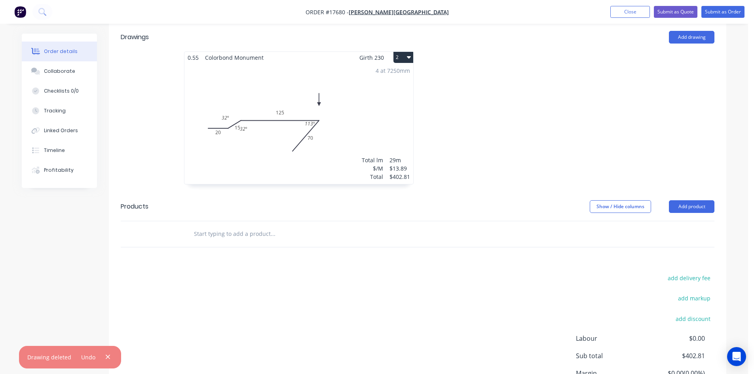
scroll to position [198, 0]
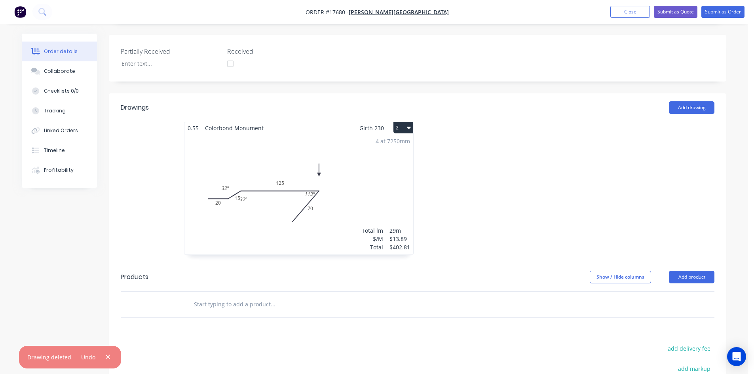
click at [345, 161] on div "4 at 7250mm Total lm $/M Total 29m $13.89 $402.81" at bounding box center [298, 194] width 229 height 121
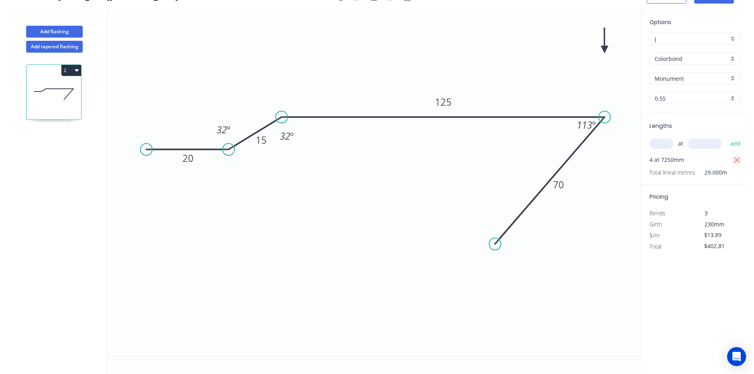
click at [733, 159] on icon "button" at bounding box center [736, 159] width 7 height 9
type input "$0.00"
click at [666, 145] on input "text" at bounding box center [661, 143] width 24 height 10
type input "1"
click at [703, 142] on input "text" at bounding box center [705, 143] width 34 height 10
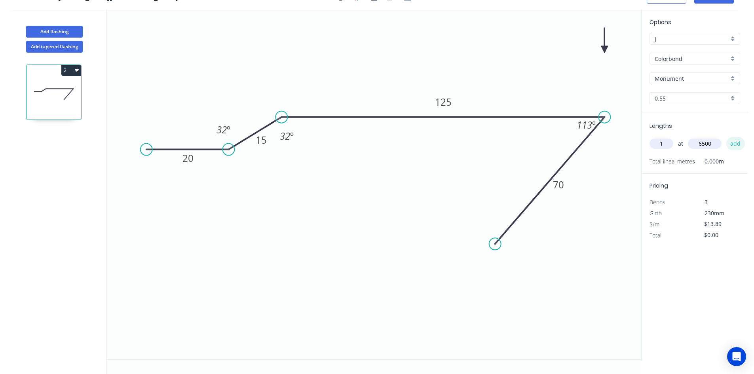
type input "6500"
click at [733, 143] on button "add" at bounding box center [735, 143] width 19 height 13
type input "$90.29"
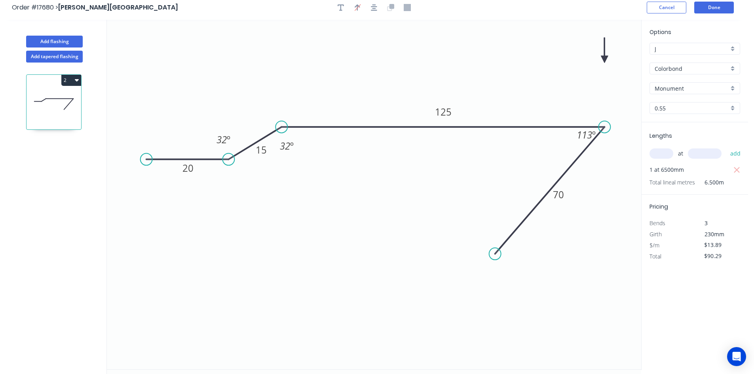
scroll to position [0, 0]
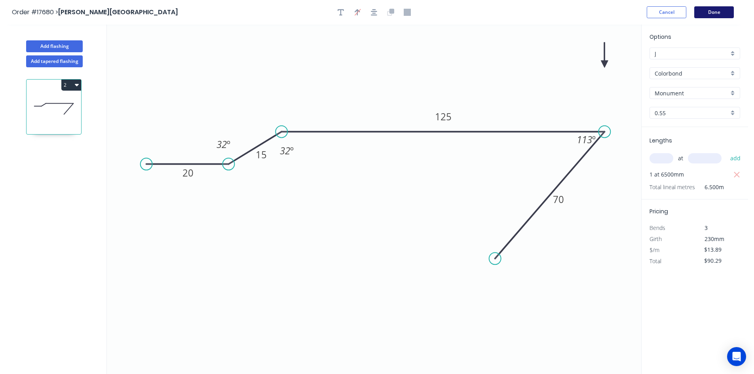
click at [718, 8] on button "Done" at bounding box center [714, 12] width 40 height 12
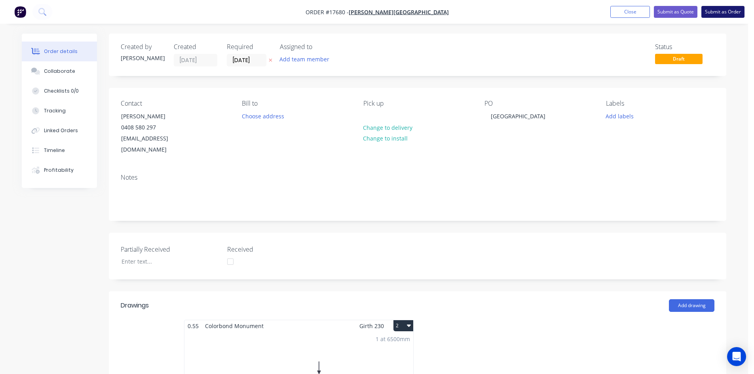
click at [723, 13] on button "Submit as Order" at bounding box center [722, 12] width 43 height 12
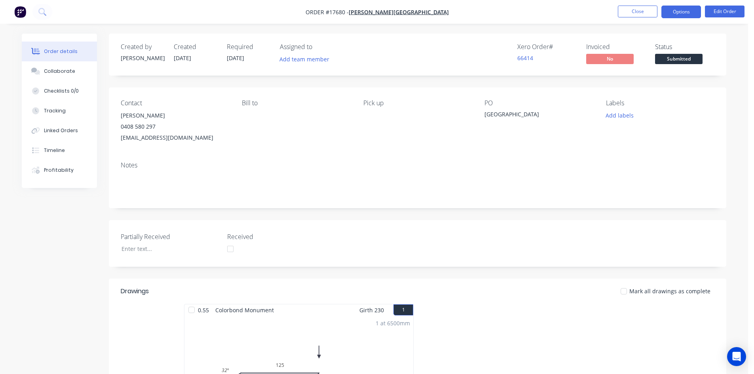
click at [681, 9] on button "Options" at bounding box center [681, 12] width 40 height 13
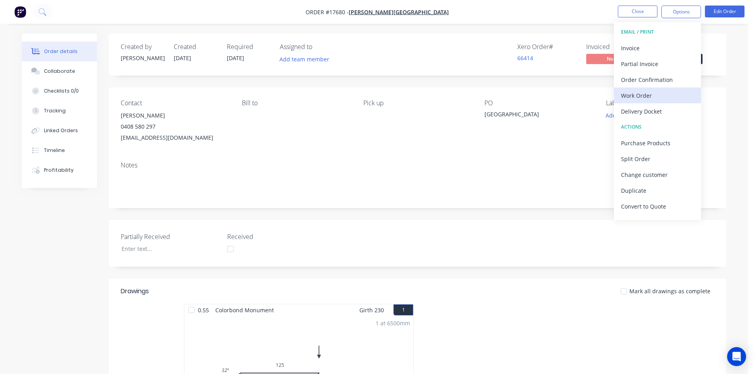
click at [656, 97] on div "Work Order" at bounding box center [657, 95] width 73 height 11
click at [656, 97] on div "Custom" at bounding box center [657, 95] width 73 height 11
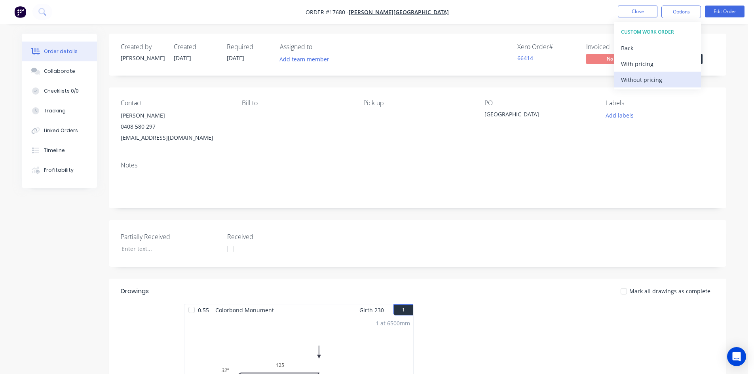
click at [658, 77] on div "Without pricing" at bounding box center [657, 79] width 73 height 11
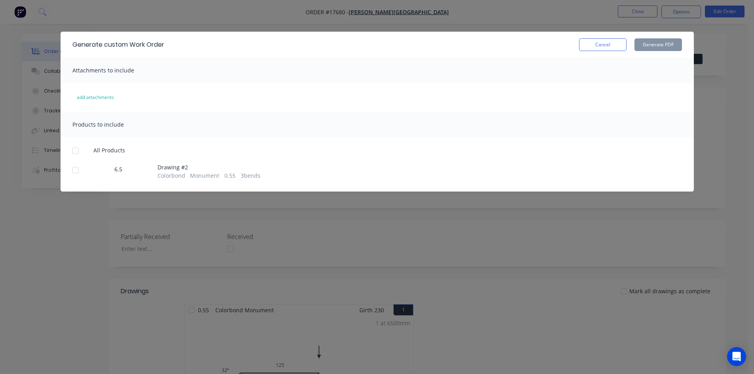
click at [72, 150] on div at bounding box center [76, 151] width 16 height 16
click at [656, 43] on button "Generate PDF" at bounding box center [657, 44] width 47 height 13
click at [600, 47] on button "Cancel" at bounding box center [602, 44] width 47 height 13
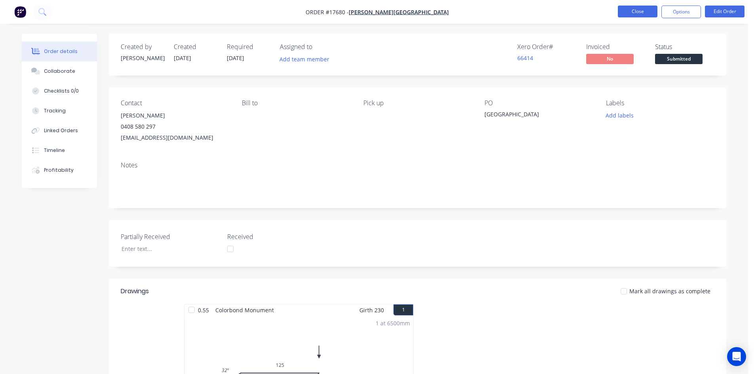
click at [641, 10] on button "Close" at bounding box center [638, 12] width 40 height 12
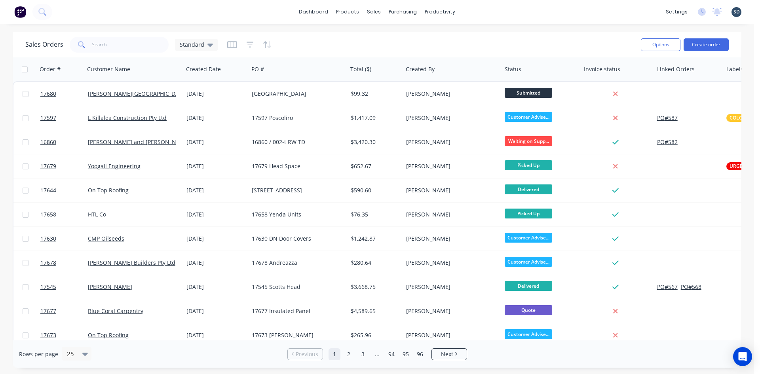
click at [476, 17] on div "dashboard products sales purchasing productivity dashboard products Product Cat…" at bounding box center [377, 12] width 754 height 24
click at [477, 13] on div "dashboard products sales purchasing productivity dashboard products Product Cat…" at bounding box center [377, 12] width 754 height 24
click at [482, 8] on div "dashboard products sales purchasing productivity dashboard products Product Cat…" at bounding box center [377, 12] width 754 height 24
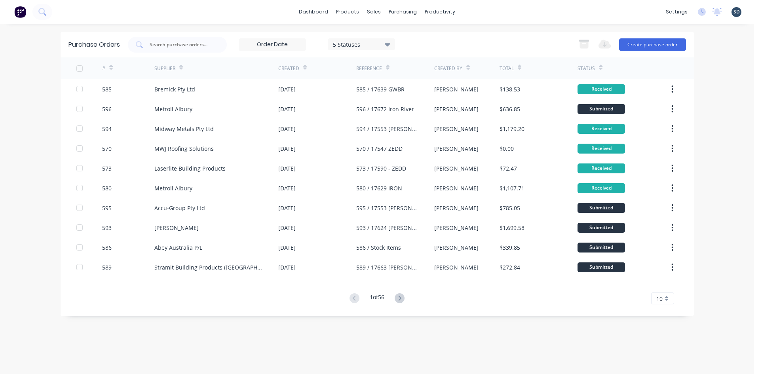
click at [402, 292] on div "# Supplier Created Reference Created By Total Status 585 Bremick Pty Ltd 24 Sep…" at bounding box center [377, 180] width 633 height 247
click at [401, 300] on icon at bounding box center [399, 298] width 3 height 5
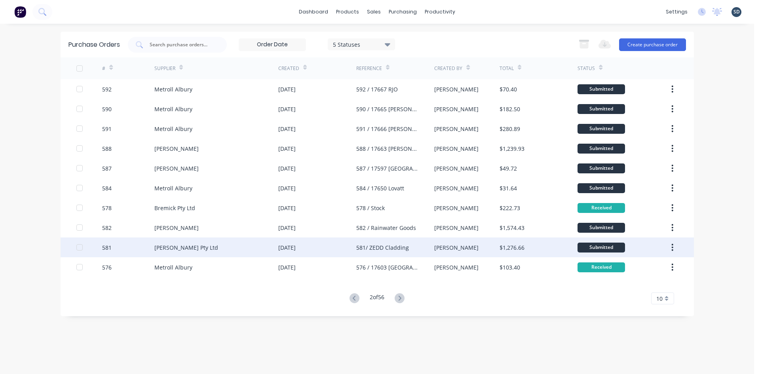
click at [244, 247] on div "[PERSON_NAME] Pty Ltd" at bounding box center [216, 247] width 124 height 20
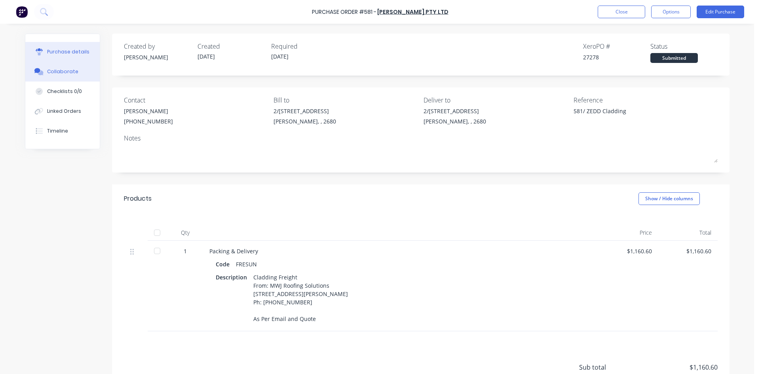
click at [76, 74] on button "Collaborate" at bounding box center [62, 72] width 74 height 20
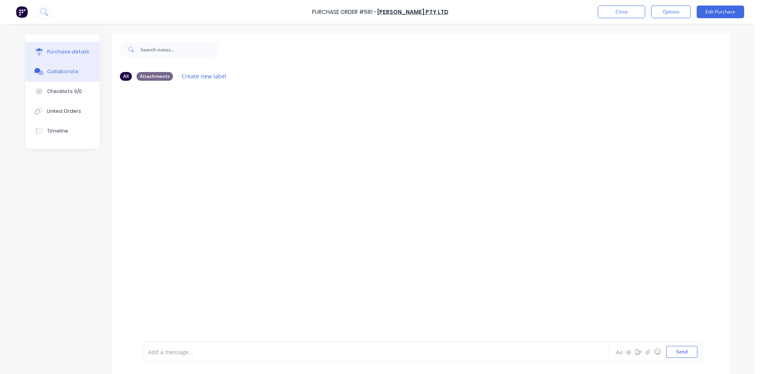
click at [71, 50] on div "Purchase details" at bounding box center [68, 51] width 42 height 7
type textarea "x"
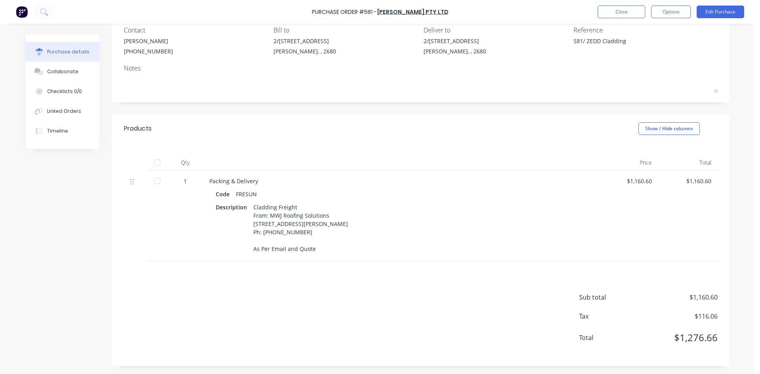
scroll to position [78, 0]
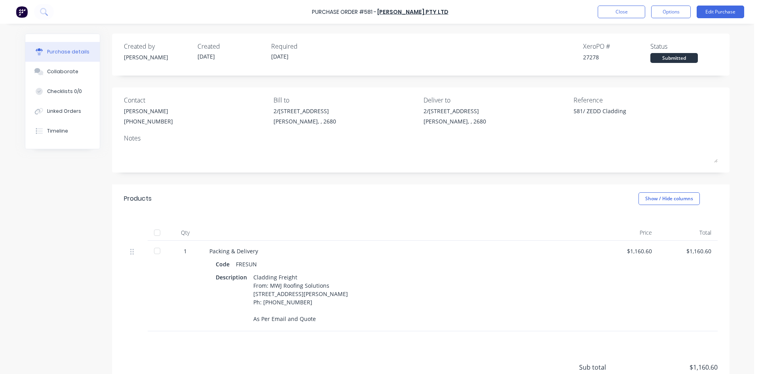
scroll to position [78, 0]
